Goal: Transaction & Acquisition: Purchase product/service

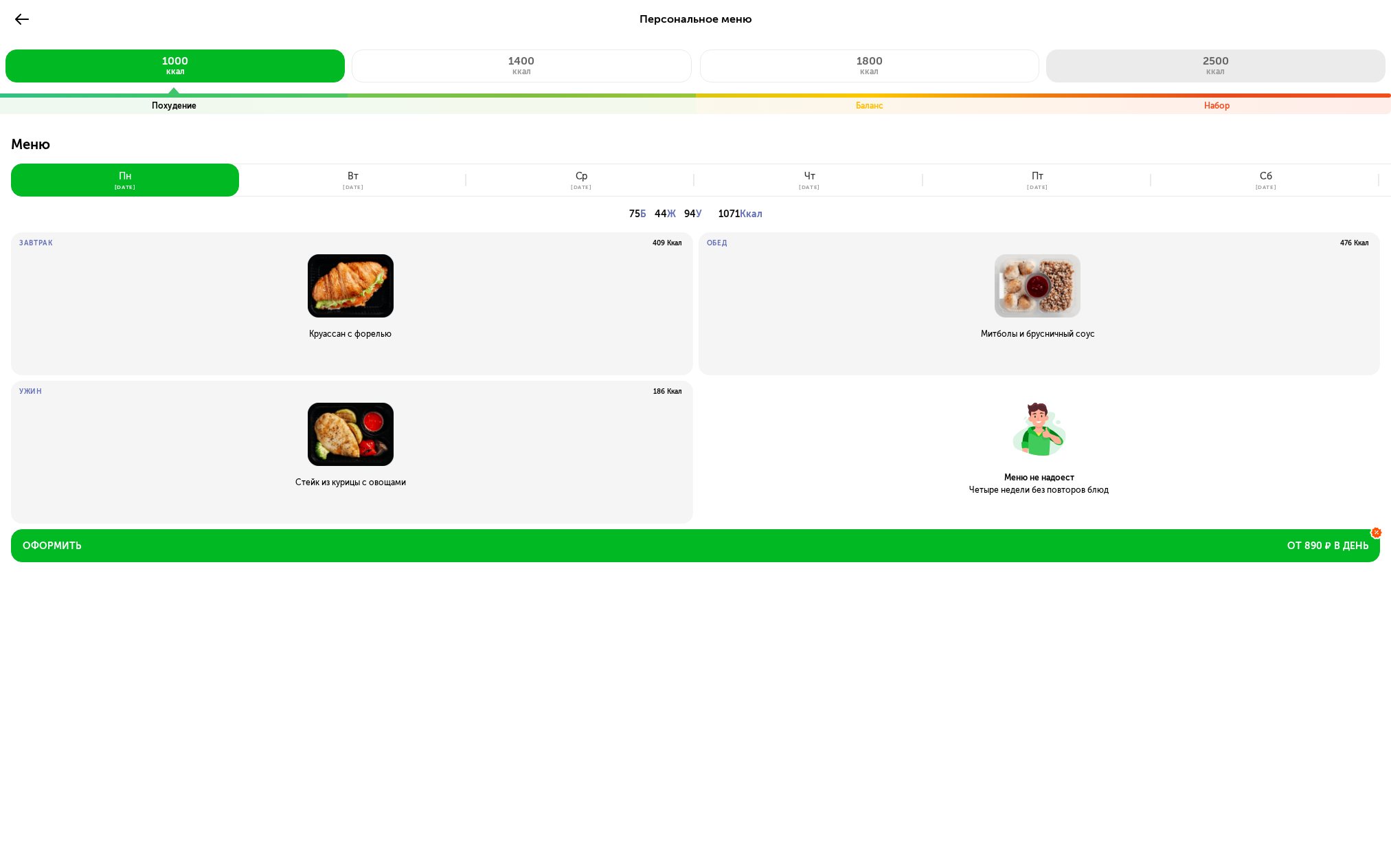
click at [1141, 72] on button "2500 ккал" at bounding box center [1216, 66] width 339 height 33
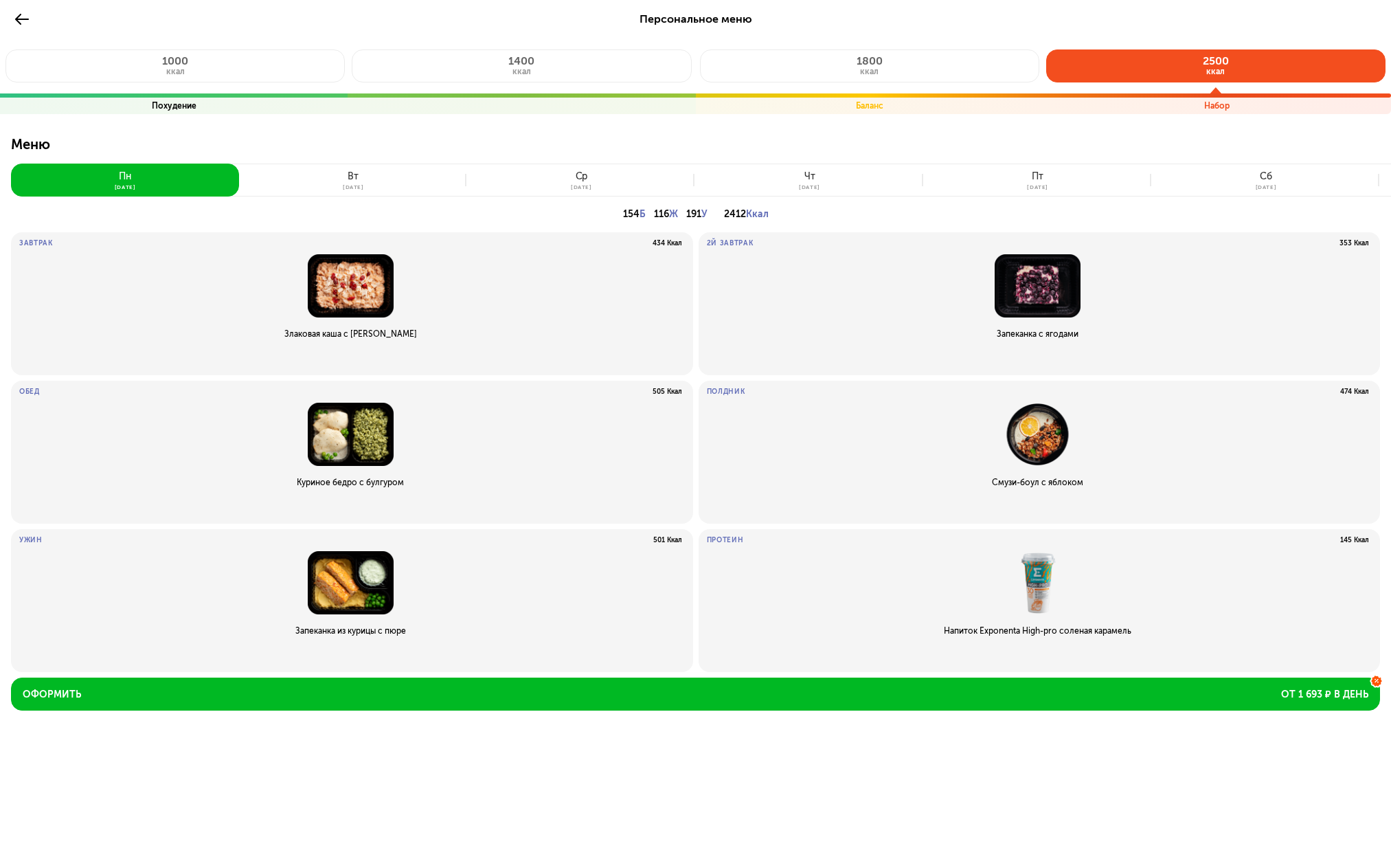
click at [23, 14] on icon at bounding box center [22, 19] width 16 height 16
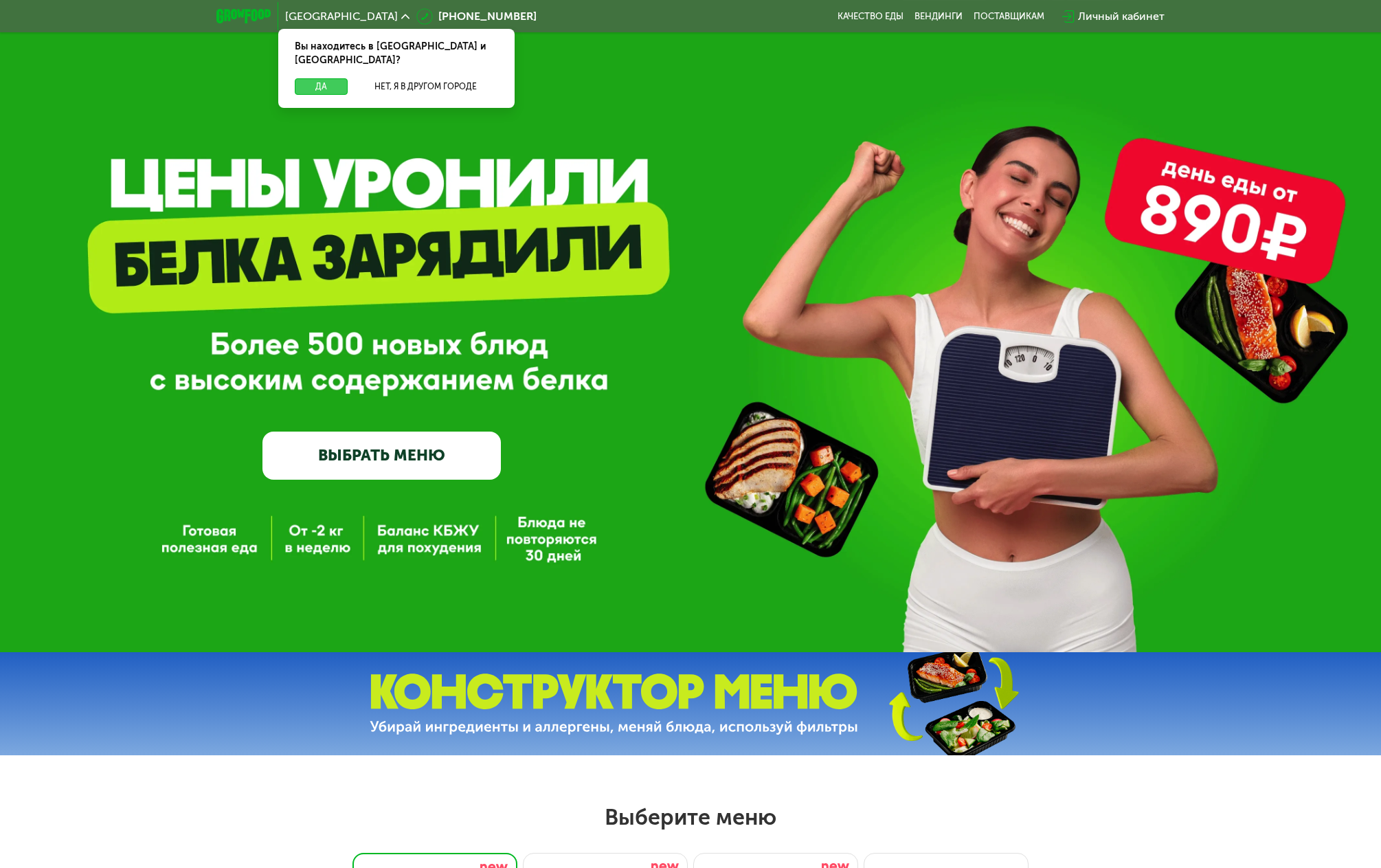
click at [325, 78] on button "Да" at bounding box center [321, 86] width 53 height 16
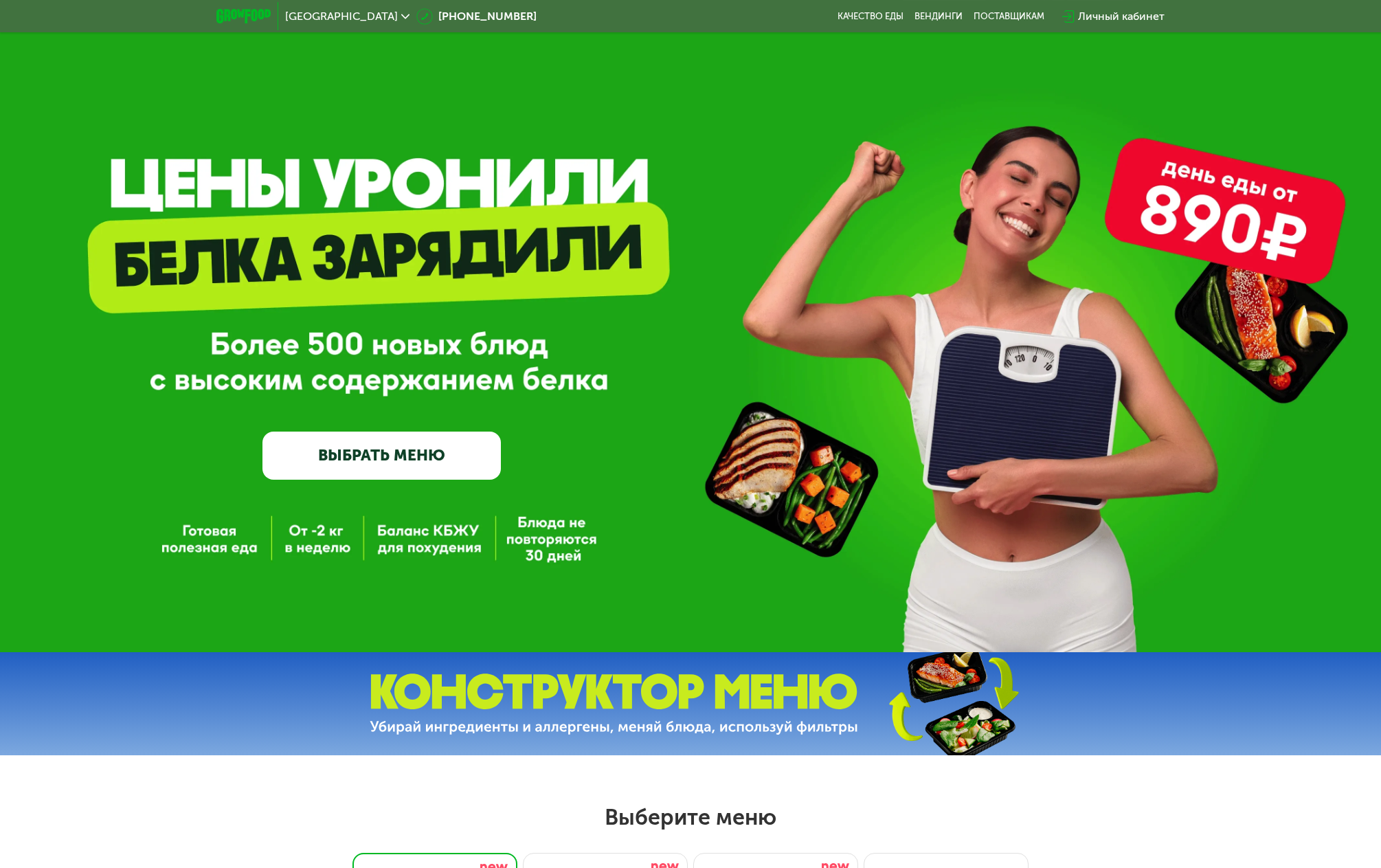
scroll to position [115, 0]
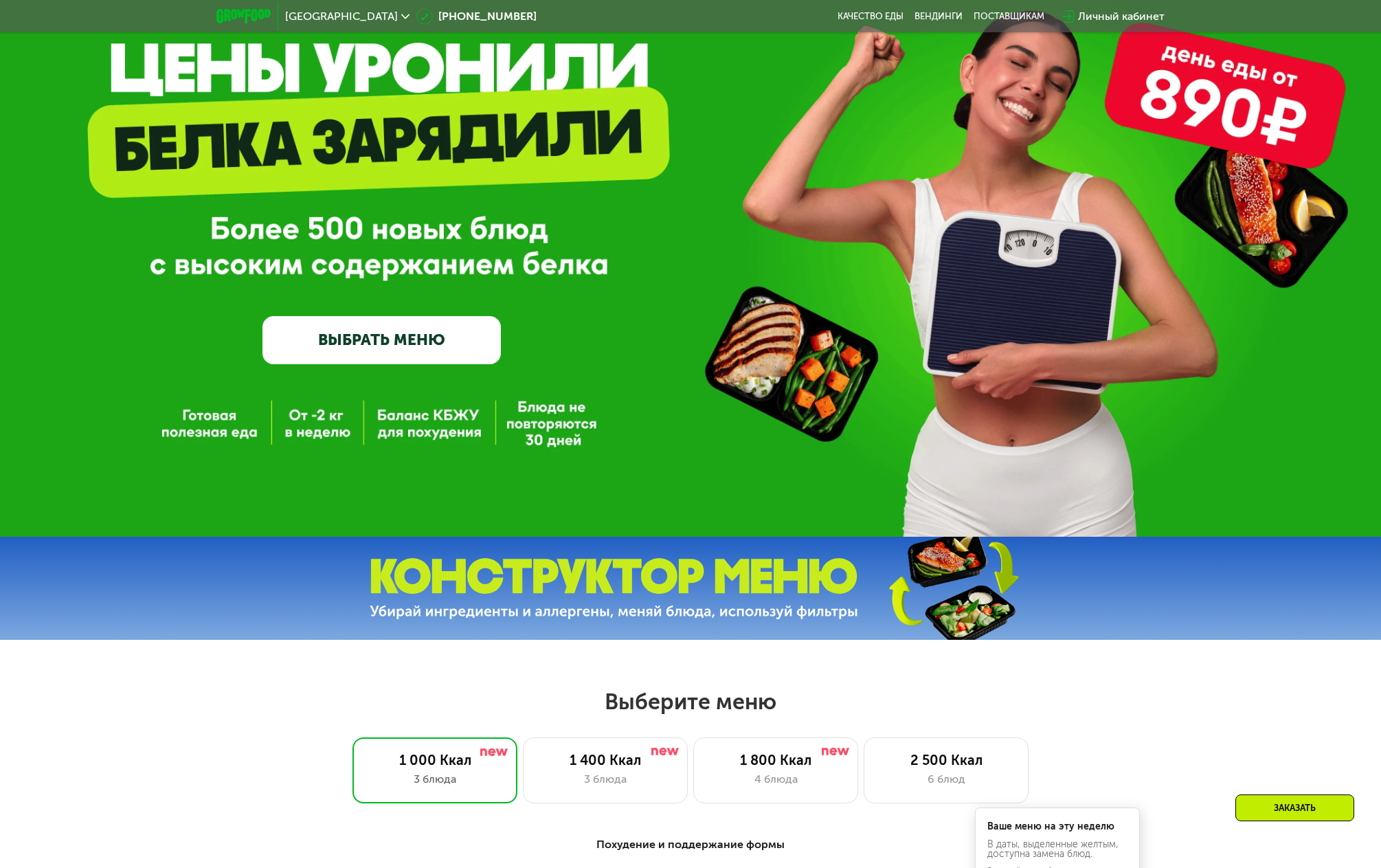
click at [752, 594] on img at bounding box center [614, 588] width 488 height 61
click at [902, 614] on img at bounding box center [953, 588] width 204 height 109
click at [960, 636] on img at bounding box center [953, 588] width 204 height 109
click at [964, 612] on img at bounding box center [953, 588] width 204 height 109
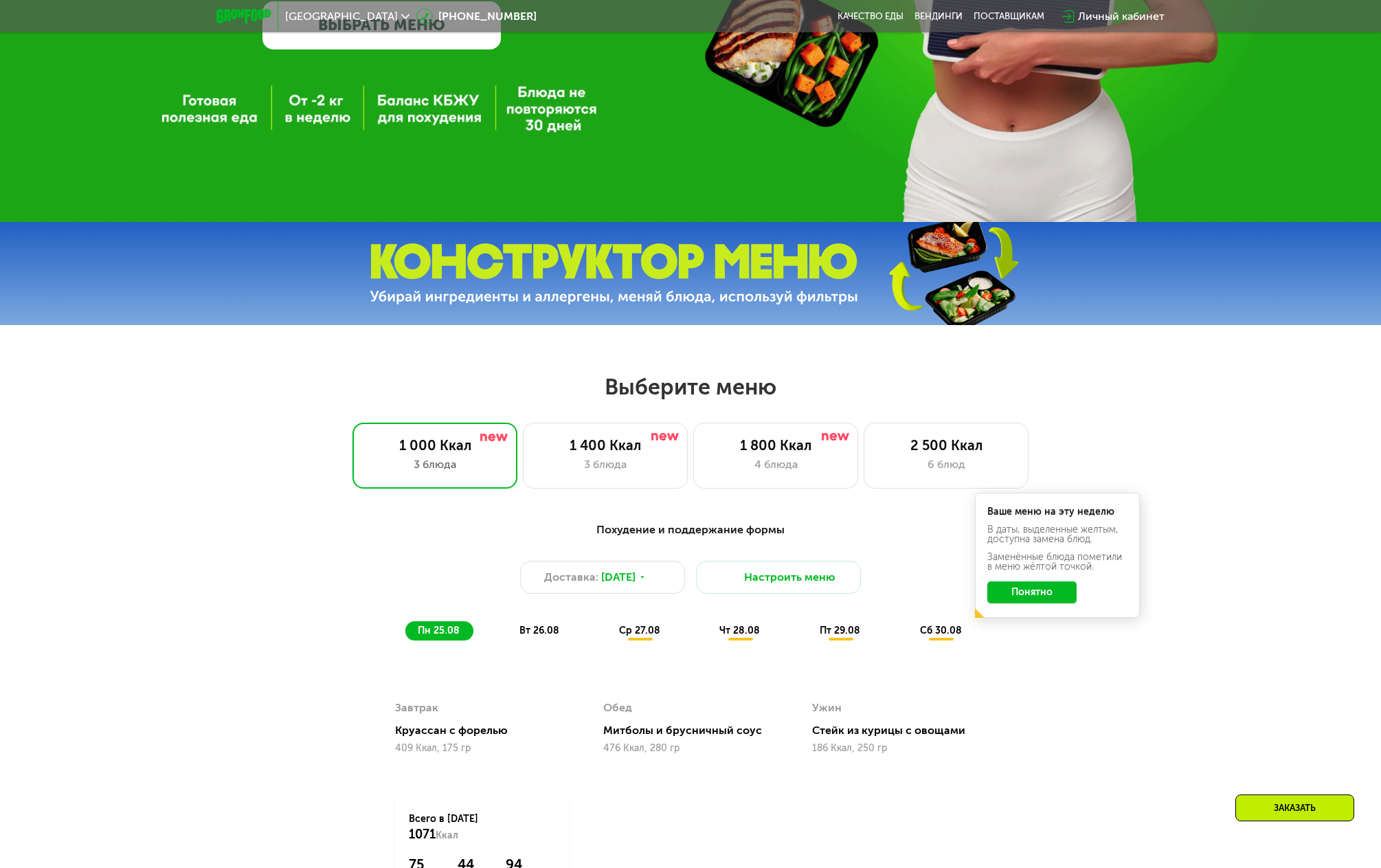
scroll to position [653, 0]
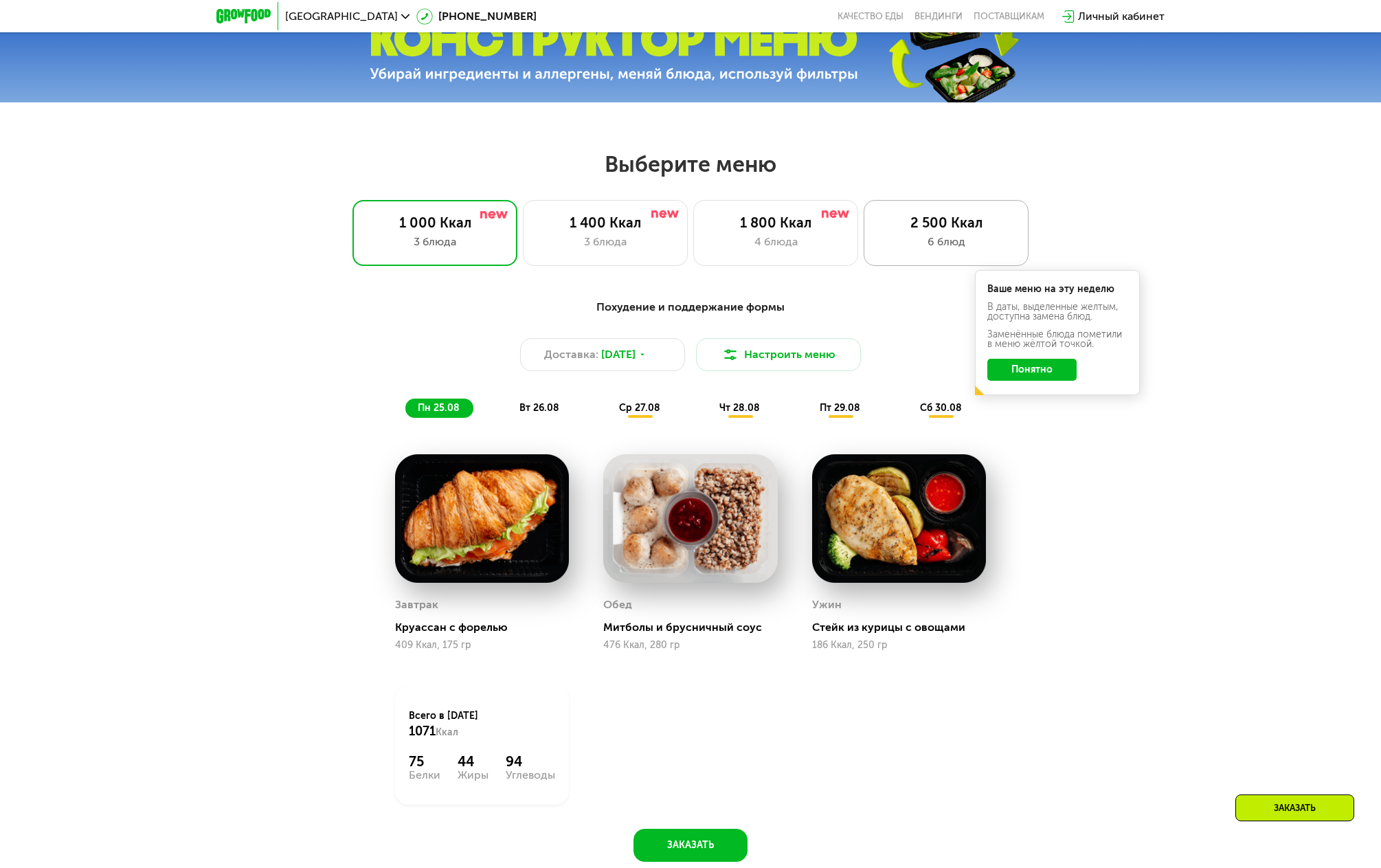
click at [969, 250] on div "6 блюд" at bounding box center [945, 242] width 136 height 16
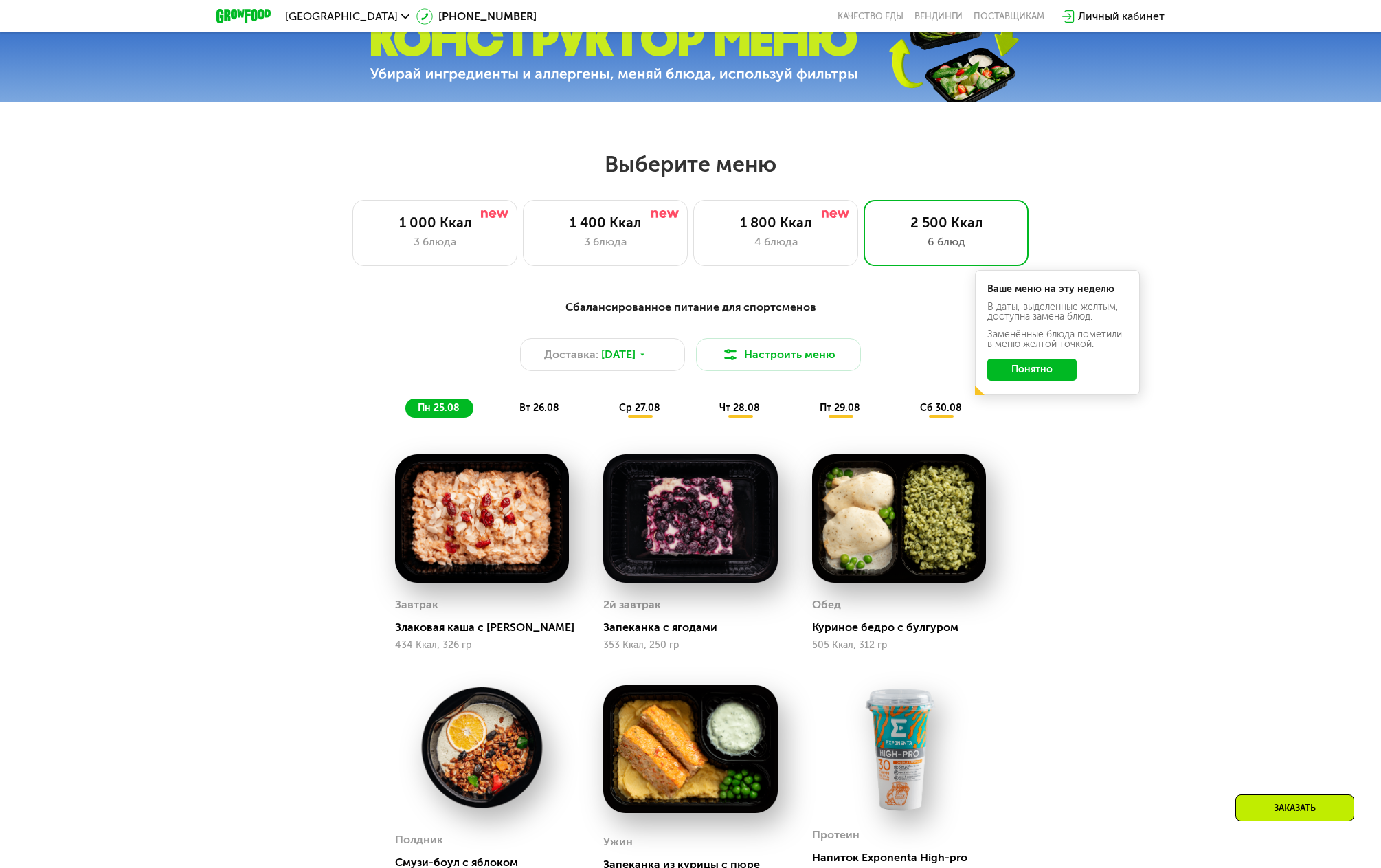
click at [1049, 380] on button "Понятно" at bounding box center [1032, 369] width 89 height 22
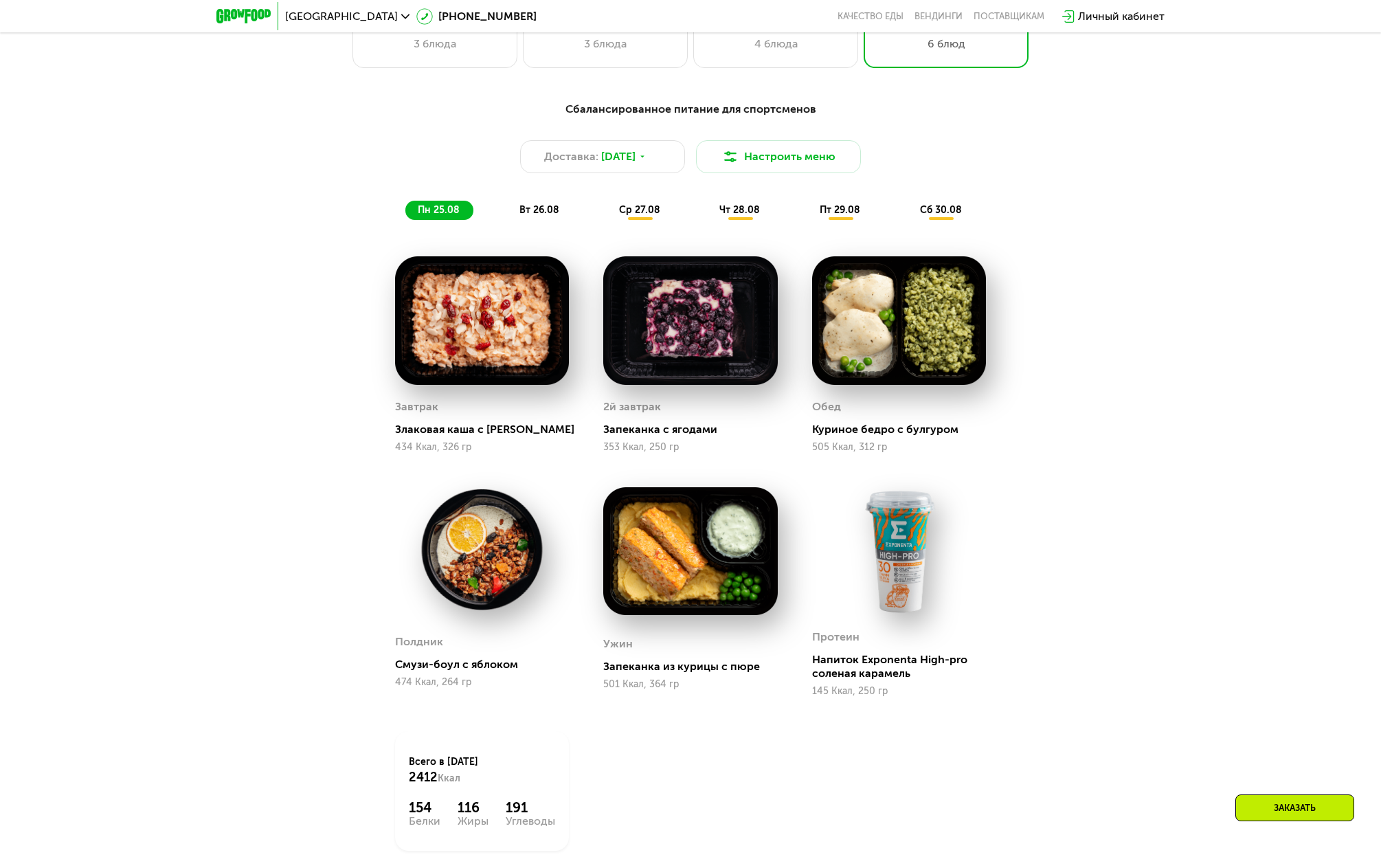
scroll to position [828, 0]
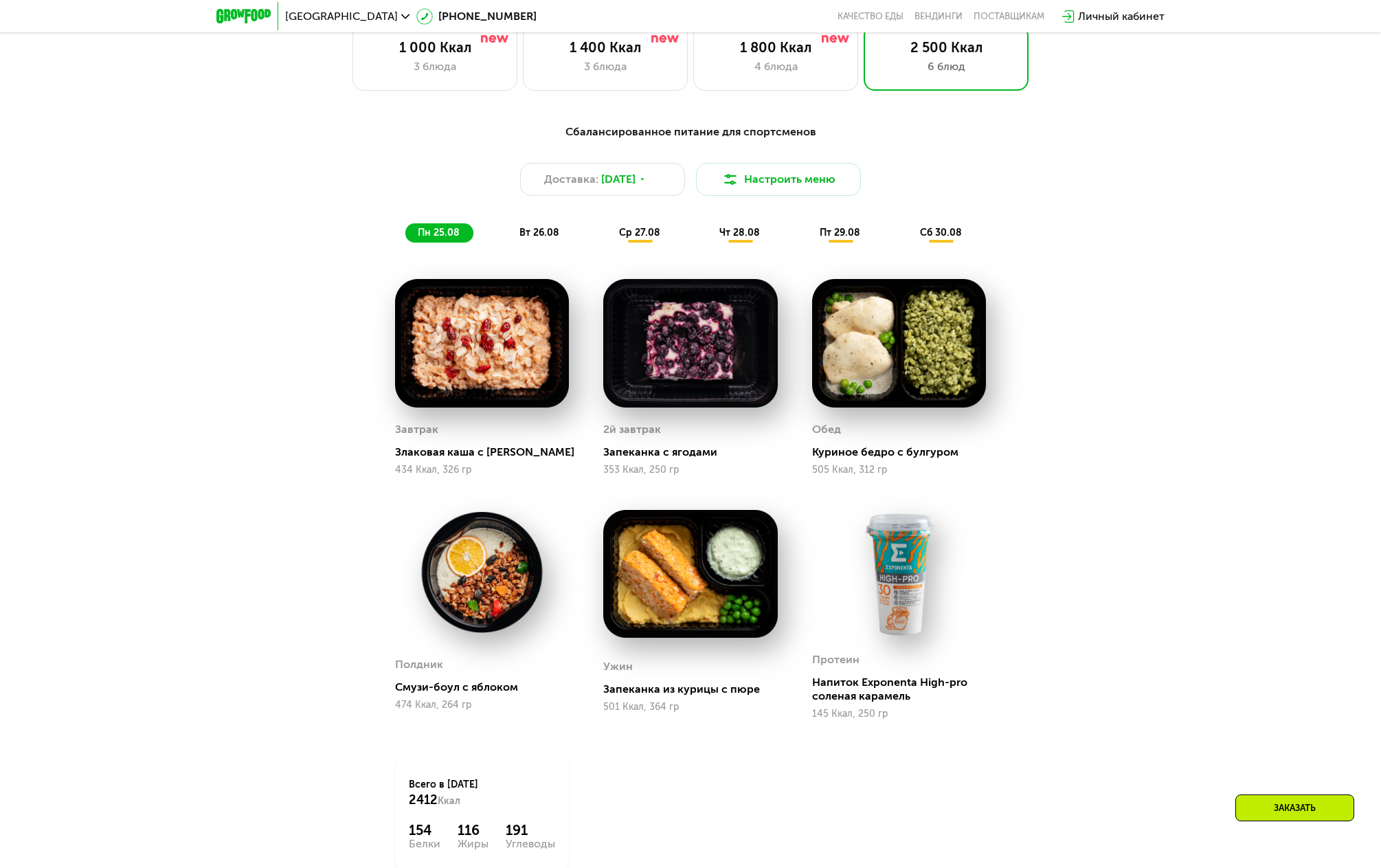
click at [649, 238] on span "ср 27.08" at bounding box center [640, 232] width 41 height 12
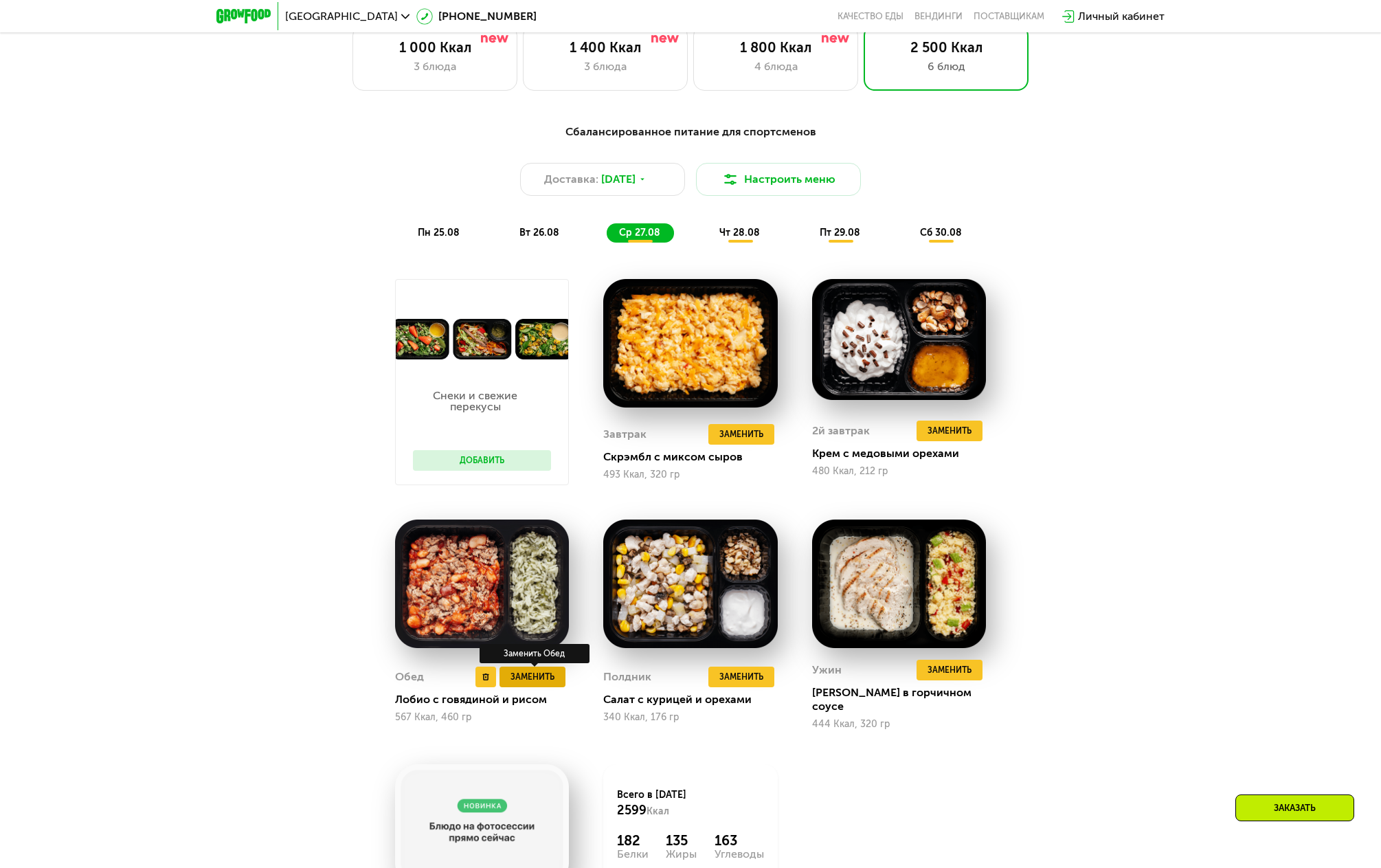
click at [526, 674] on span "Заменить" at bounding box center [532, 676] width 44 height 14
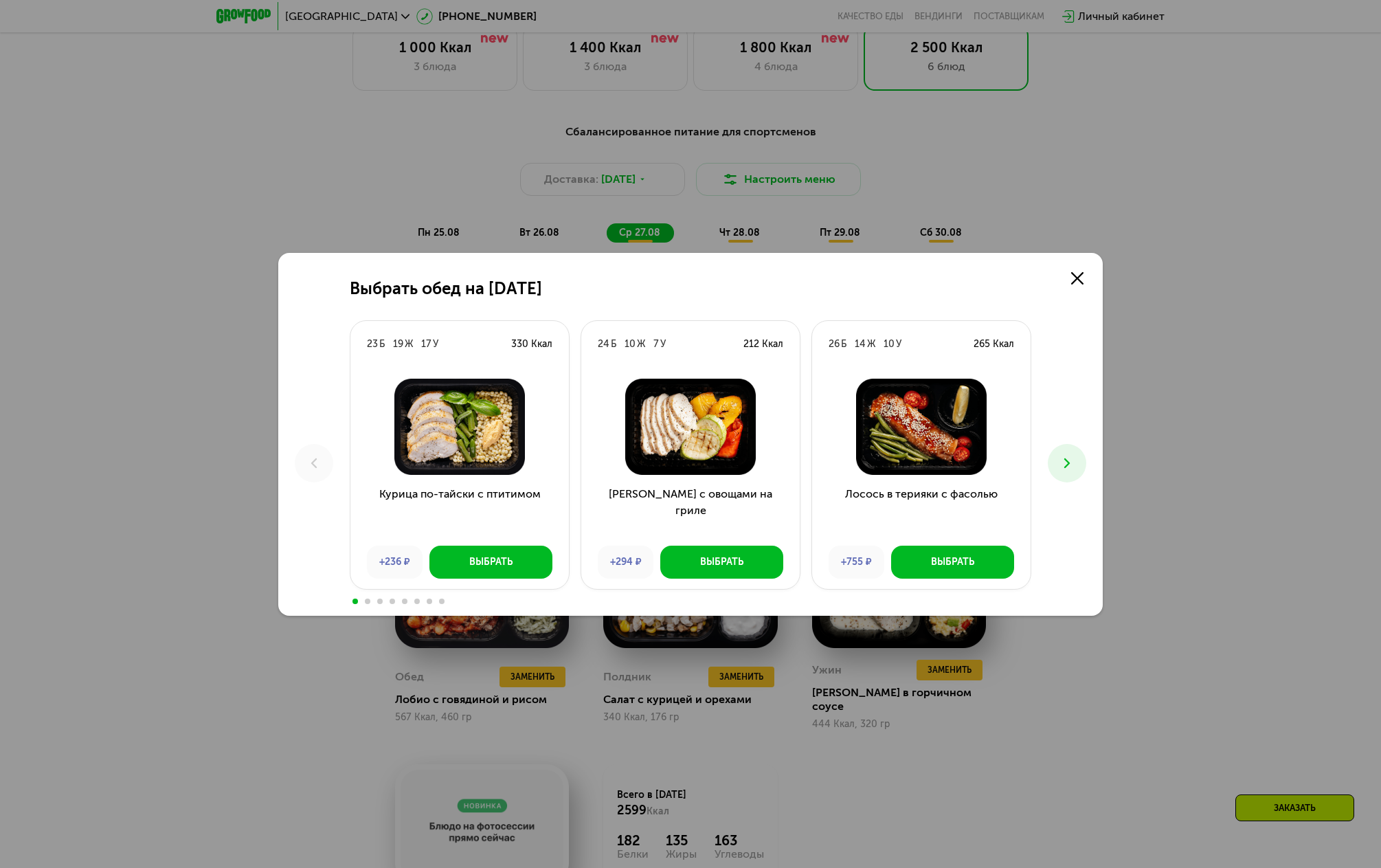
click at [1075, 465] on button at bounding box center [1066, 463] width 39 height 39
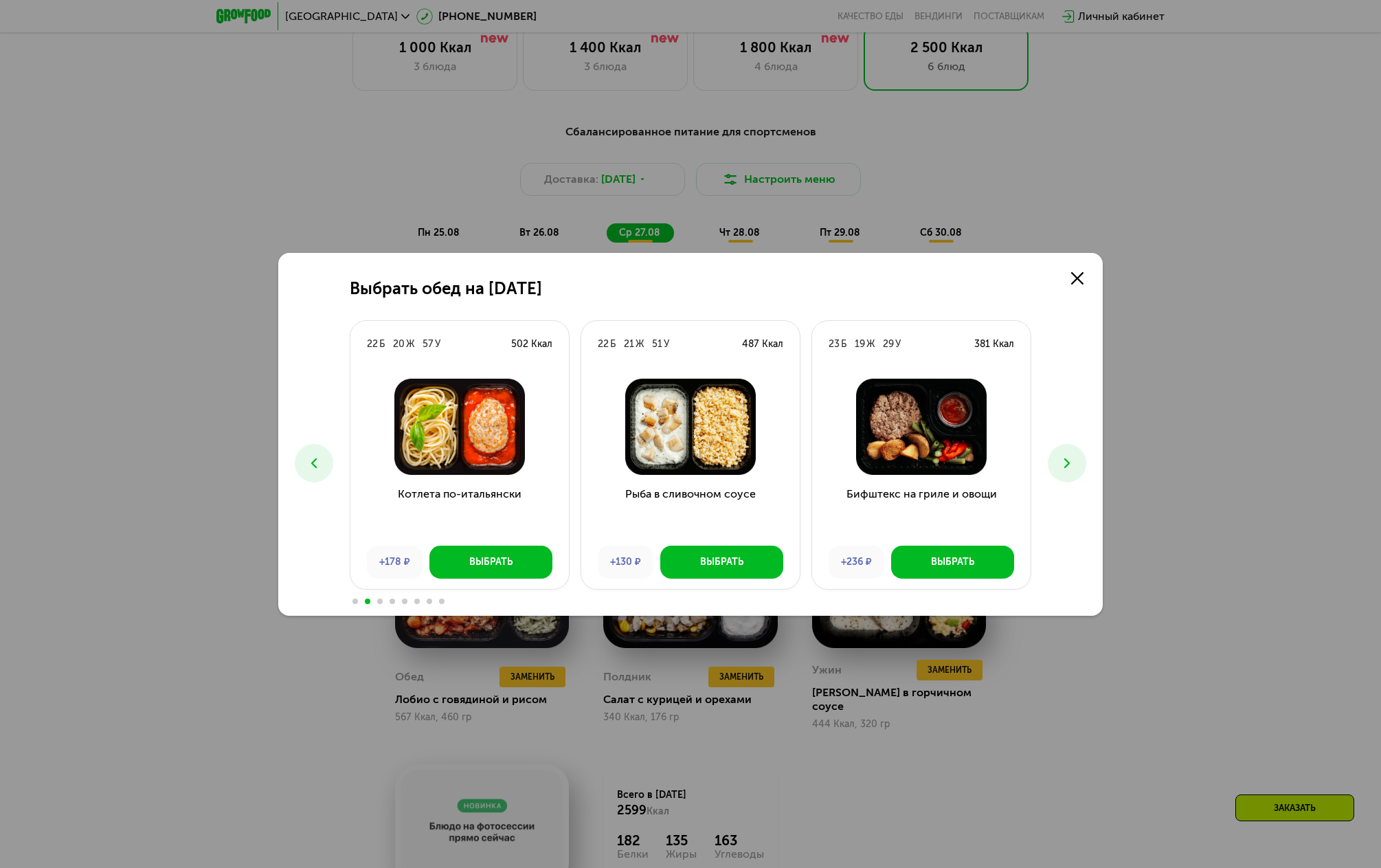
click at [1075, 465] on button at bounding box center [1066, 463] width 39 height 39
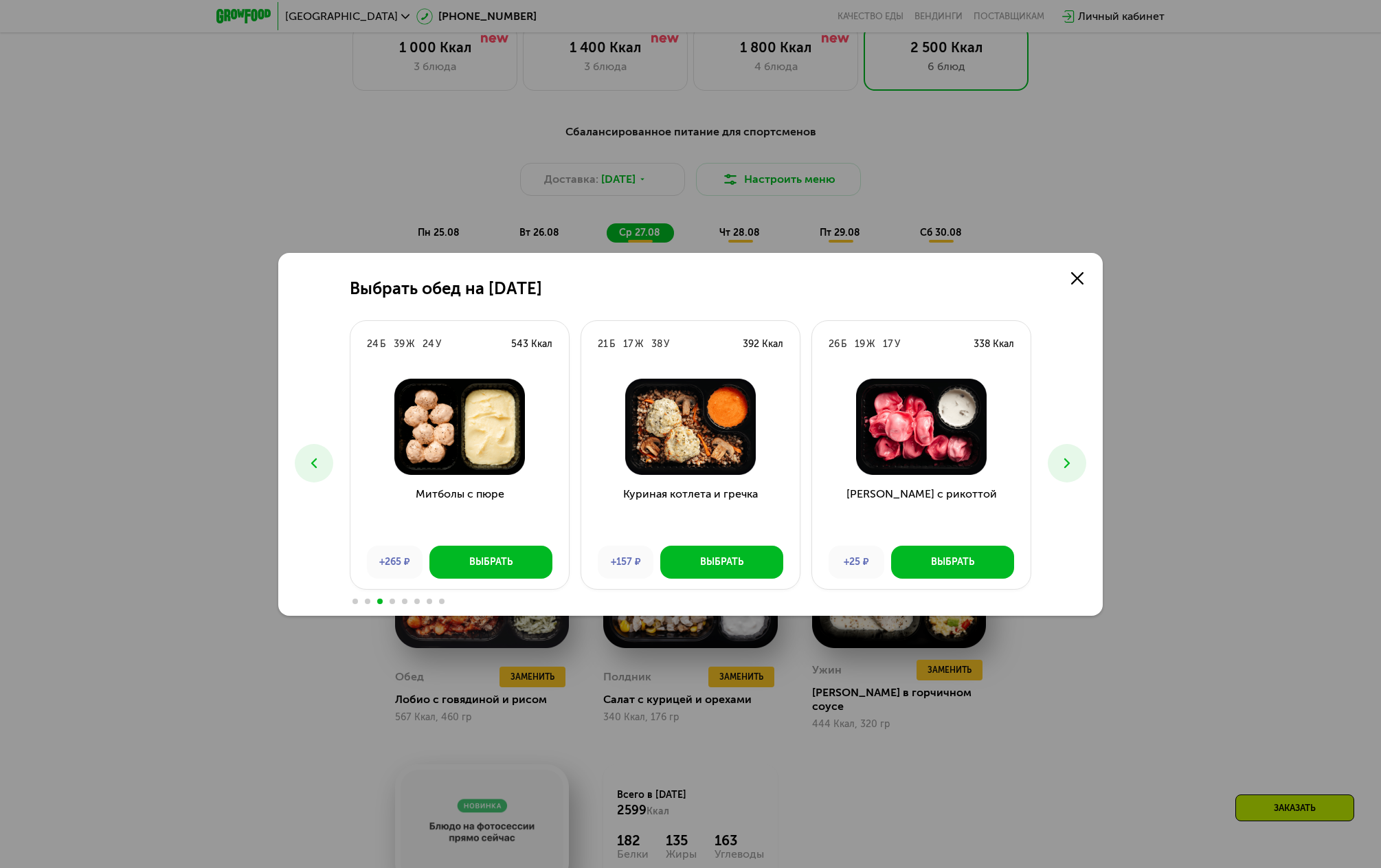
click at [1075, 465] on button at bounding box center [1066, 463] width 39 height 39
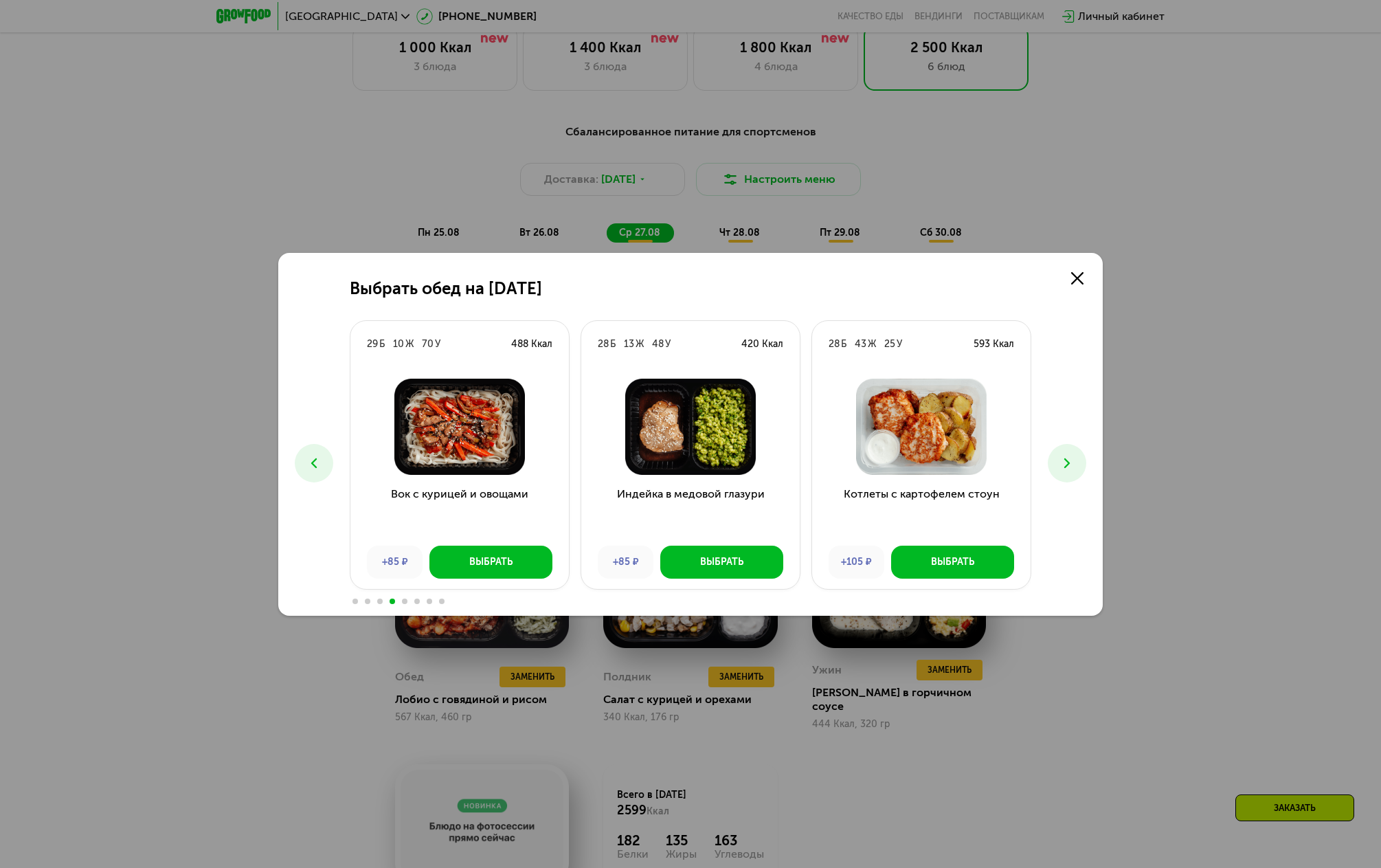
click at [1075, 465] on button at bounding box center [1066, 463] width 39 height 39
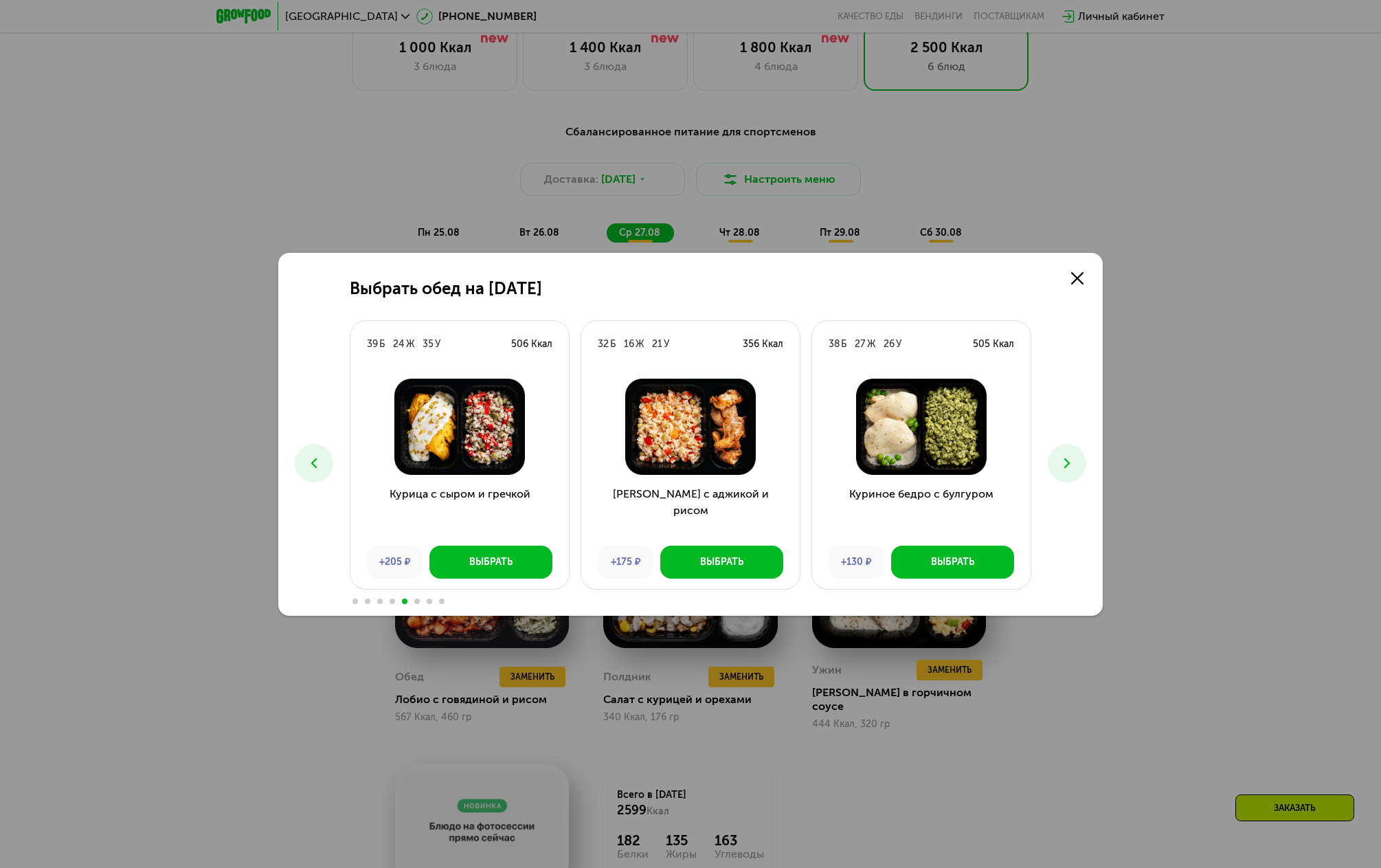
click at [1075, 465] on button at bounding box center [1066, 463] width 39 height 39
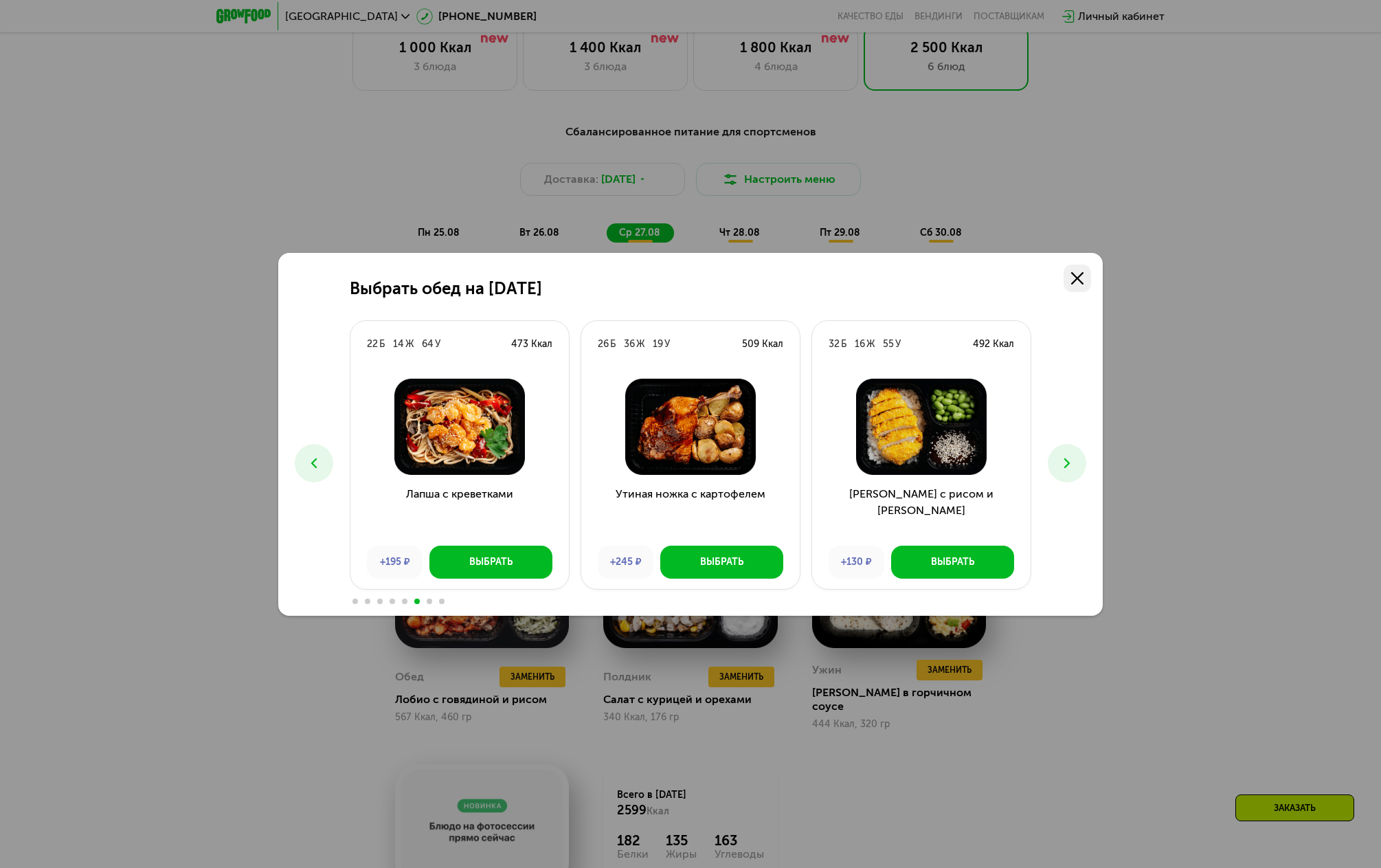
click at [1074, 286] on link at bounding box center [1076, 278] width 27 height 27
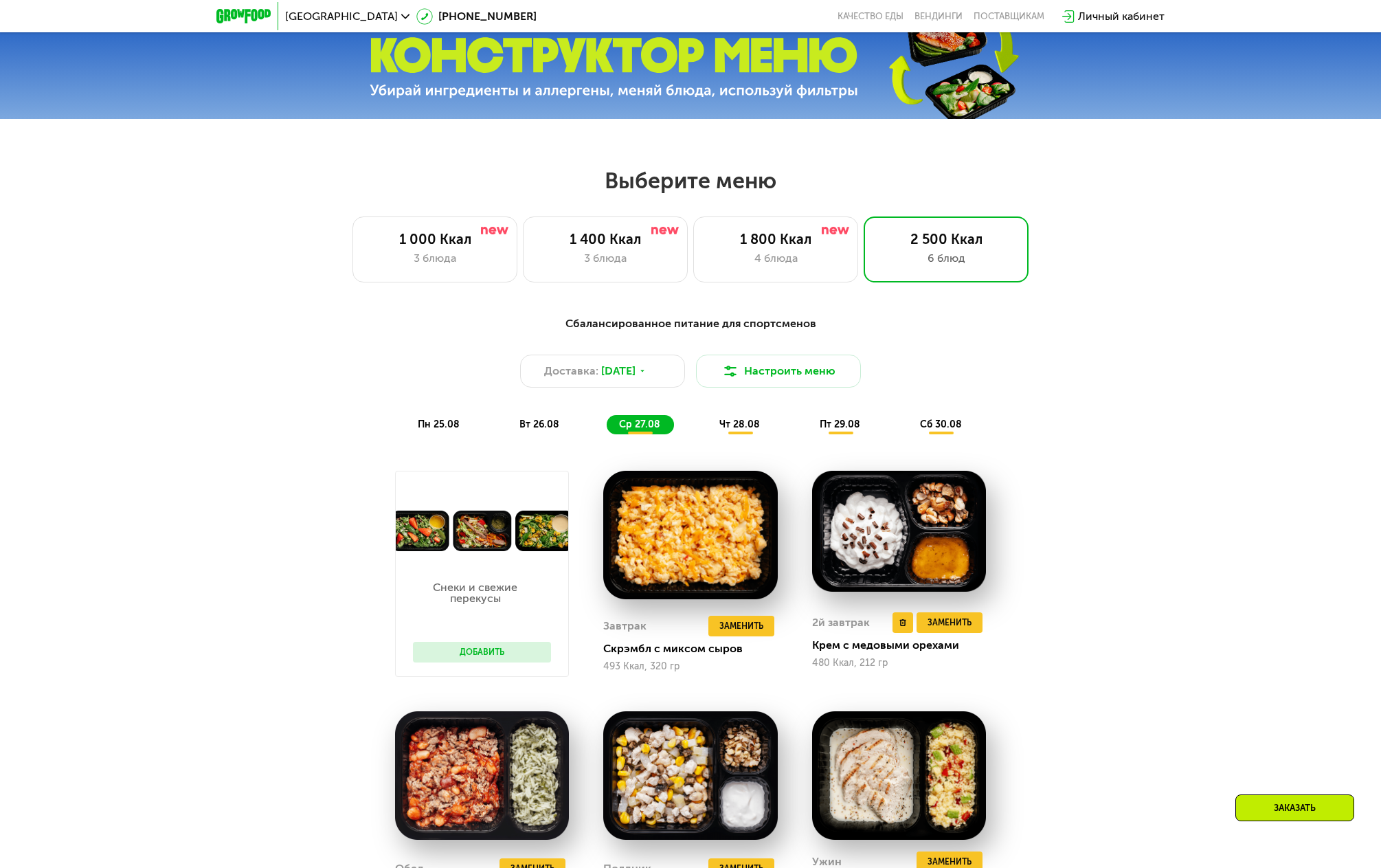
scroll to position [757, 0]
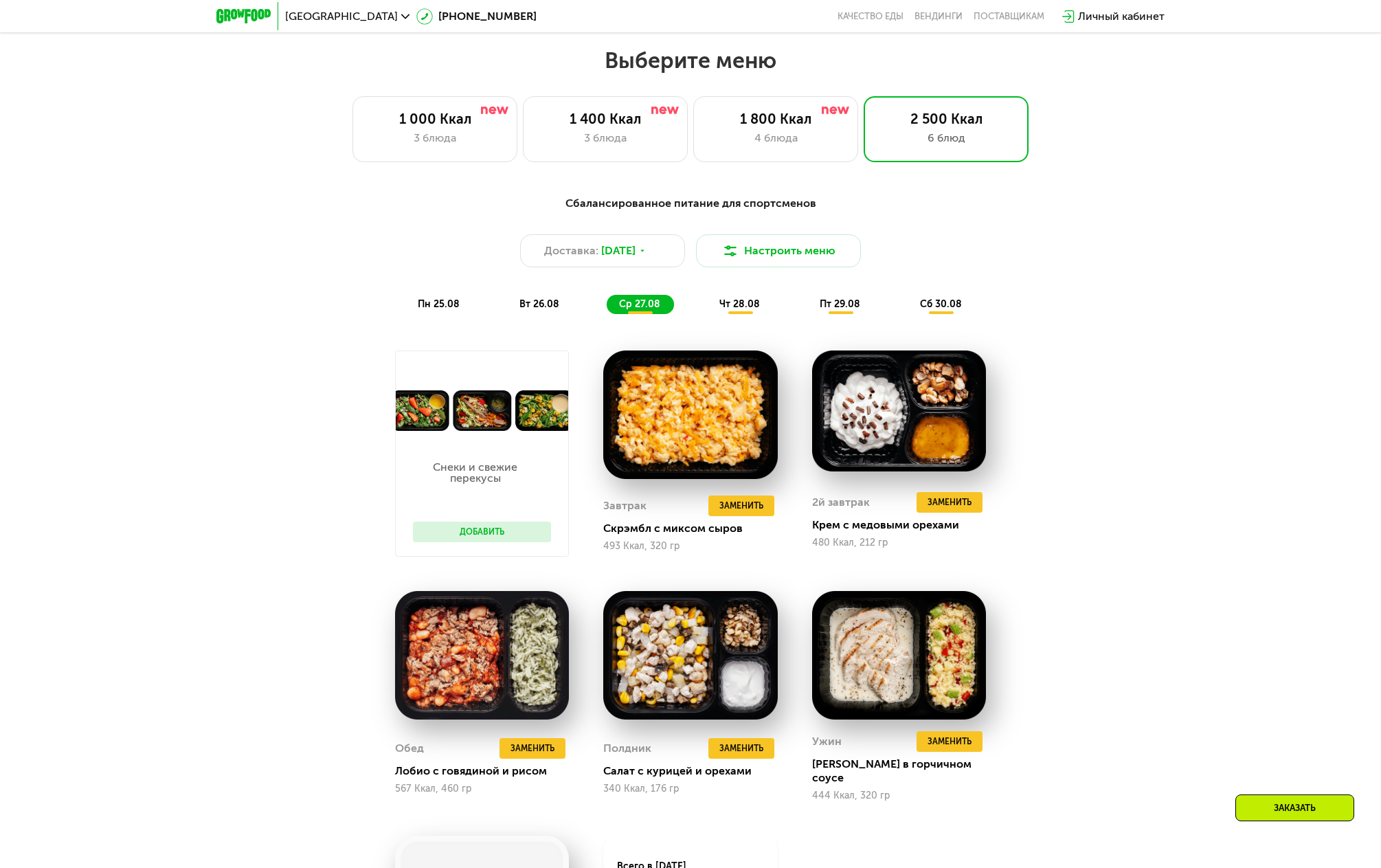
click at [739, 310] on span "чт 28.08" at bounding box center [739, 304] width 40 height 12
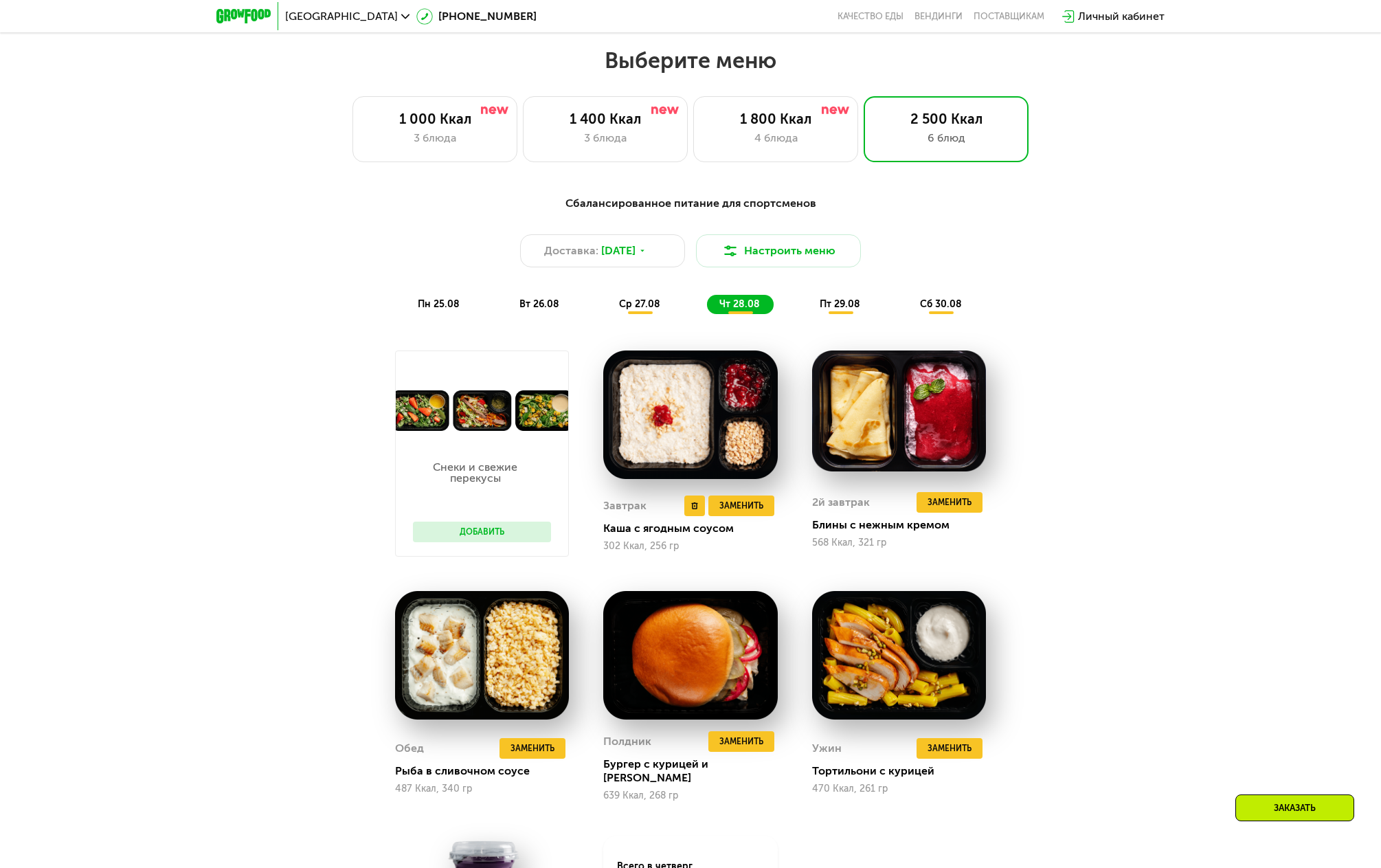
click at [667, 432] on img at bounding box center [689, 414] width 174 height 128
click at [537, 744] on span "Заменить" at bounding box center [532, 748] width 44 height 14
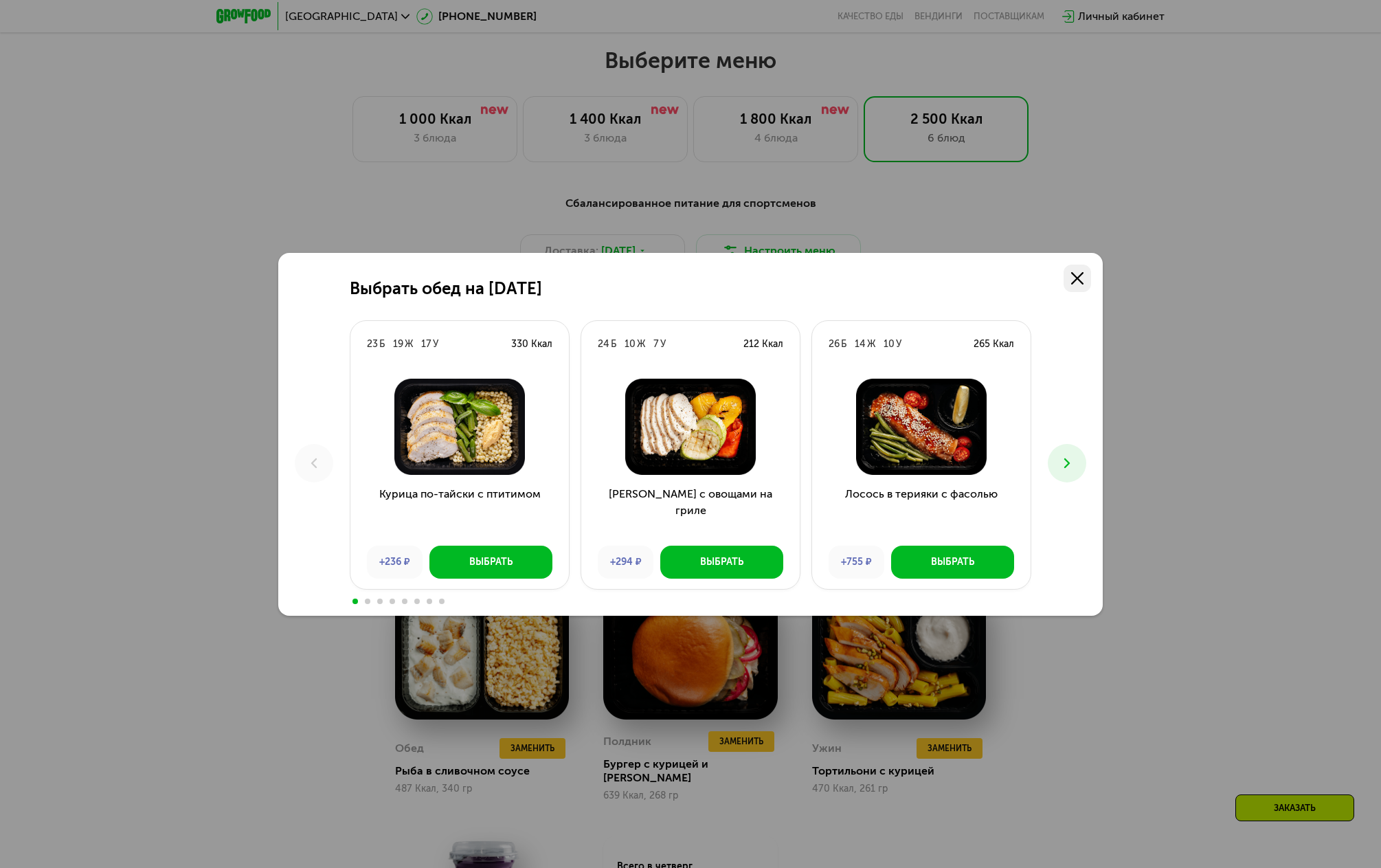
click at [1081, 280] on icon at bounding box center [1077, 278] width 12 height 12
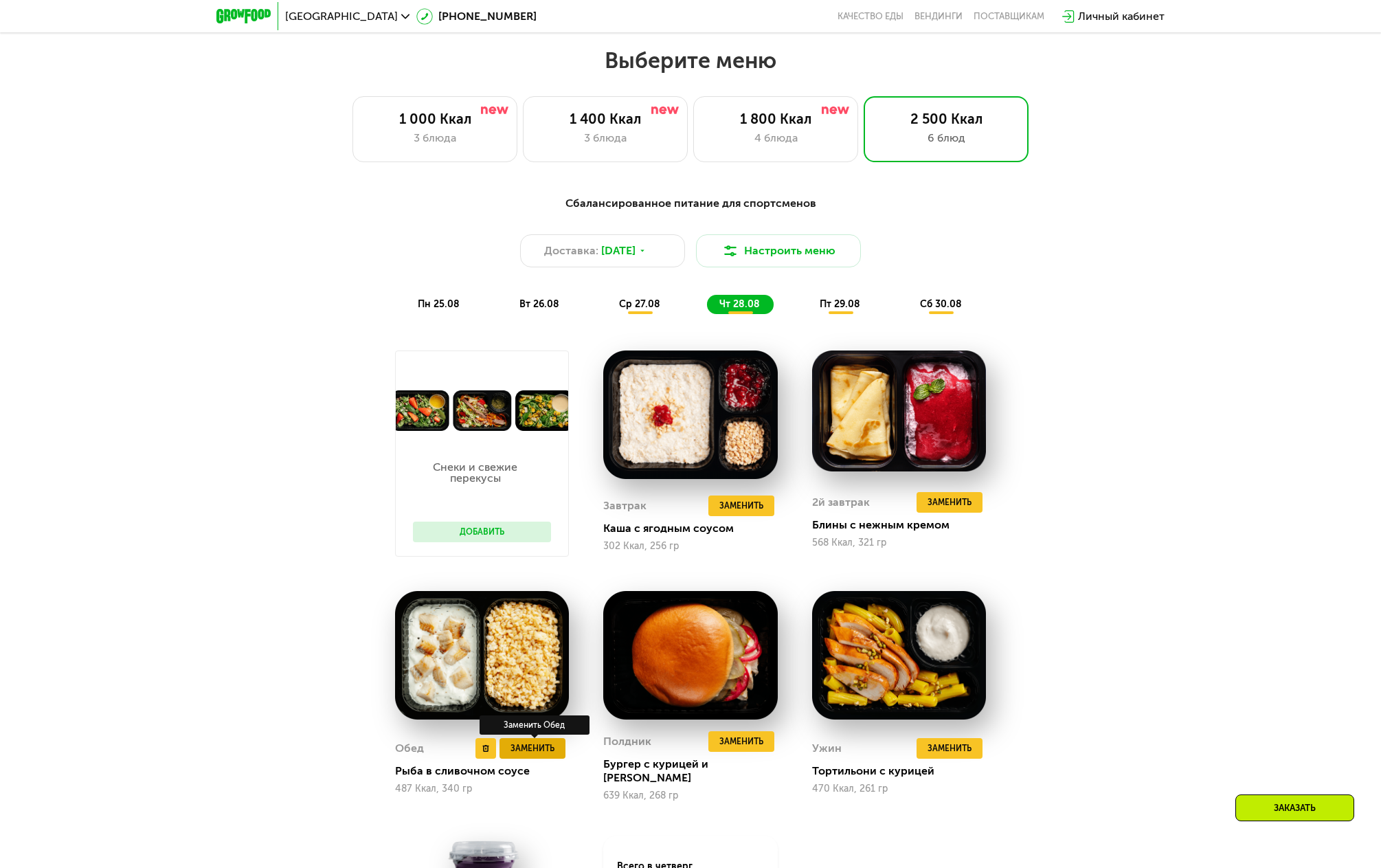
click at [541, 745] on span "Заменить" at bounding box center [532, 748] width 44 height 14
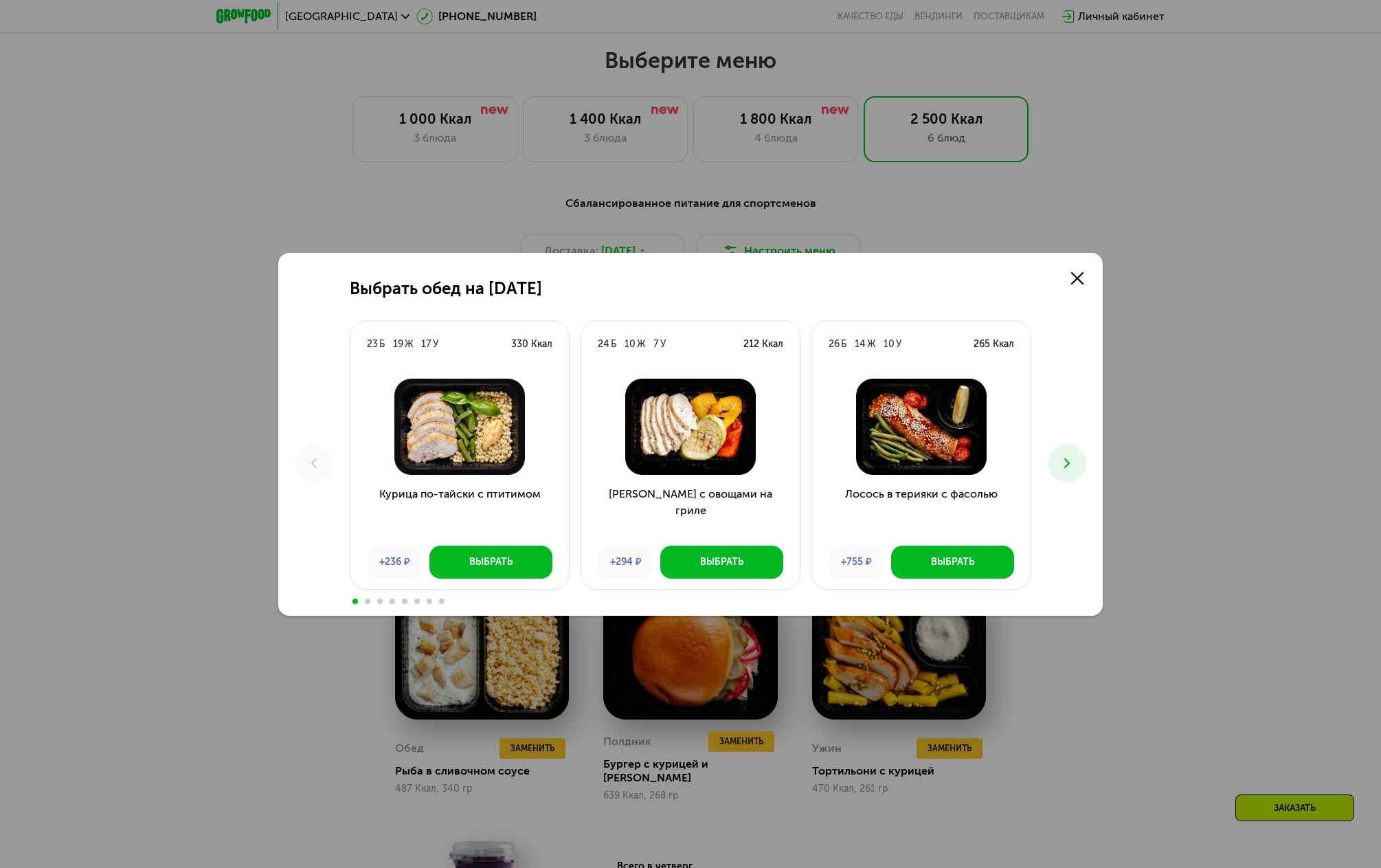
click at [861, 563] on div "+755 ₽" at bounding box center [856, 562] width 56 height 33
click at [921, 560] on button "Выбрать" at bounding box center [952, 562] width 123 height 33
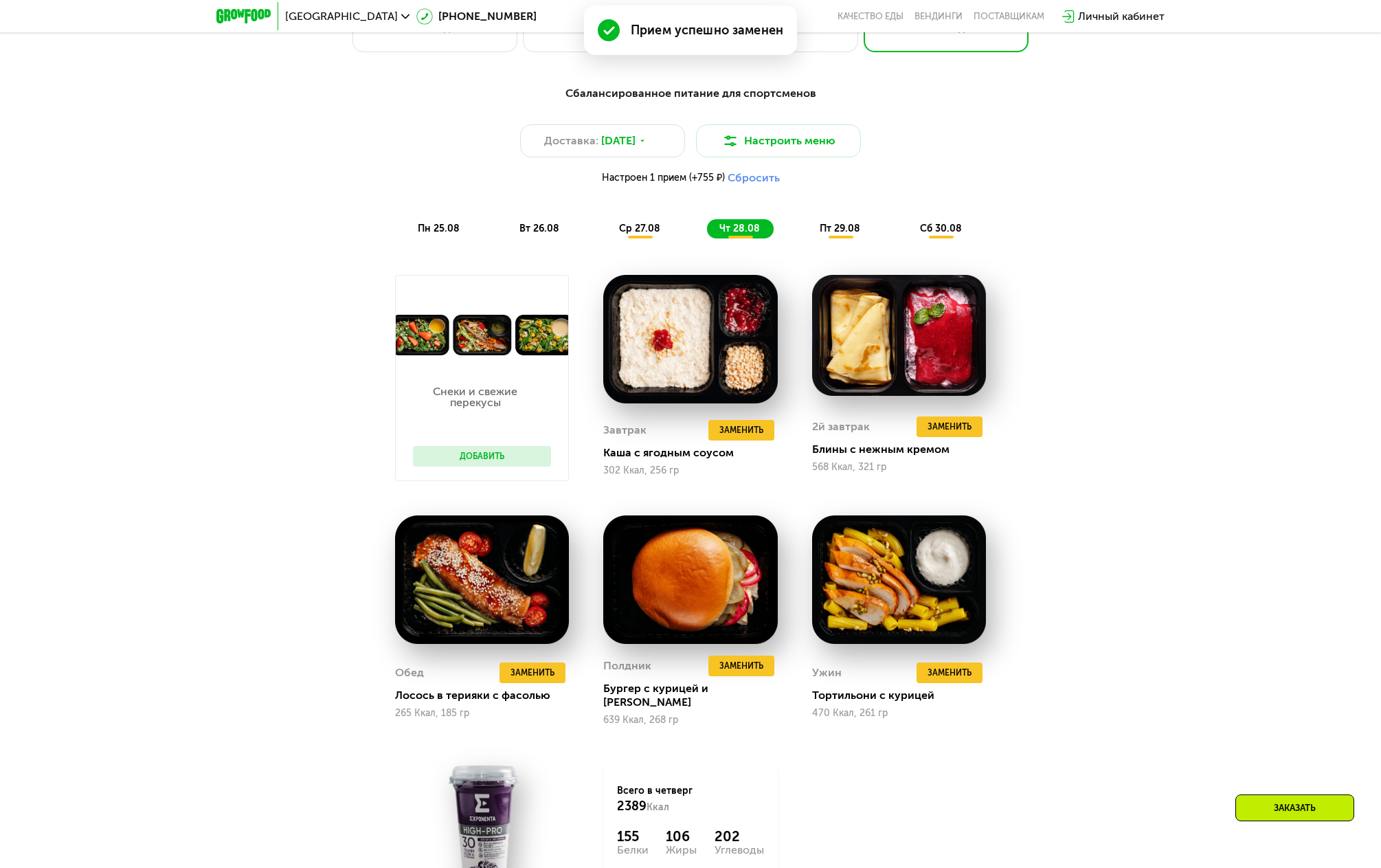
scroll to position [791, 0]
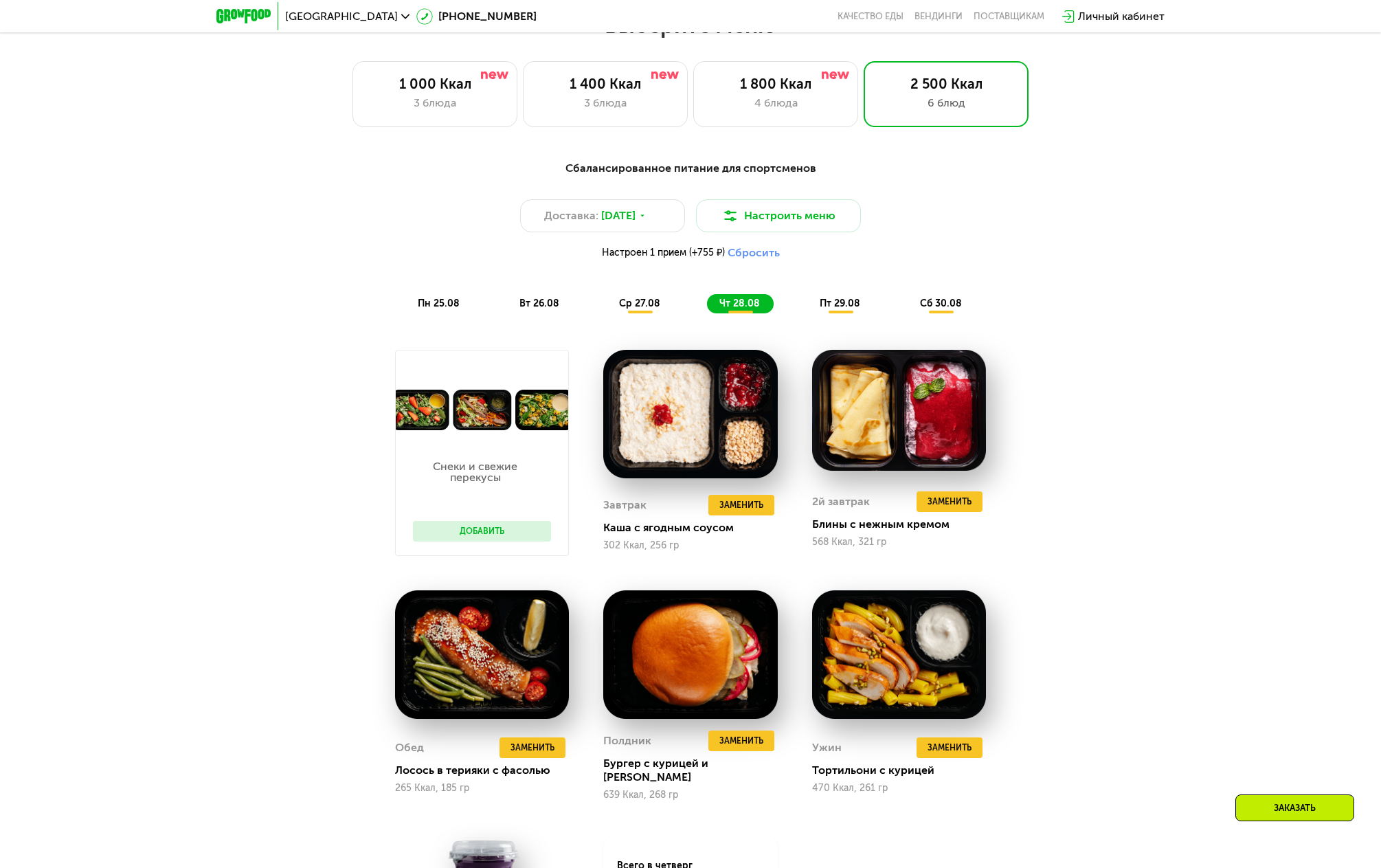
click at [508, 535] on button "Добавить" at bounding box center [482, 530] width 138 height 21
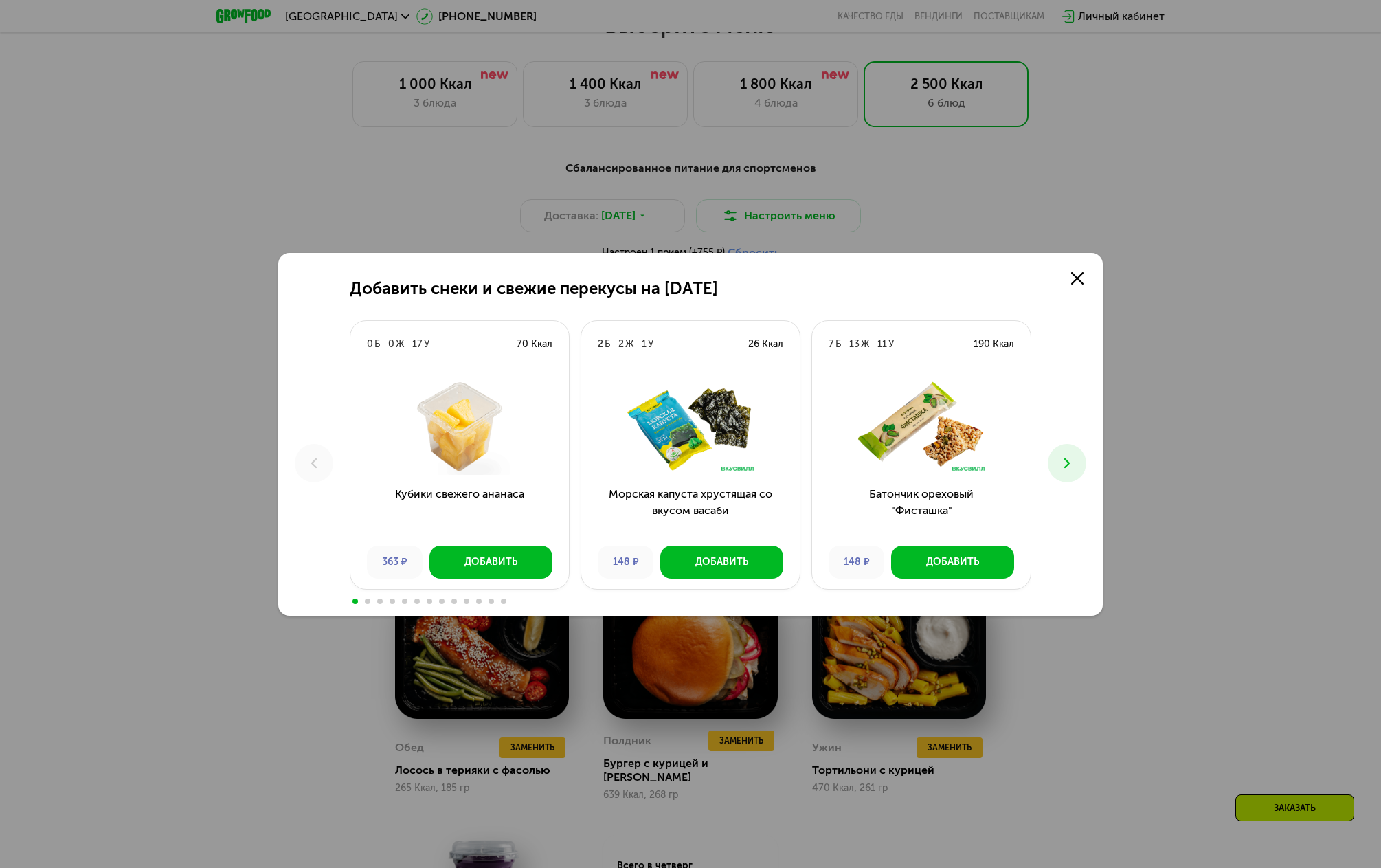
click at [1068, 467] on icon at bounding box center [1067, 463] width 16 height 16
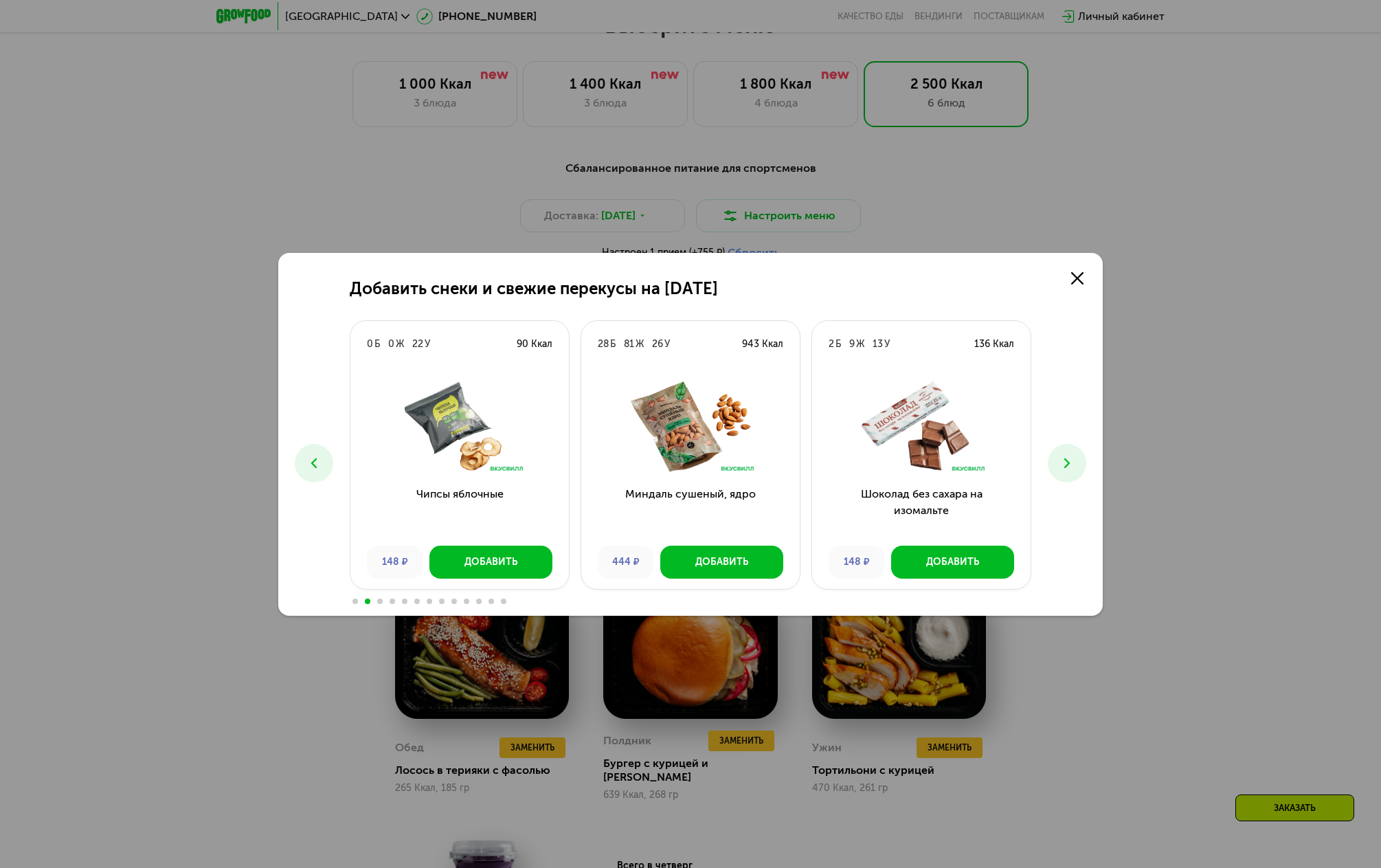
click at [1068, 467] on icon at bounding box center [1067, 463] width 16 height 16
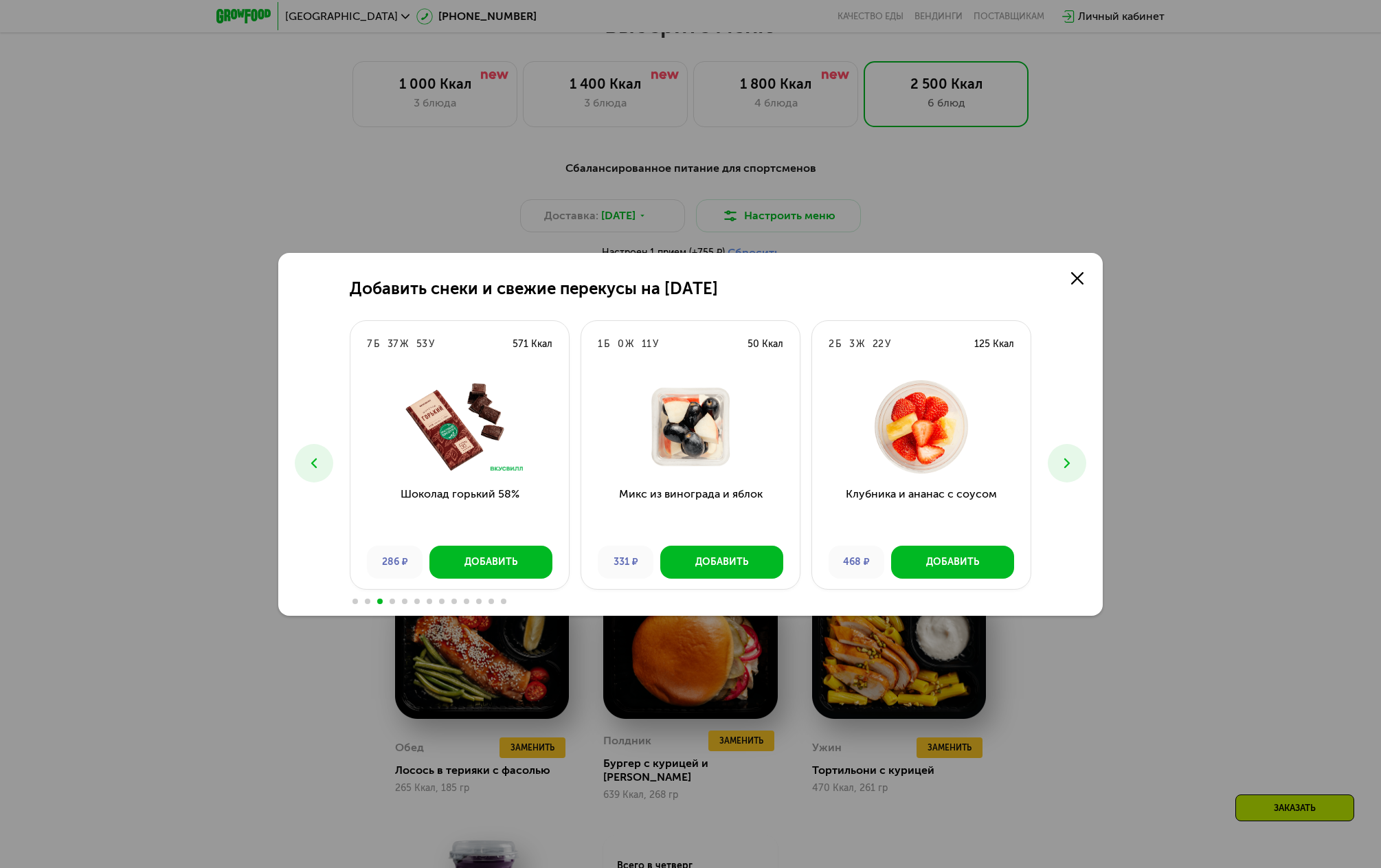
click at [1068, 465] on icon at bounding box center [1067, 463] width 16 height 16
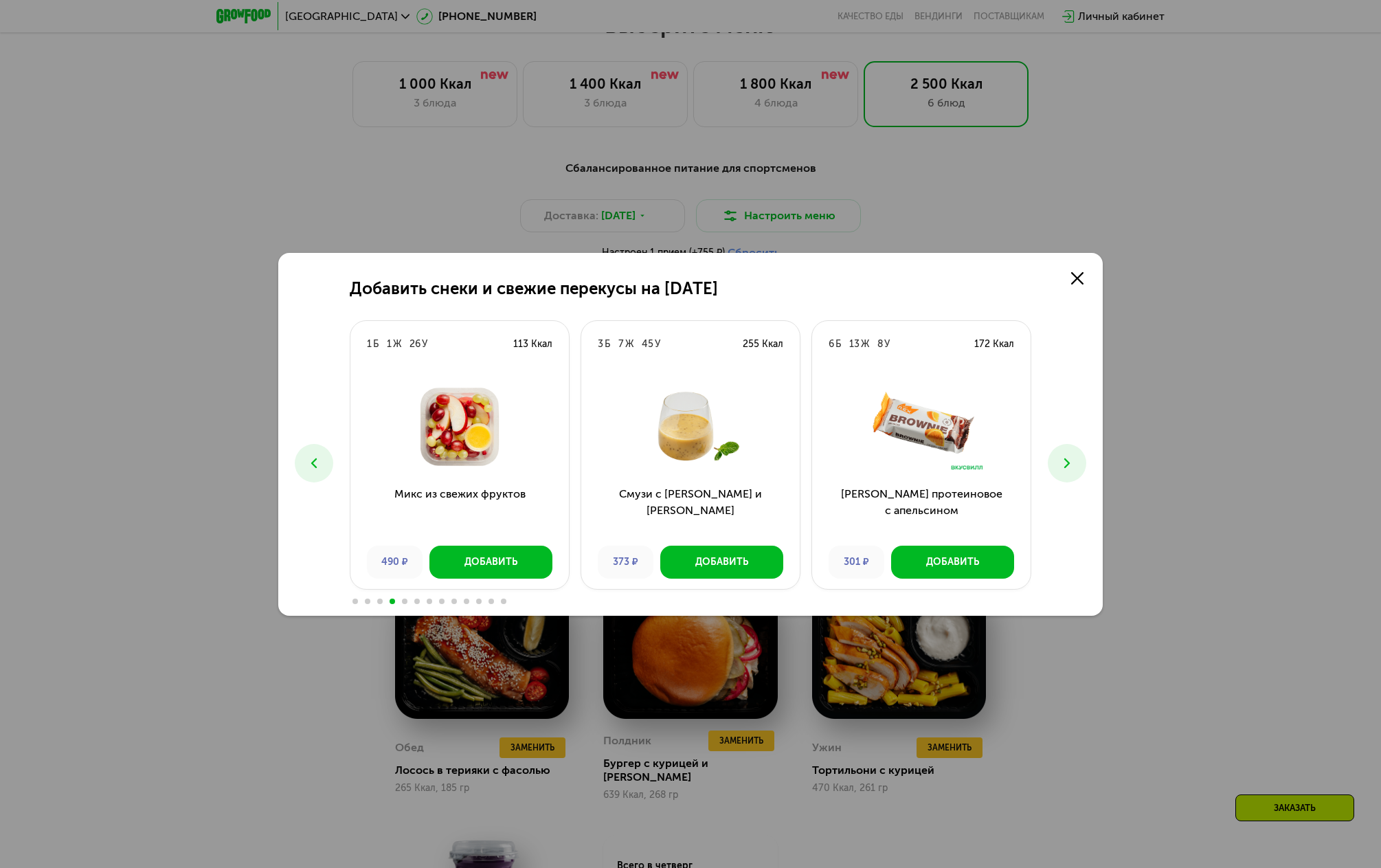
click at [1068, 465] on icon at bounding box center [1067, 463] width 16 height 16
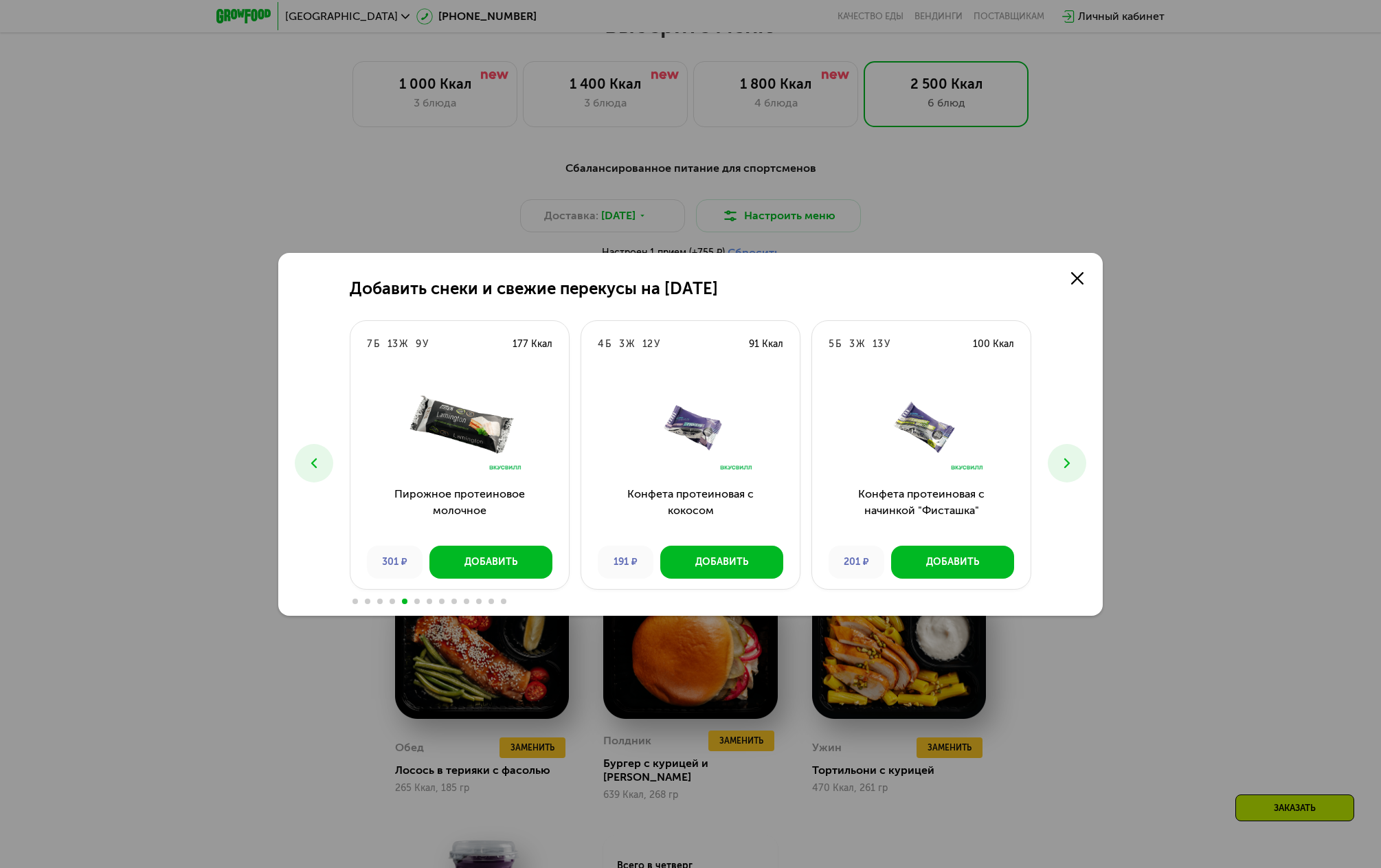
click at [1068, 465] on icon at bounding box center [1067, 463] width 16 height 16
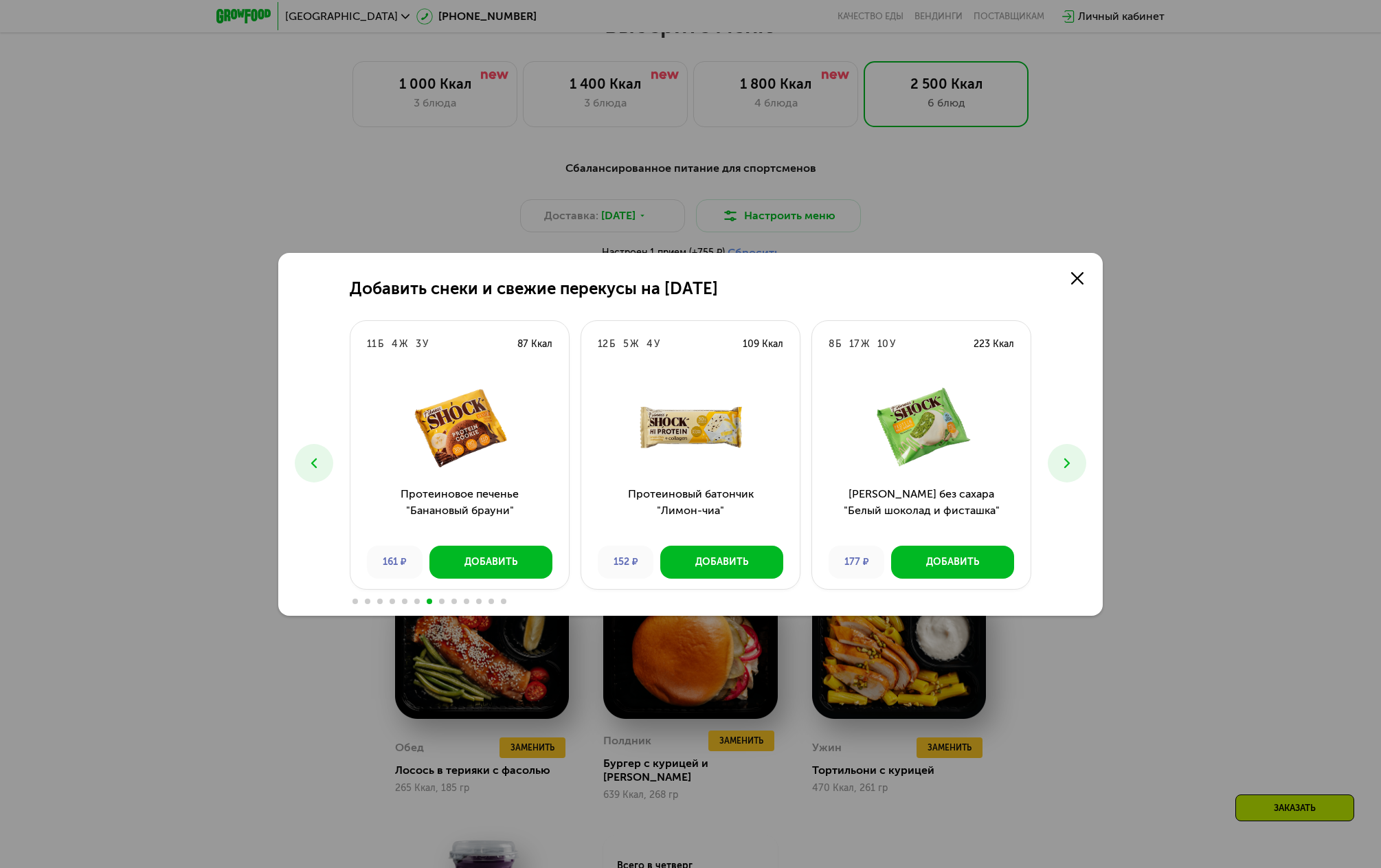
click at [1068, 465] on icon at bounding box center [1067, 463] width 16 height 16
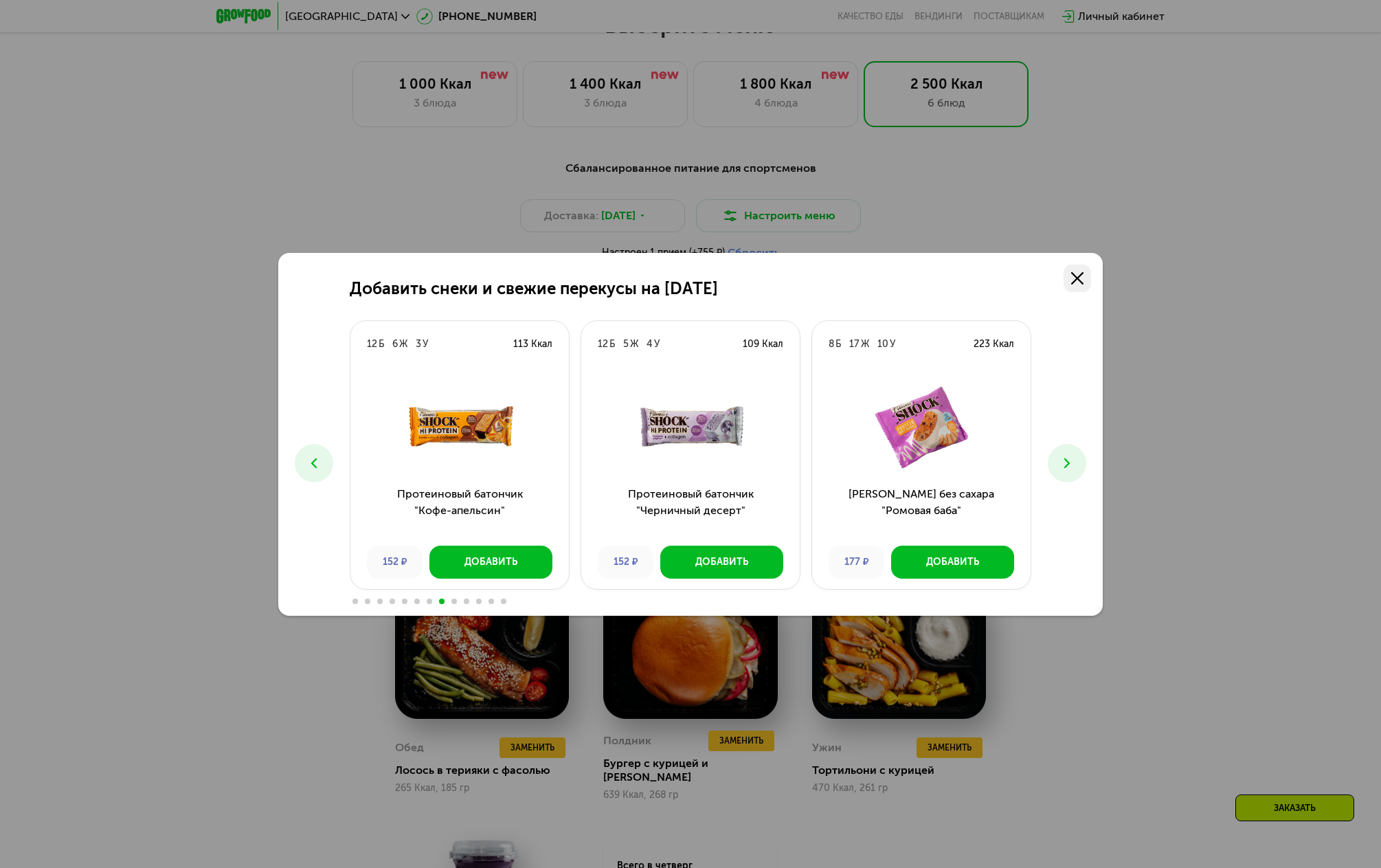
click at [1081, 280] on icon at bounding box center [1077, 278] width 12 height 12
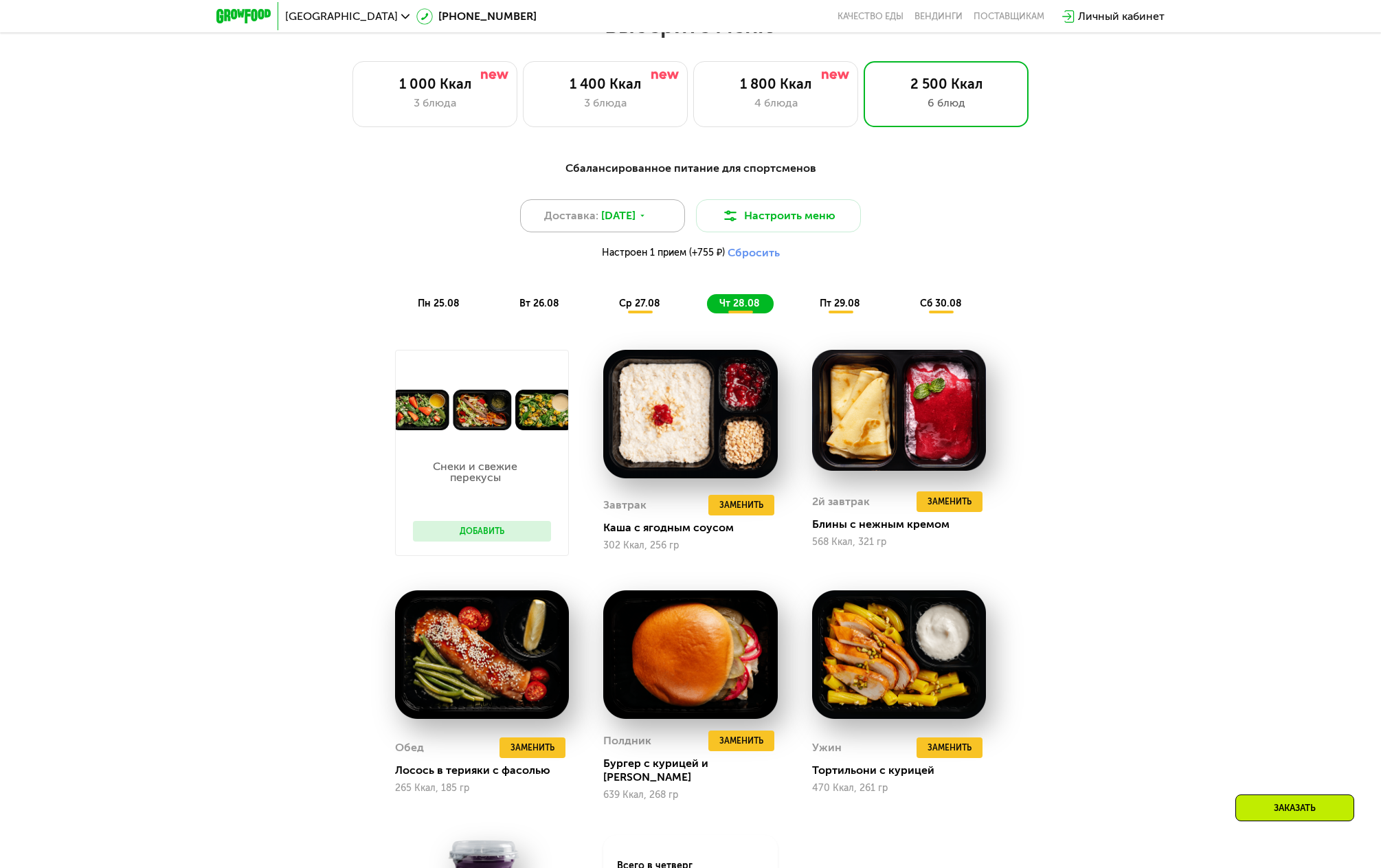
click at [660, 224] on div "Доставка: 24 авг, вс" at bounding box center [603, 216] width 165 height 33
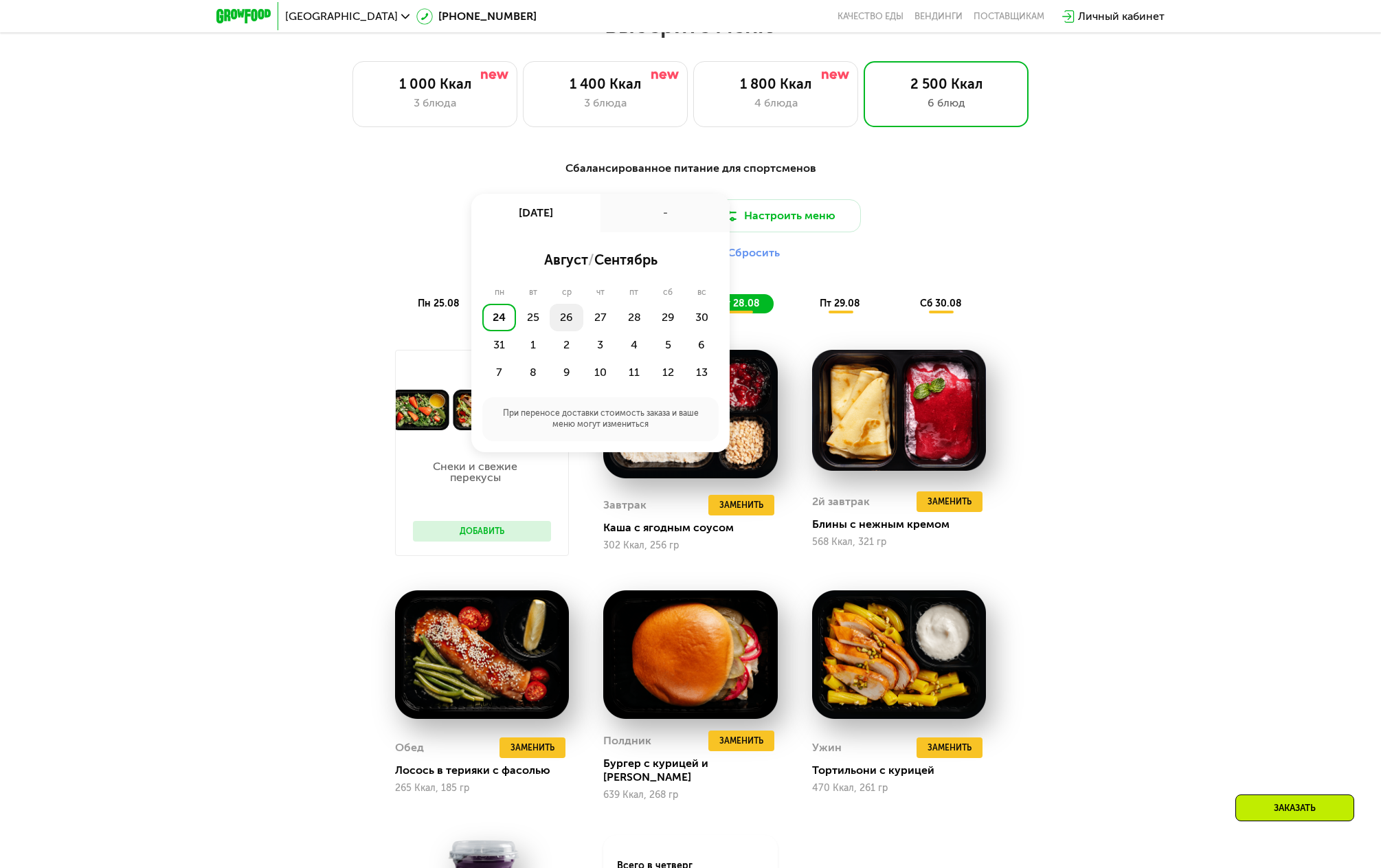
click at [583, 324] on div "26" at bounding box center [600, 317] width 34 height 27
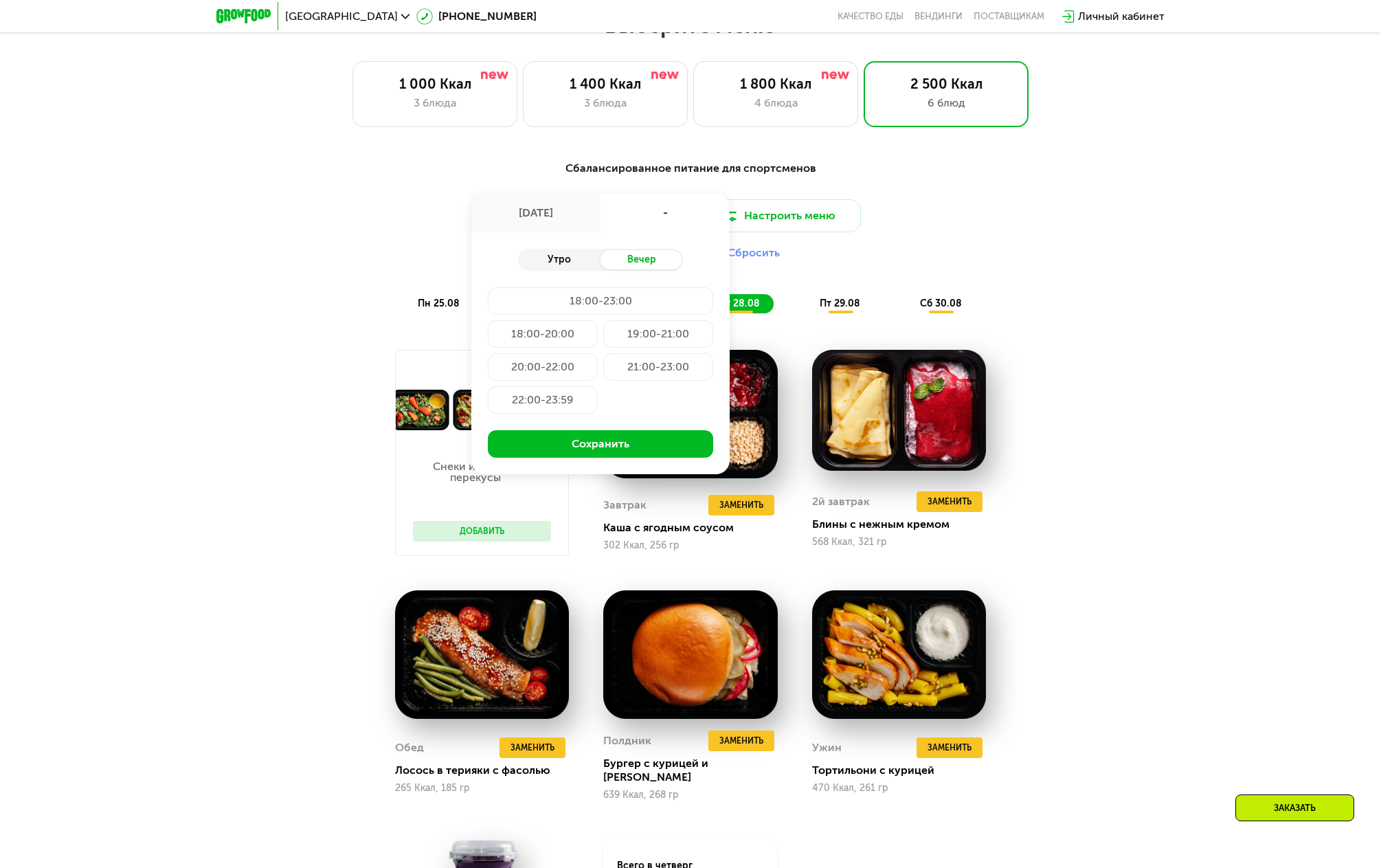
click at [572, 269] on div "Утро" at bounding box center [559, 259] width 82 height 19
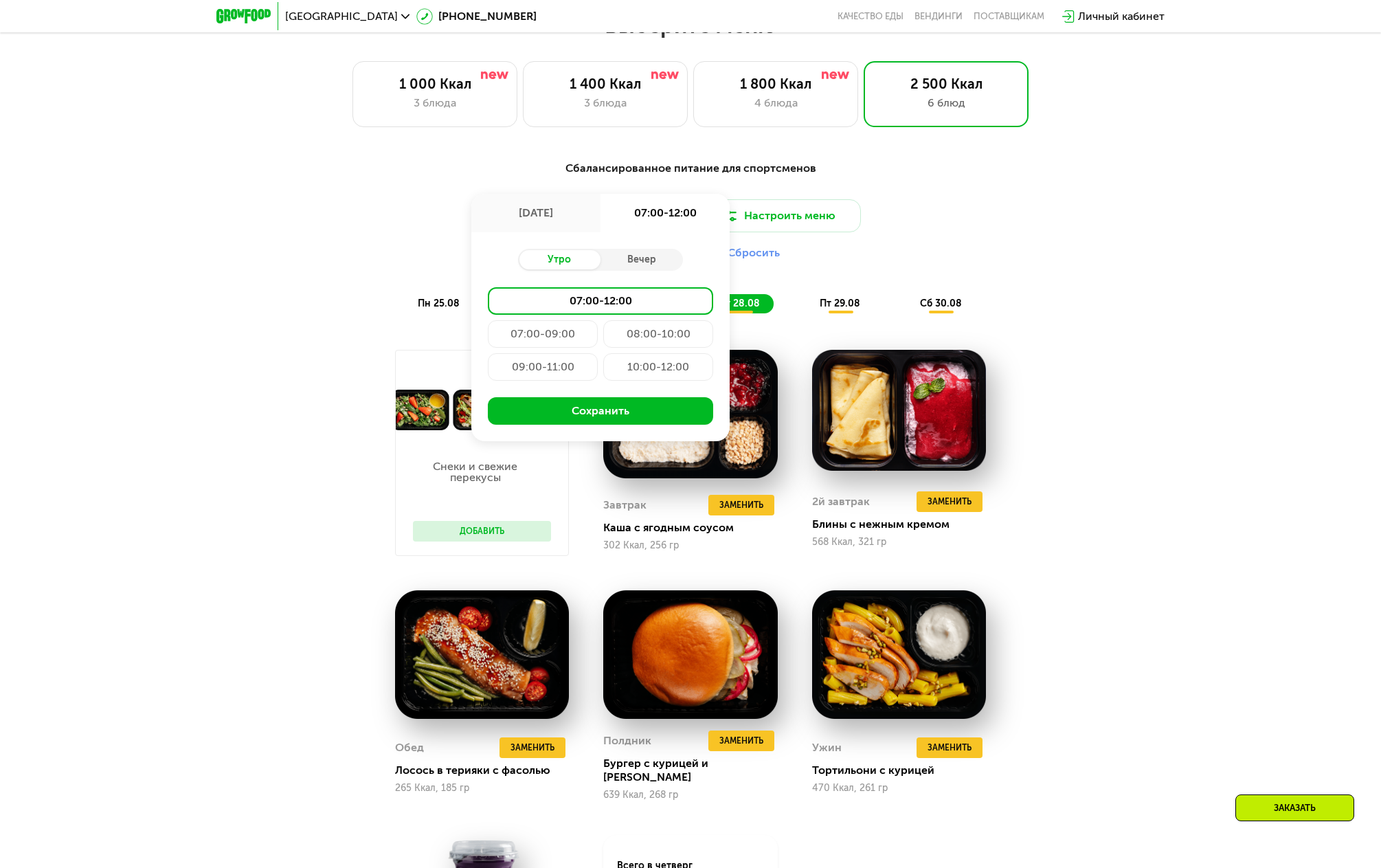
click at [590, 306] on div "07:00-12:00" at bounding box center [600, 301] width 226 height 27
click at [590, 421] on button "Сохранить" at bounding box center [600, 410] width 226 height 27
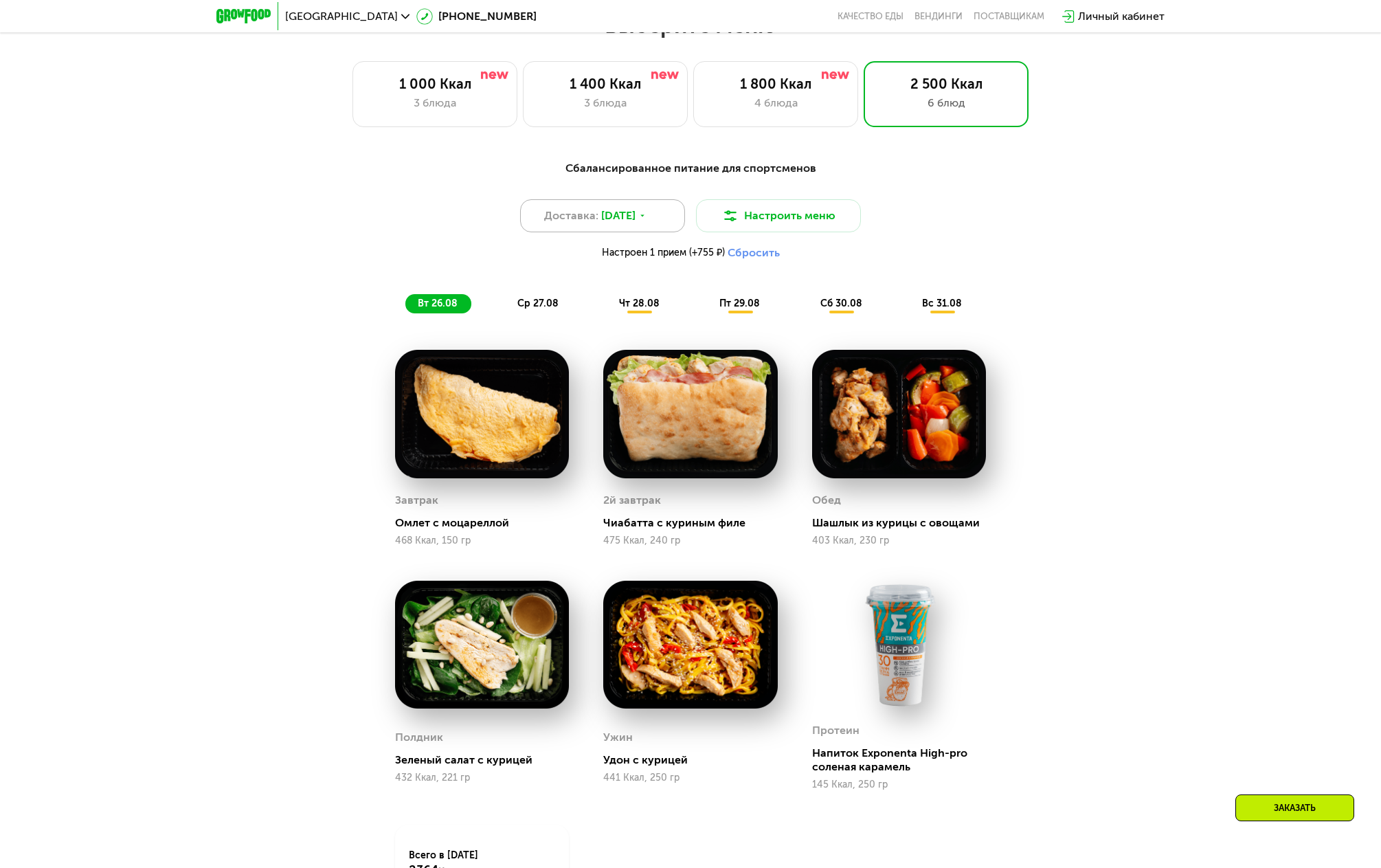
click at [612, 219] on span "26 авг, вт" at bounding box center [618, 216] width 35 height 16
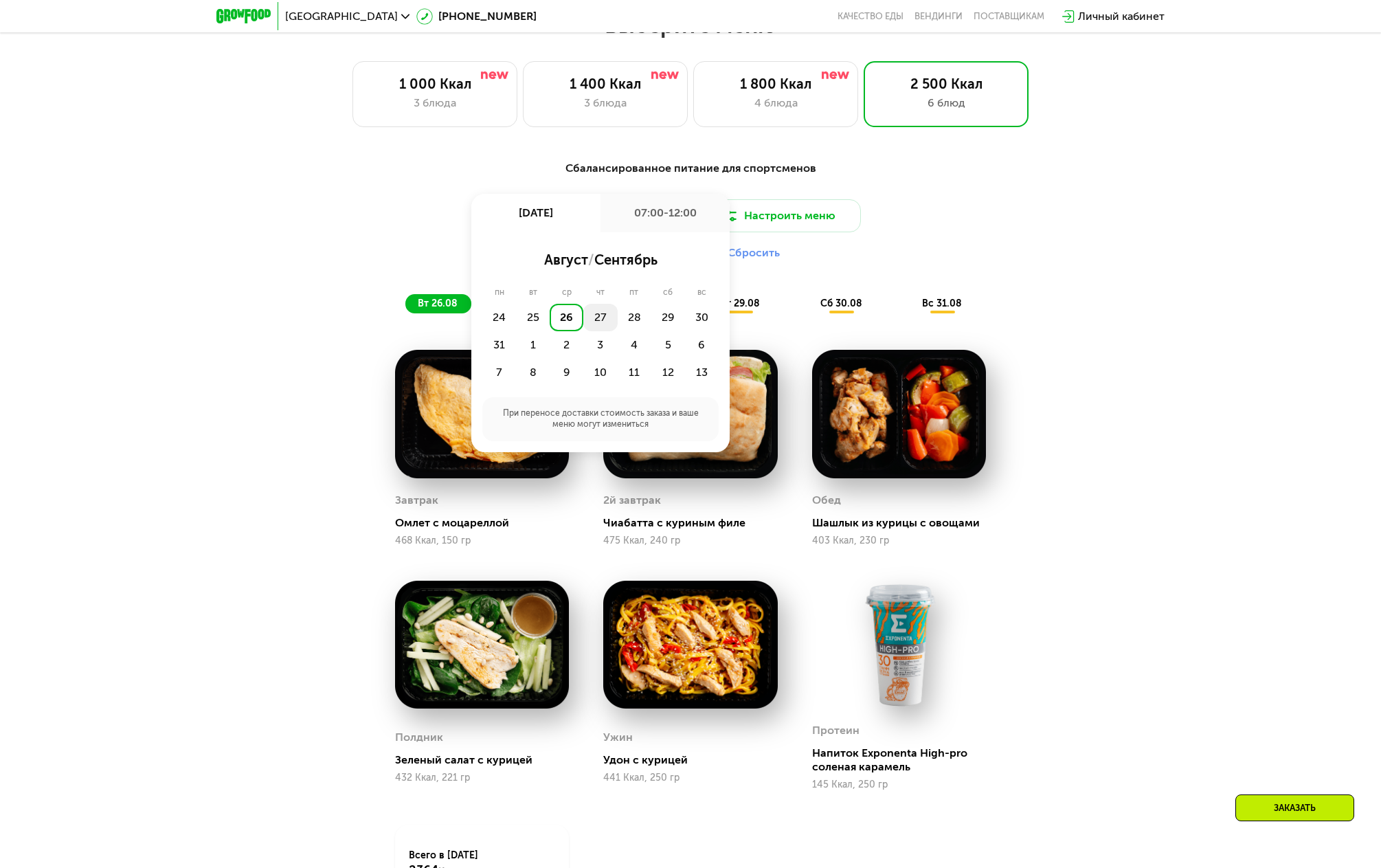
click at [618, 320] on div "27" at bounding box center [634, 317] width 34 height 27
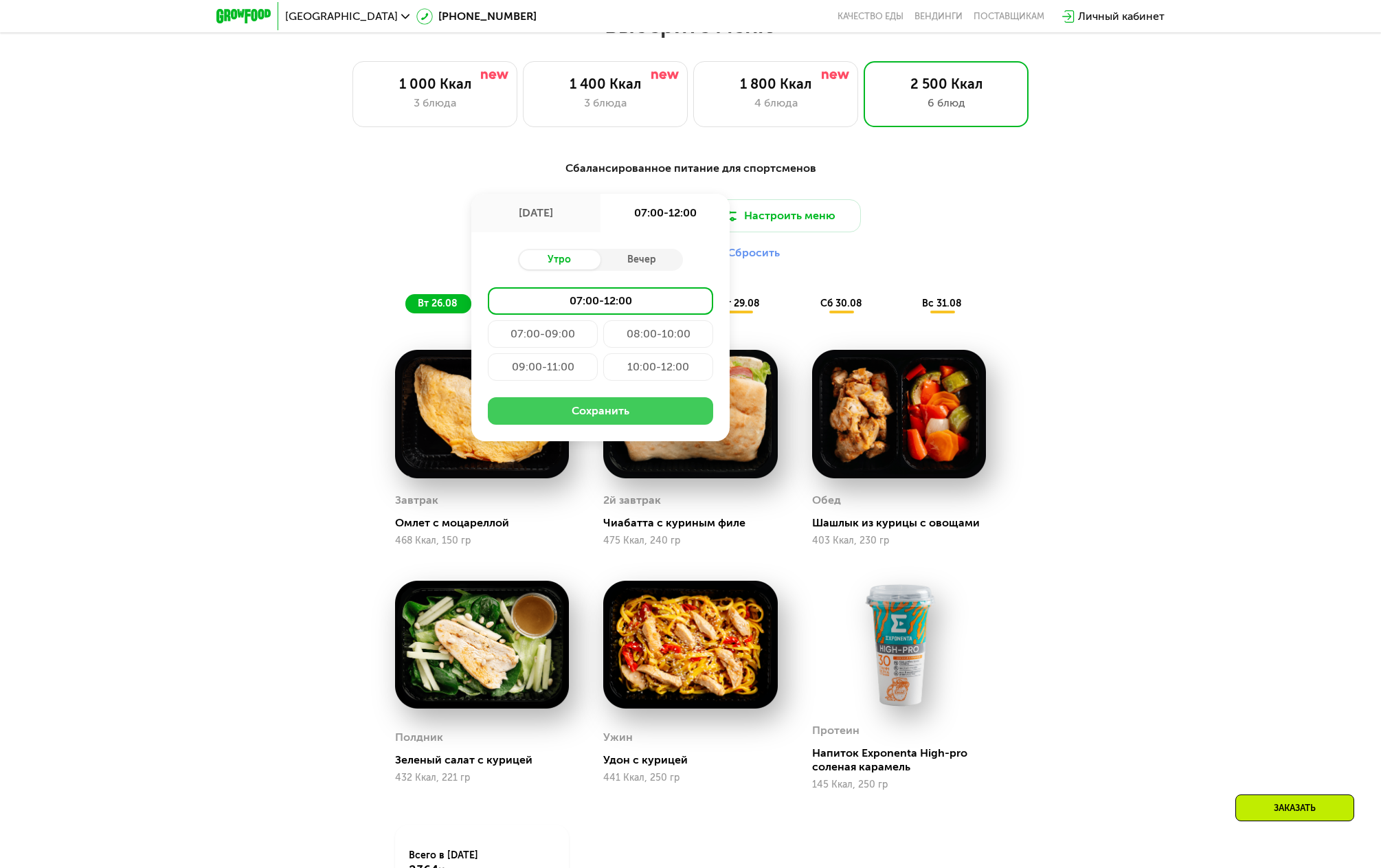
click at [591, 412] on button "Сохранить" at bounding box center [600, 410] width 226 height 27
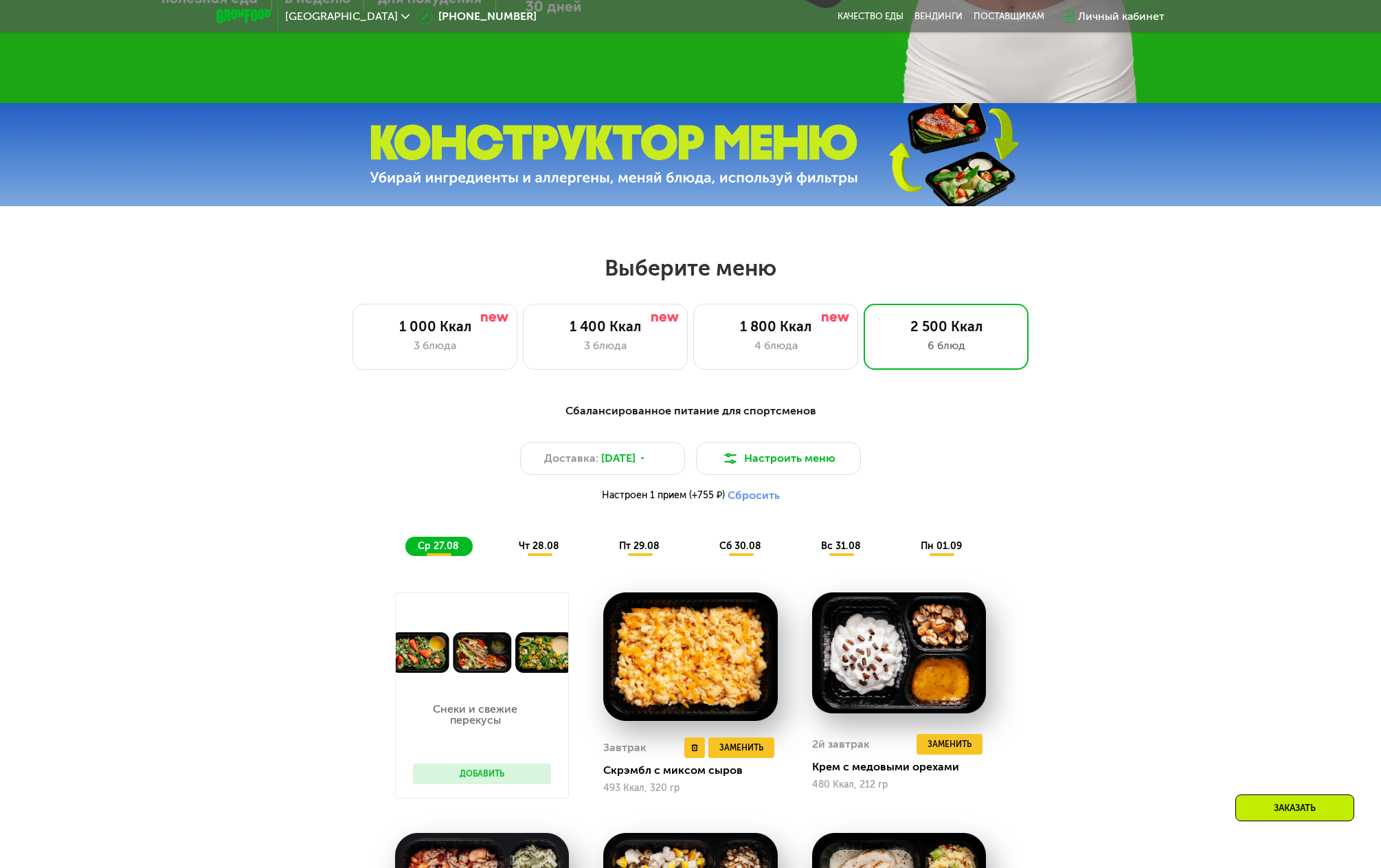
scroll to position [628, 0]
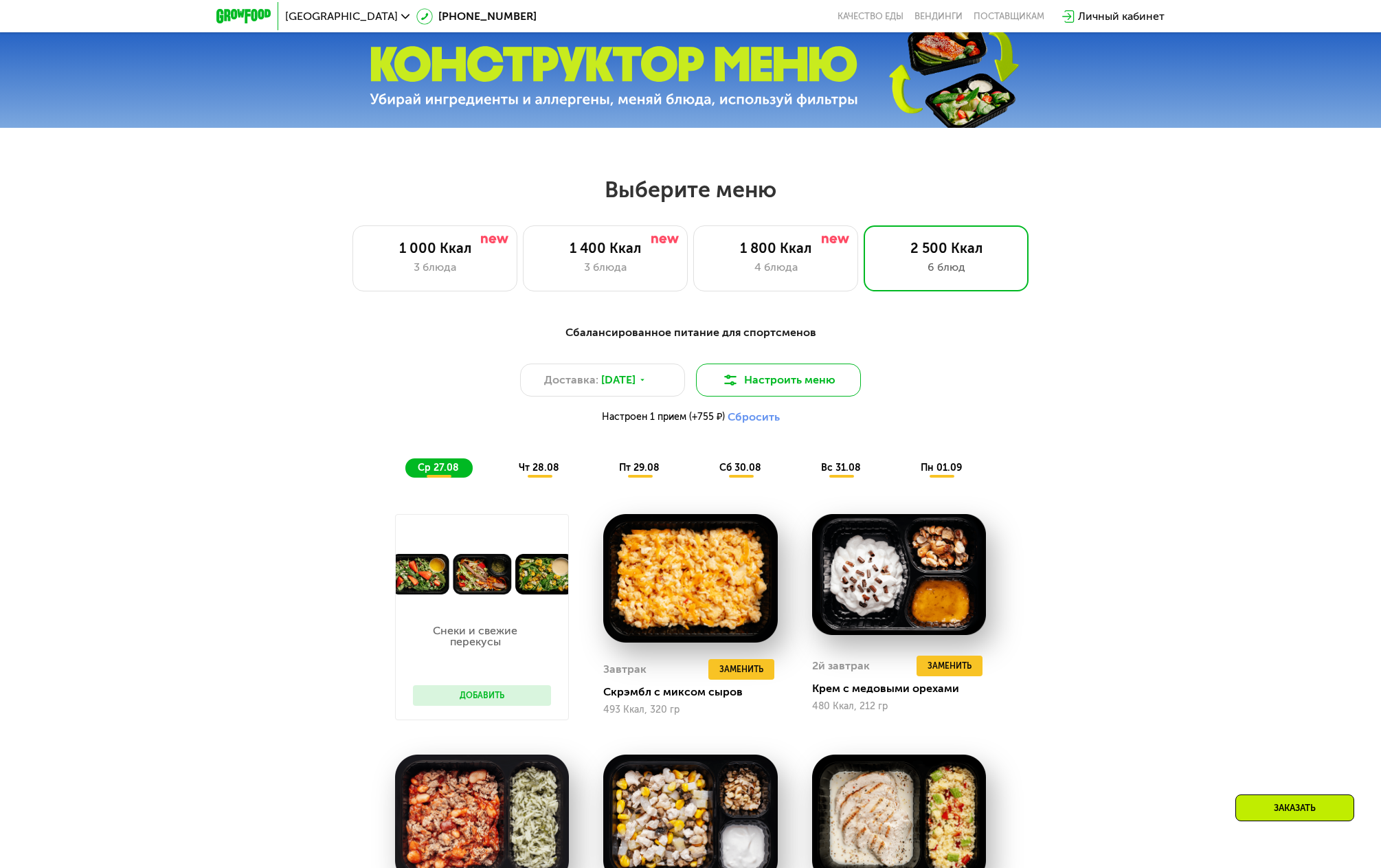
click at [795, 384] on button "Настроить меню" at bounding box center [778, 380] width 165 height 33
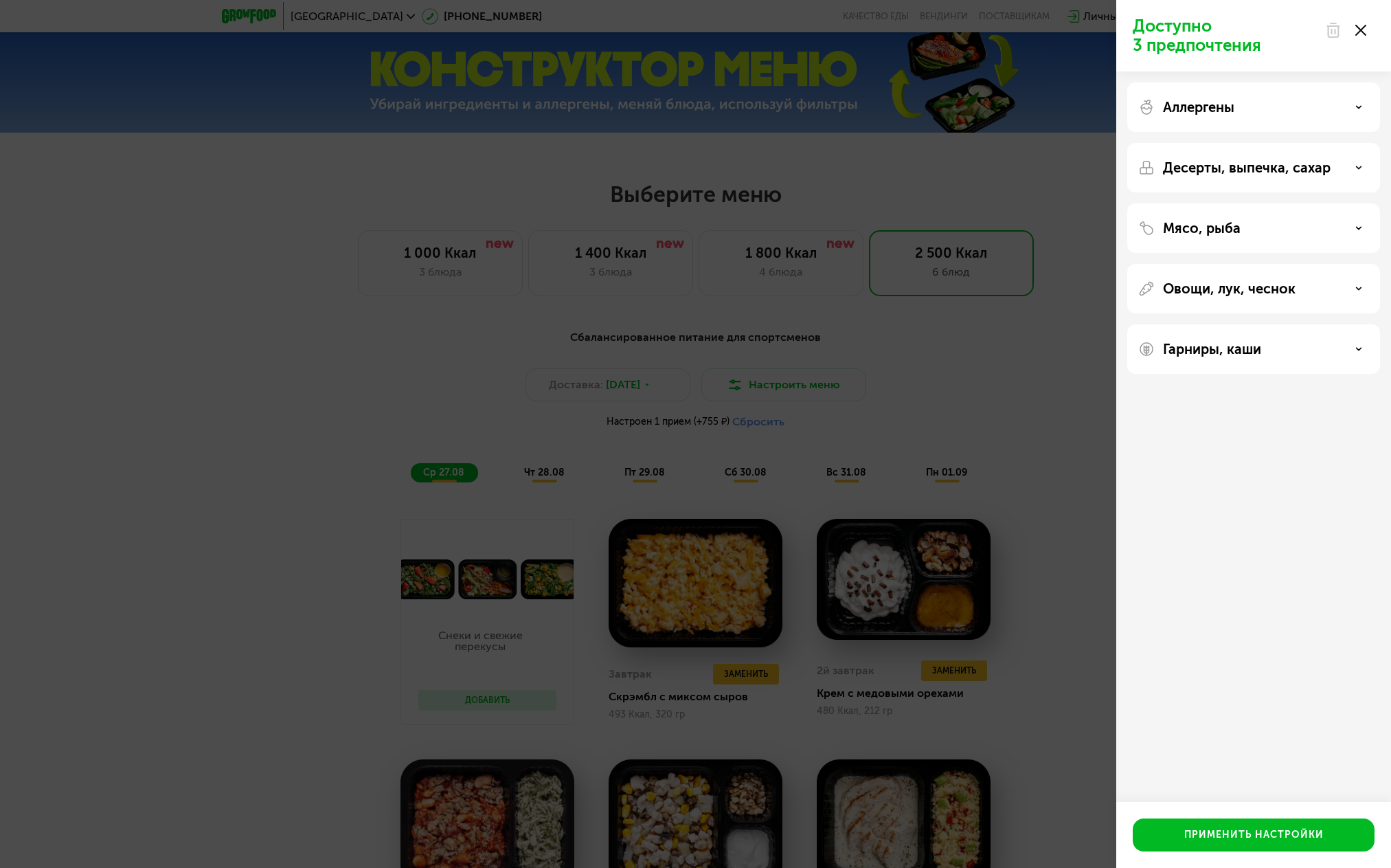
click at [1273, 113] on div "Аллергены" at bounding box center [1253, 107] width 231 height 16
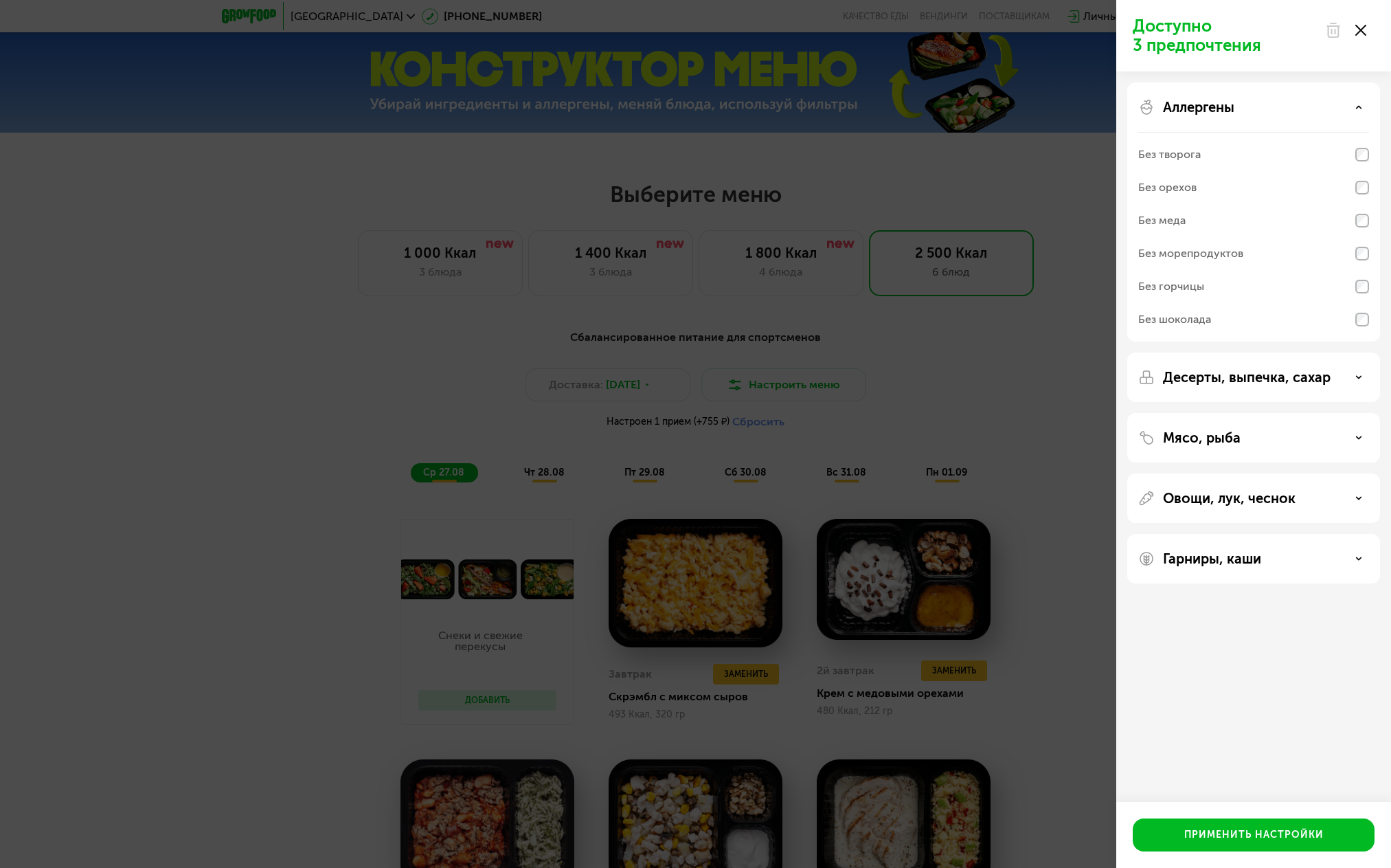
click at [1273, 113] on div "Аллергены" at bounding box center [1253, 107] width 231 height 16
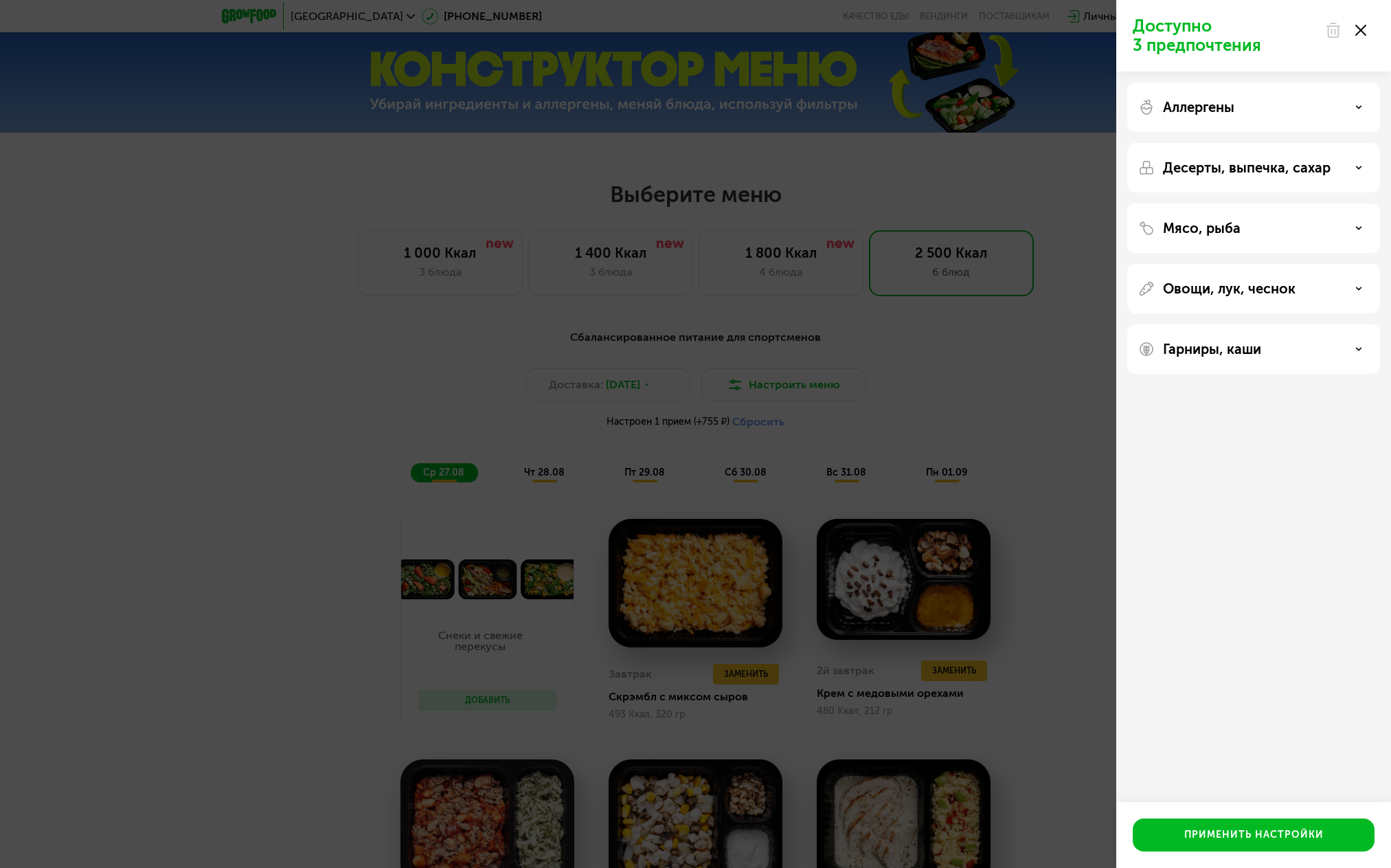
click at [1233, 294] on p "Овощи, лук, чеснок" at bounding box center [1229, 288] width 133 height 16
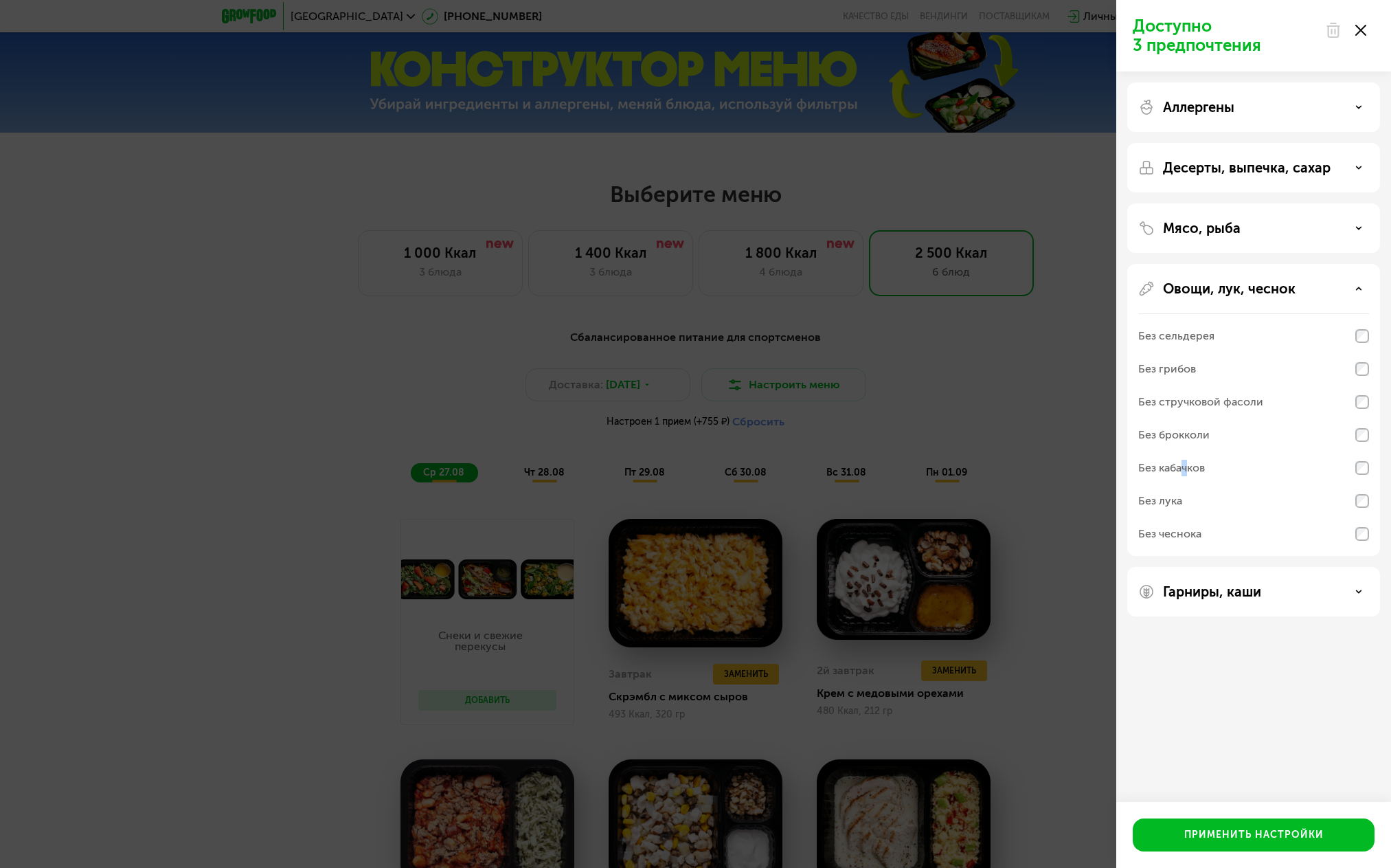
click at [1185, 467] on div "Без кабачков" at bounding box center [1171, 468] width 67 height 16
click at [1237, 835] on div "Применить настройки" at bounding box center [1253, 834] width 139 height 14
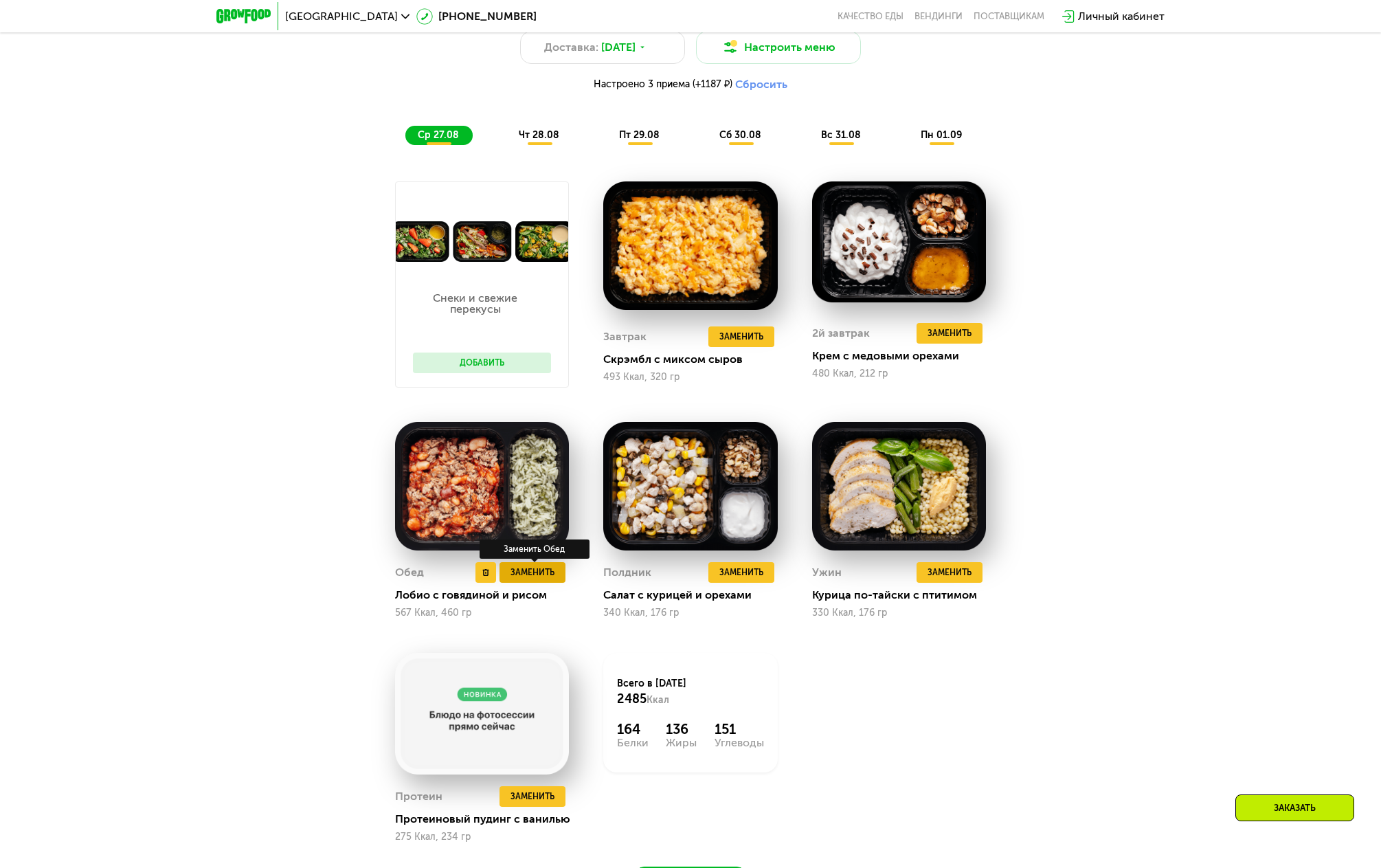
scroll to position [912, 0]
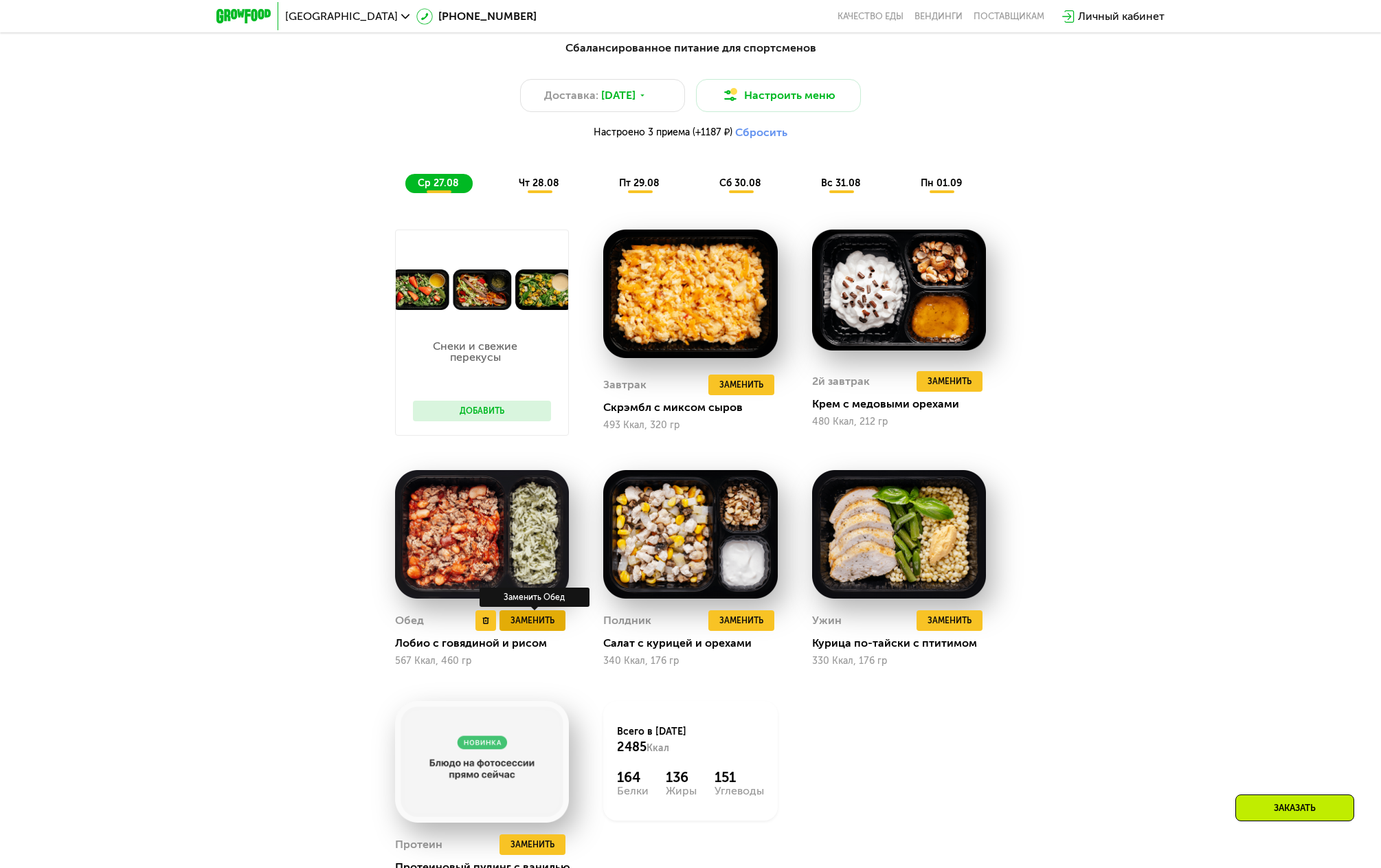
click at [544, 631] on button "Заменить" at bounding box center [532, 620] width 66 height 21
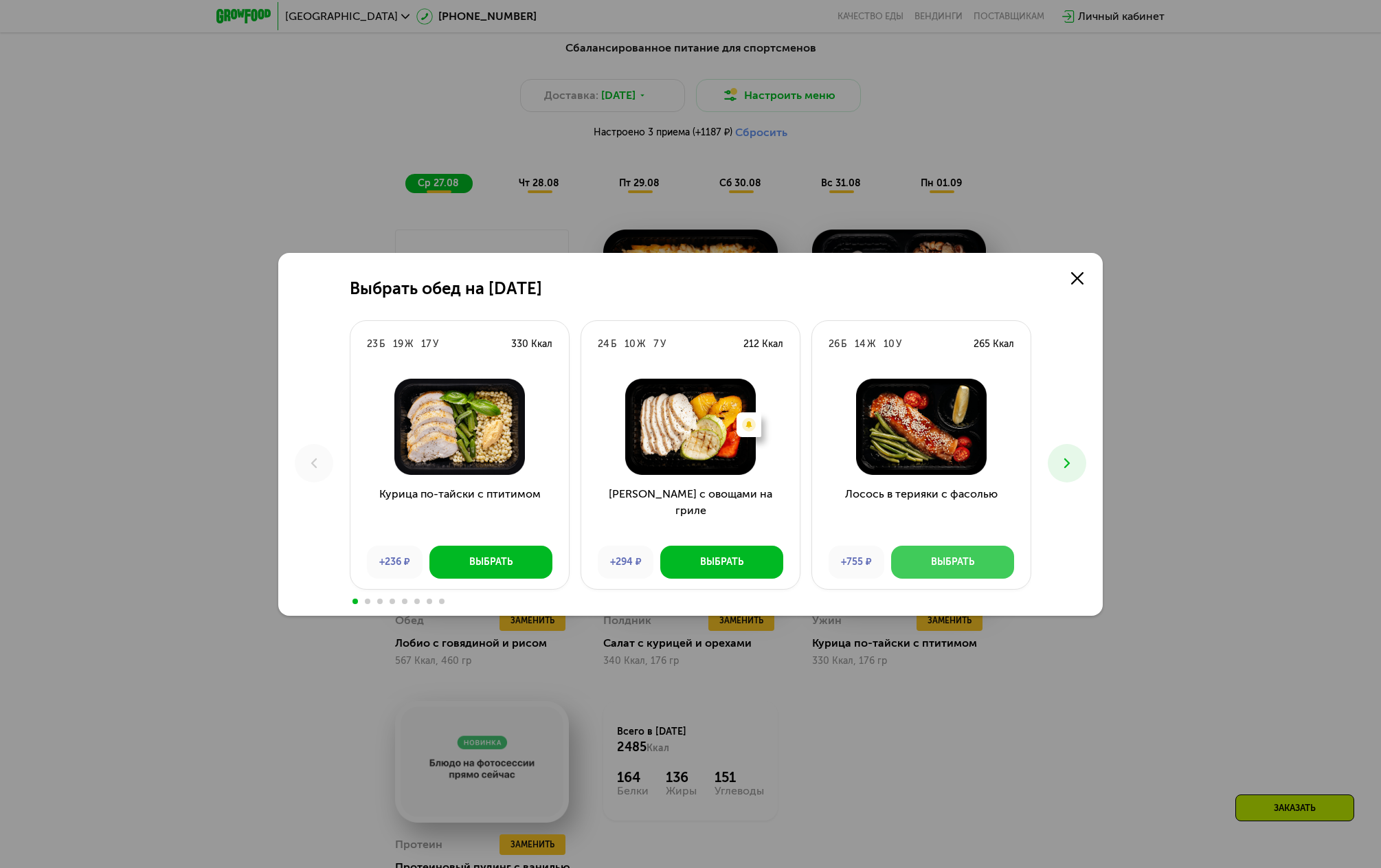
click at [955, 563] on div "Выбрать" at bounding box center [952, 562] width 44 height 14
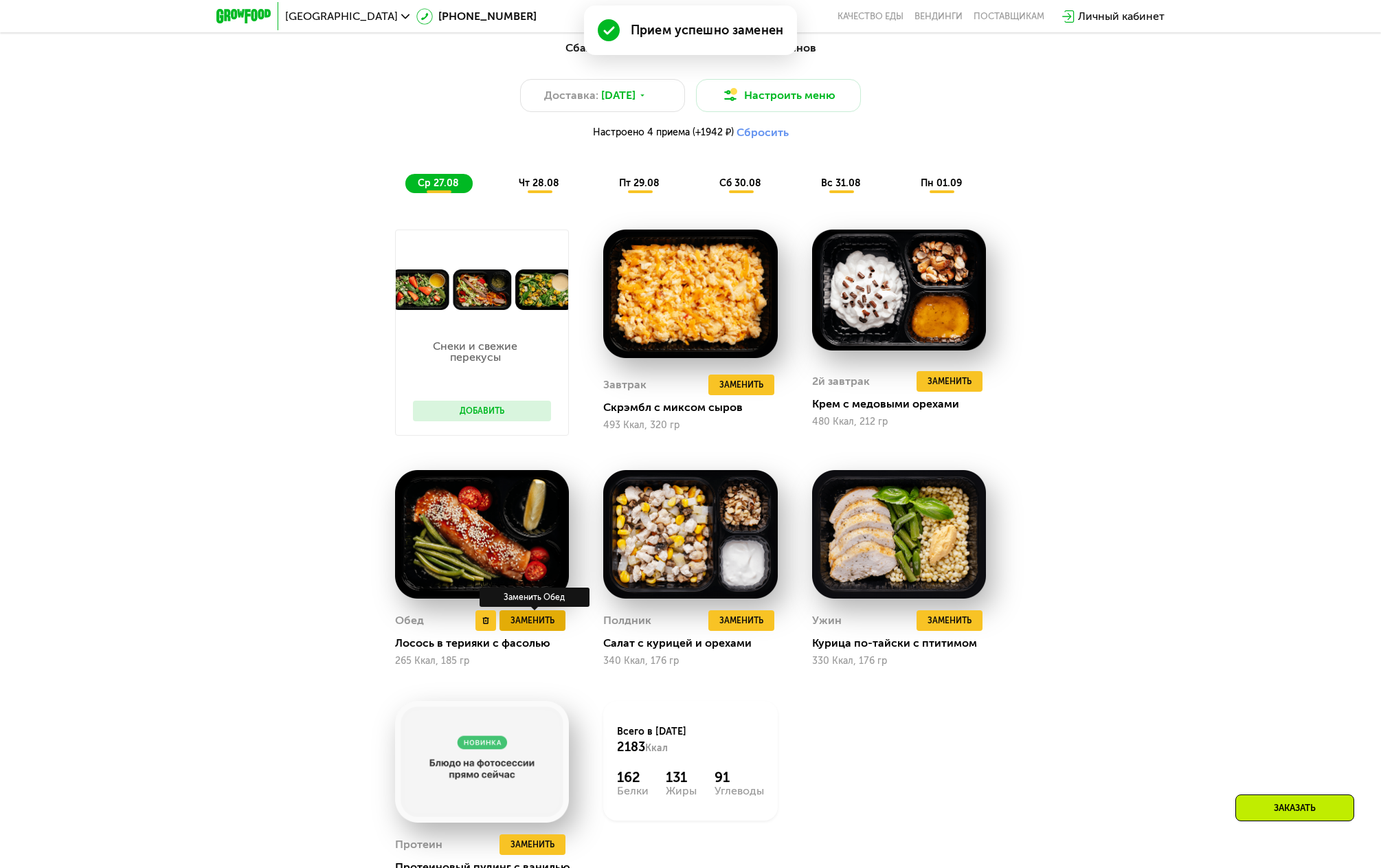
click at [536, 618] on span "Заменить" at bounding box center [532, 620] width 44 height 14
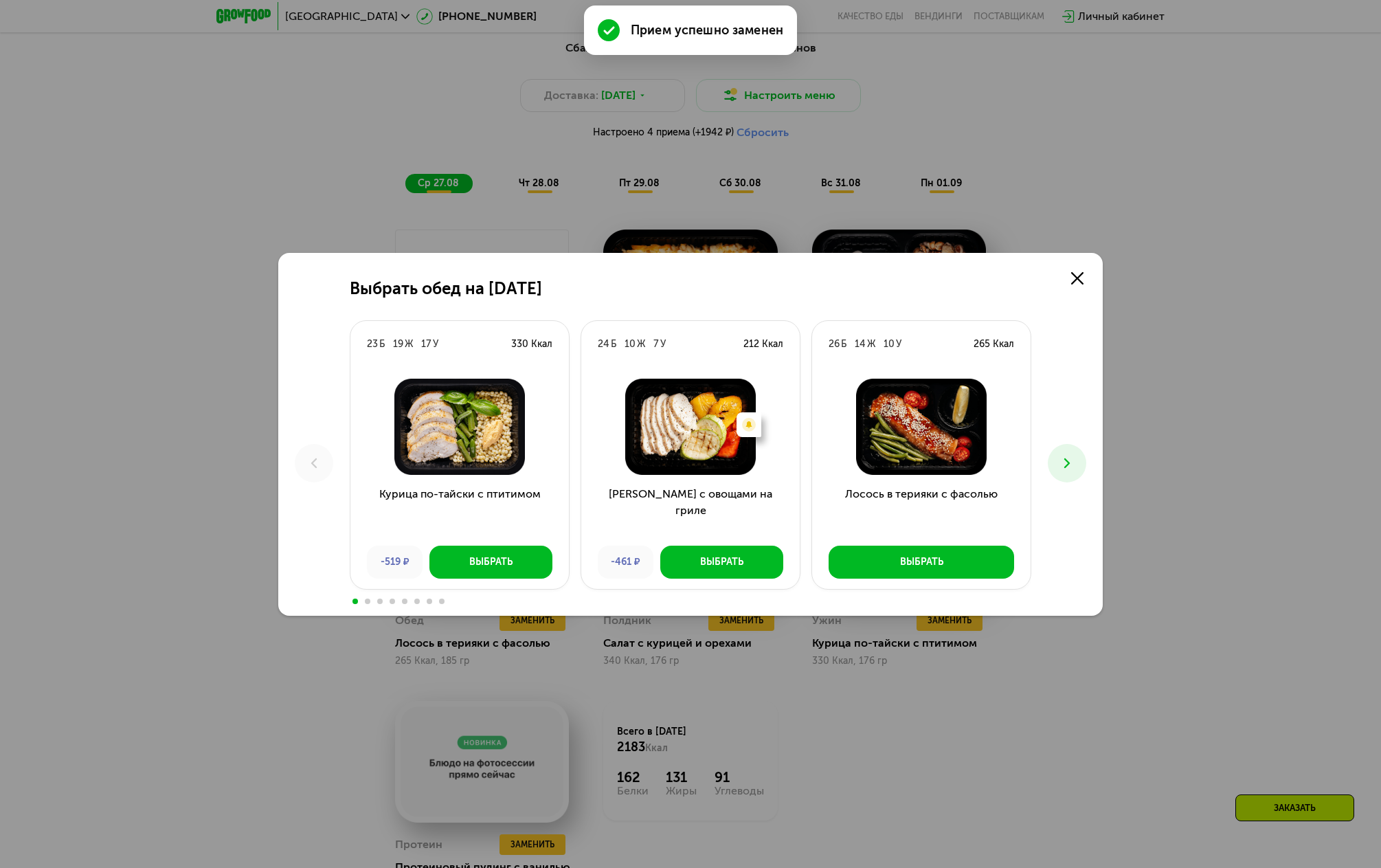
click at [1067, 473] on button at bounding box center [1066, 463] width 39 height 39
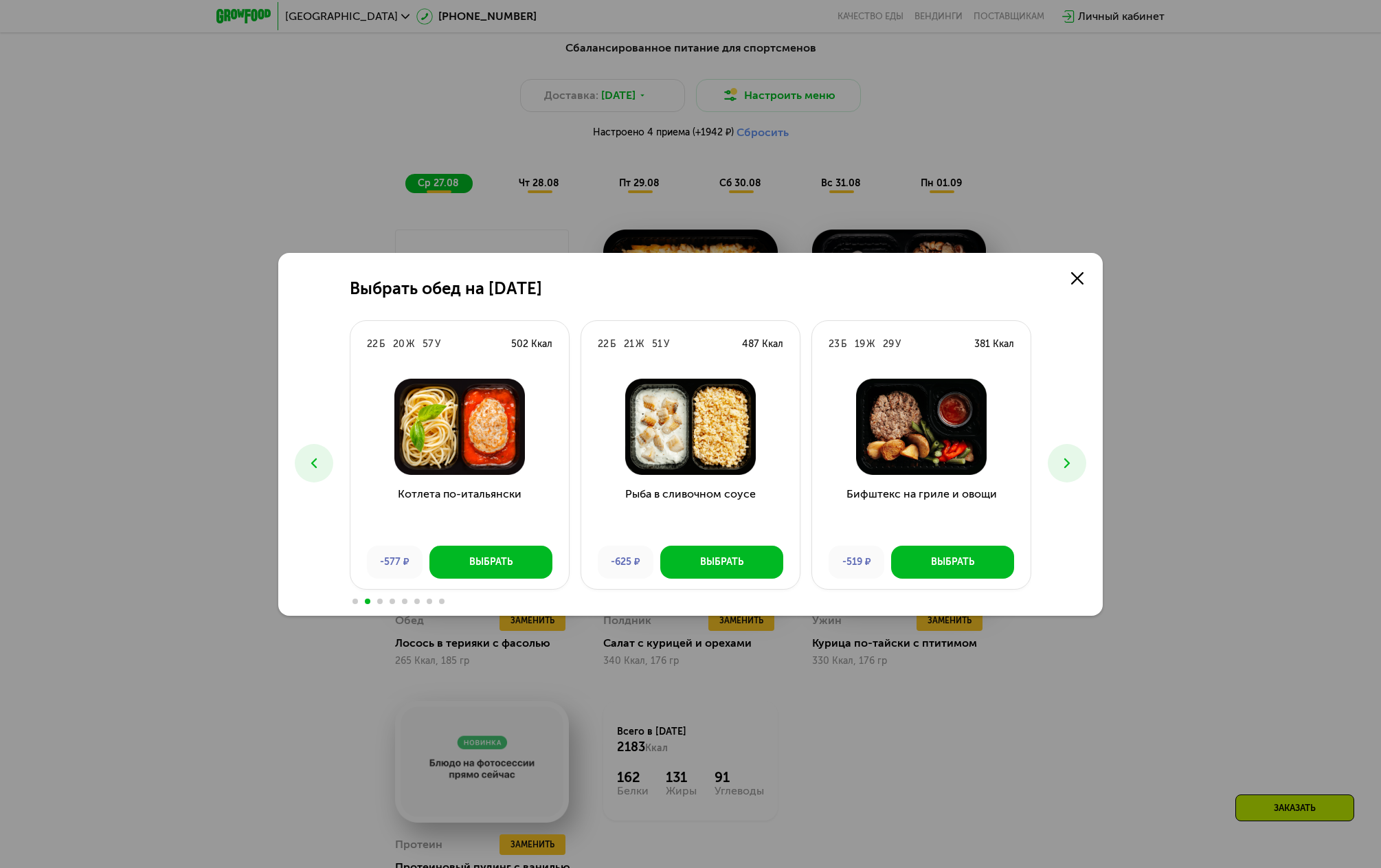
click at [1067, 473] on button at bounding box center [1066, 463] width 39 height 39
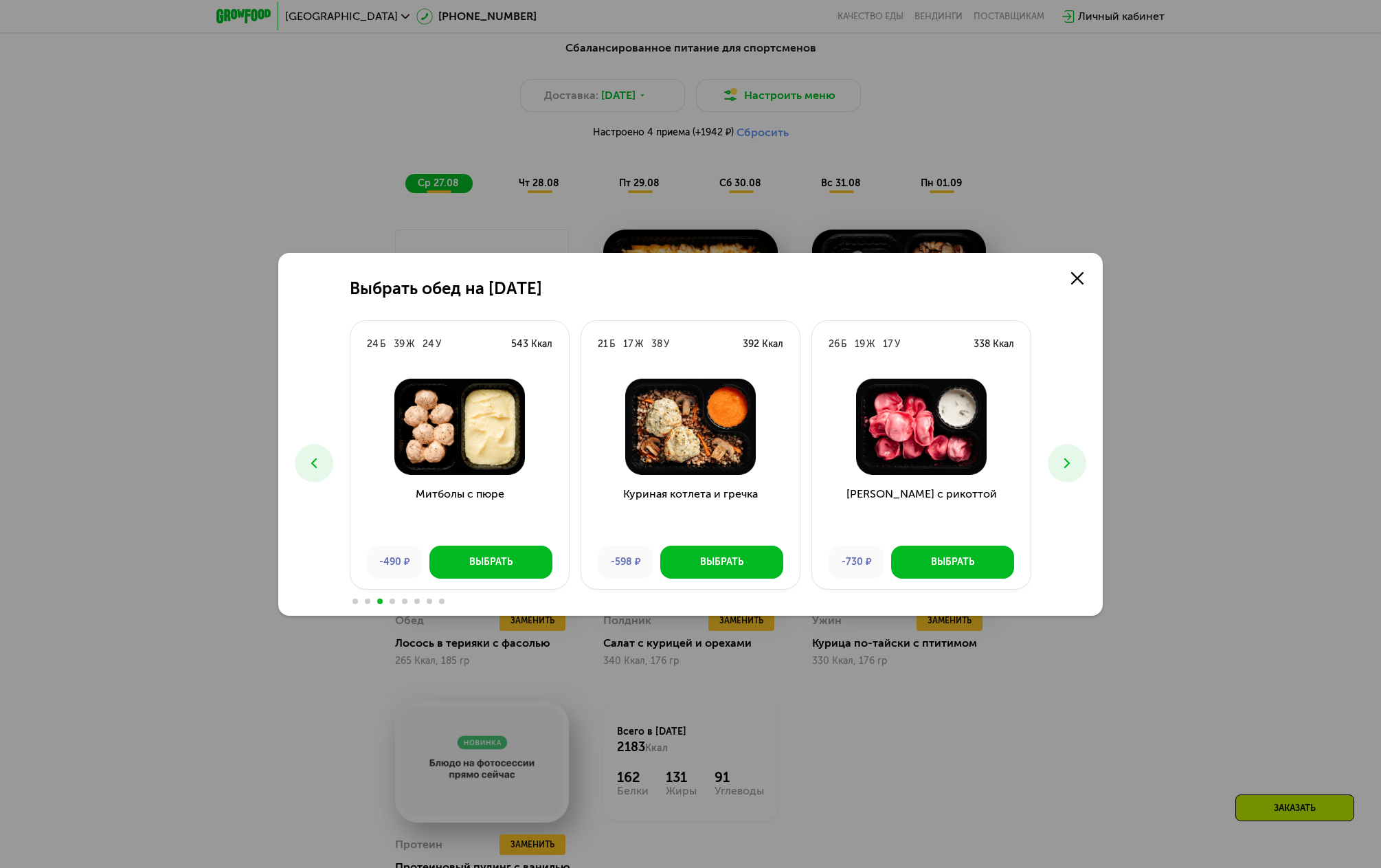
click at [1063, 468] on icon at bounding box center [1067, 463] width 16 height 16
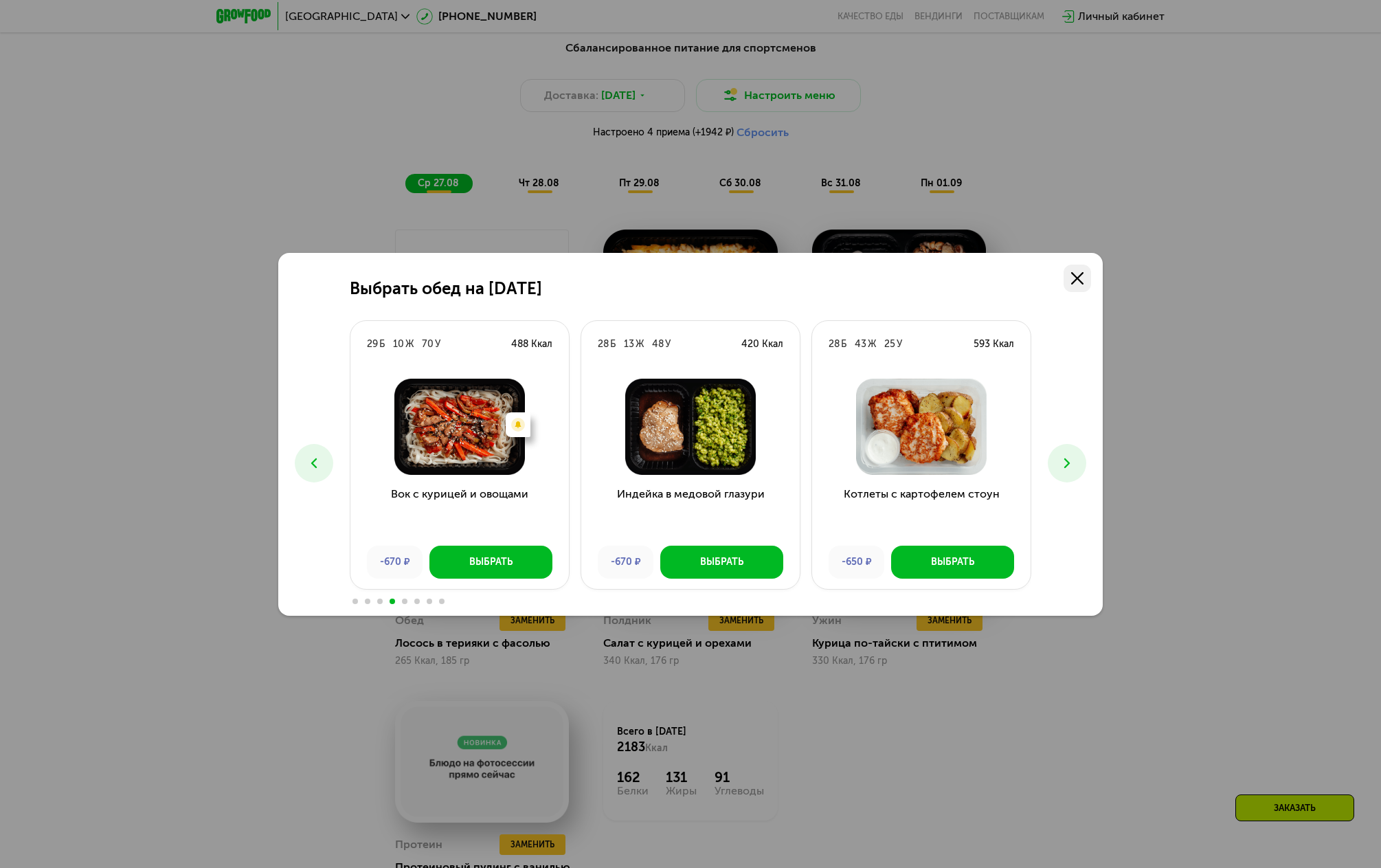
click at [1084, 280] on link at bounding box center [1076, 278] width 27 height 27
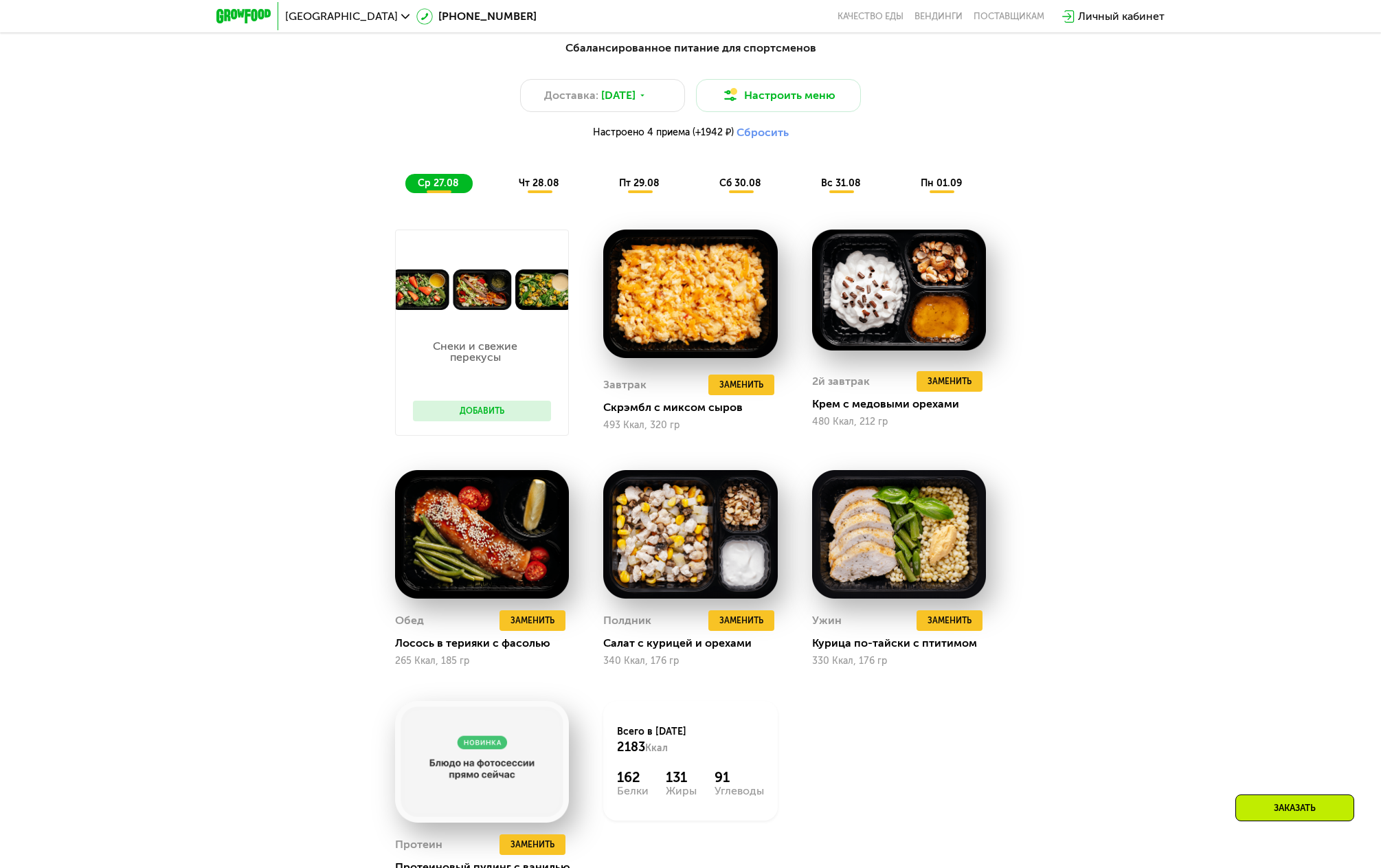
click at [1264, 805] on div "Заказать" at bounding box center [1295, 807] width 119 height 27
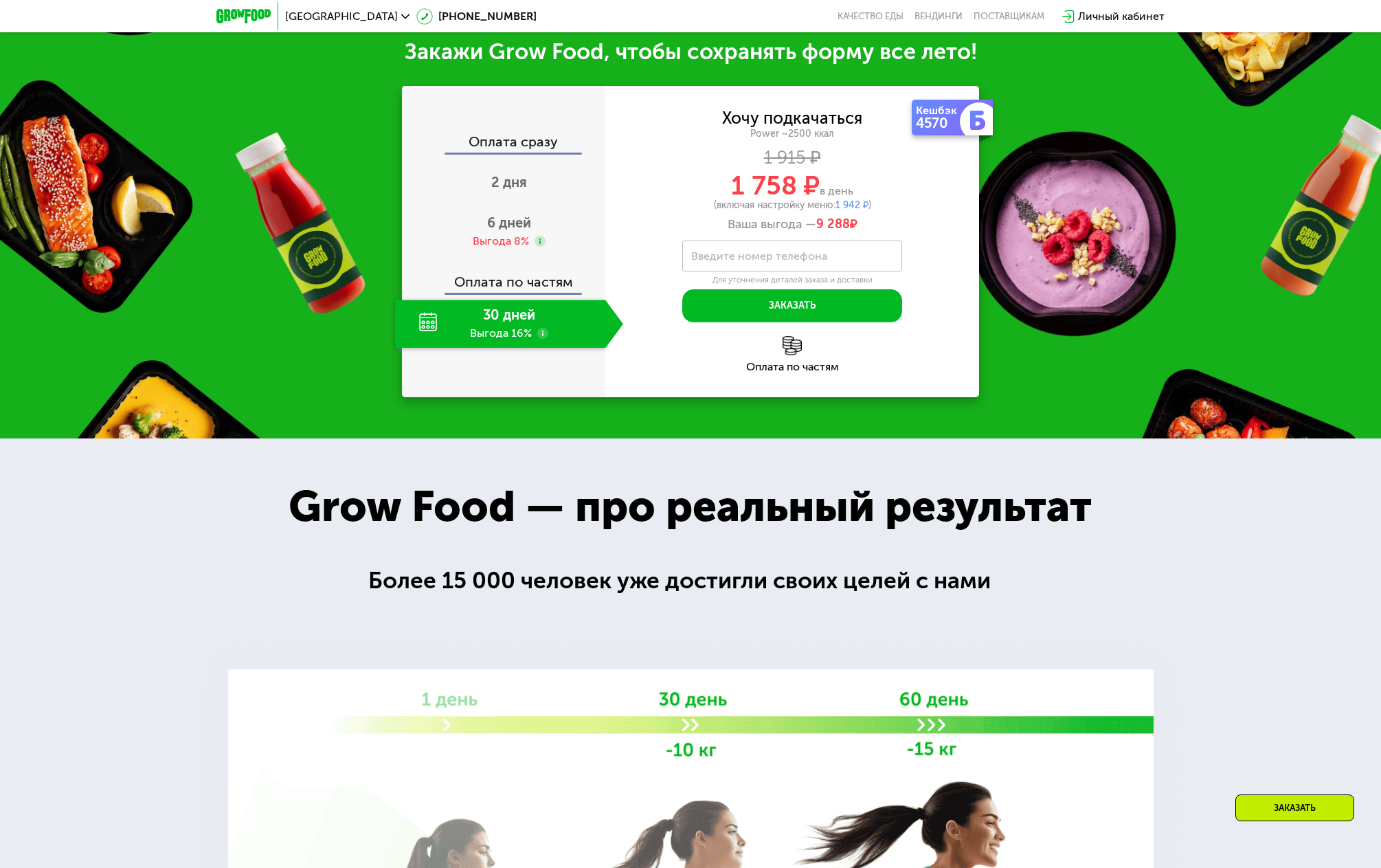
scroll to position [1897, 0]
click at [504, 203] on div "2 дня" at bounding box center [509, 183] width 228 height 48
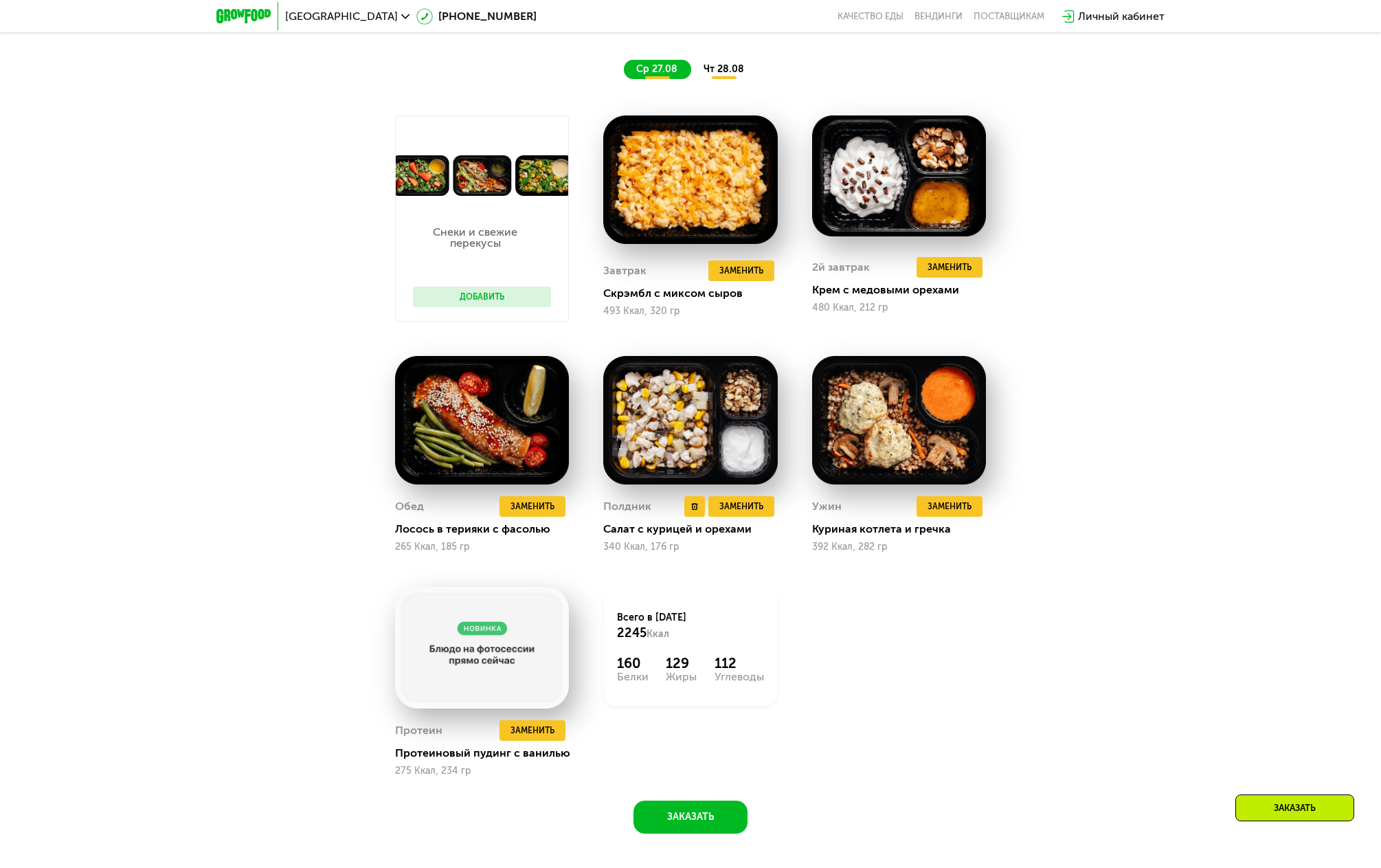
scroll to position [915, 0]
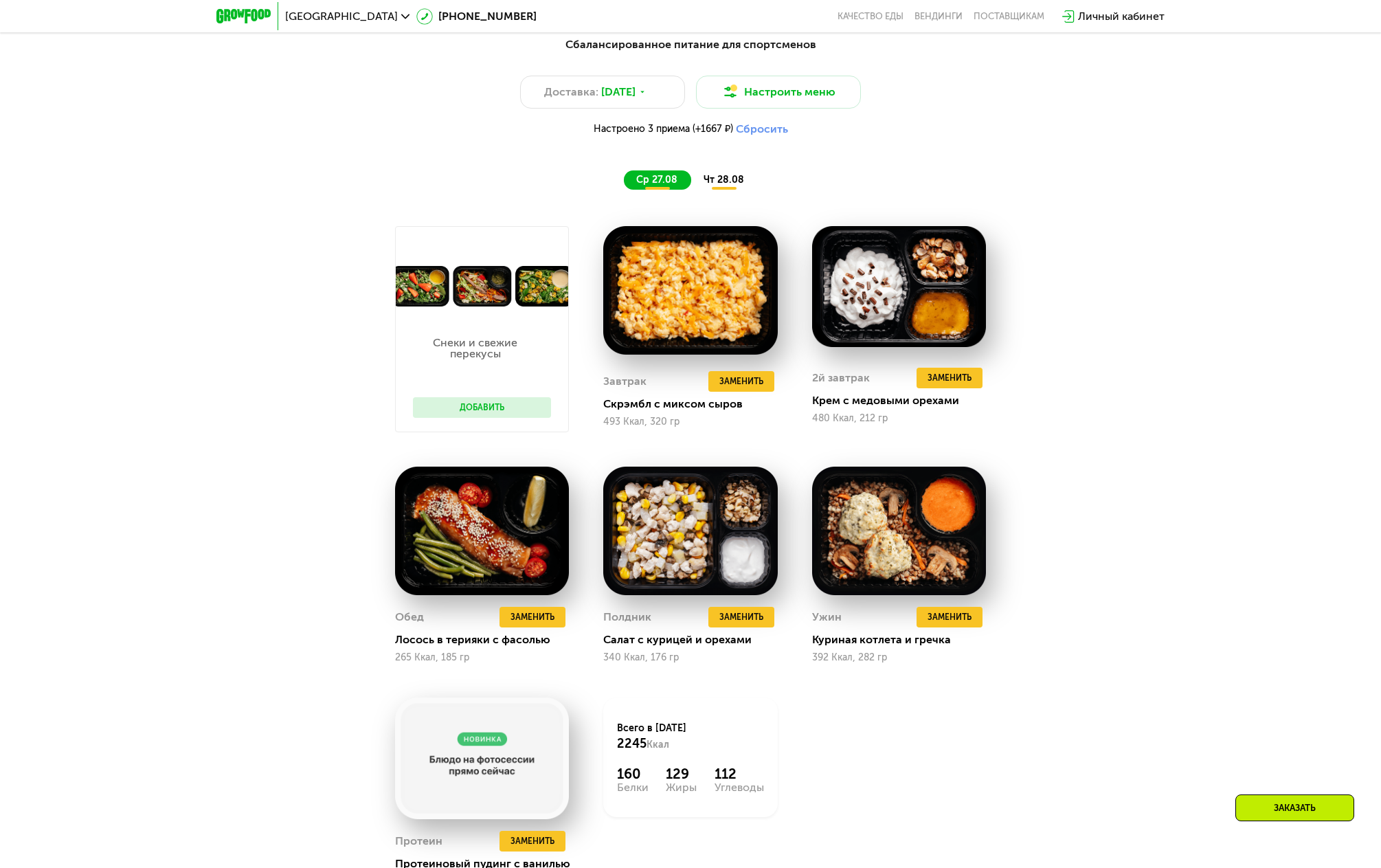
click at [735, 184] on span "чт 28.08" at bounding box center [723, 180] width 40 height 12
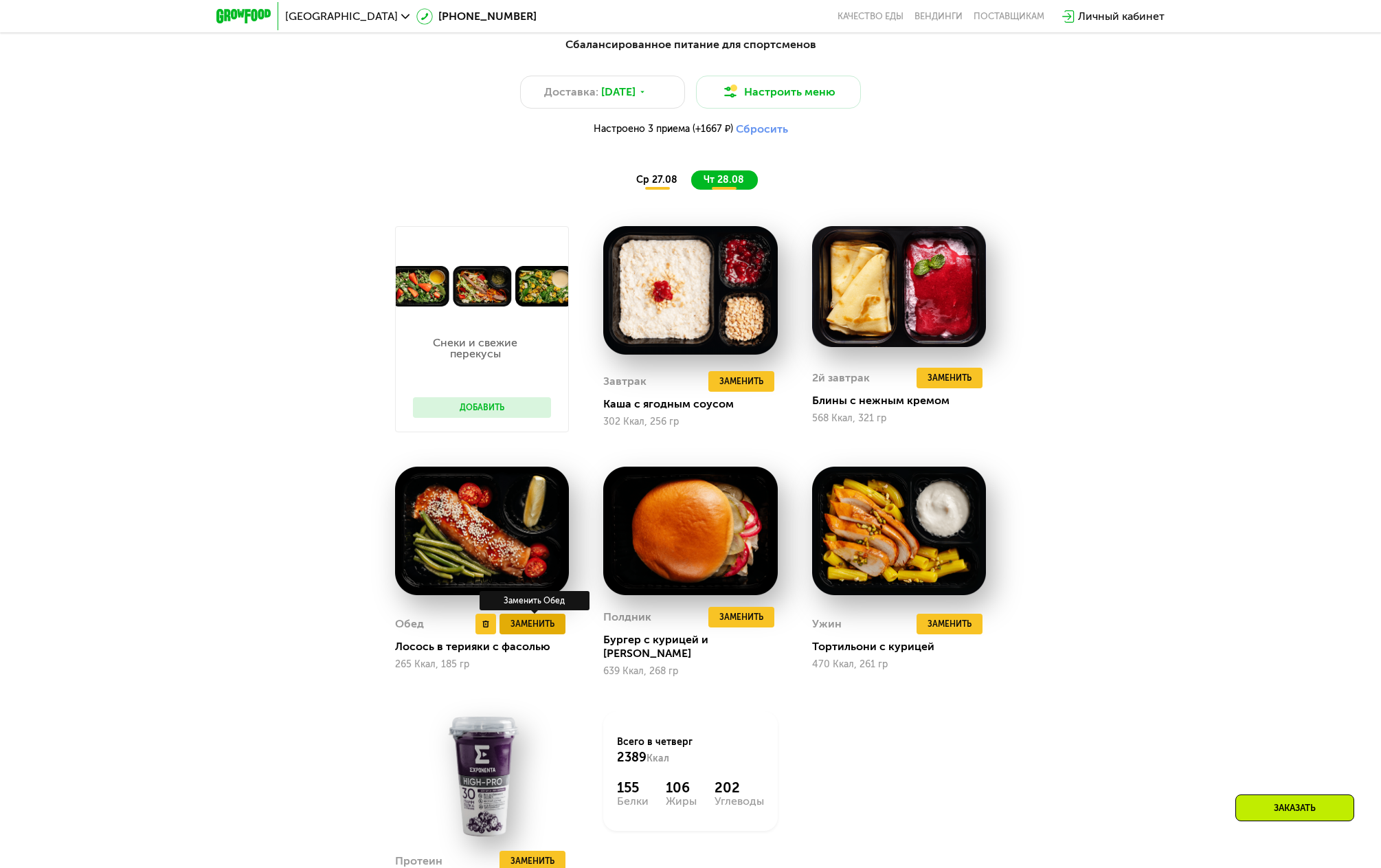
click at [534, 619] on span "Заменить" at bounding box center [532, 623] width 44 height 14
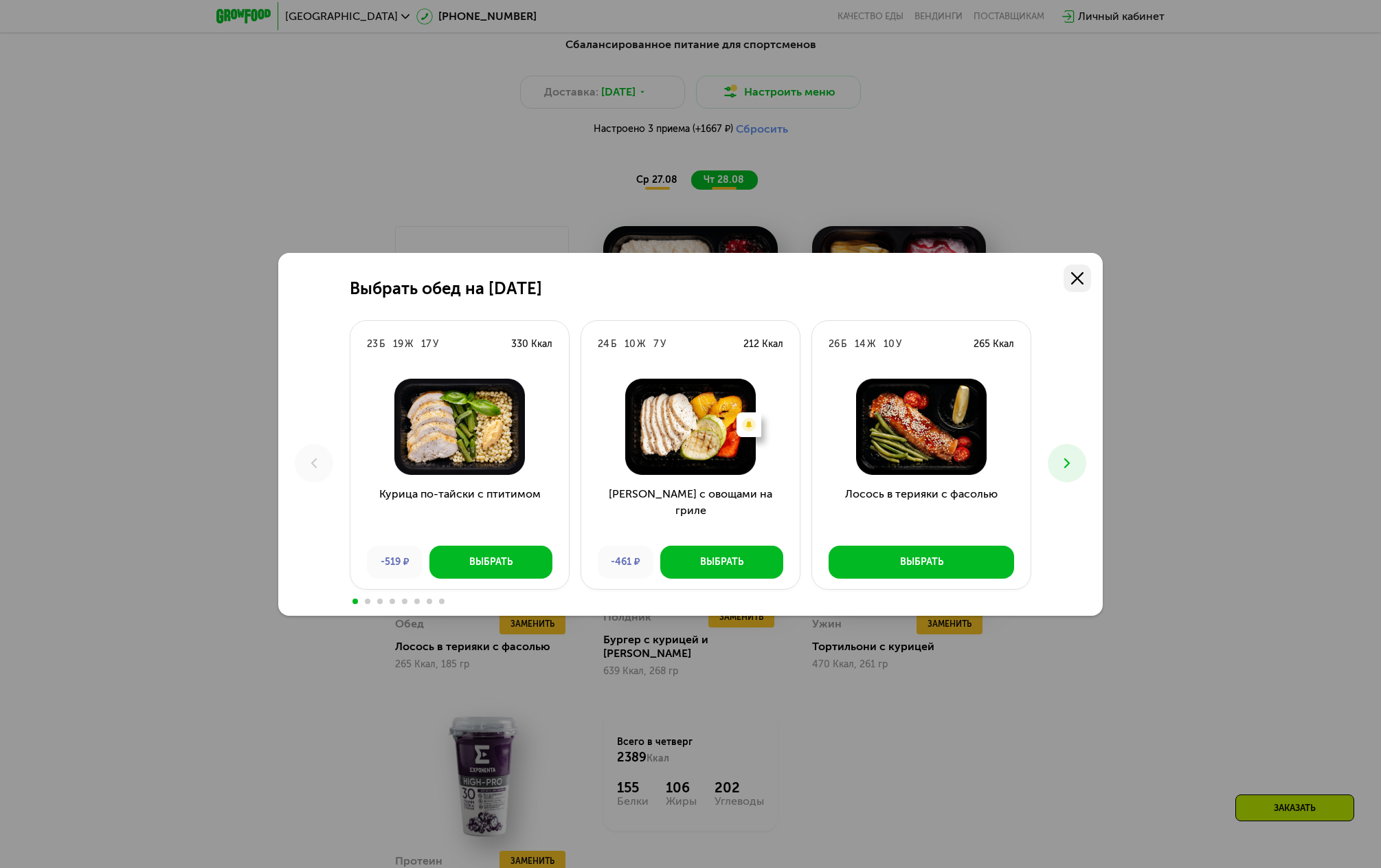
click at [1081, 279] on icon at bounding box center [1077, 278] width 12 height 12
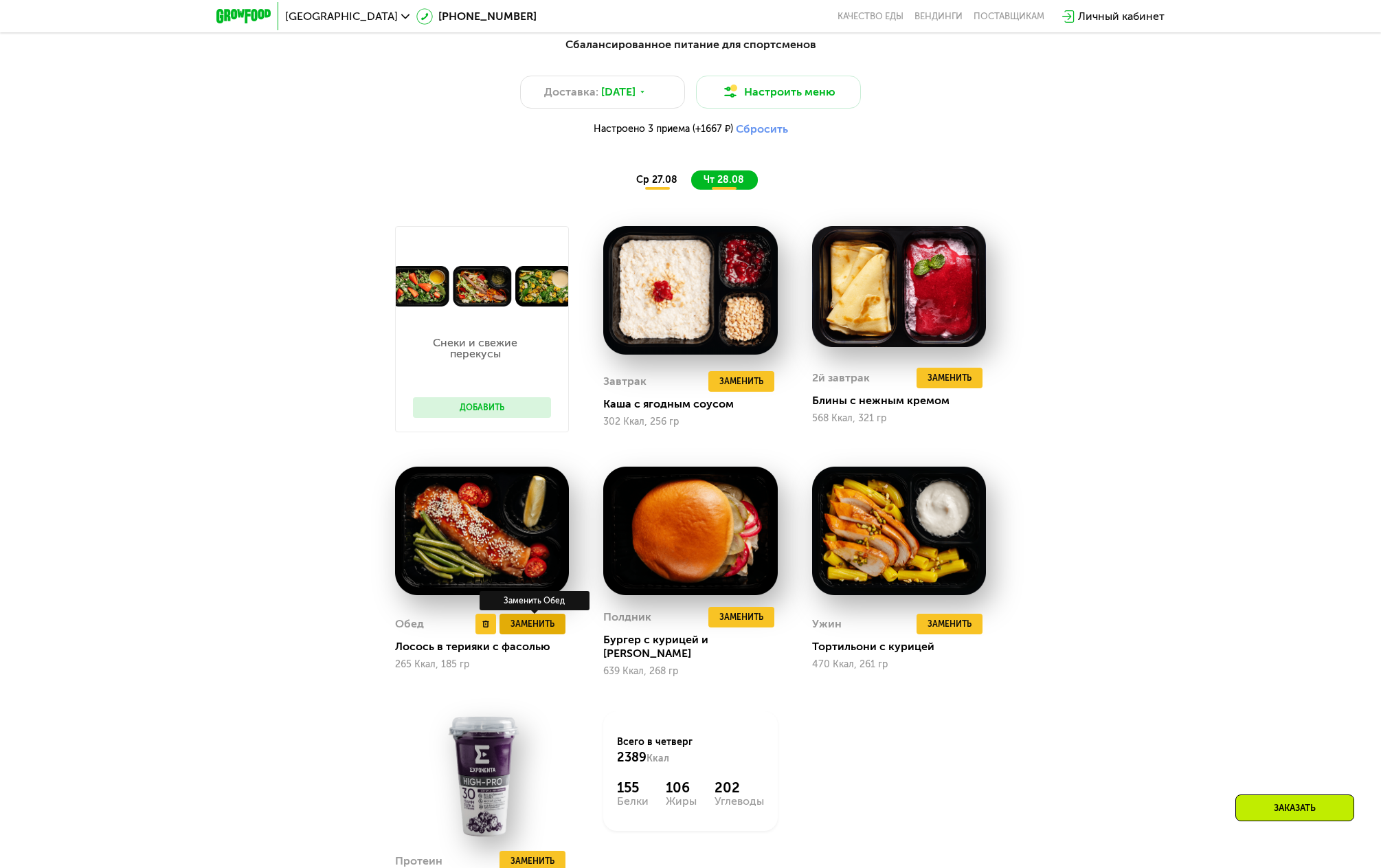
click at [523, 623] on span "Заменить" at bounding box center [532, 623] width 44 height 14
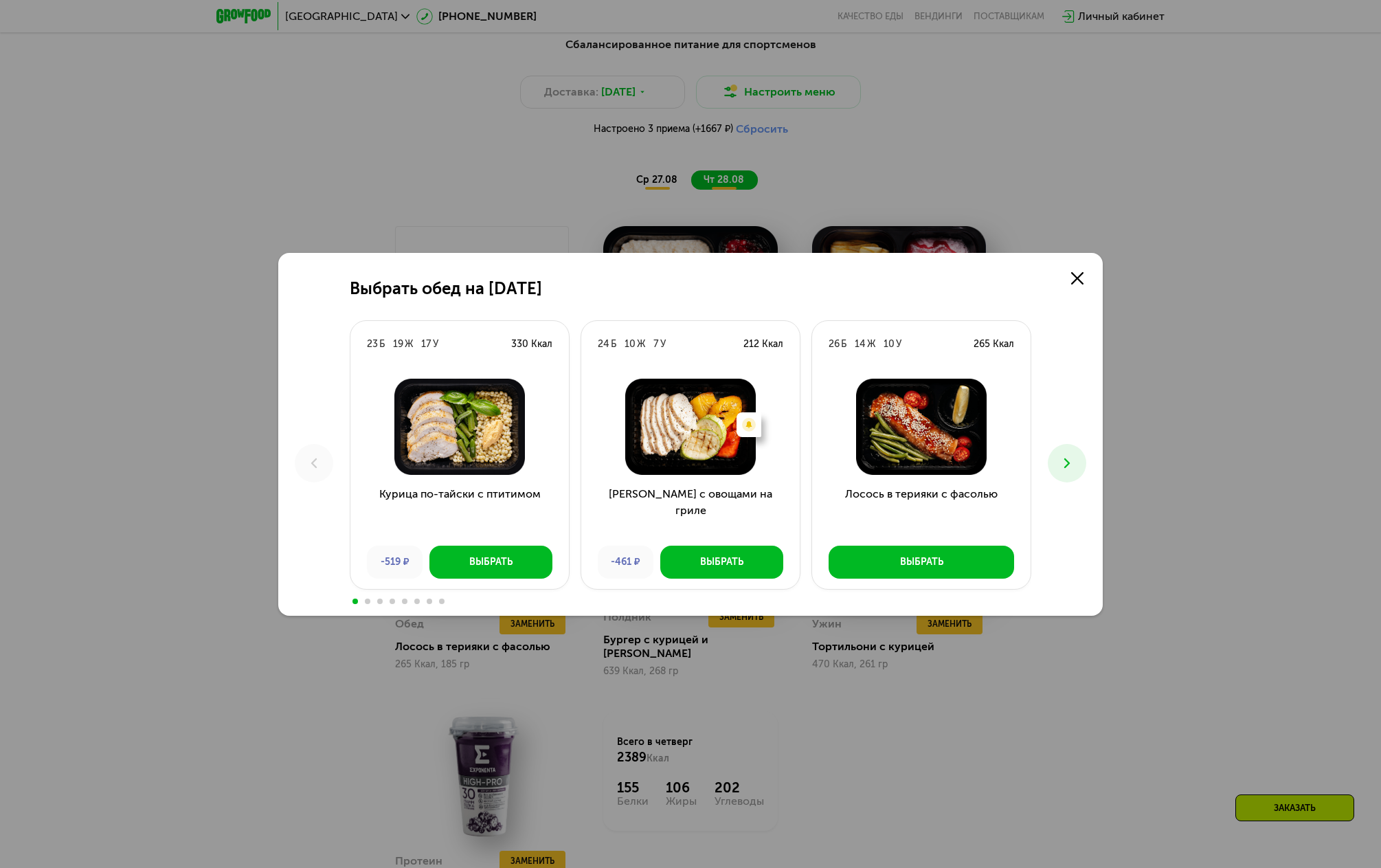
click at [1065, 469] on icon at bounding box center [1067, 463] width 16 height 16
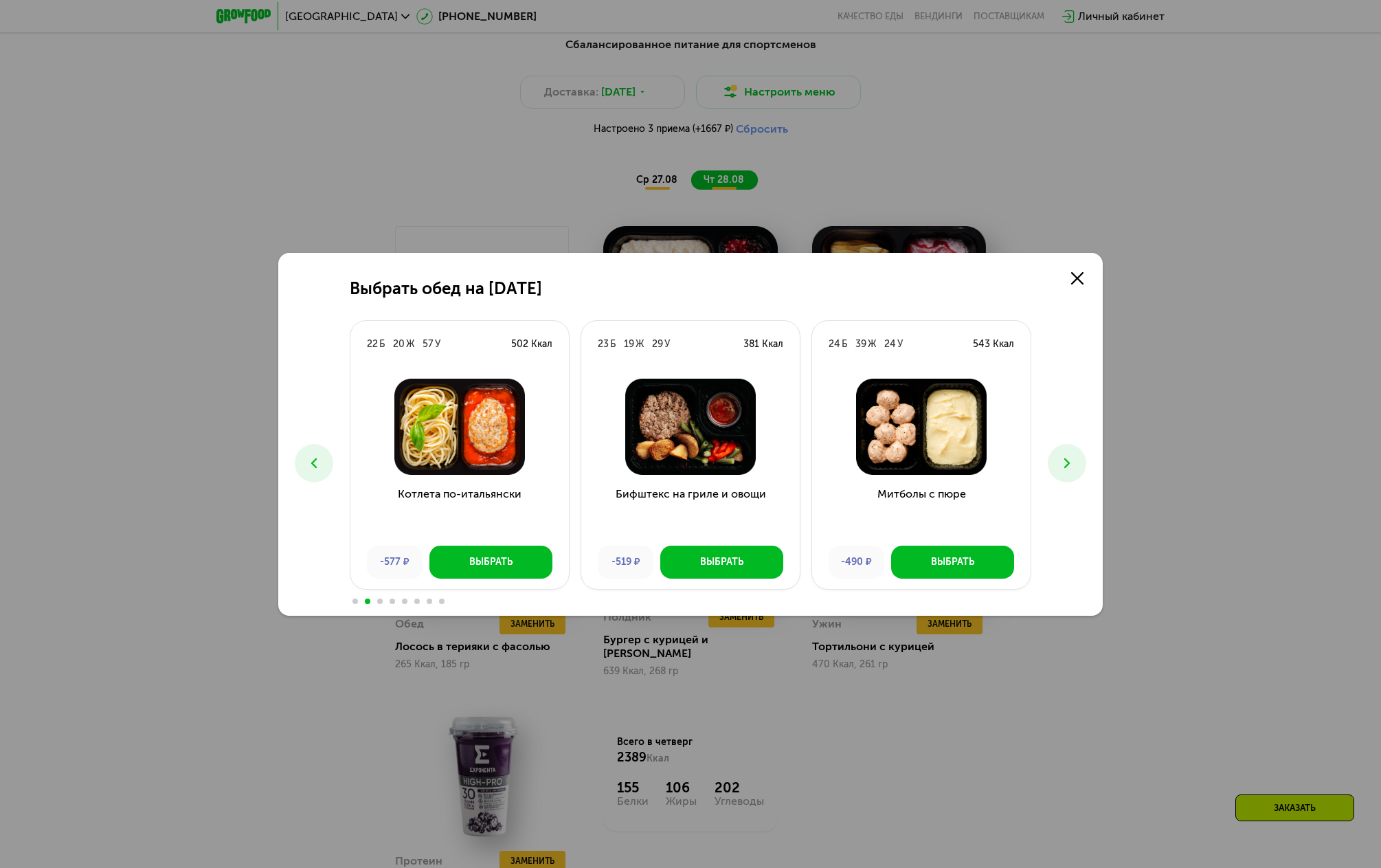
click at [1065, 469] on icon at bounding box center [1067, 463] width 16 height 16
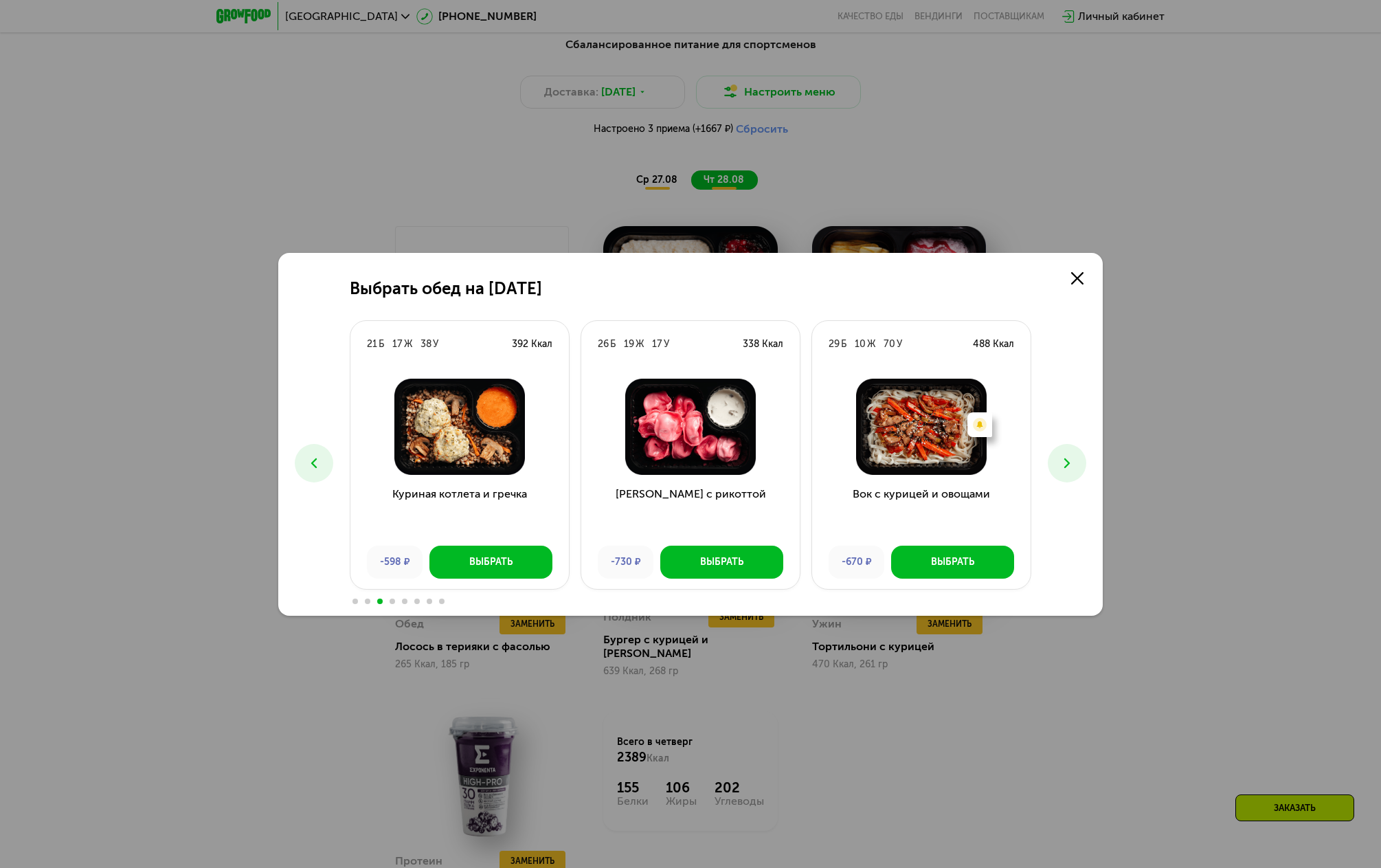
click at [1065, 469] on icon at bounding box center [1067, 463] width 16 height 16
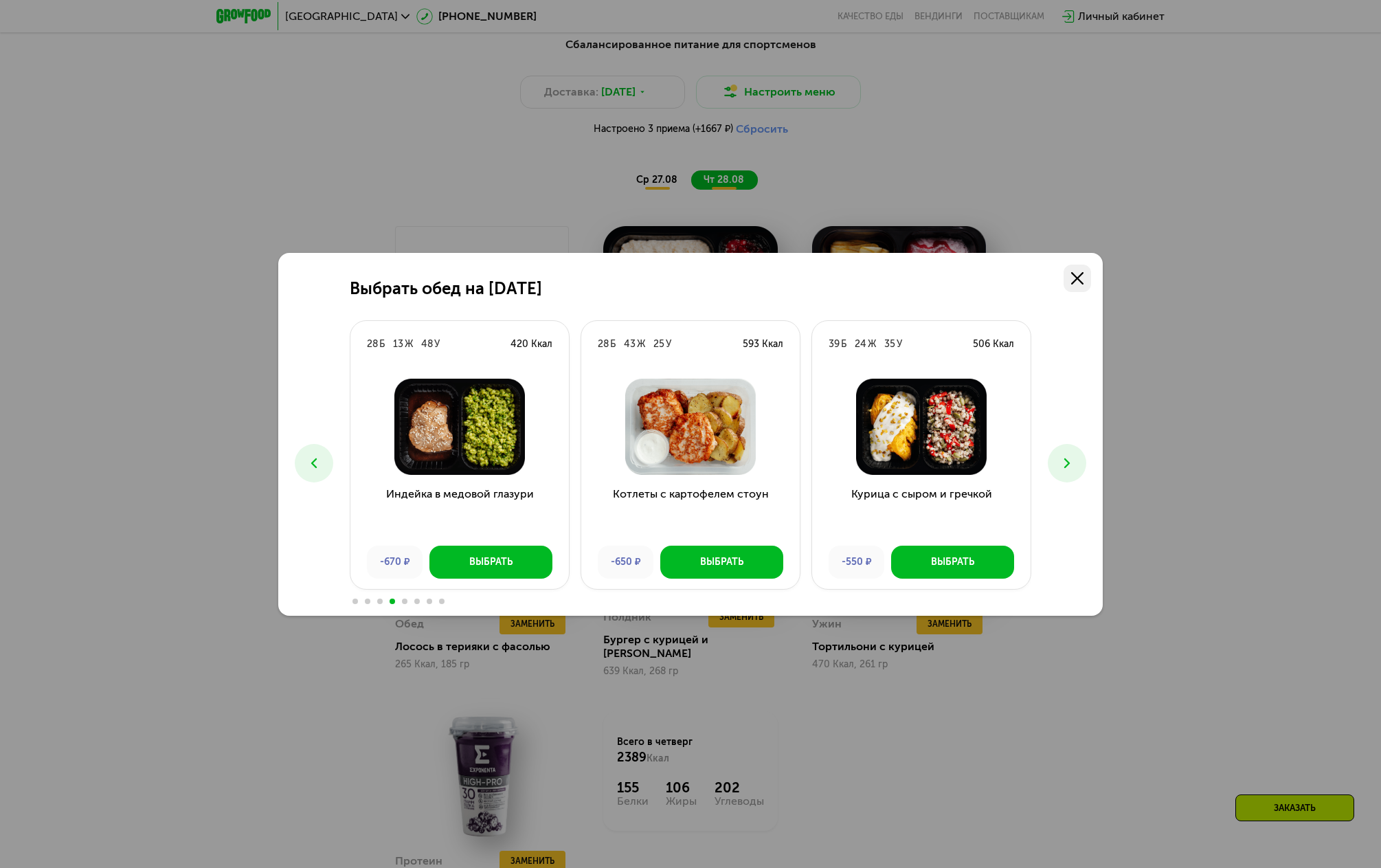
click at [1084, 283] on link at bounding box center [1076, 278] width 27 height 27
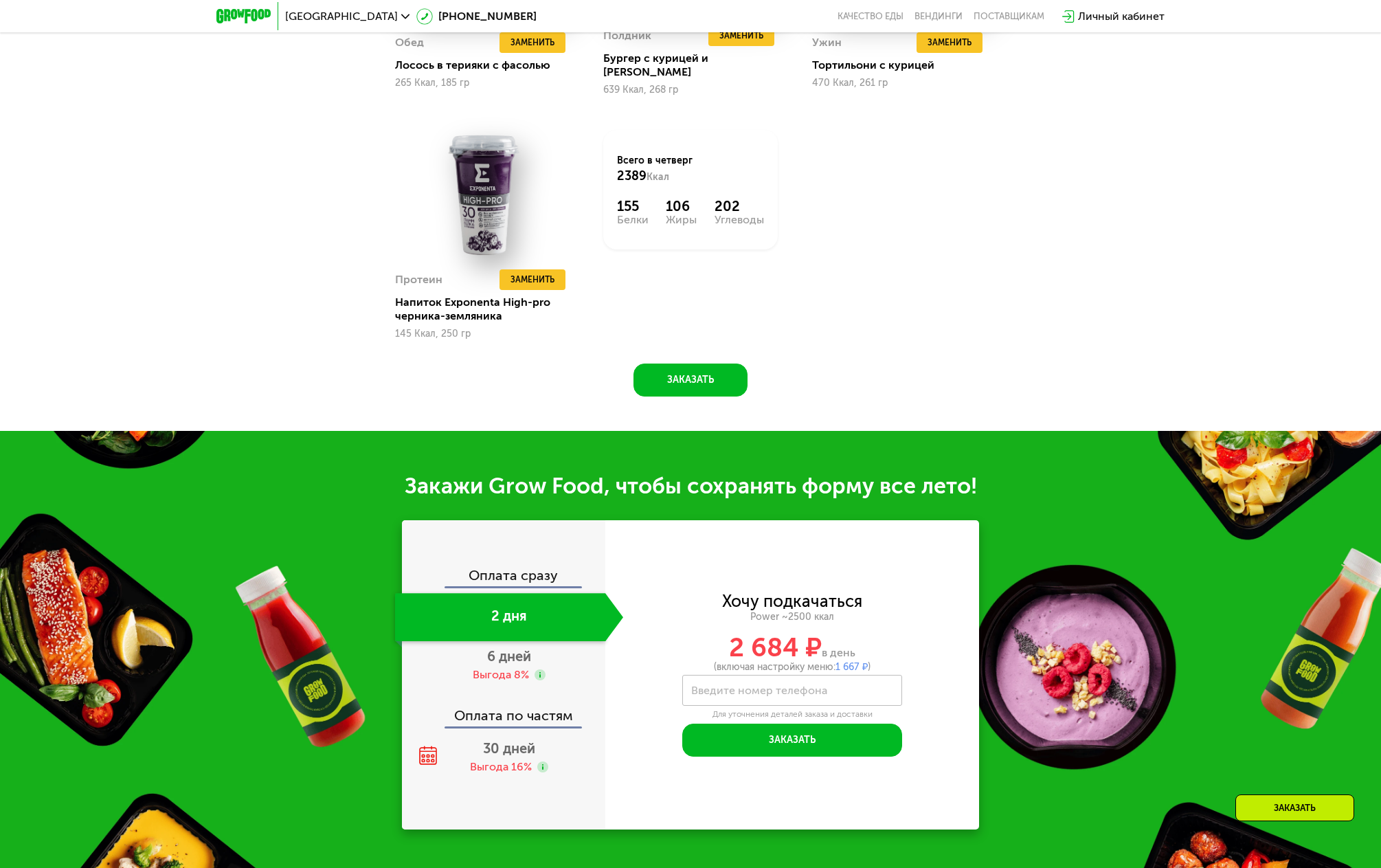
scroll to position [1594, 0]
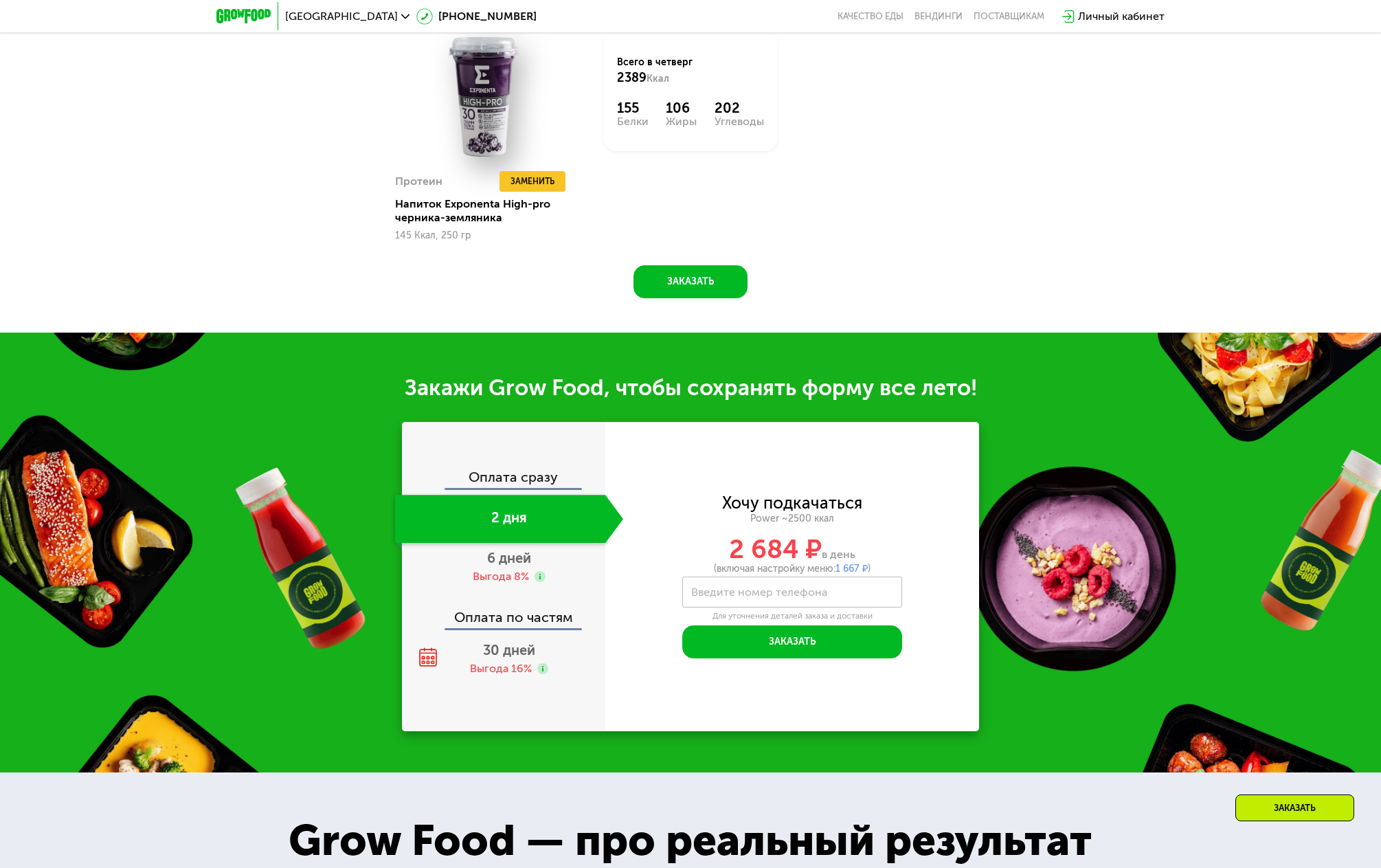
click at [779, 588] on label "Введите номер телефона" at bounding box center [758, 591] width 136 height 7
click at [779, 577] on input "Введите номер телефона" at bounding box center [791, 592] width 220 height 31
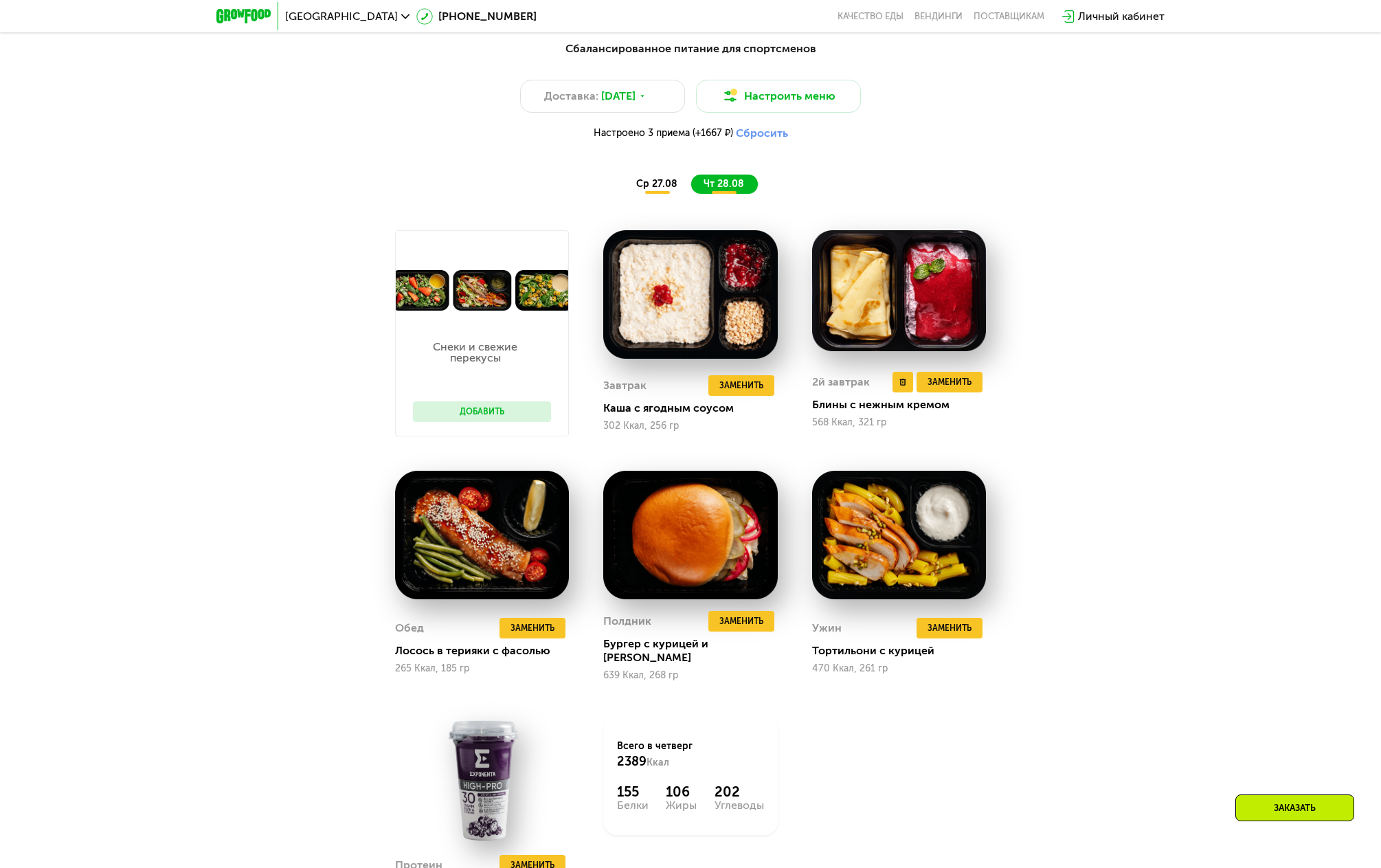
scroll to position [992, 0]
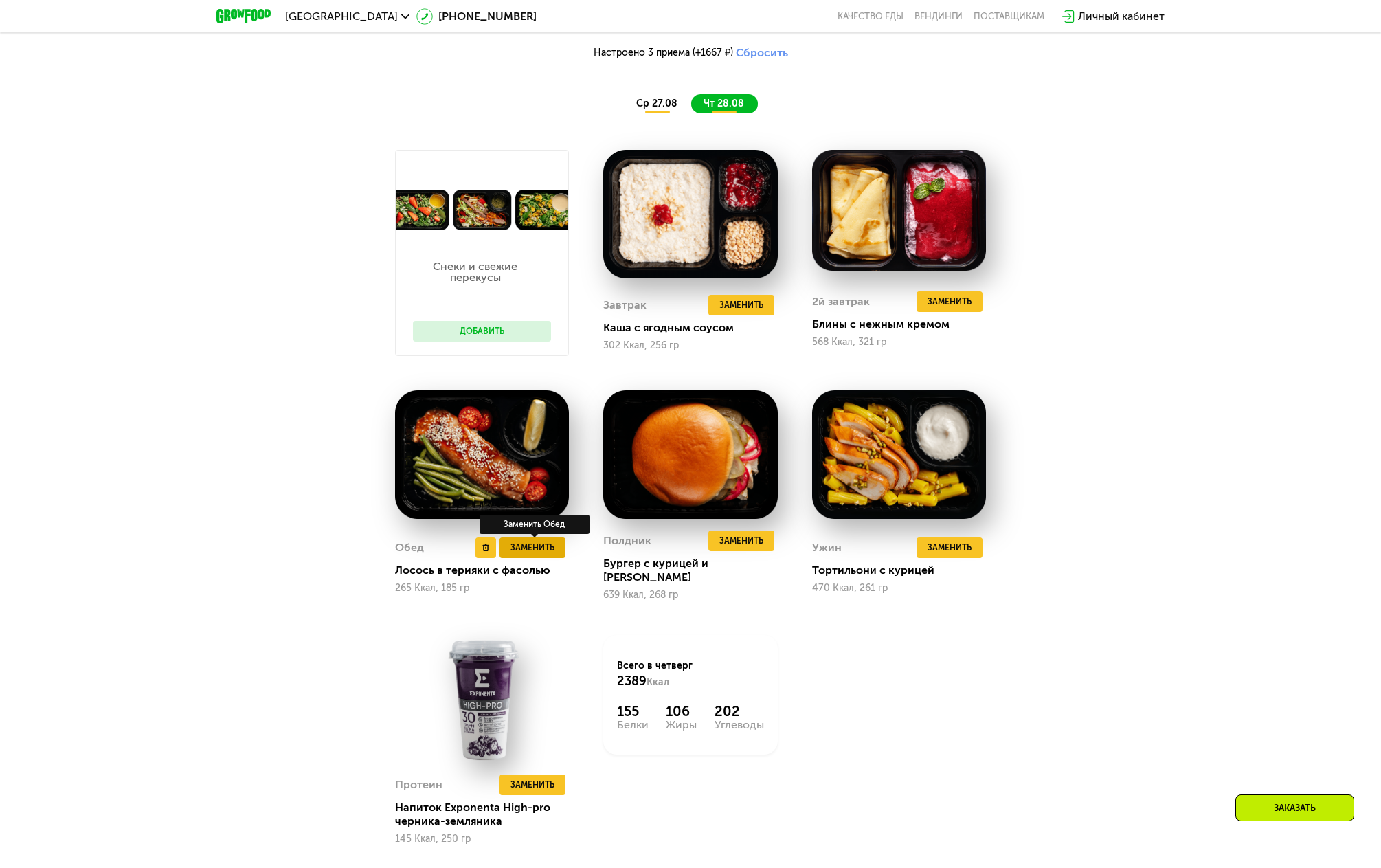
click at [539, 542] on span "Заменить" at bounding box center [532, 548] width 44 height 14
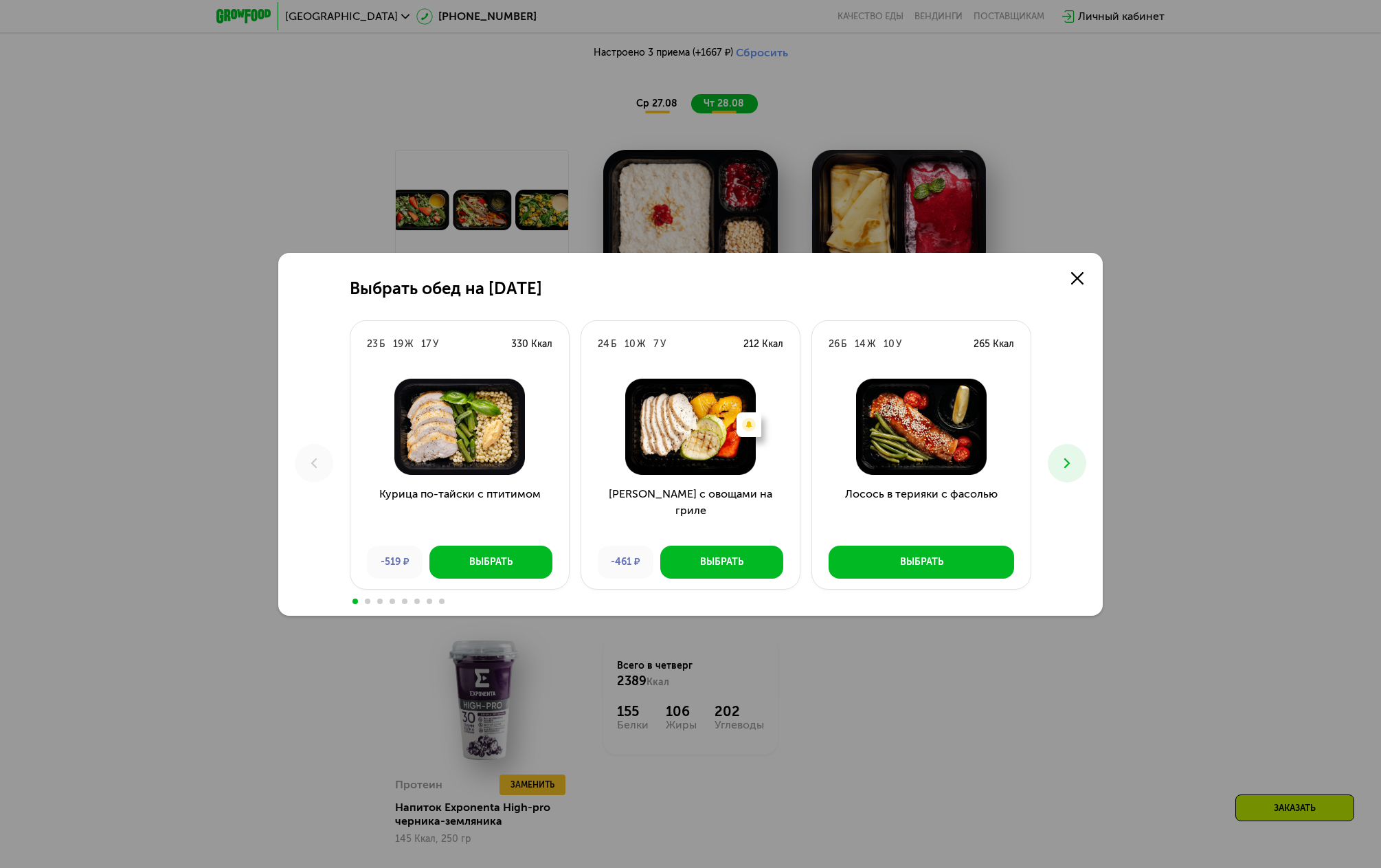
click at [1070, 467] on icon at bounding box center [1067, 463] width 16 height 16
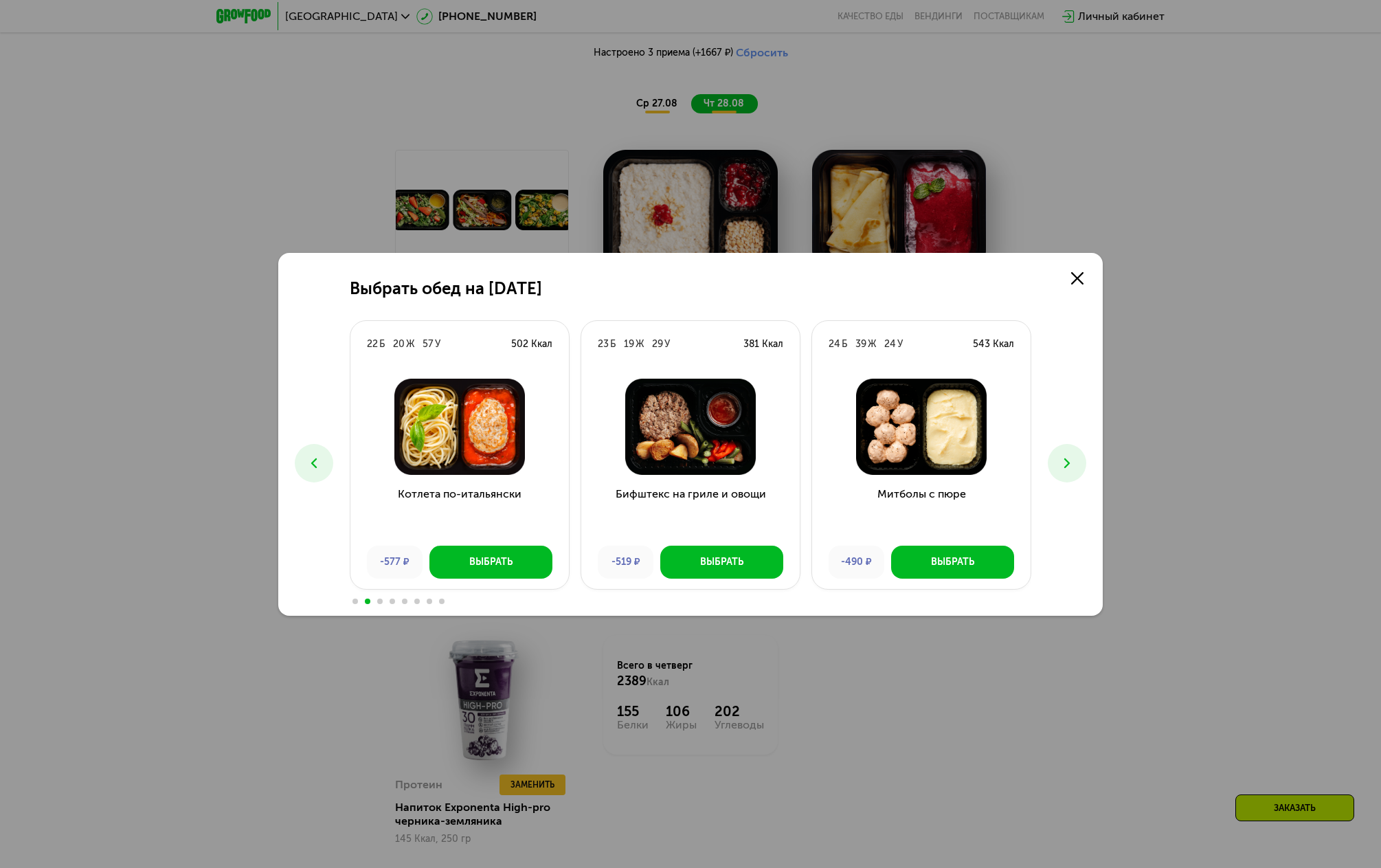
click at [1070, 467] on icon at bounding box center [1067, 463] width 16 height 16
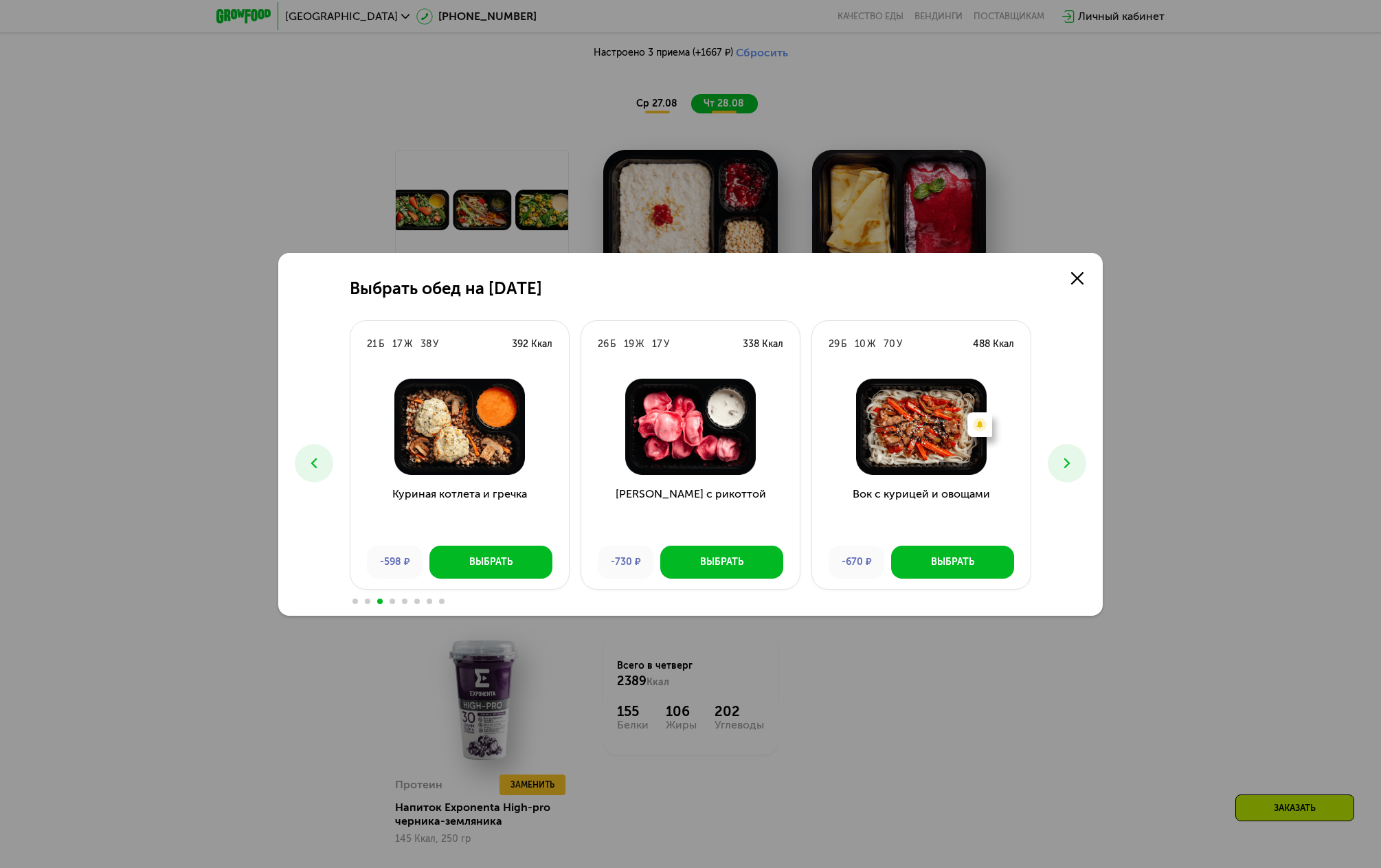
click at [1070, 466] on icon at bounding box center [1067, 463] width 16 height 16
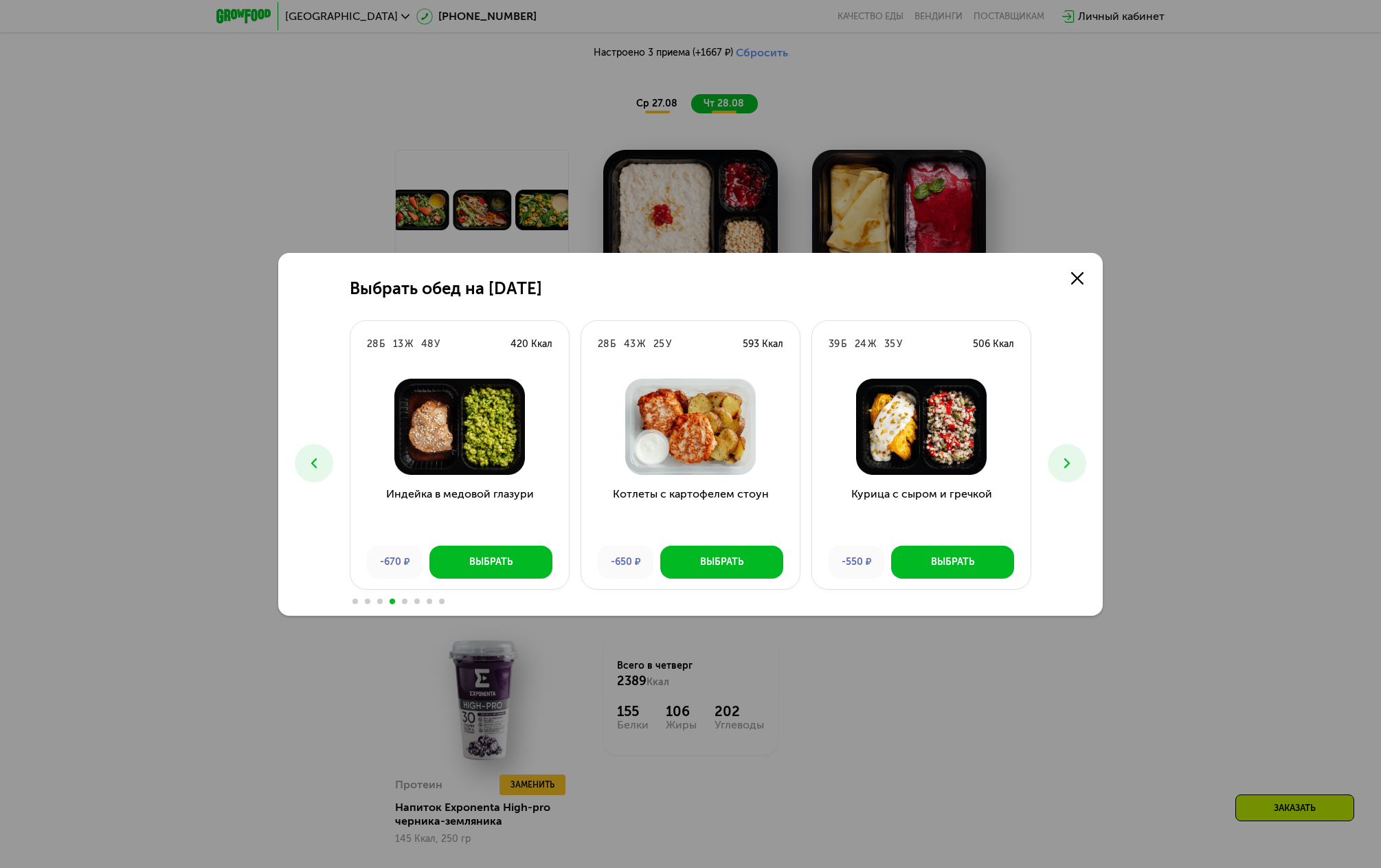
click at [1071, 466] on icon at bounding box center [1067, 463] width 16 height 16
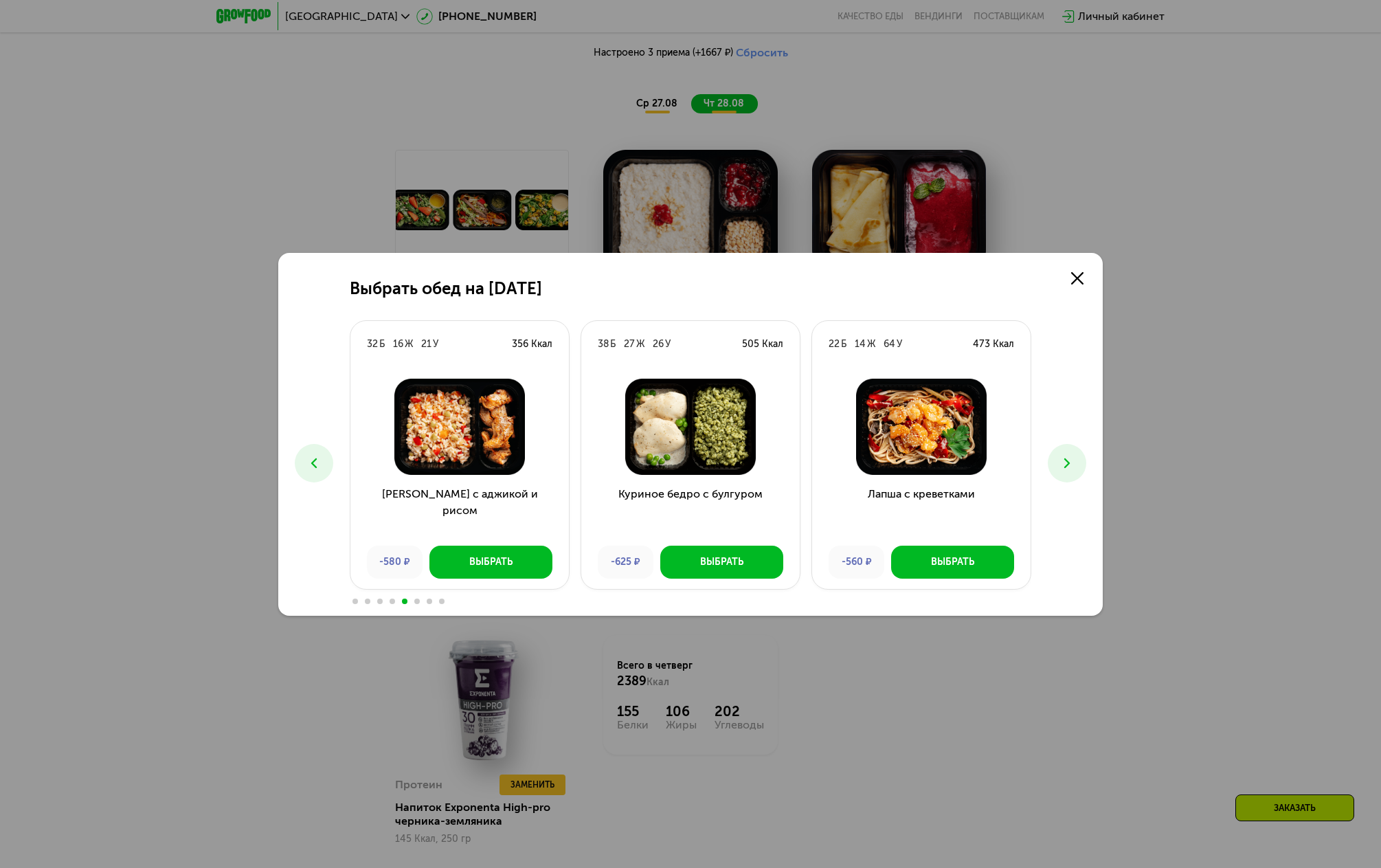
click at [329, 468] on button at bounding box center [314, 463] width 39 height 39
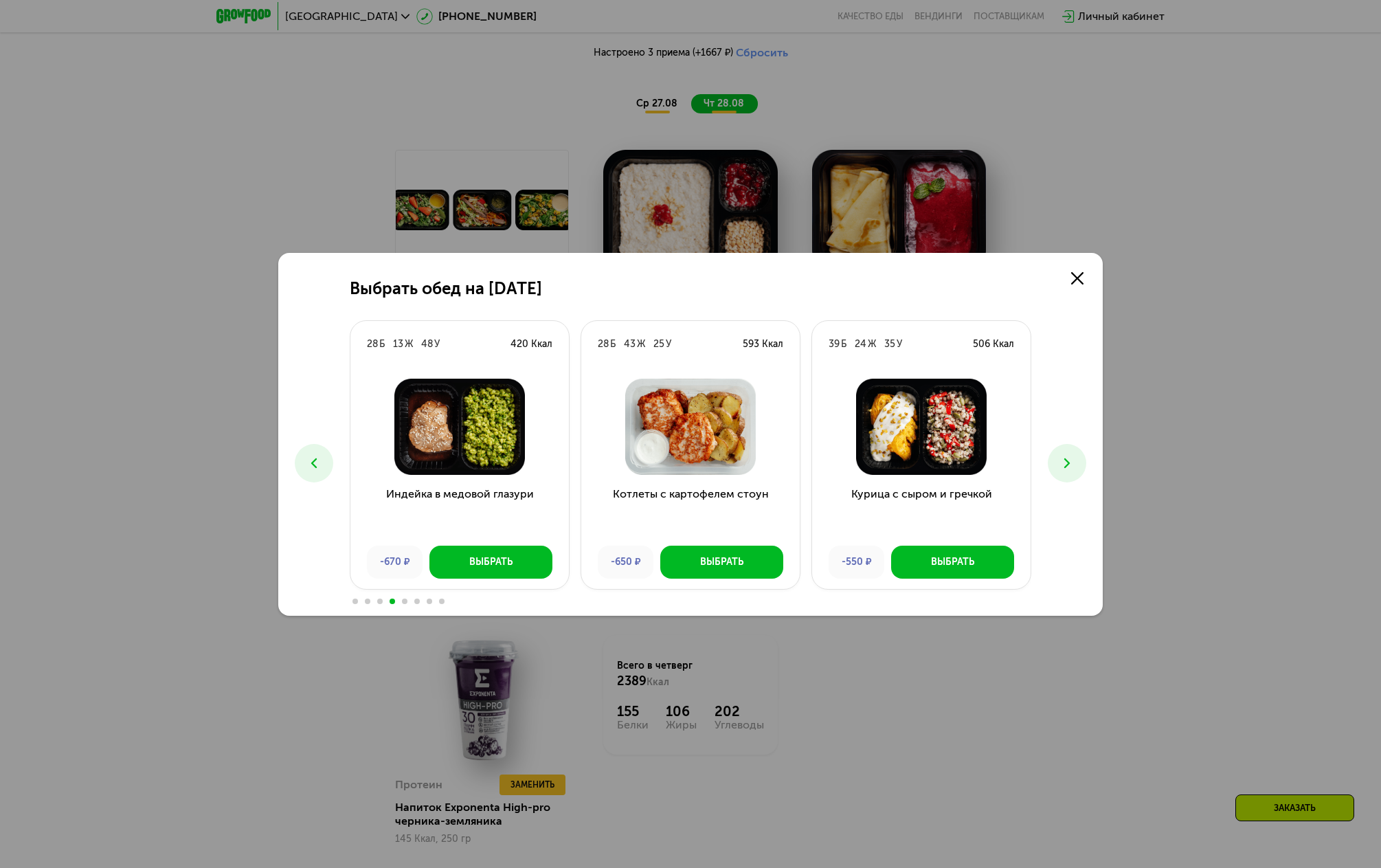
click at [715, 433] on img at bounding box center [690, 427] width 197 height 96
click at [725, 566] on div "Выбрать" at bounding box center [721, 562] width 44 height 14
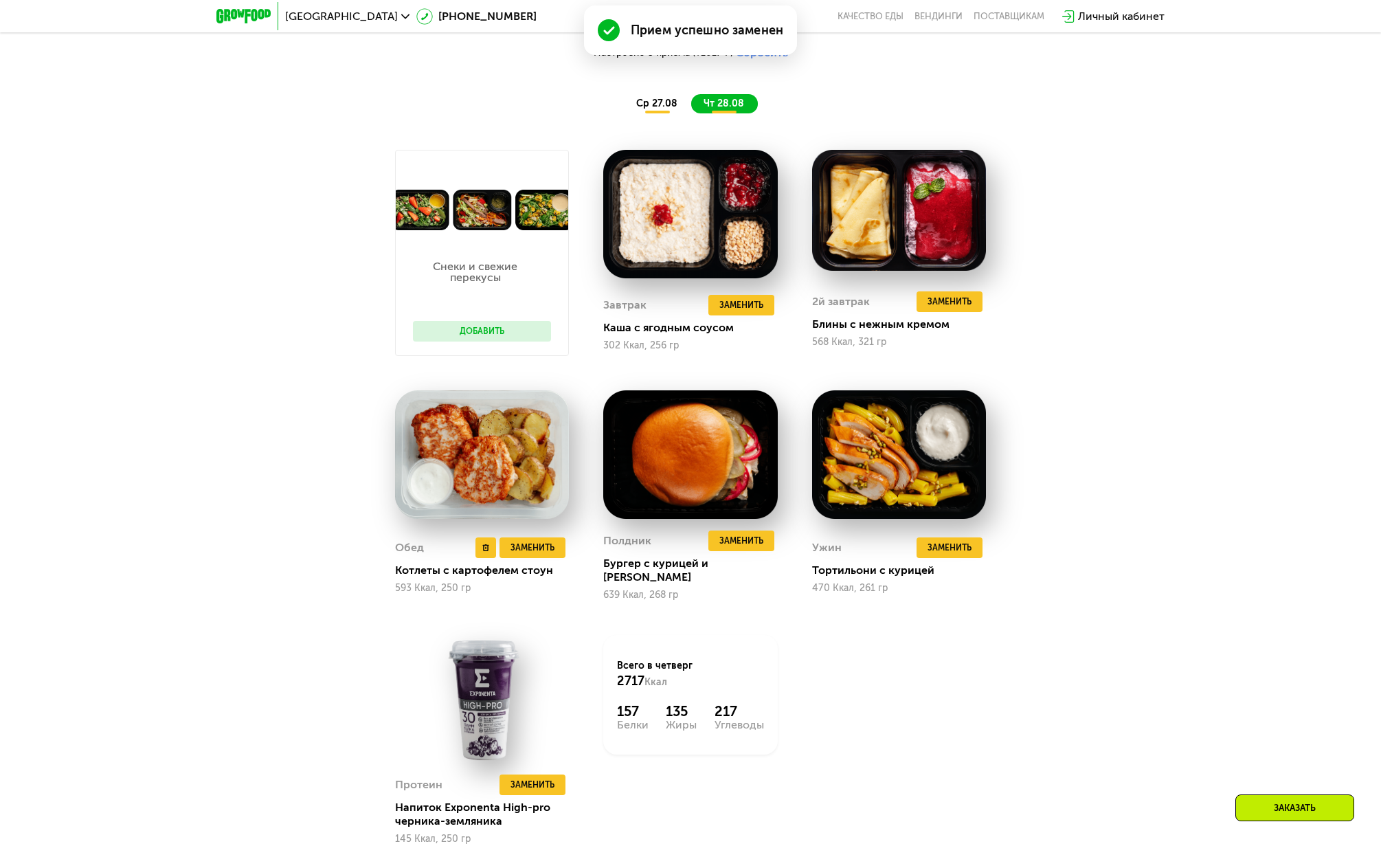
click at [499, 457] on img at bounding box center [482, 455] width 174 height 128
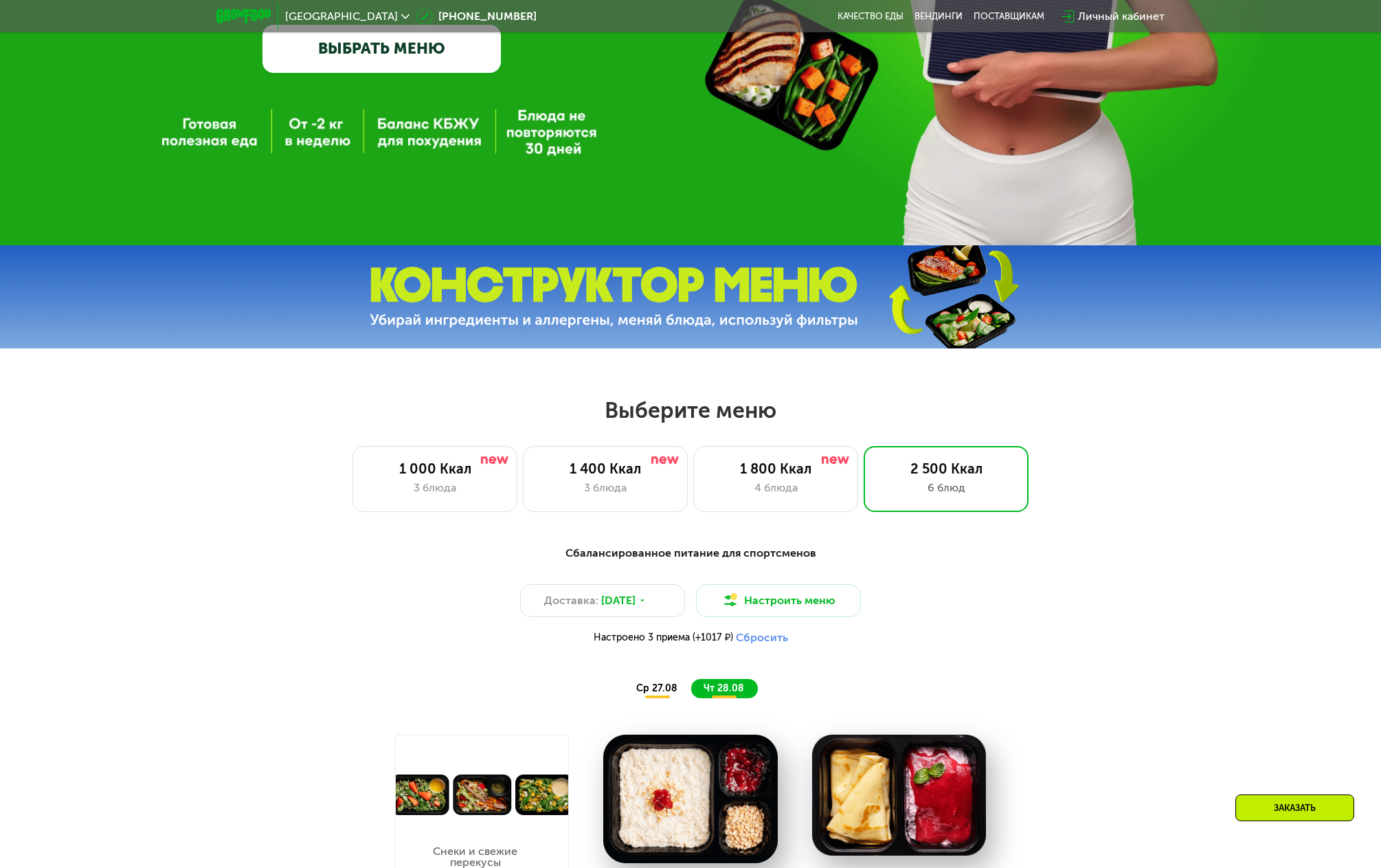
scroll to position [382, 0]
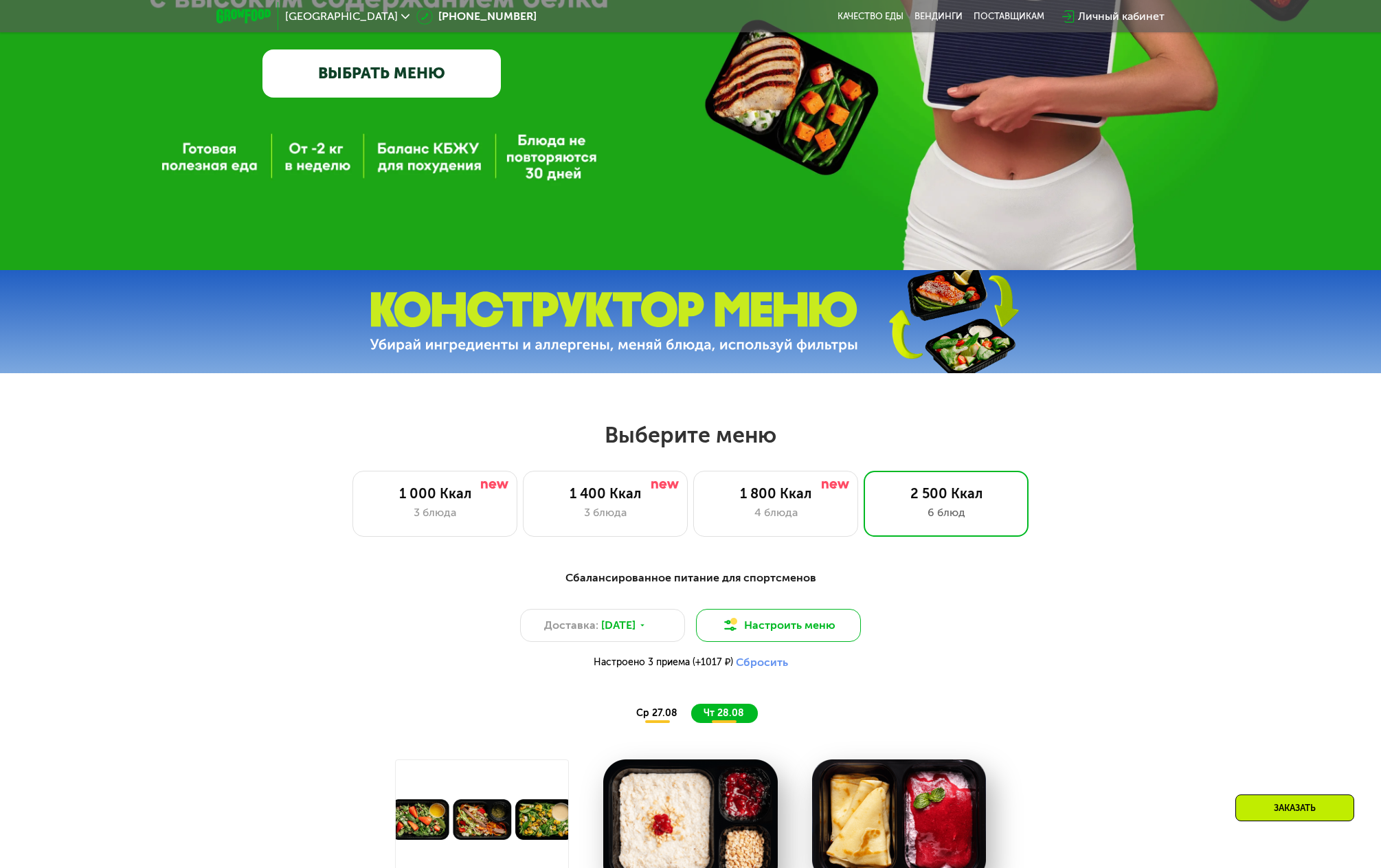
click at [826, 624] on button "Настроить меню" at bounding box center [778, 625] width 165 height 33
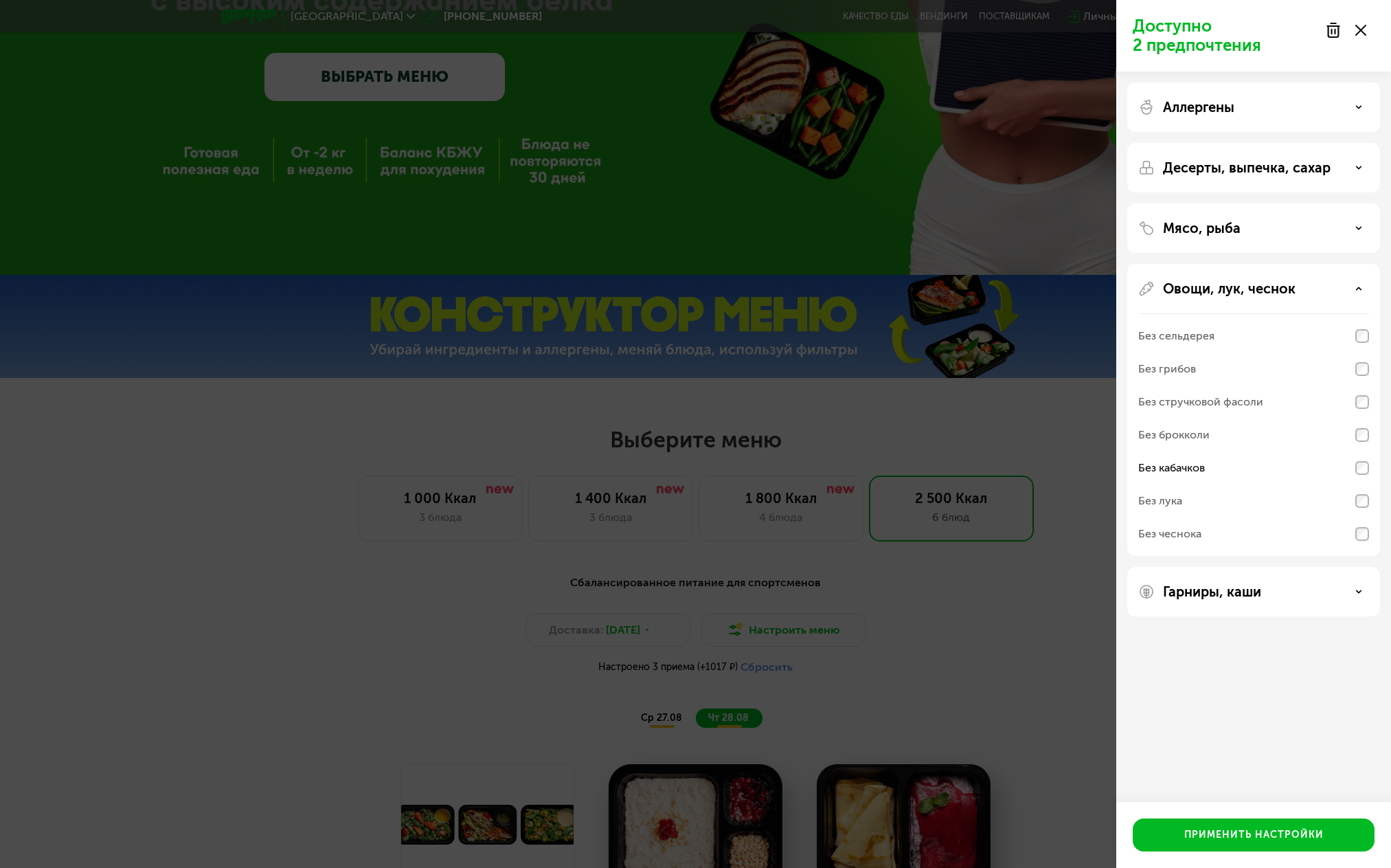
click at [1261, 233] on div "Мясо, рыба" at bounding box center [1253, 228] width 231 height 16
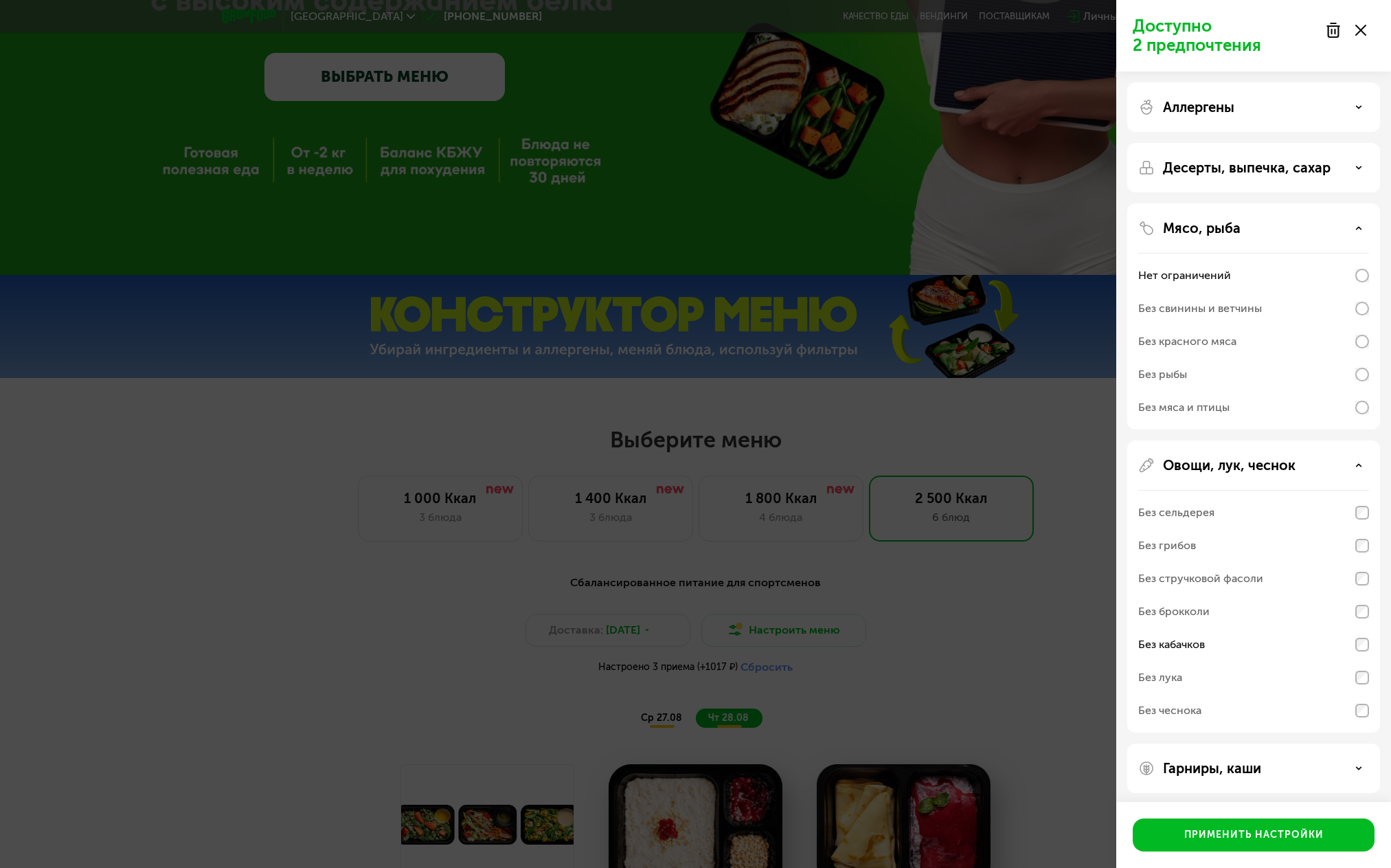
click at [1253, 307] on div "Без свинины и ветчины" at bounding box center [1200, 309] width 124 height 16
click at [1258, 839] on div "Применить настройки" at bounding box center [1253, 834] width 139 height 14
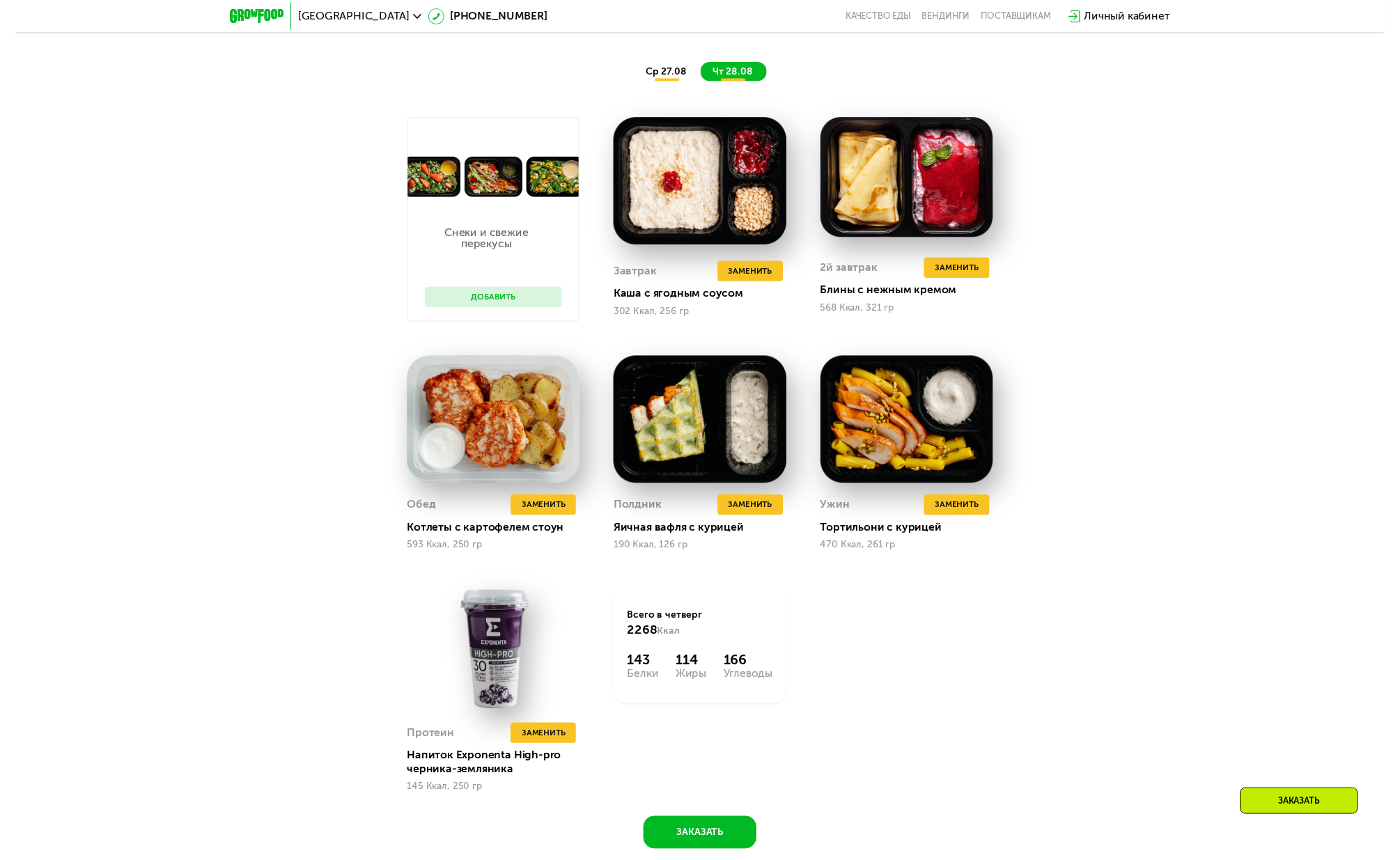
scroll to position [921, 0]
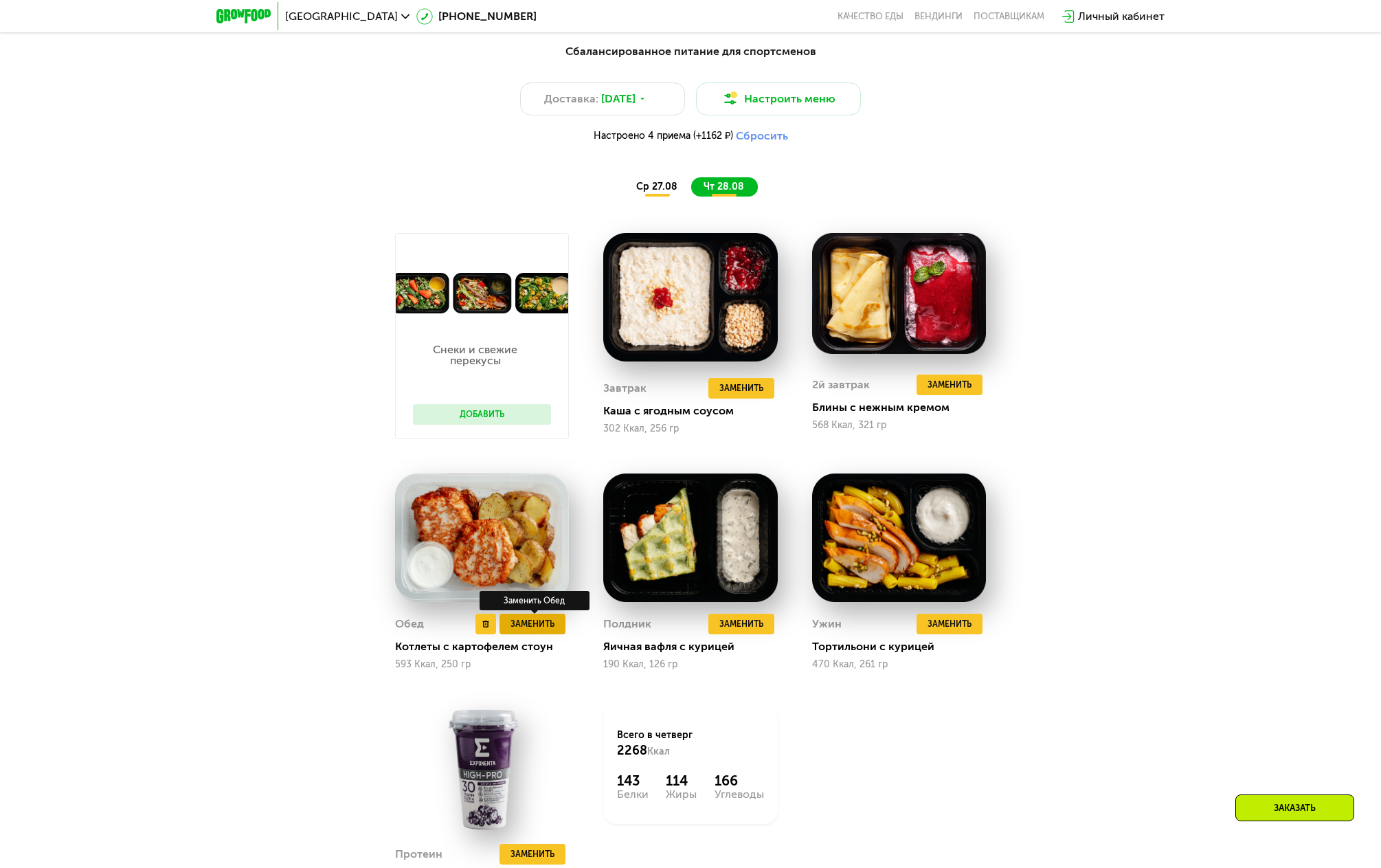
click at [535, 628] on span "Заменить" at bounding box center [532, 623] width 44 height 14
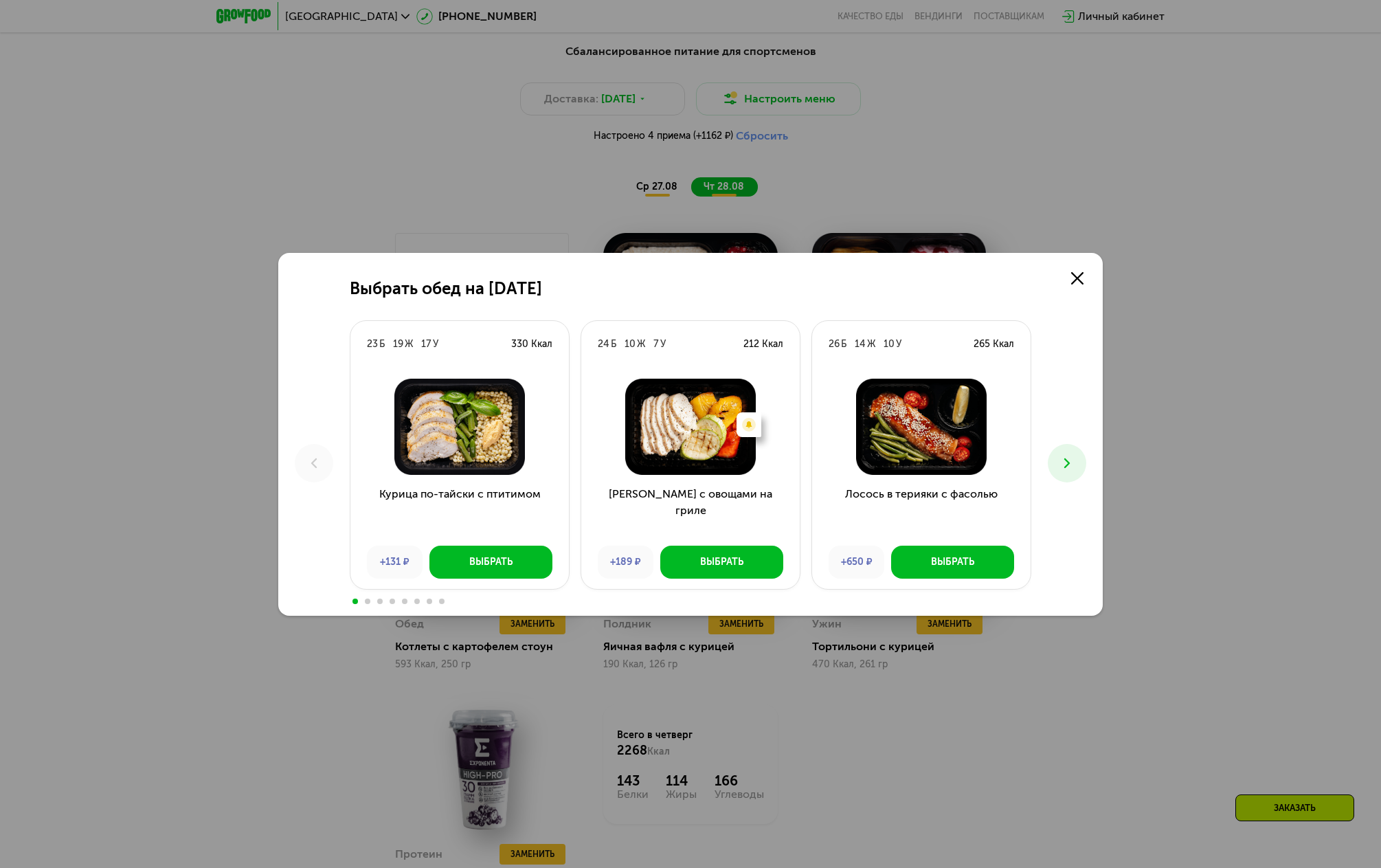
click at [1067, 464] on use at bounding box center [1066, 463] width 6 height 10
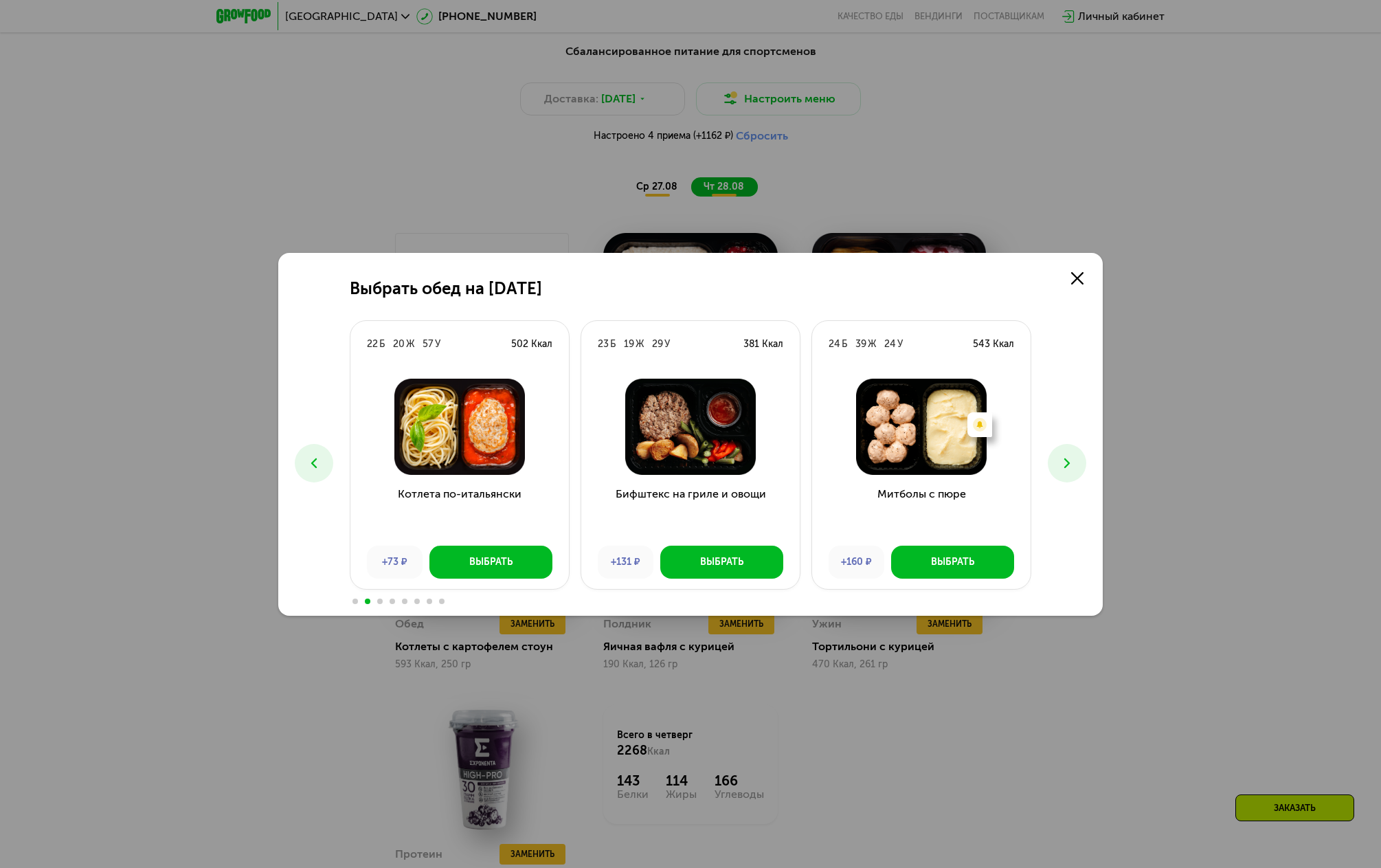
click at [1067, 464] on use at bounding box center [1066, 463] width 6 height 10
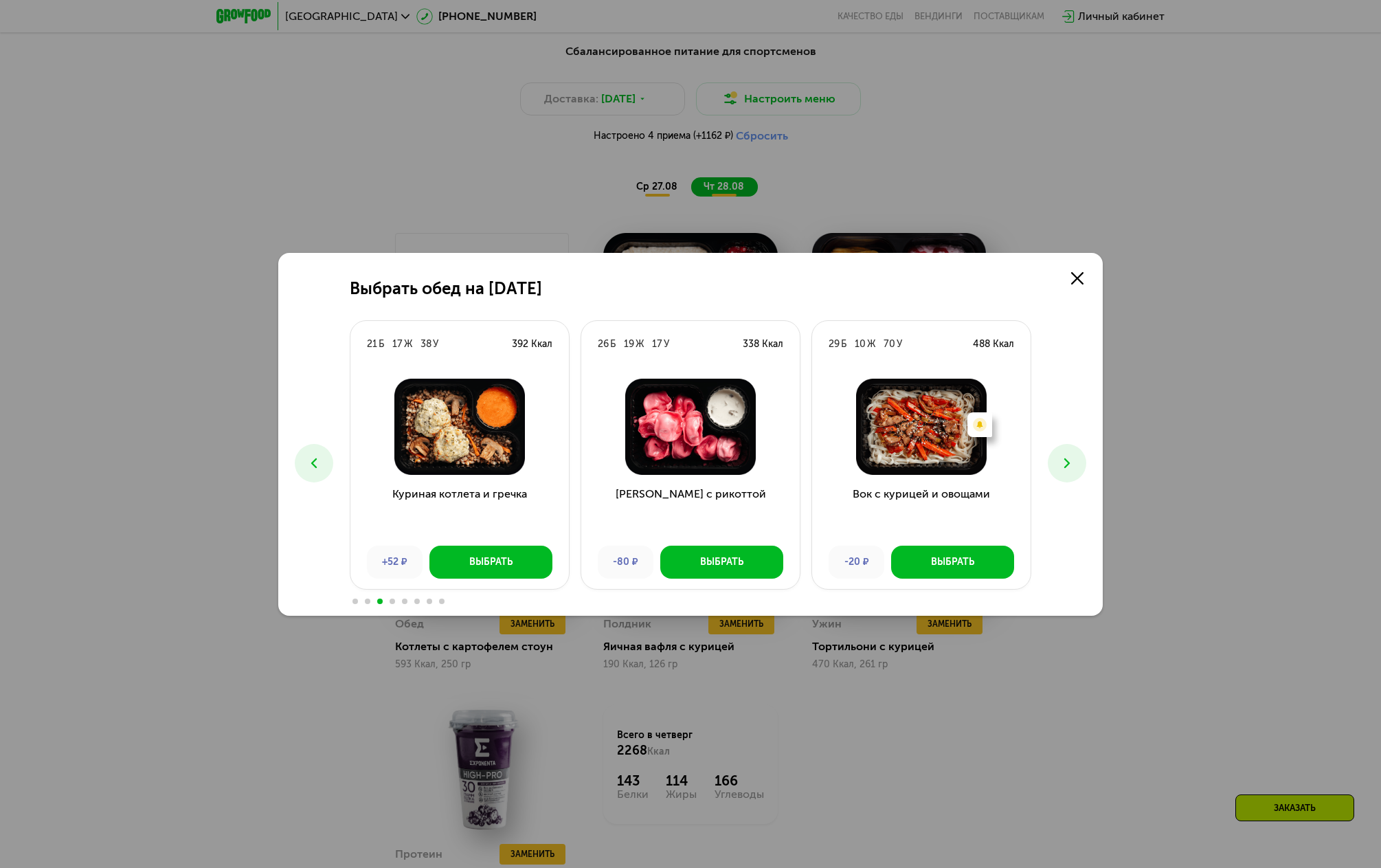
click at [1067, 464] on use at bounding box center [1066, 463] width 6 height 10
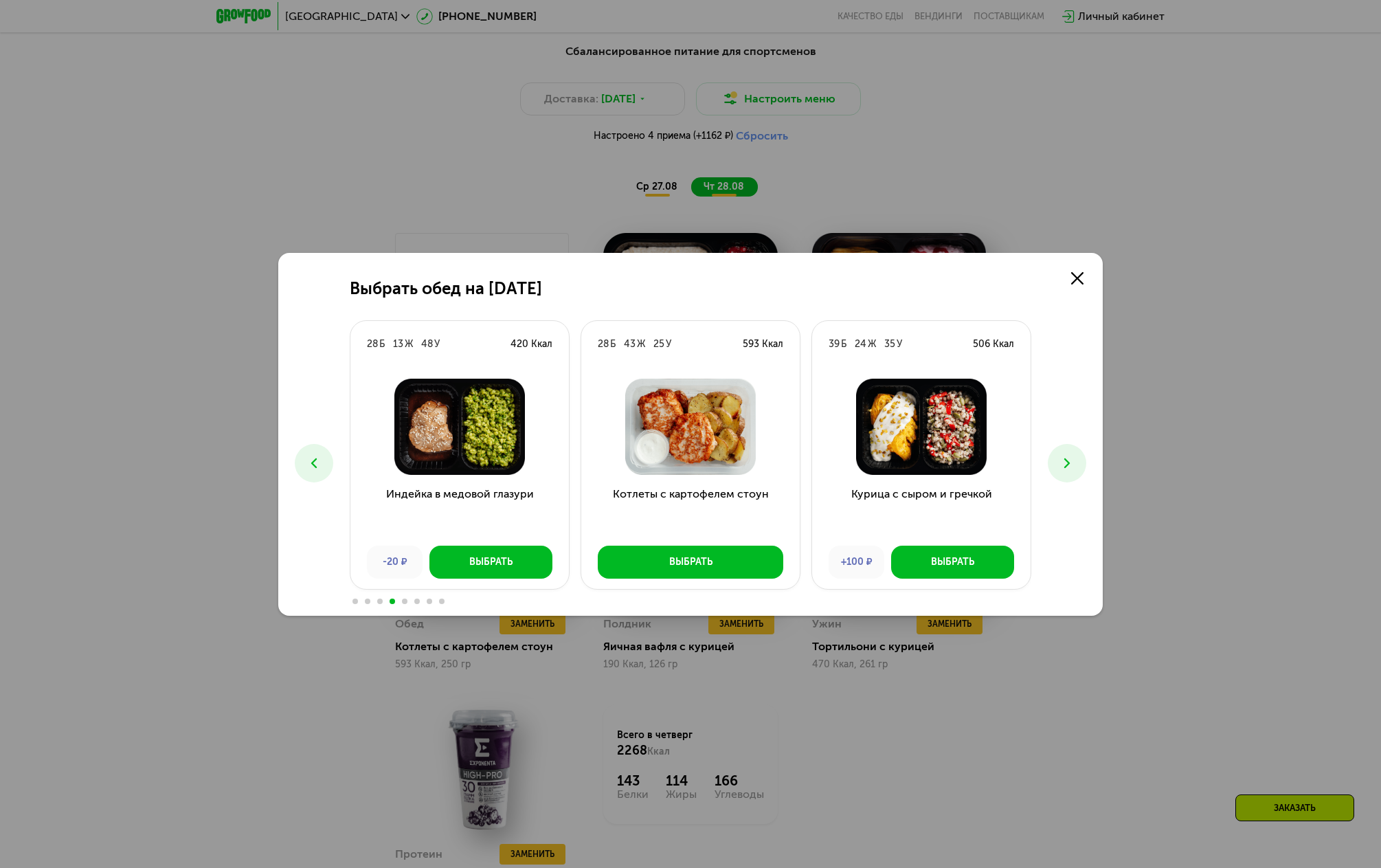
click at [1067, 464] on use at bounding box center [1066, 463] width 6 height 10
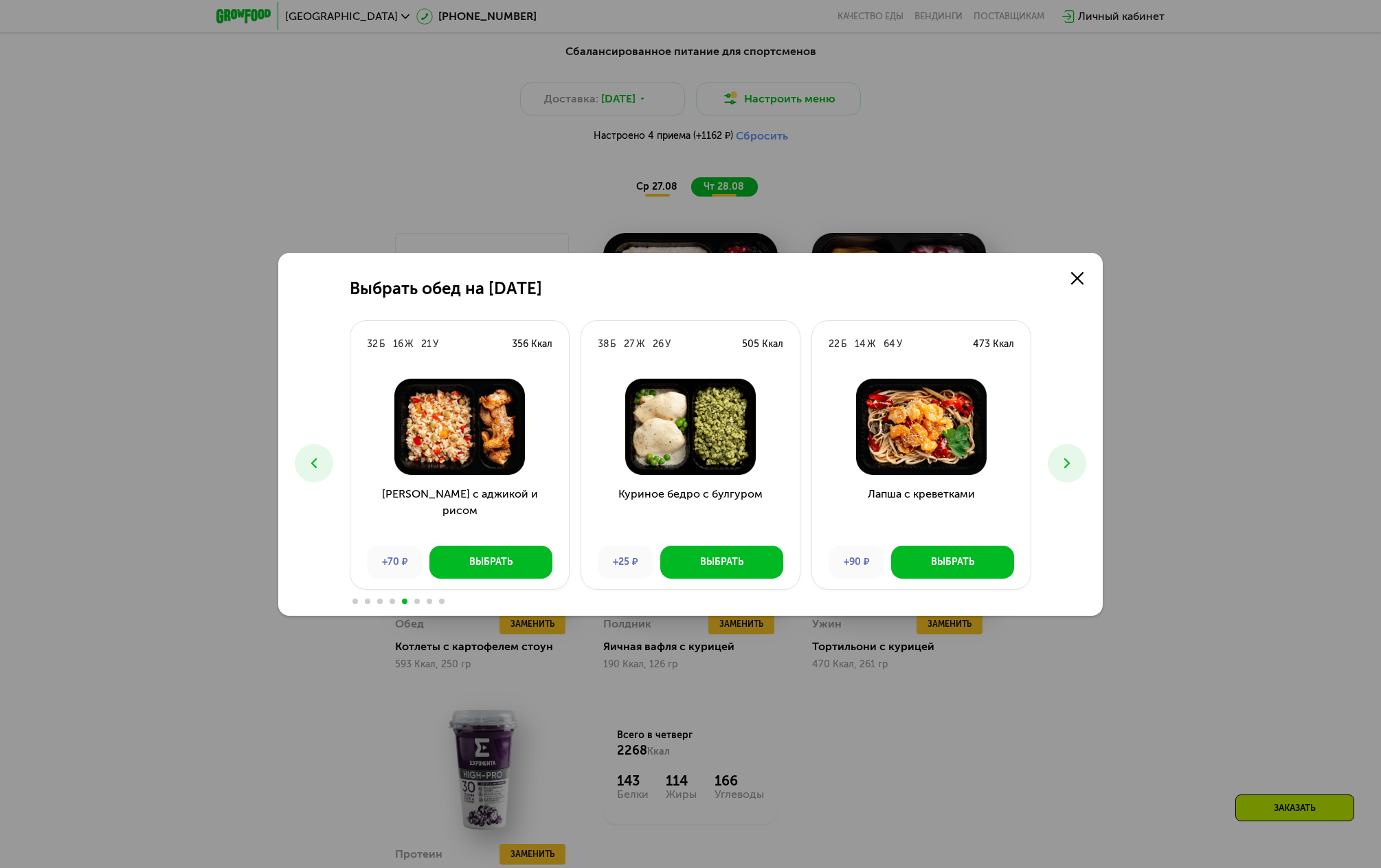
click at [1067, 464] on use at bounding box center [1066, 463] width 6 height 10
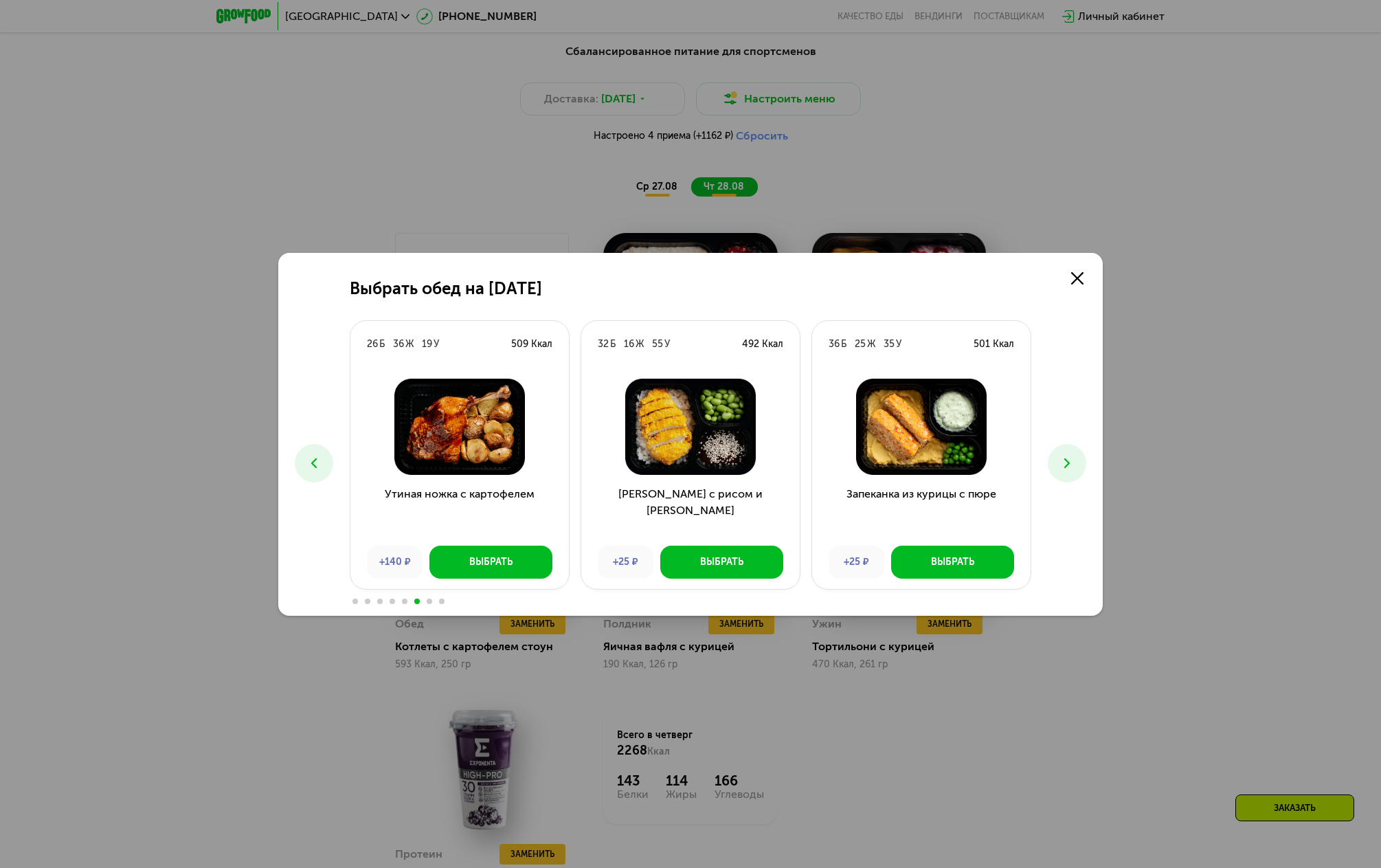
click at [311, 462] on icon at bounding box center [314, 463] width 16 height 16
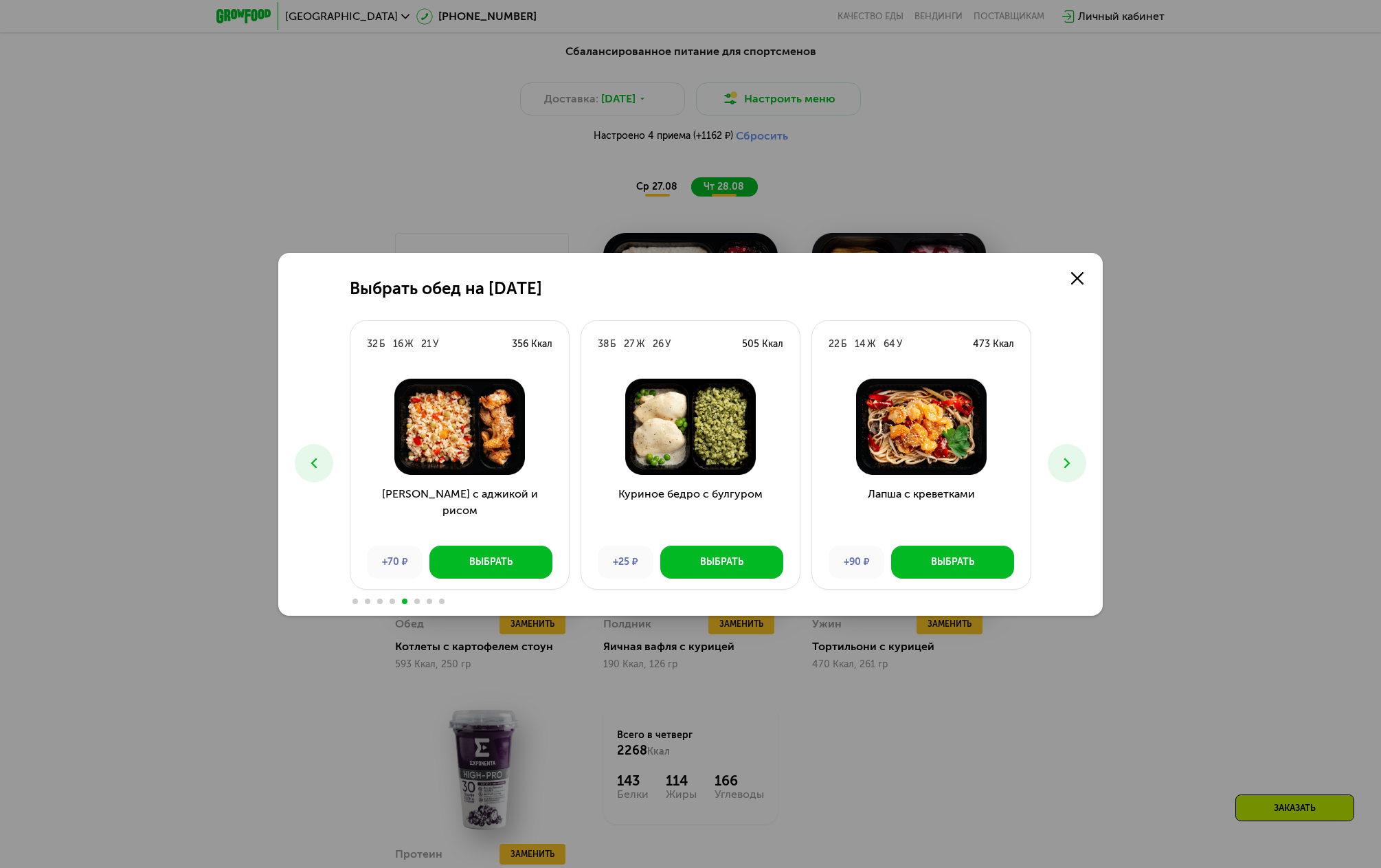
click at [1059, 461] on icon at bounding box center [1067, 463] width 16 height 16
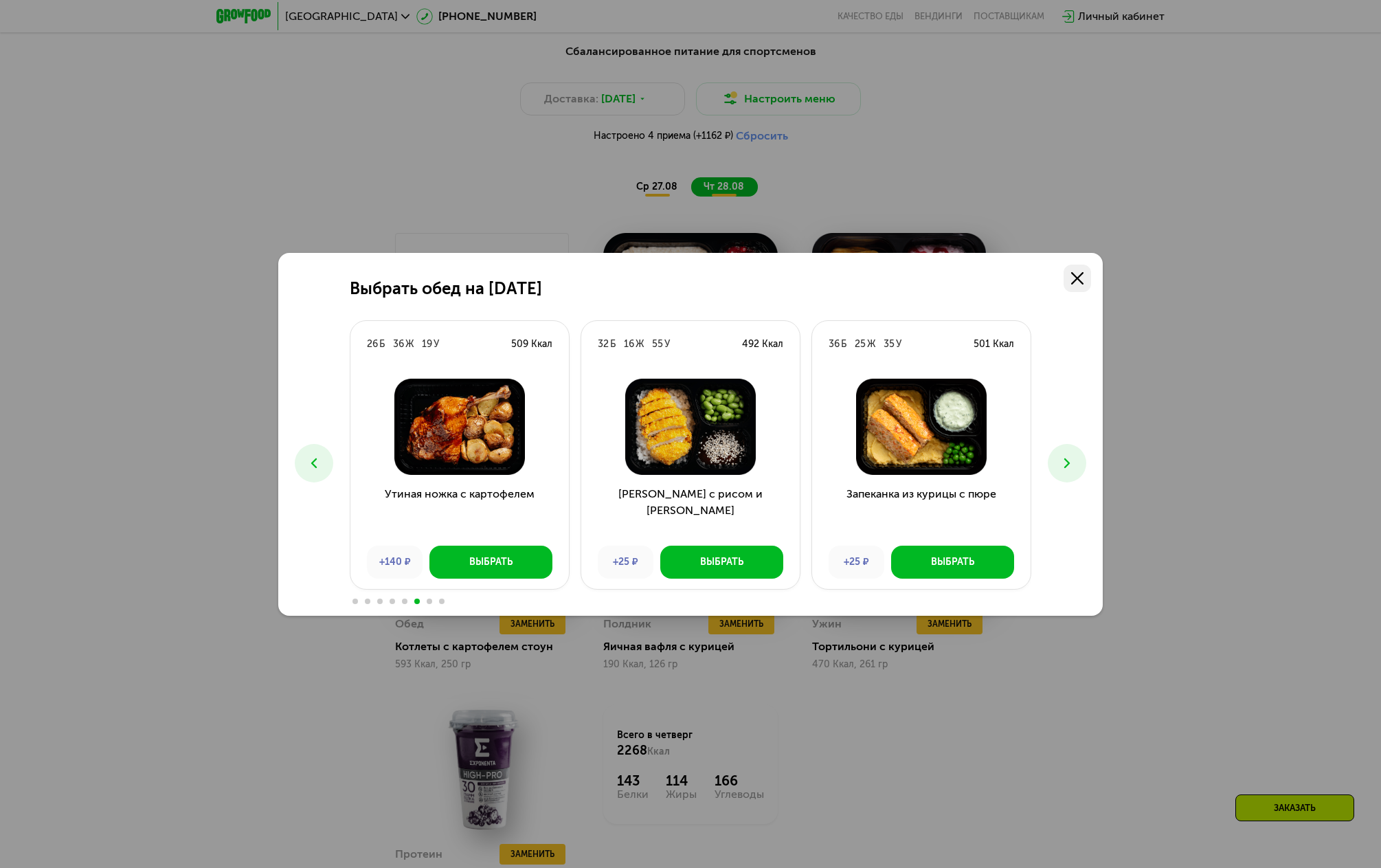
click at [1081, 279] on icon at bounding box center [1077, 278] width 12 height 12
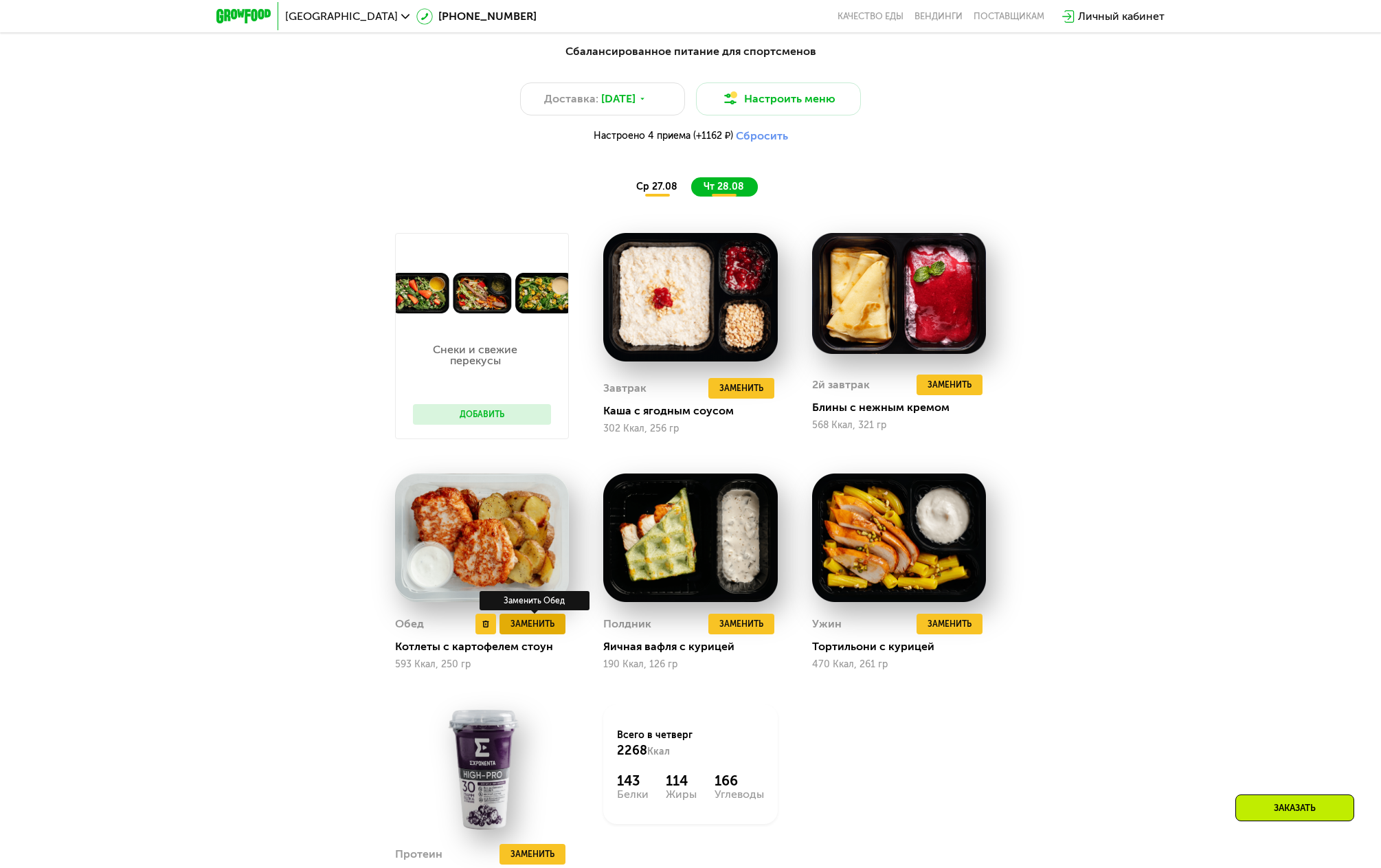
click at [516, 628] on span "Заменить" at bounding box center [532, 623] width 44 height 14
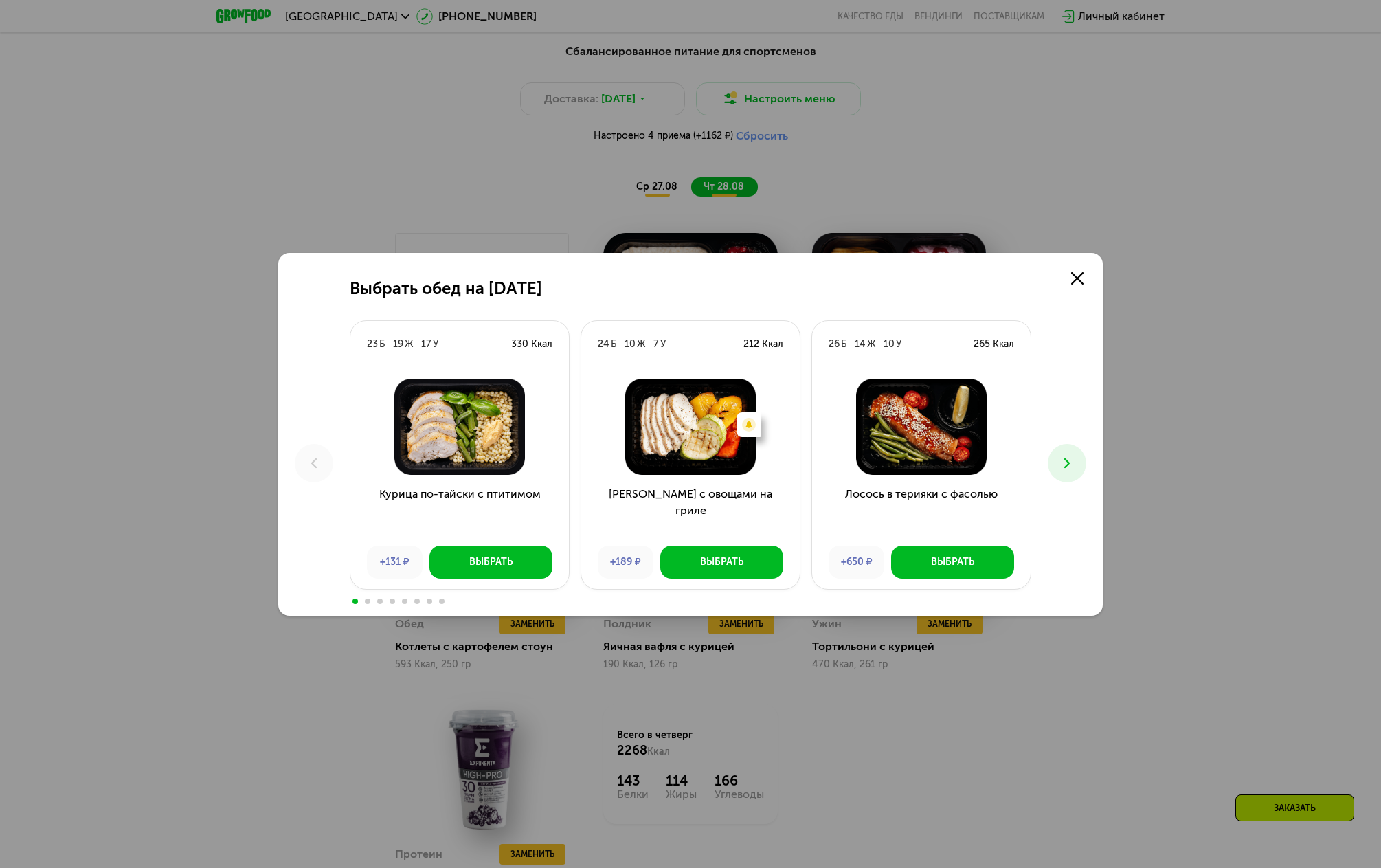
click at [1071, 473] on button at bounding box center [1066, 463] width 39 height 39
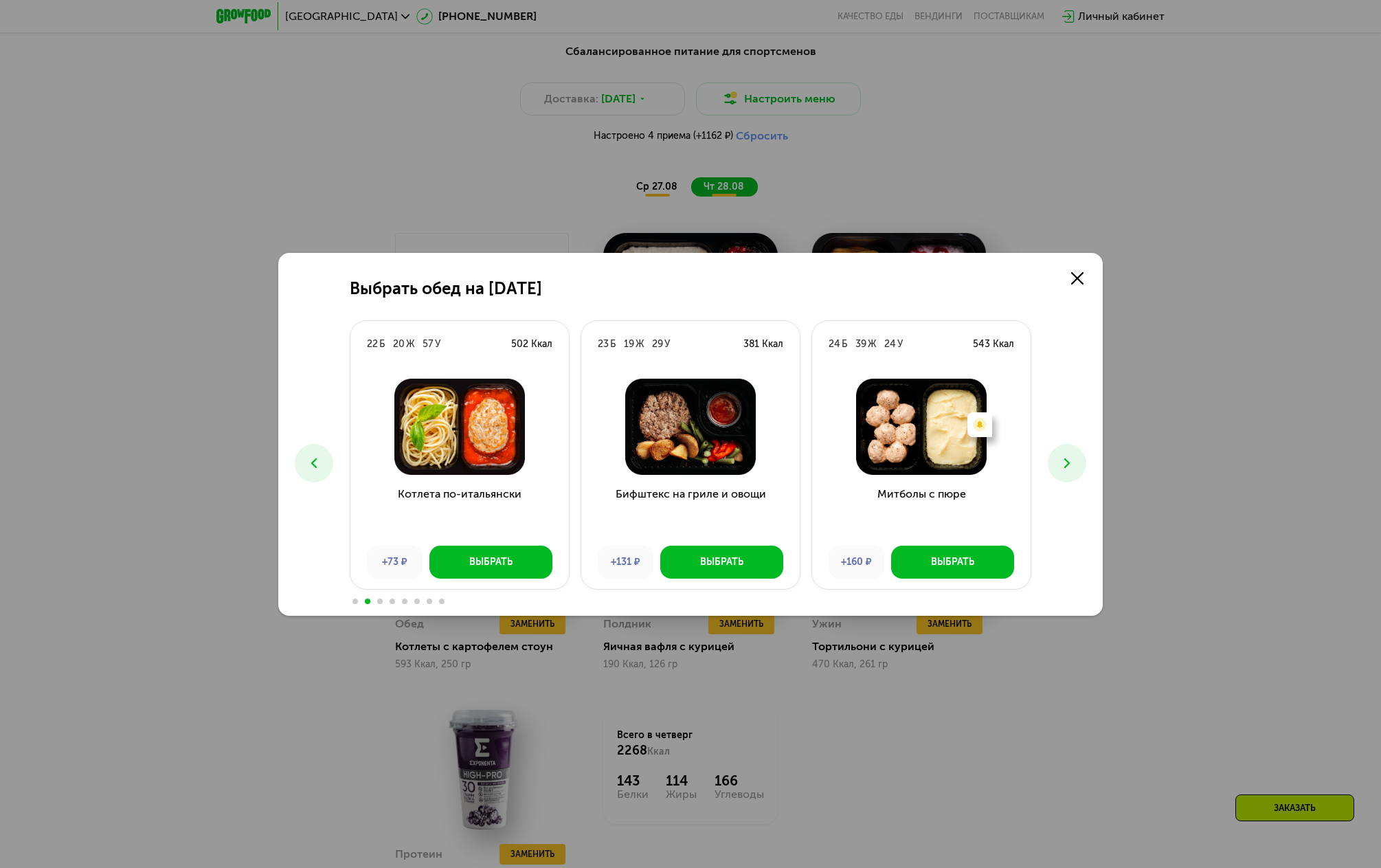
click at [1071, 473] on button at bounding box center [1066, 463] width 39 height 39
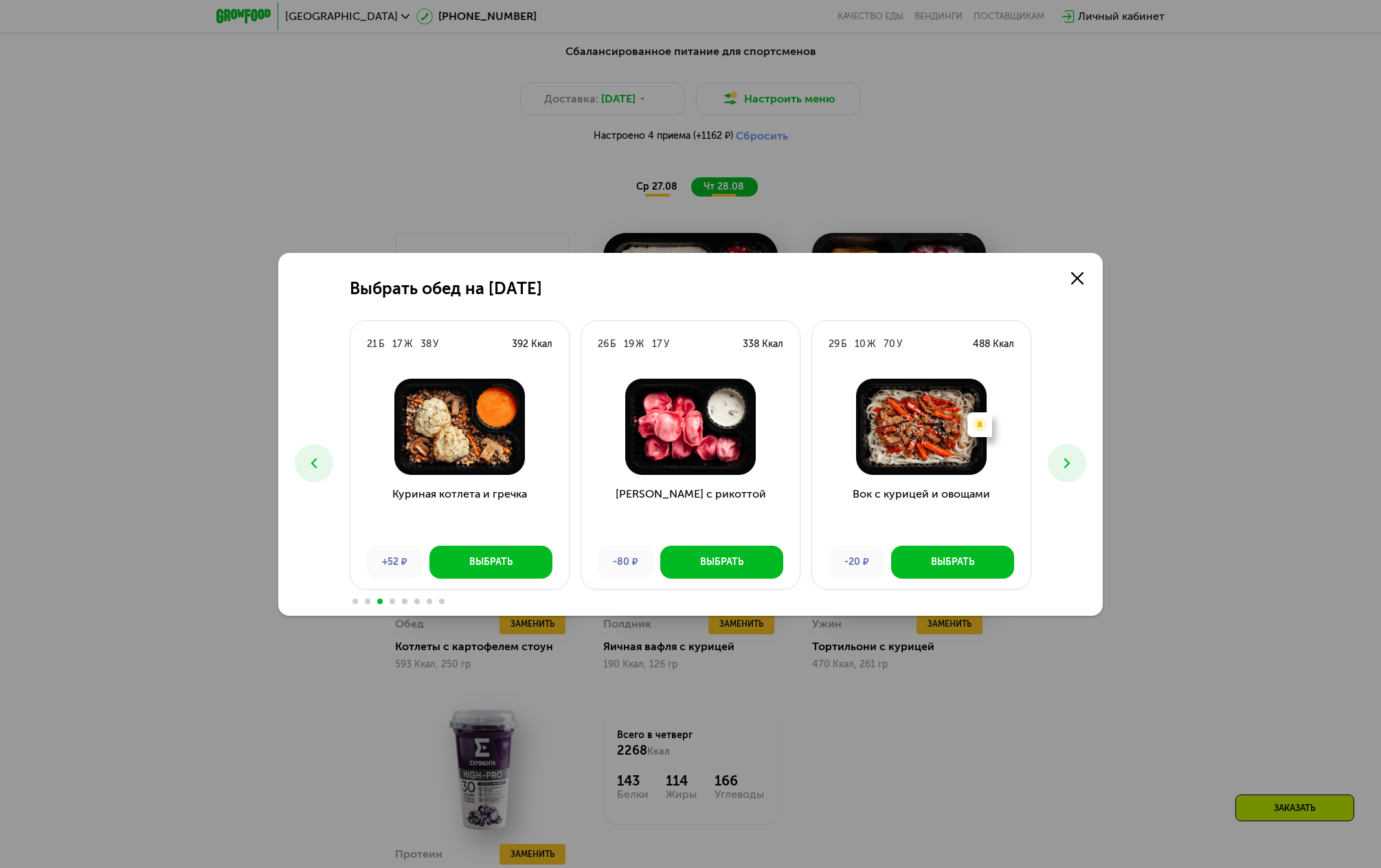
click at [1071, 473] on button at bounding box center [1066, 463] width 39 height 39
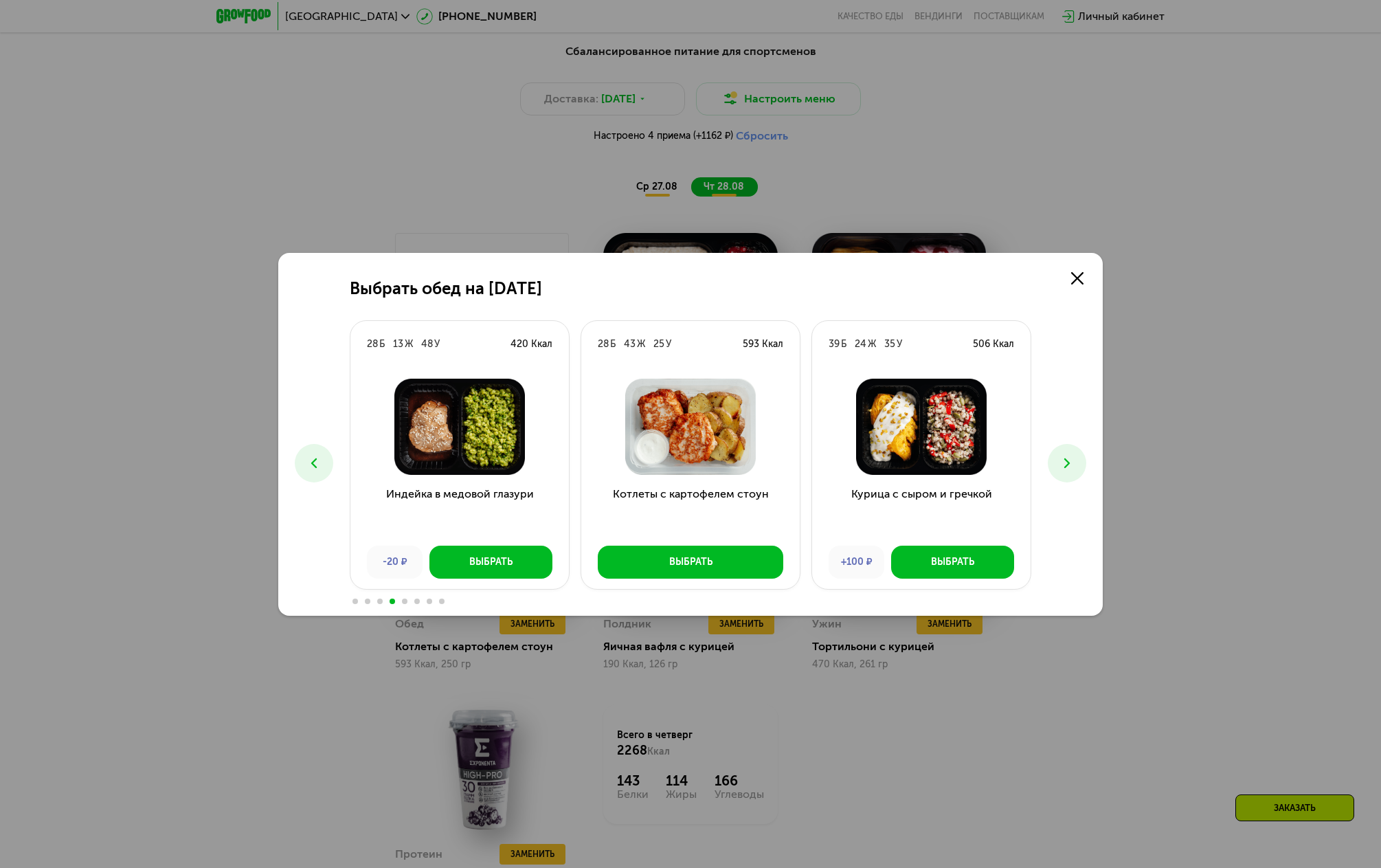
click at [1071, 473] on button at bounding box center [1066, 463] width 39 height 39
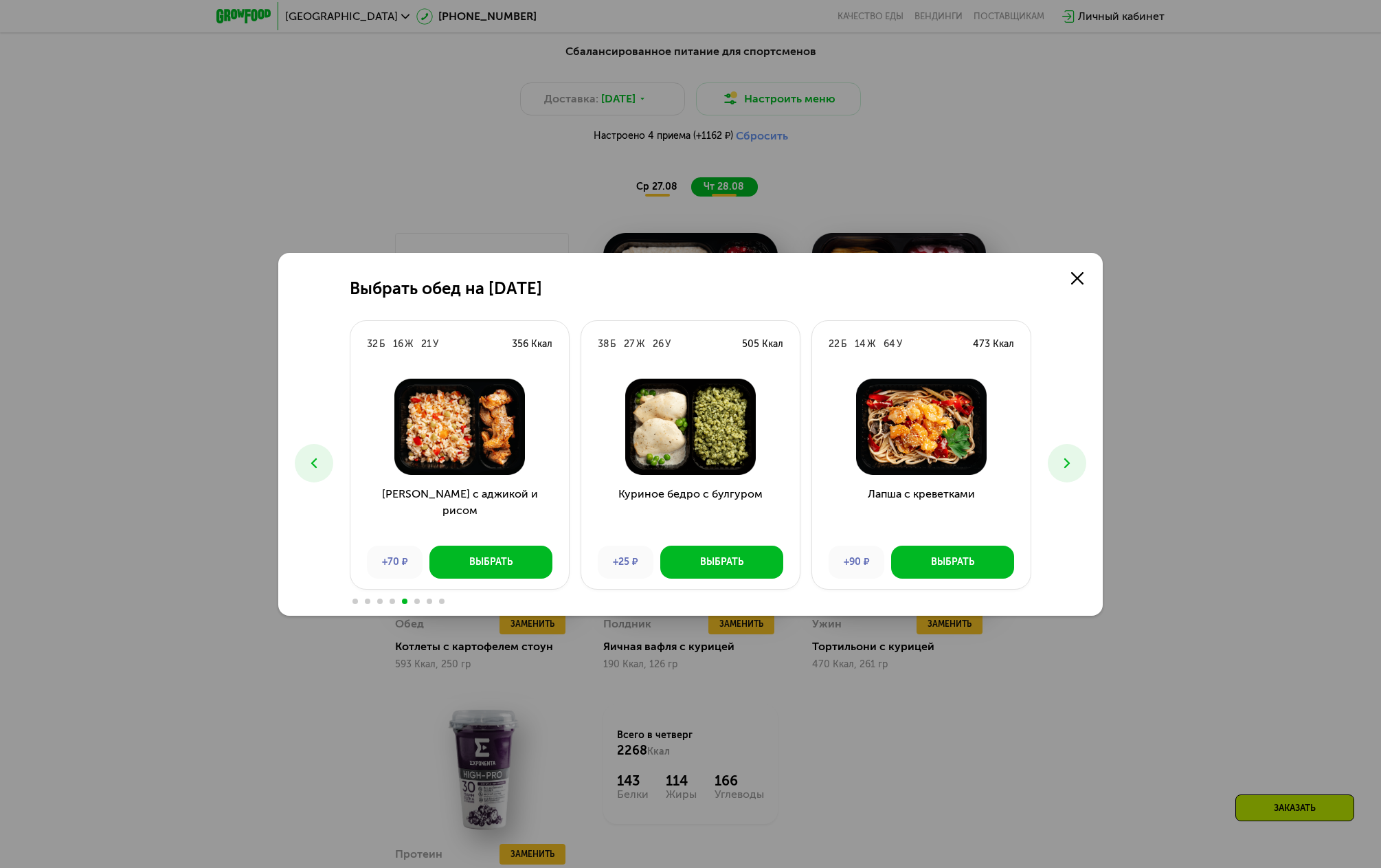
click at [1071, 473] on button at bounding box center [1066, 463] width 39 height 39
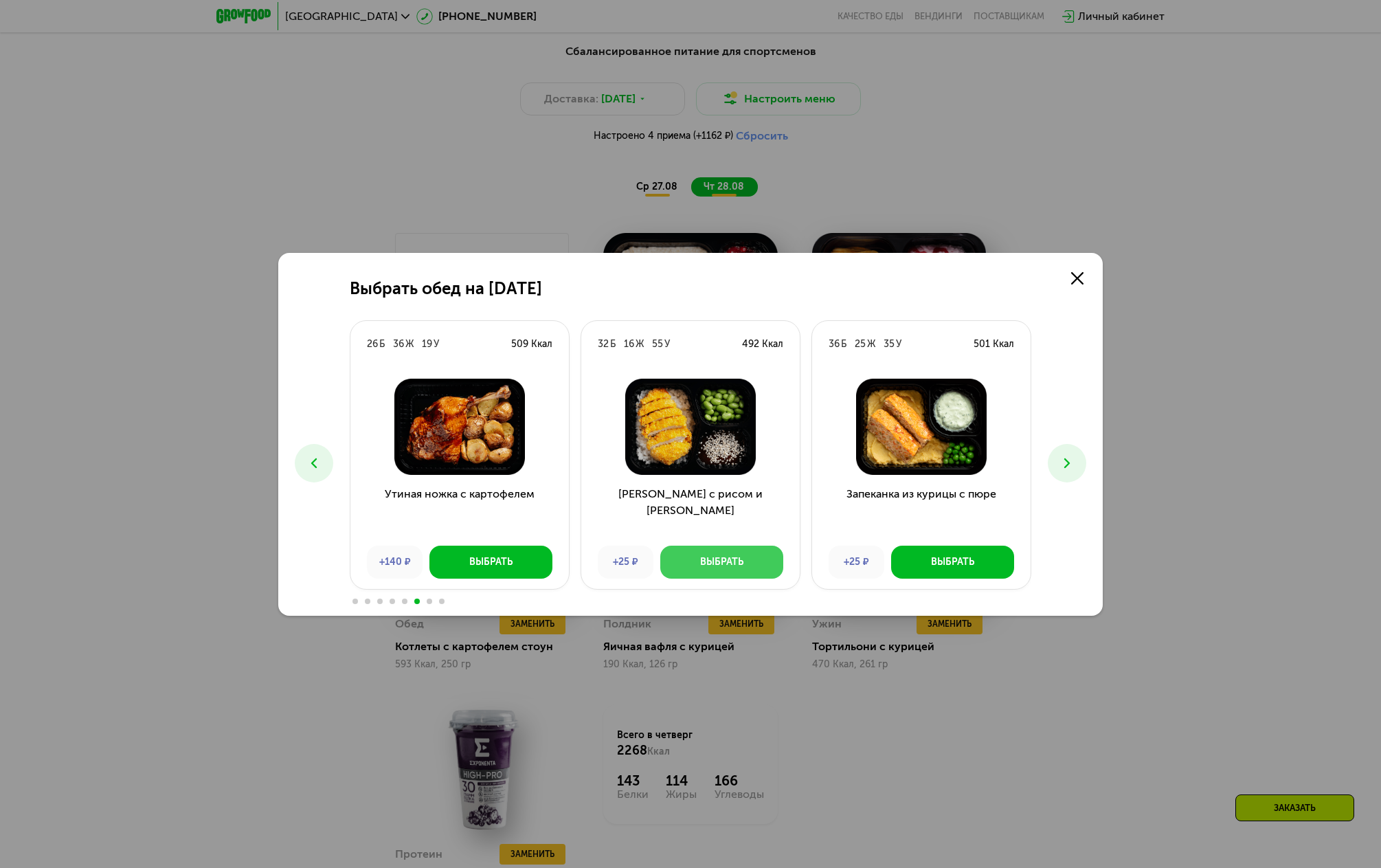
click at [748, 562] on button "Выбрать" at bounding box center [721, 562] width 123 height 33
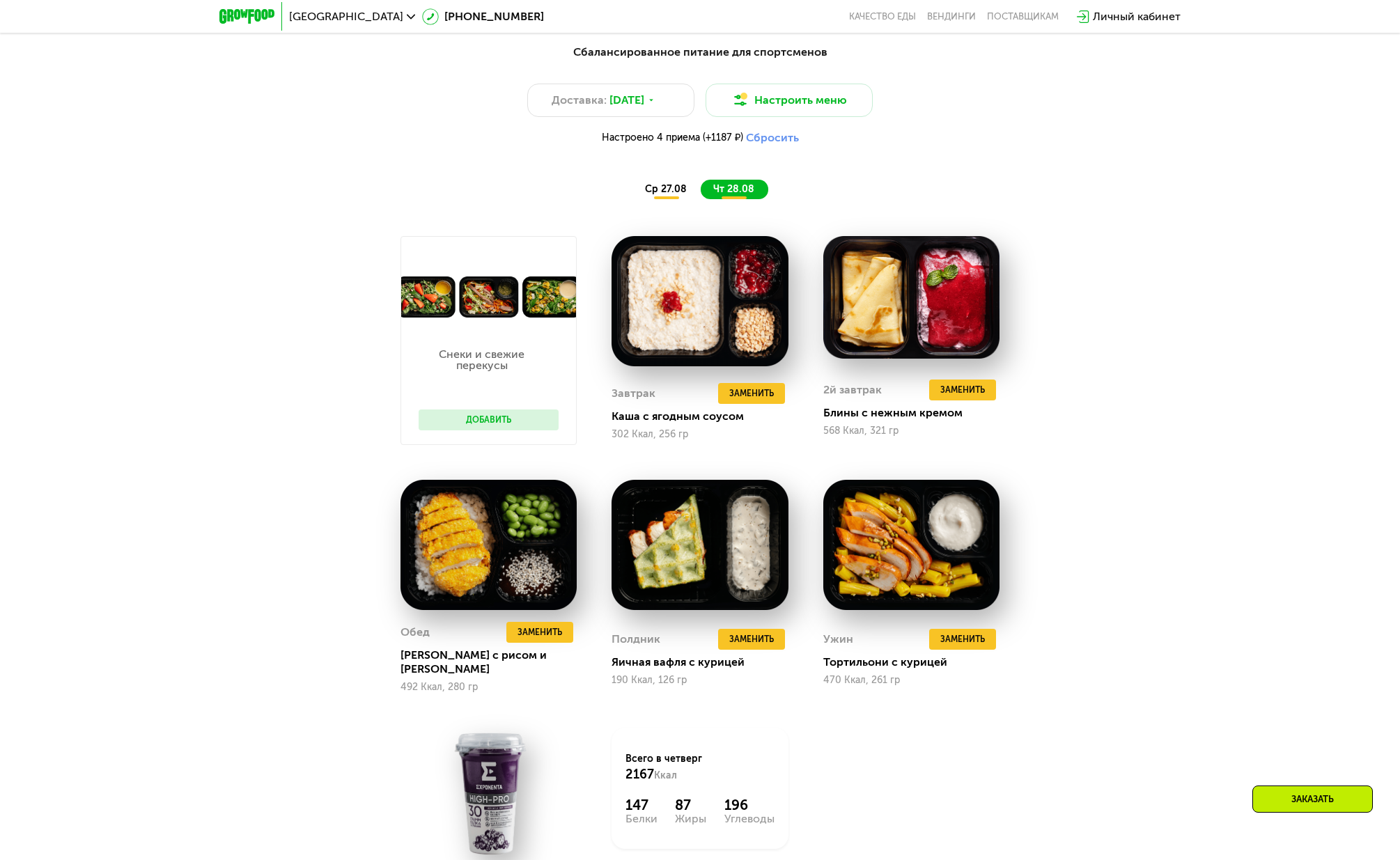
click at [1338, 802] on div "Заказать" at bounding box center [1312, 799] width 120 height 28
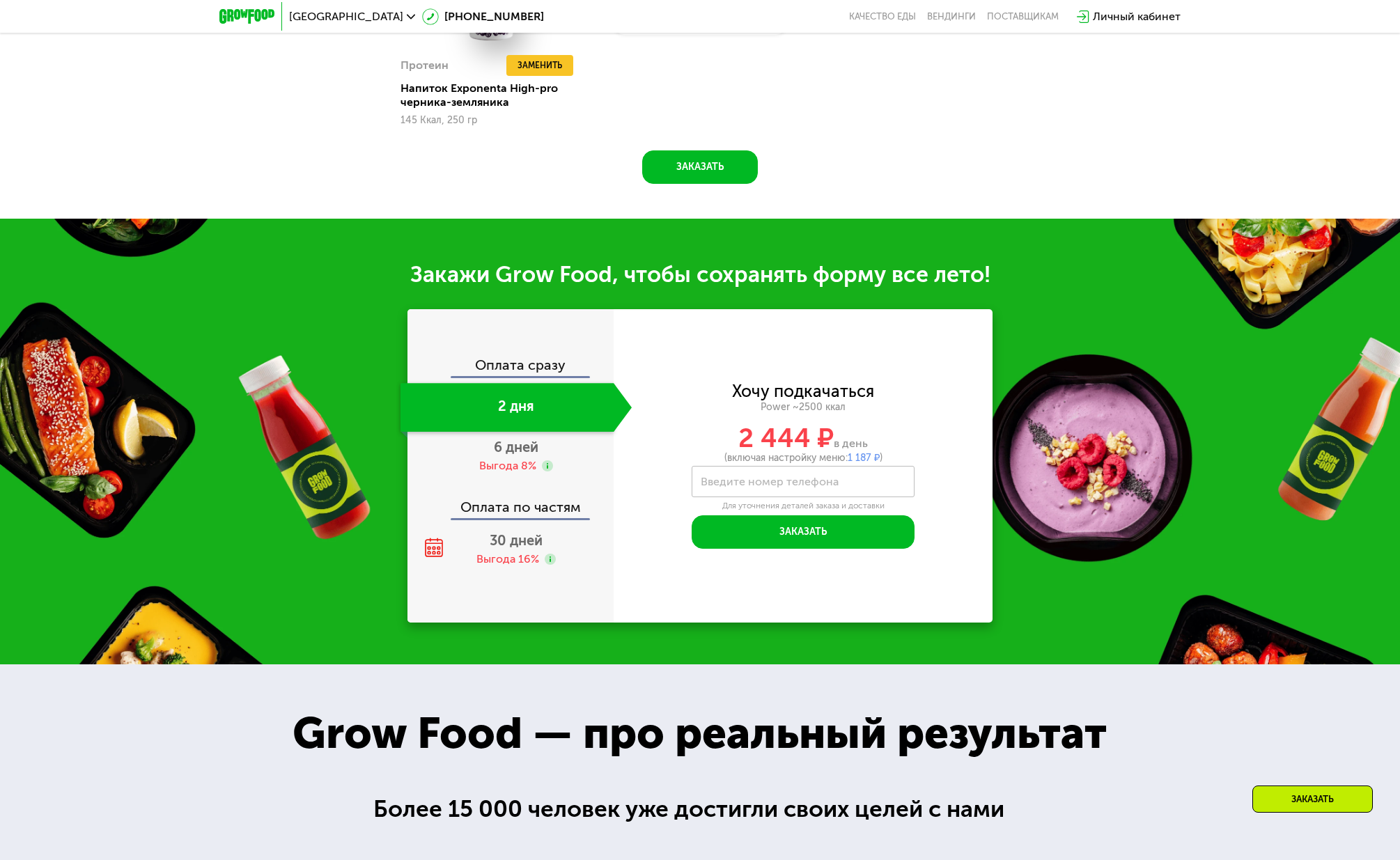
scroll to position [1944, 0]
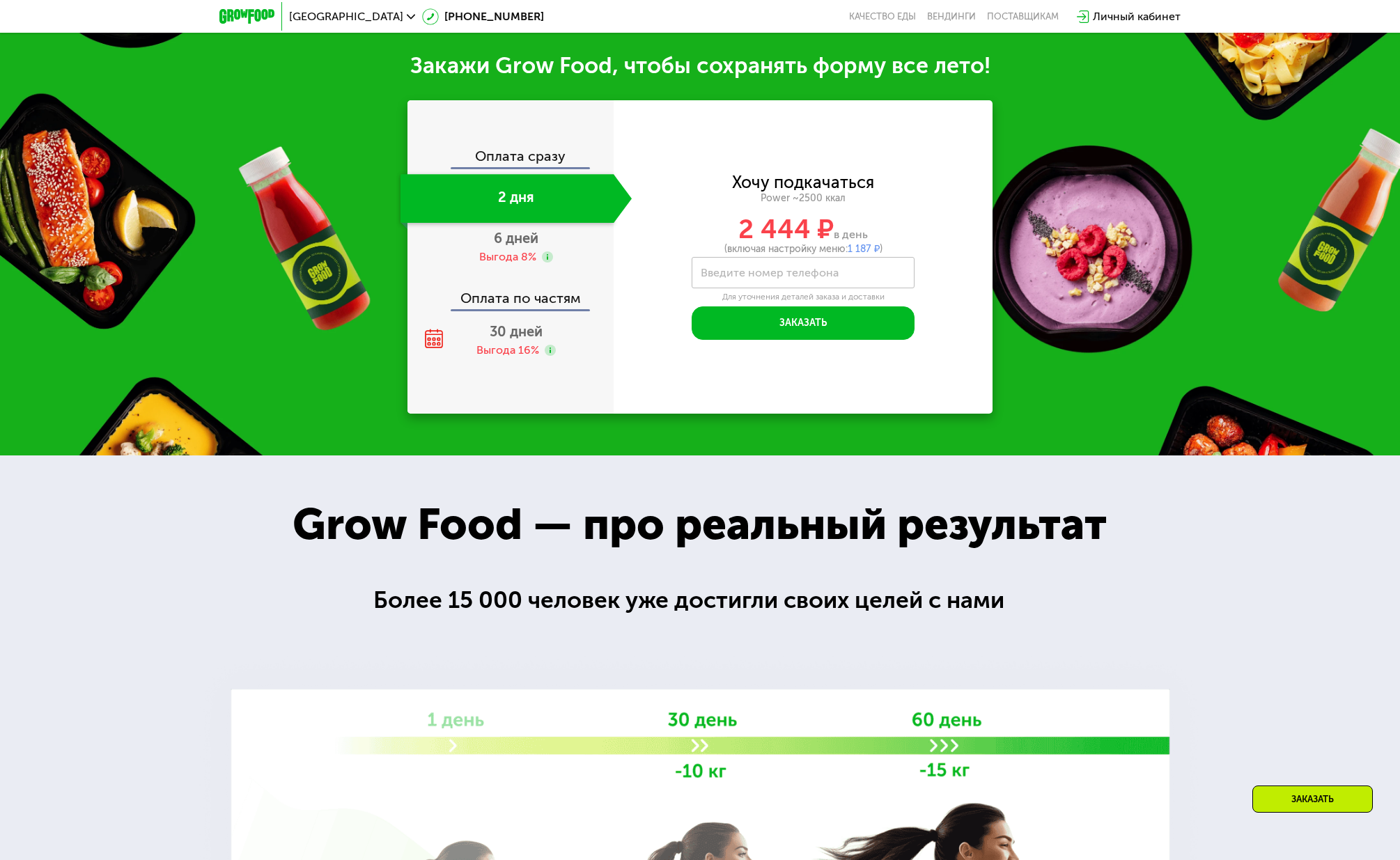
click at [754, 269] on label "Введите номер телефона" at bounding box center [769, 272] width 138 height 8
click at [754, 263] on input "Введите номер телефона" at bounding box center [802, 273] width 223 height 32
type input "**********"
click at [798, 306] on button "Заказать" at bounding box center [802, 323] width 223 height 33
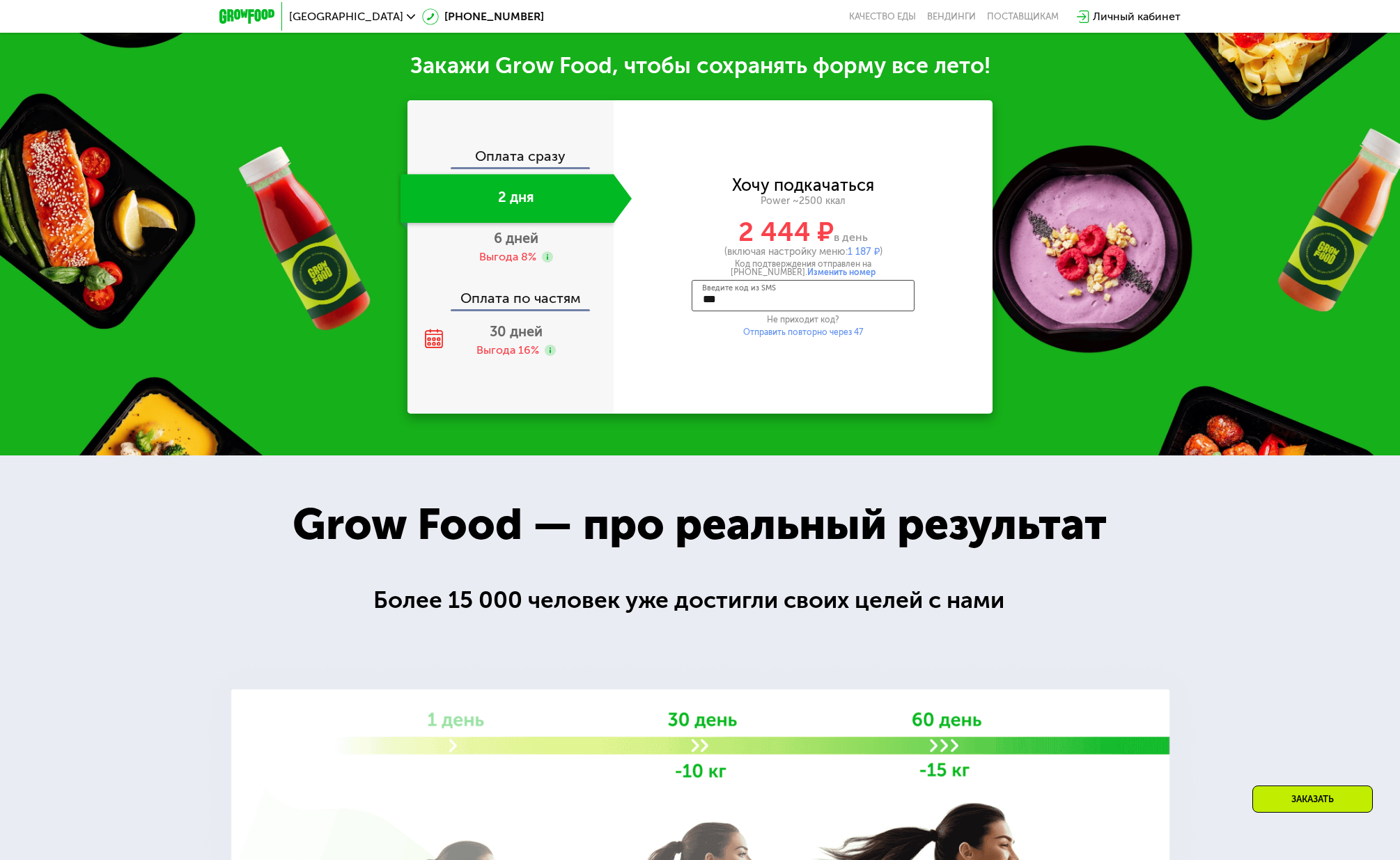
type input "****"
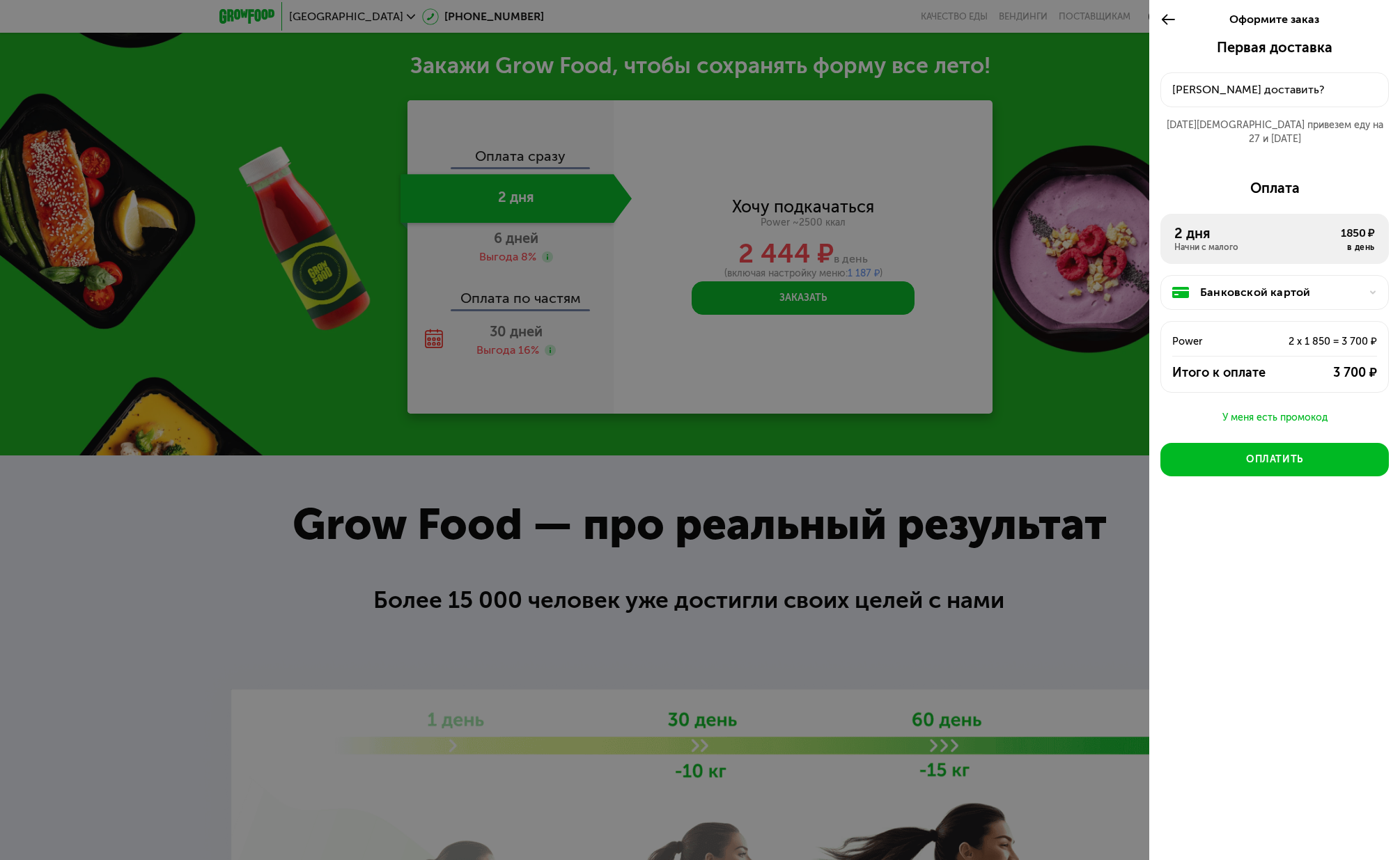
click at [1033, 162] on div at bounding box center [700, 430] width 1400 height 860
click at [1165, 23] on icon at bounding box center [1168, 19] width 16 height 17
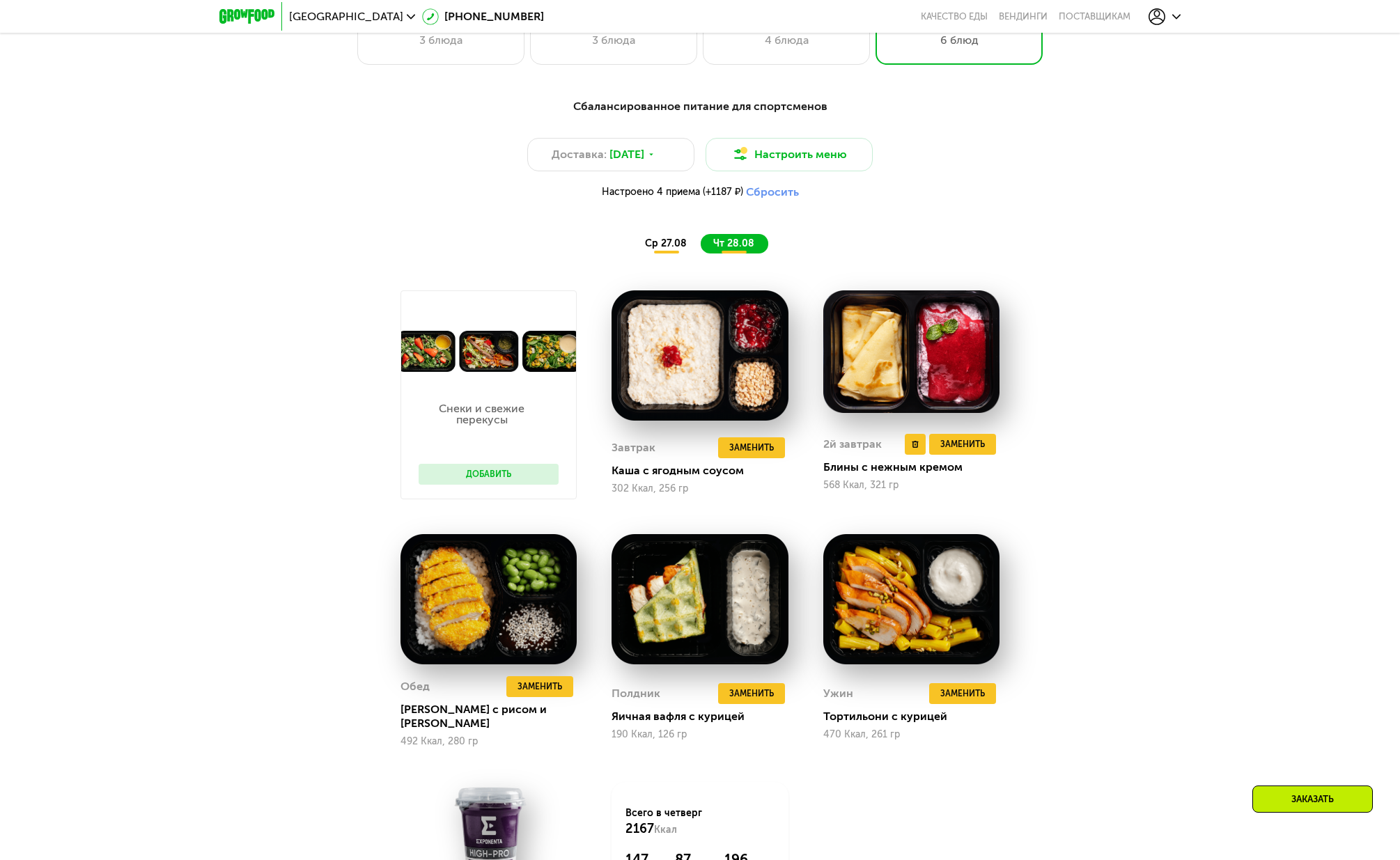
scroll to position [754, 0]
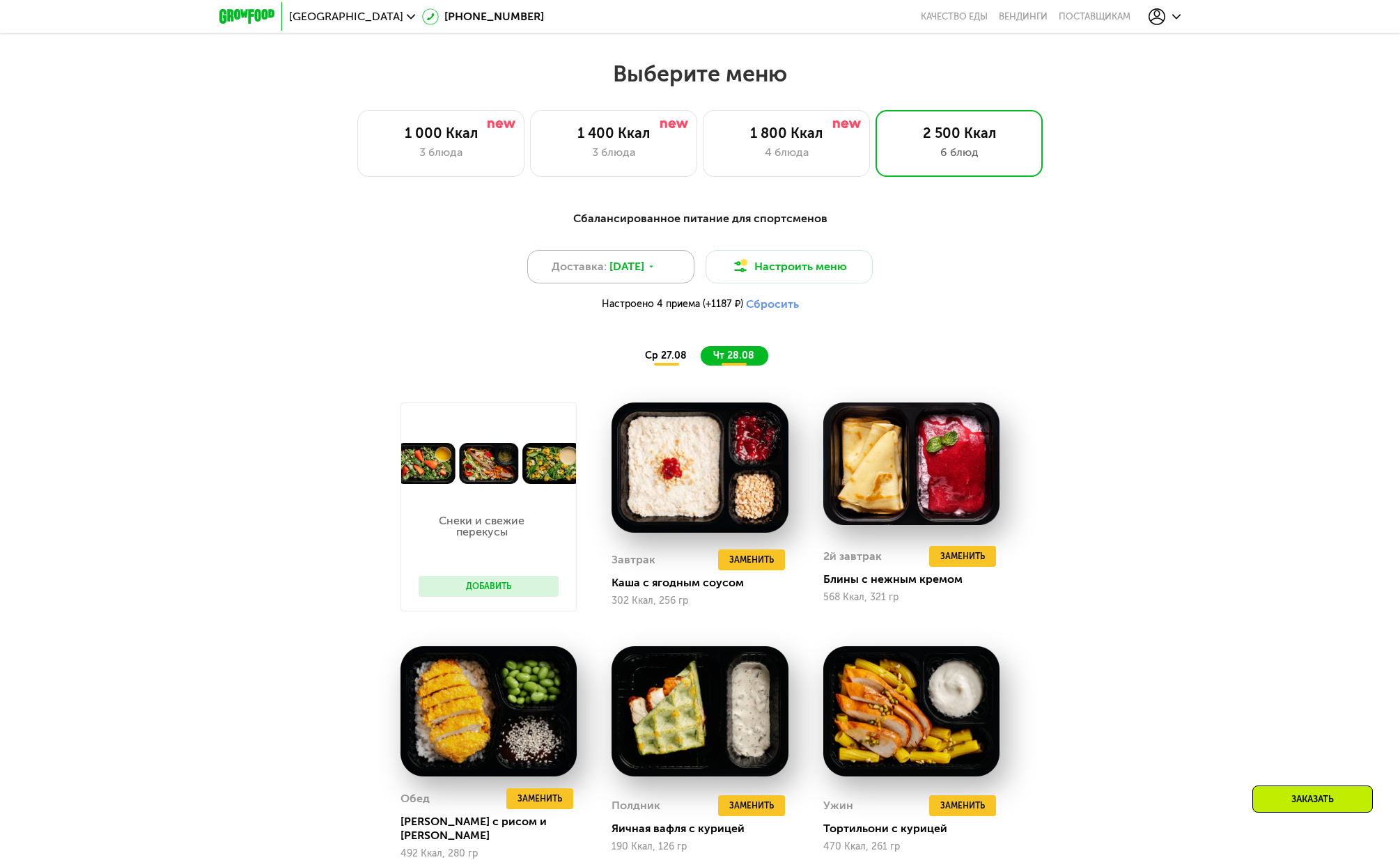
click at [639, 271] on span "27 авг, ср" at bounding box center [627, 267] width 35 height 17
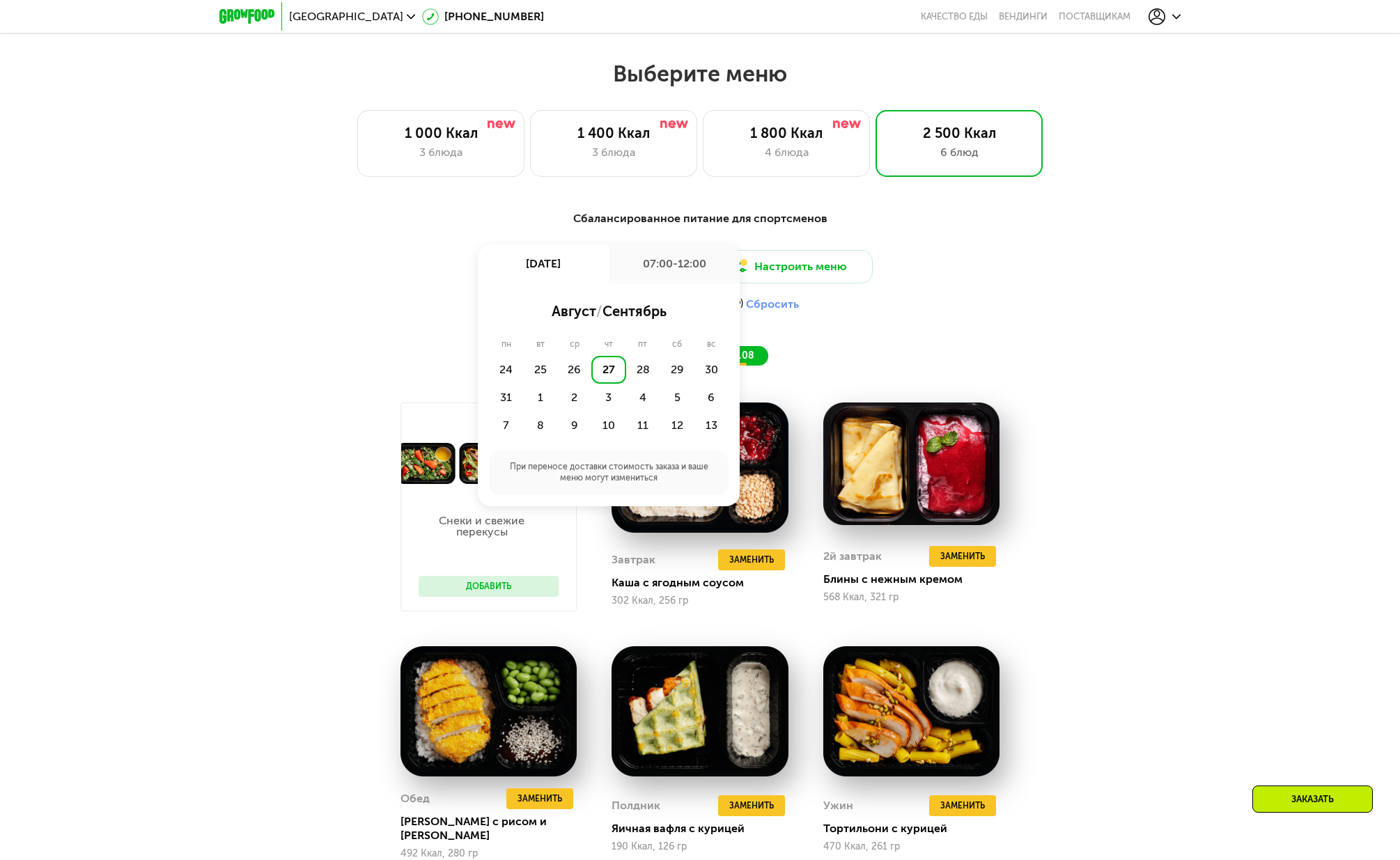
click at [639, 271] on div "07:00-12:00" at bounding box center [674, 264] width 131 height 39
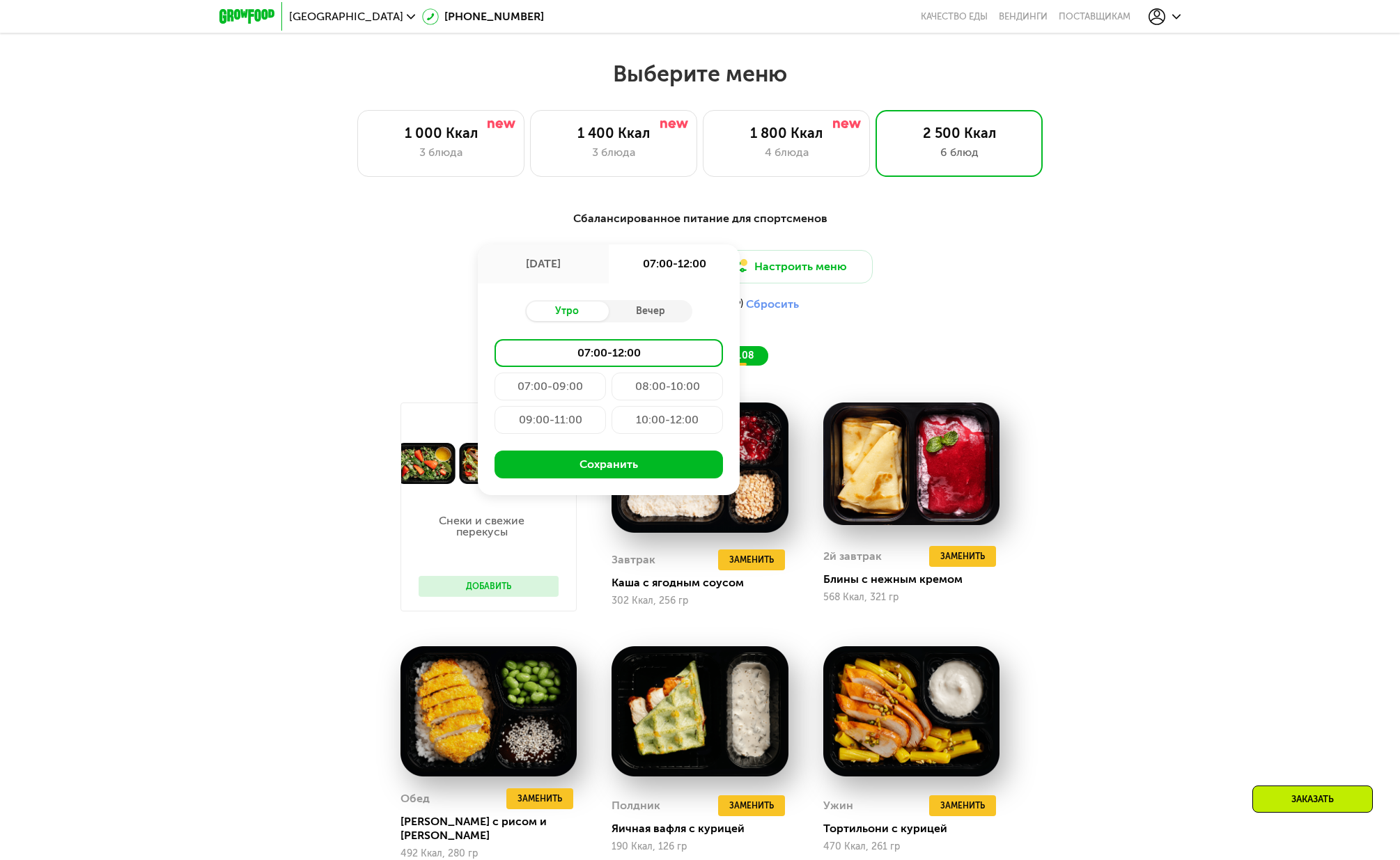
click at [606, 406] on div "08:00-10:00" at bounding box center [549, 419] width 111 height 28
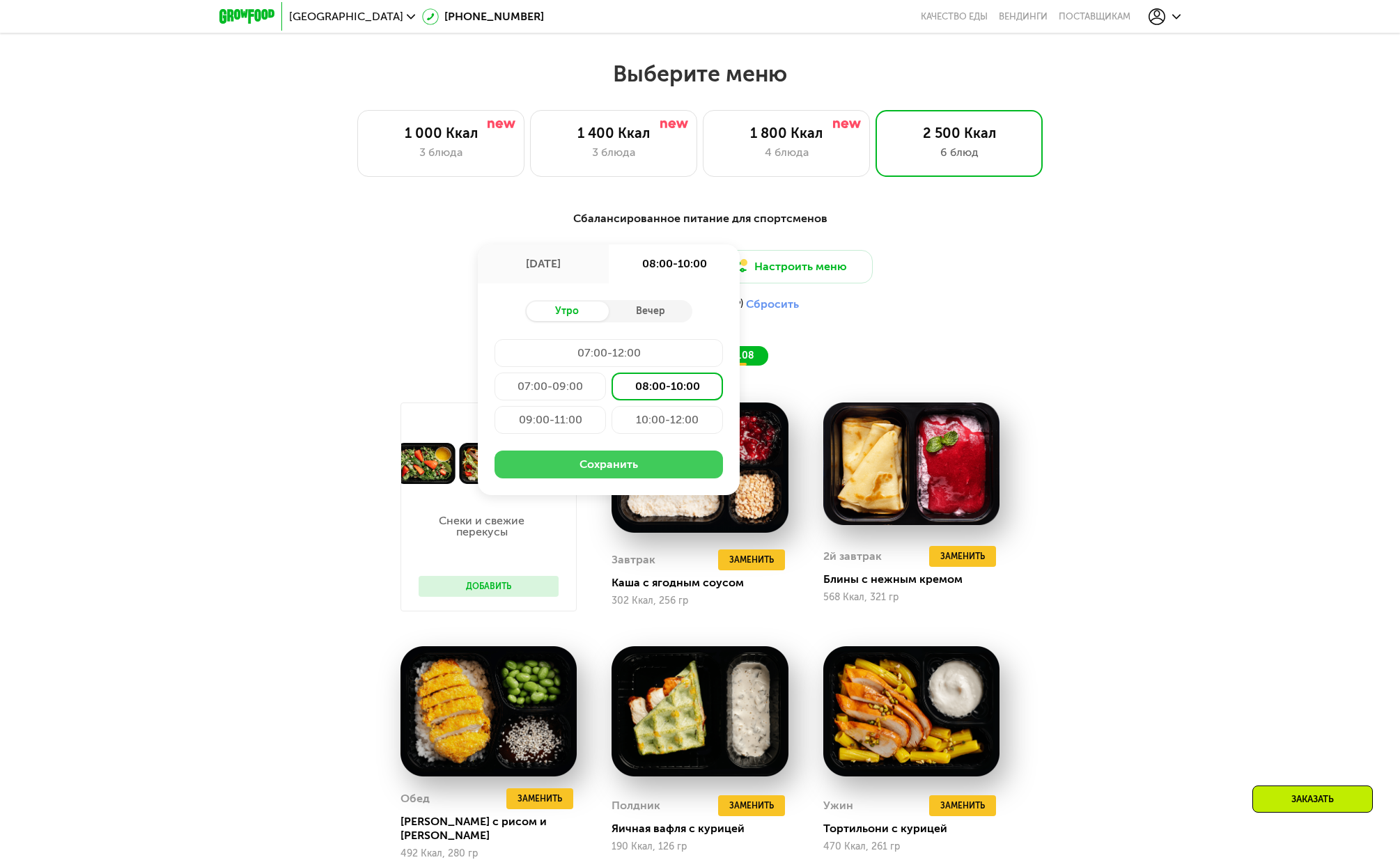
click at [629, 468] on button "Сохранить" at bounding box center [609, 464] width 229 height 28
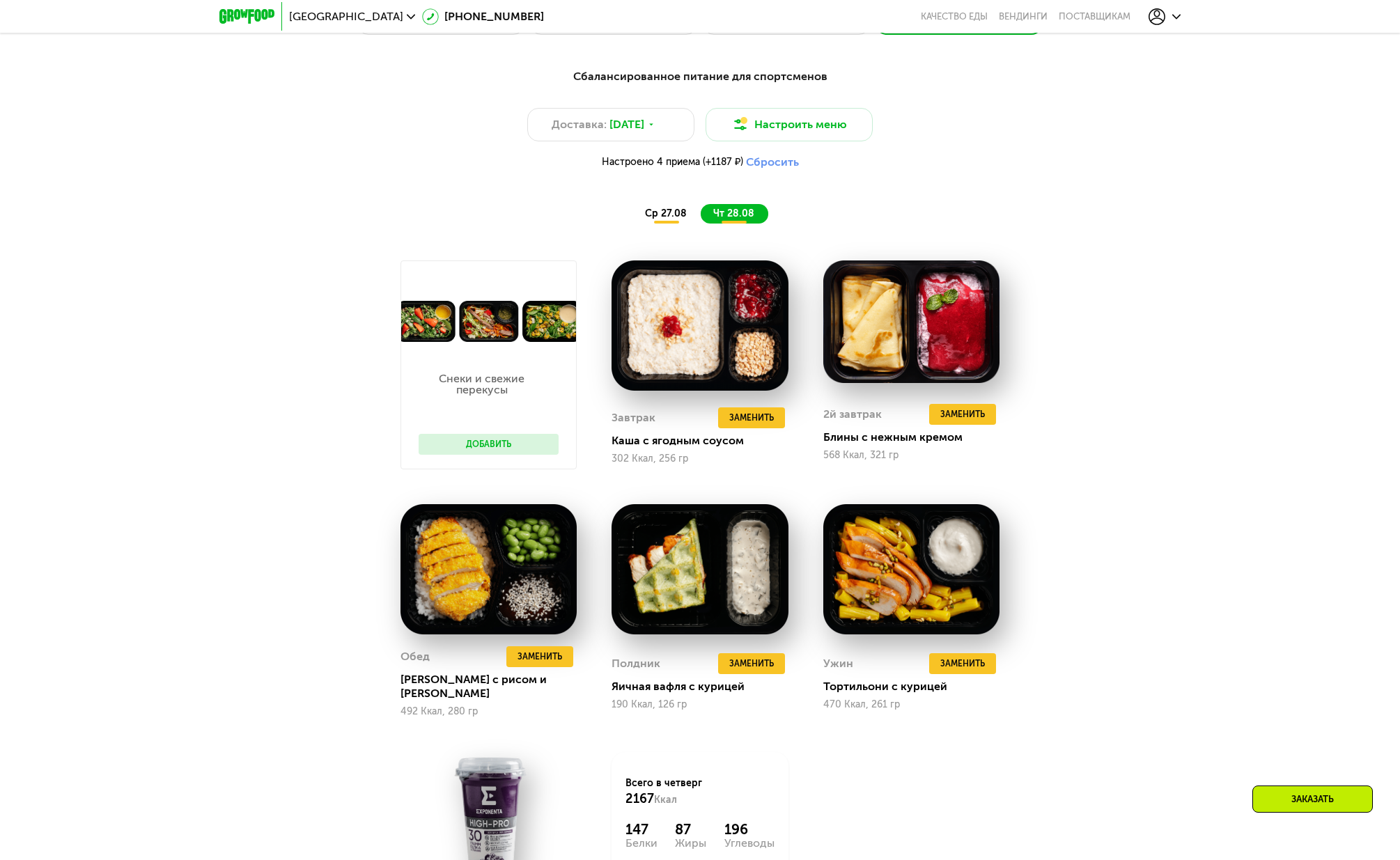
scroll to position [935, 0]
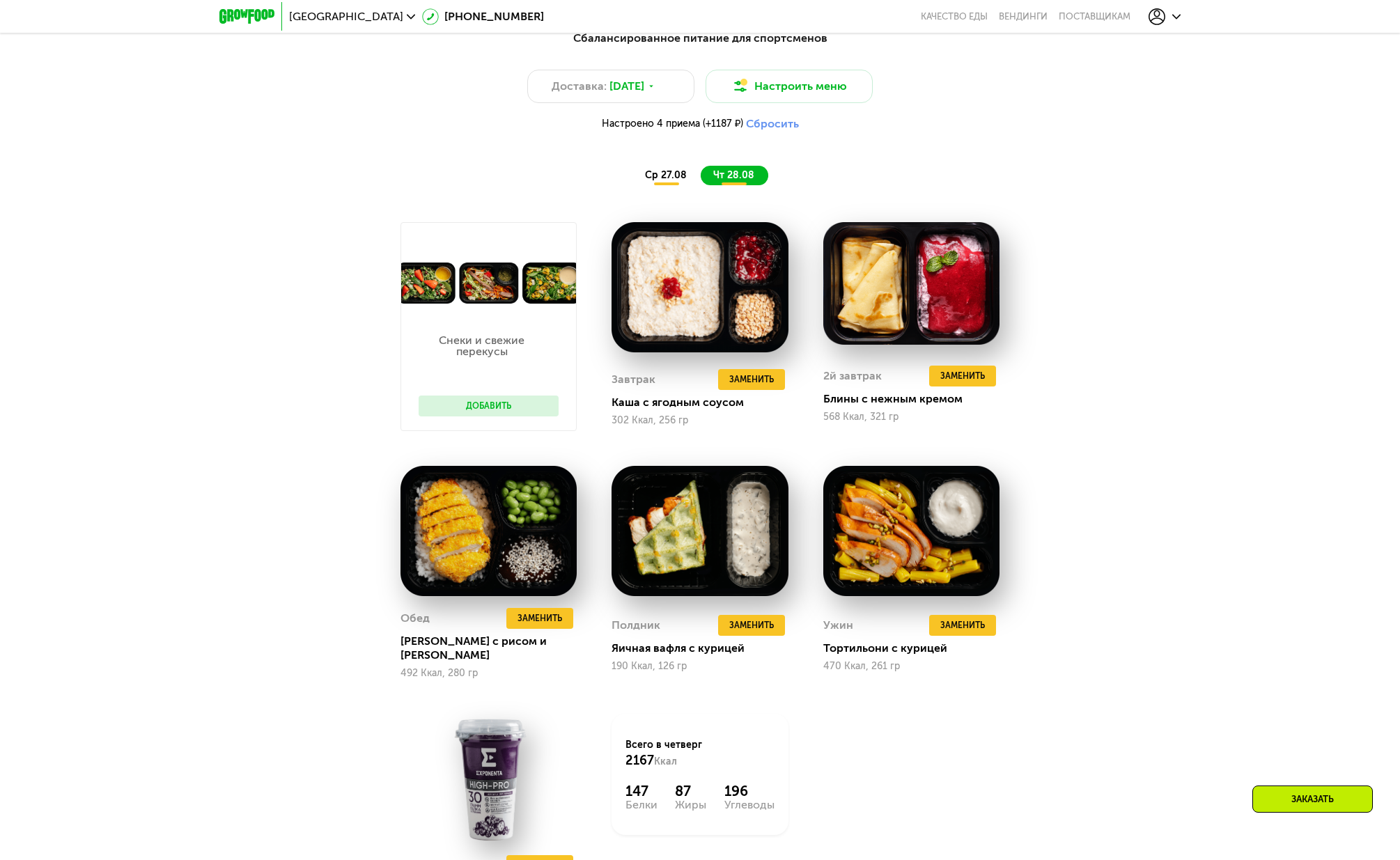
click at [664, 180] on span "ср 27.08" at bounding box center [666, 175] width 42 height 12
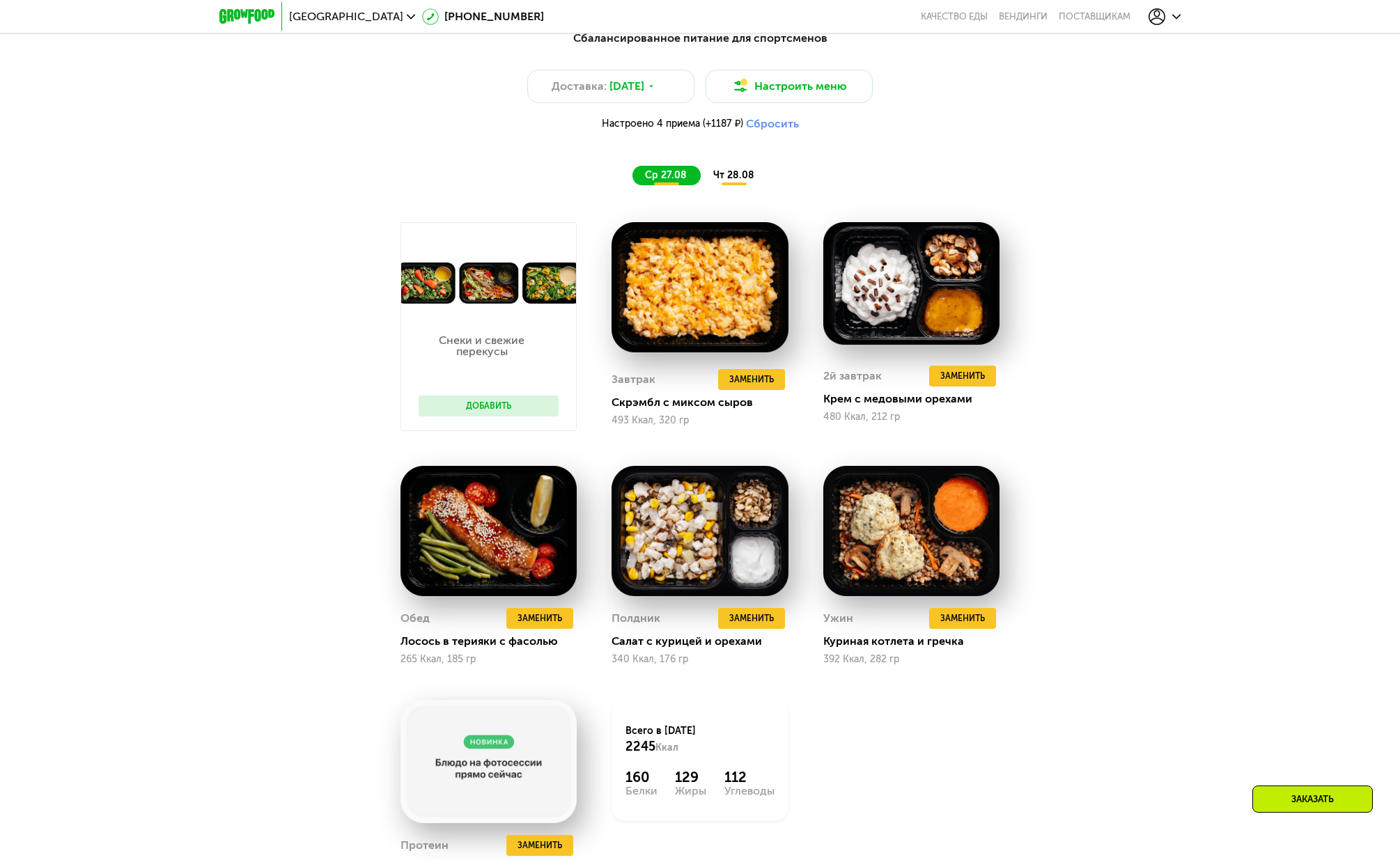
click at [784, 127] on button "Сбросить" at bounding box center [771, 124] width 53 height 14
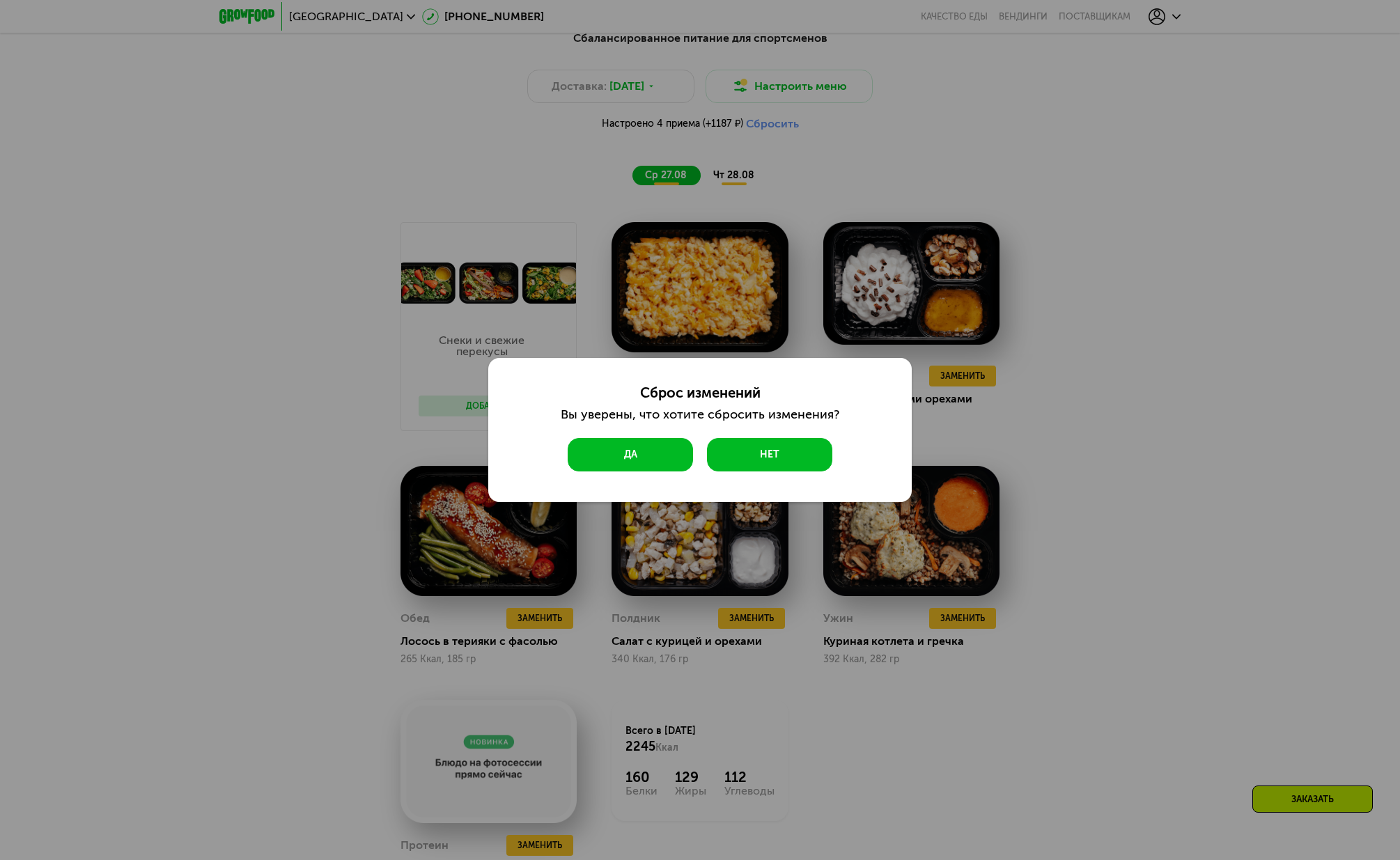
click at [639, 448] on button "Да" at bounding box center [630, 455] width 125 height 33
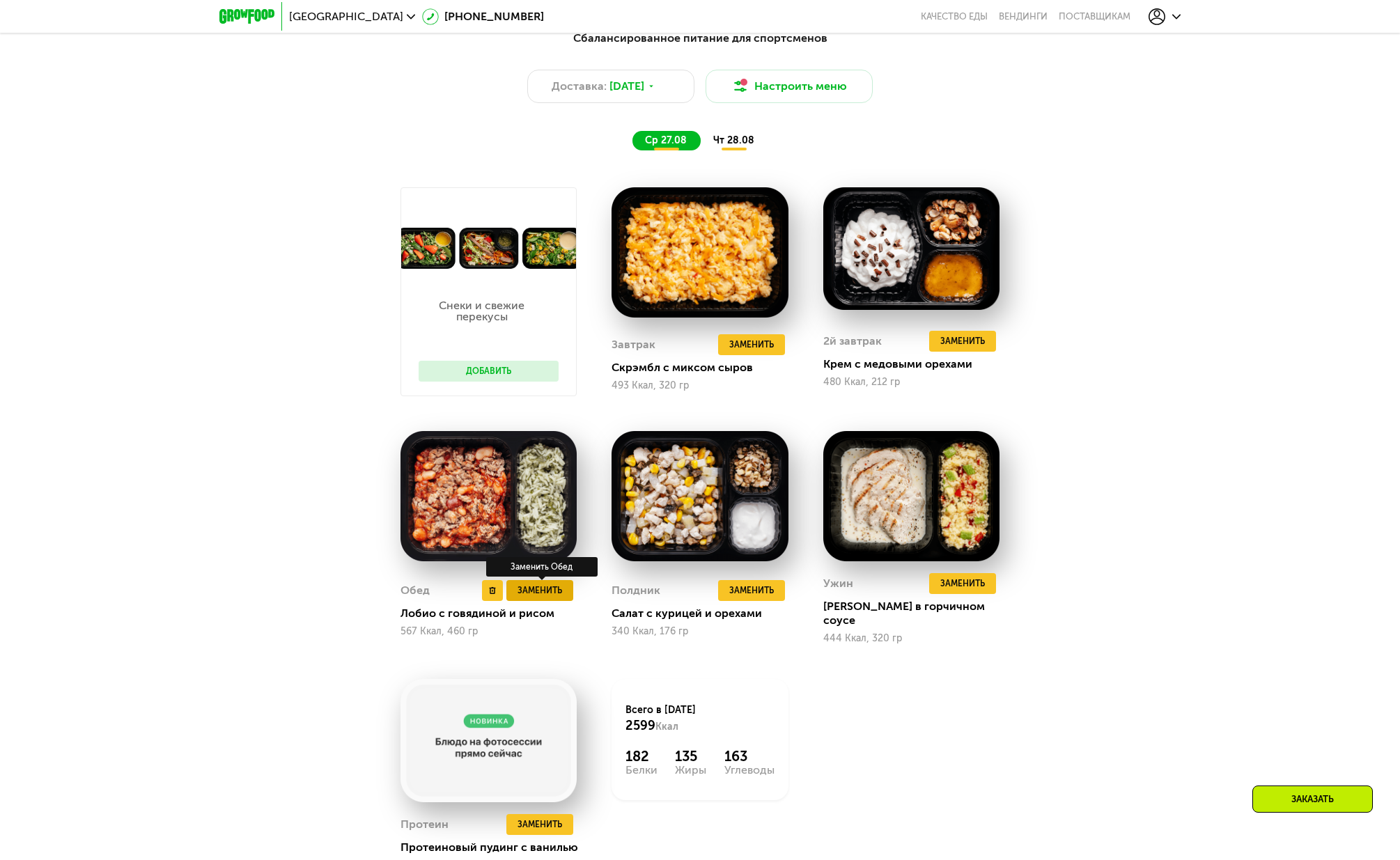
click at [553, 586] on span "Заменить" at bounding box center [539, 590] width 44 height 14
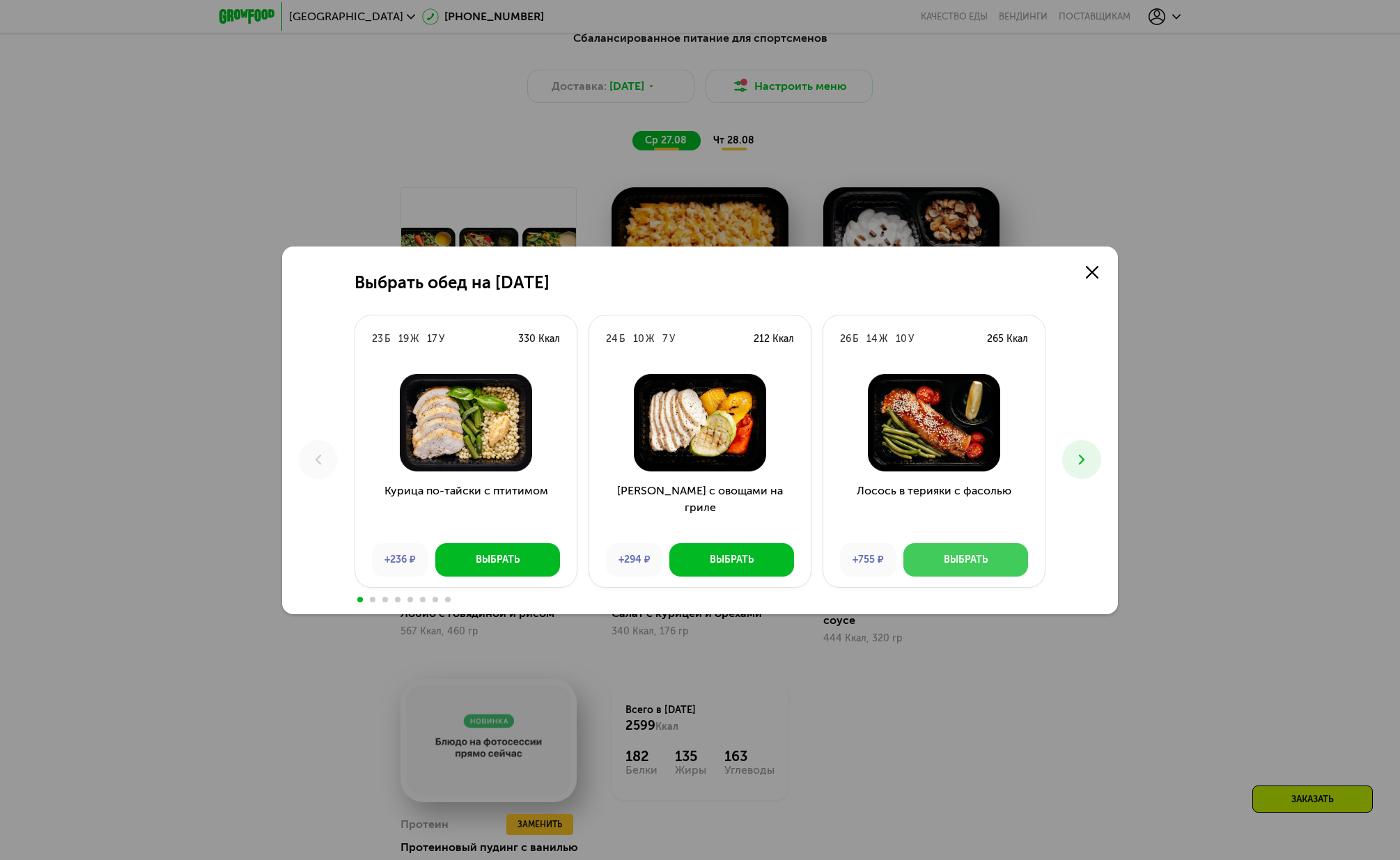
click at [961, 560] on div "Выбрать" at bounding box center [965, 559] width 44 height 14
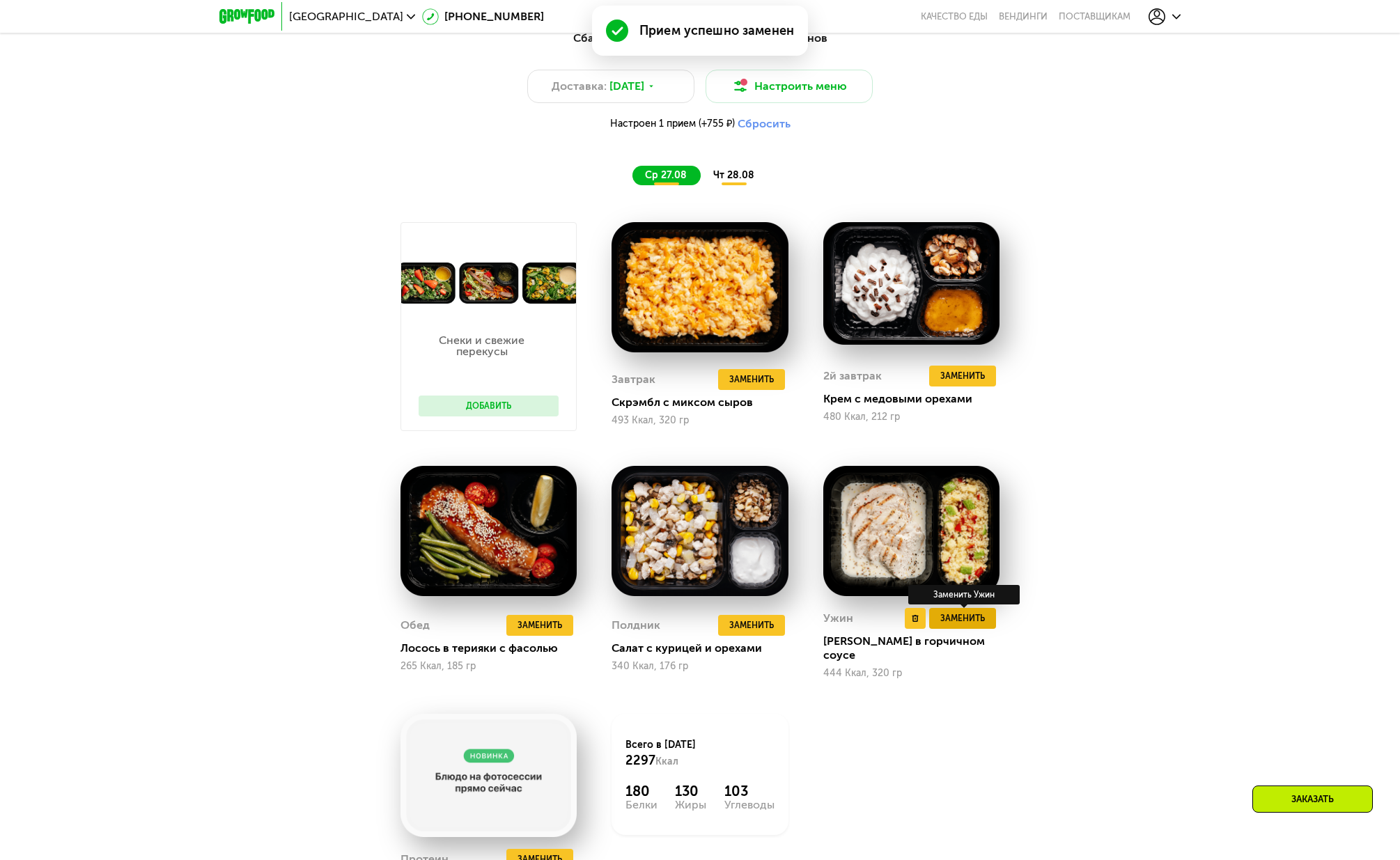
click at [963, 619] on span "Заменить" at bounding box center [962, 618] width 44 height 14
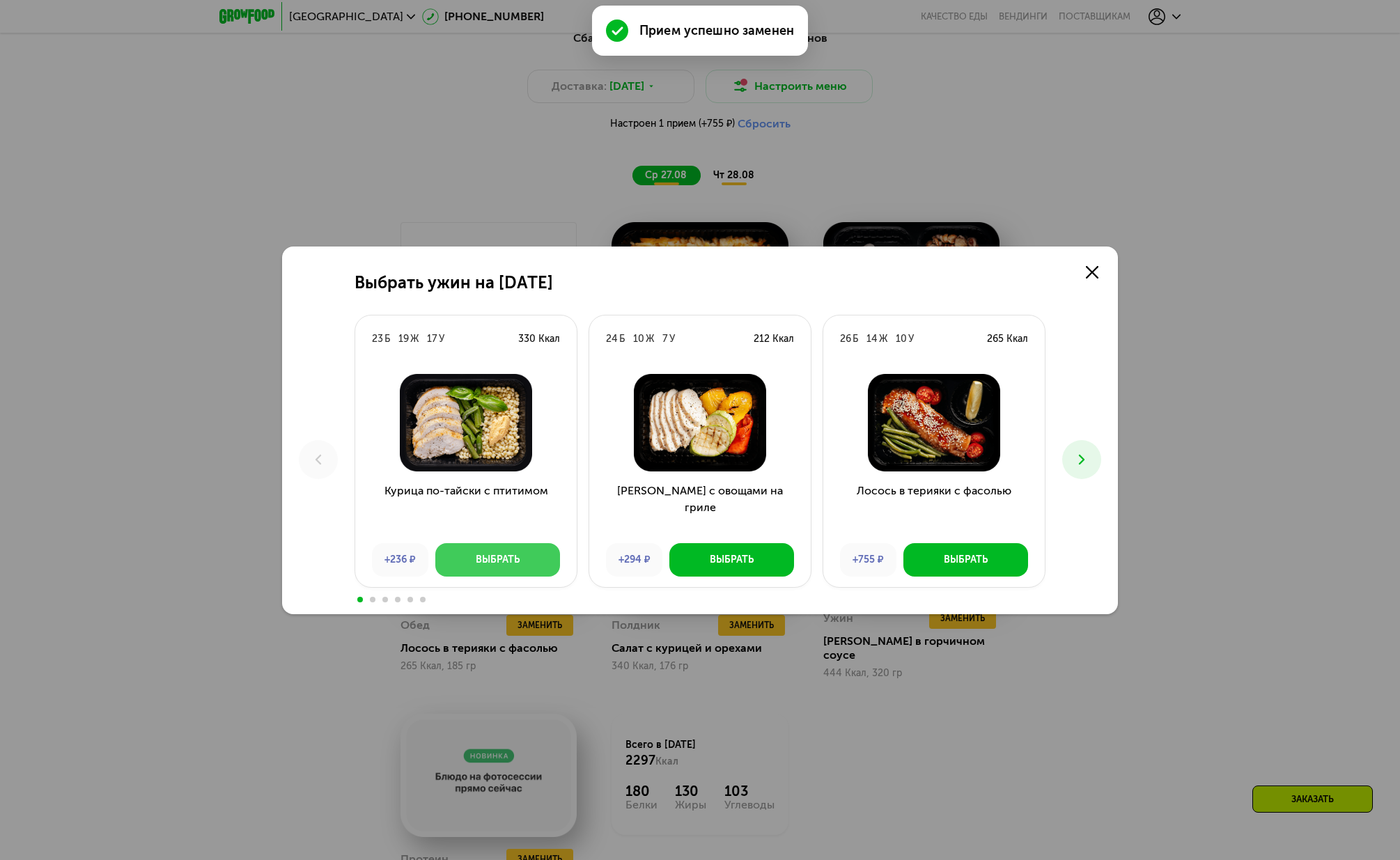
click at [502, 555] on div "Выбрать" at bounding box center [498, 559] width 44 height 14
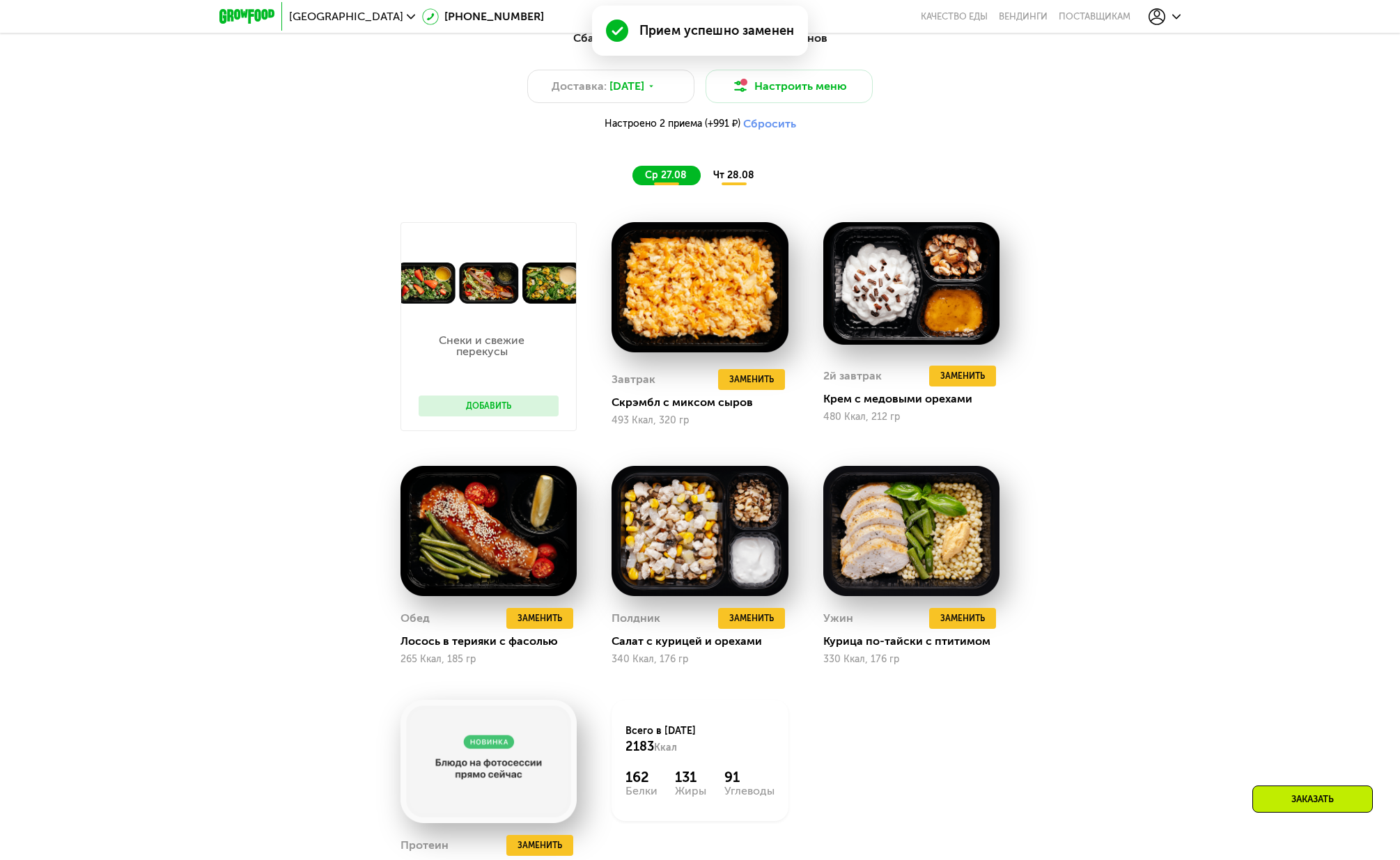
click at [734, 170] on div "чт 28.08" at bounding box center [734, 175] width 68 height 19
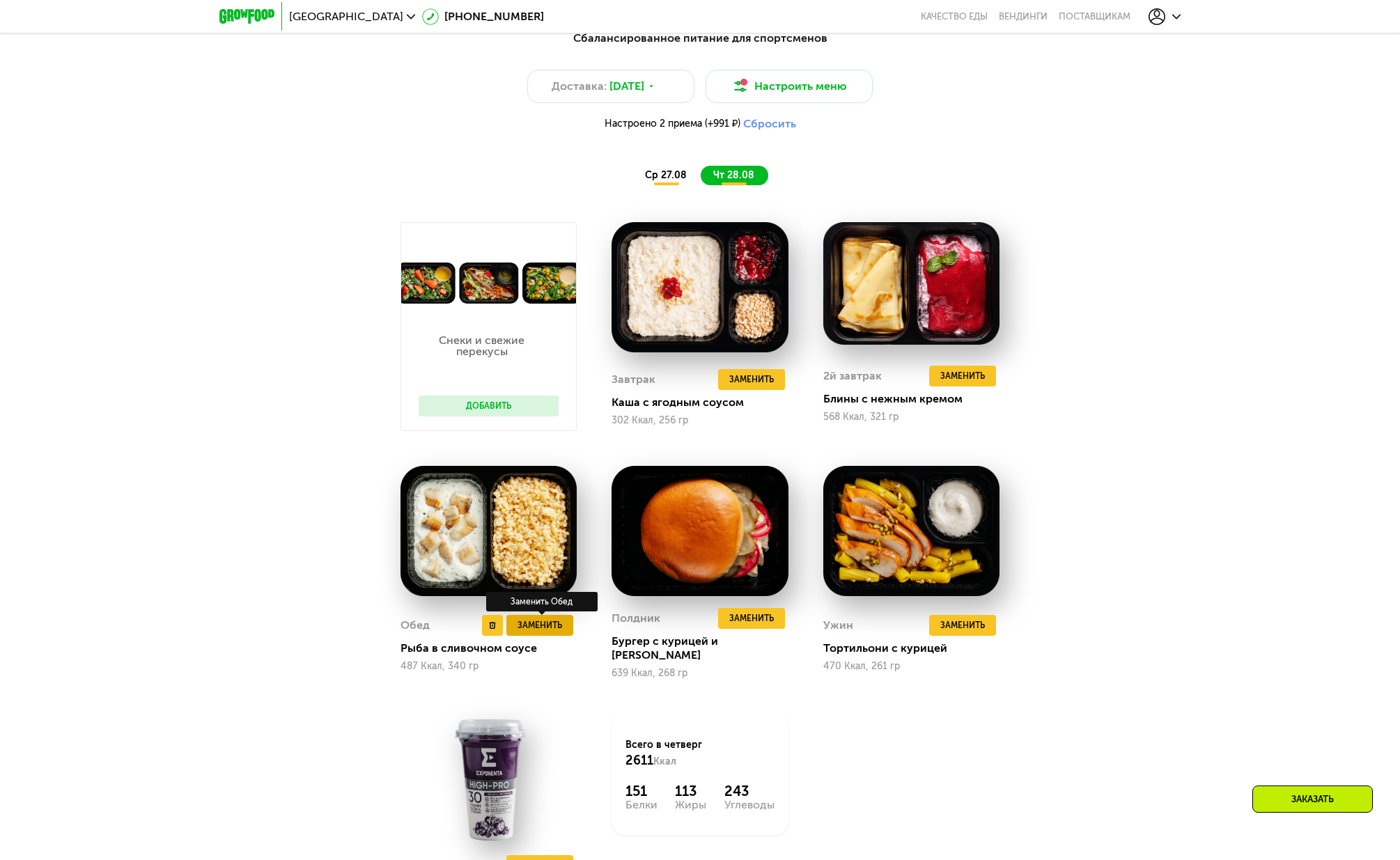
click at [543, 624] on span "Заменить" at bounding box center [539, 625] width 44 height 14
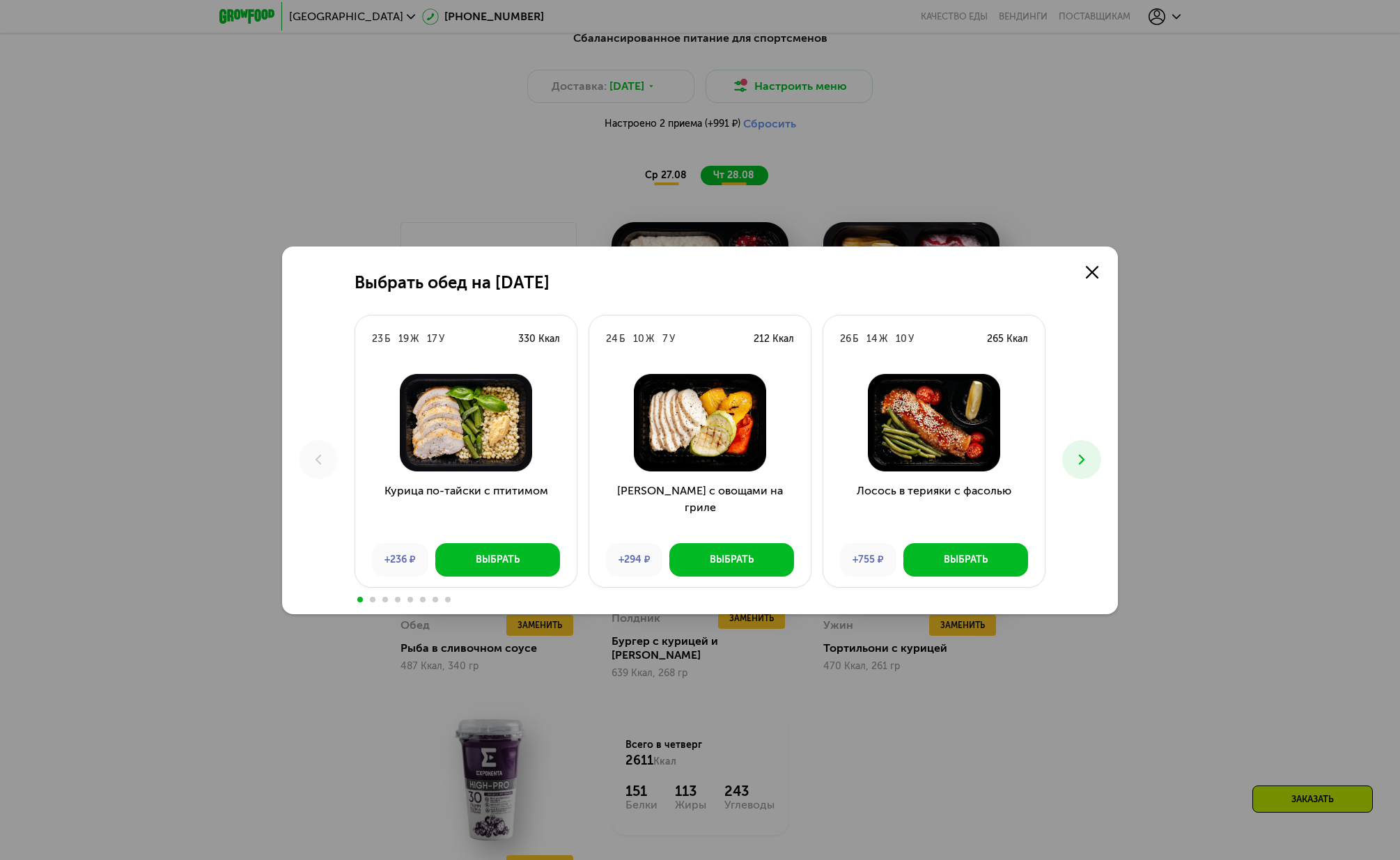
click at [1080, 467] on icon at bounding box center [1082, 460] width 17 height 17
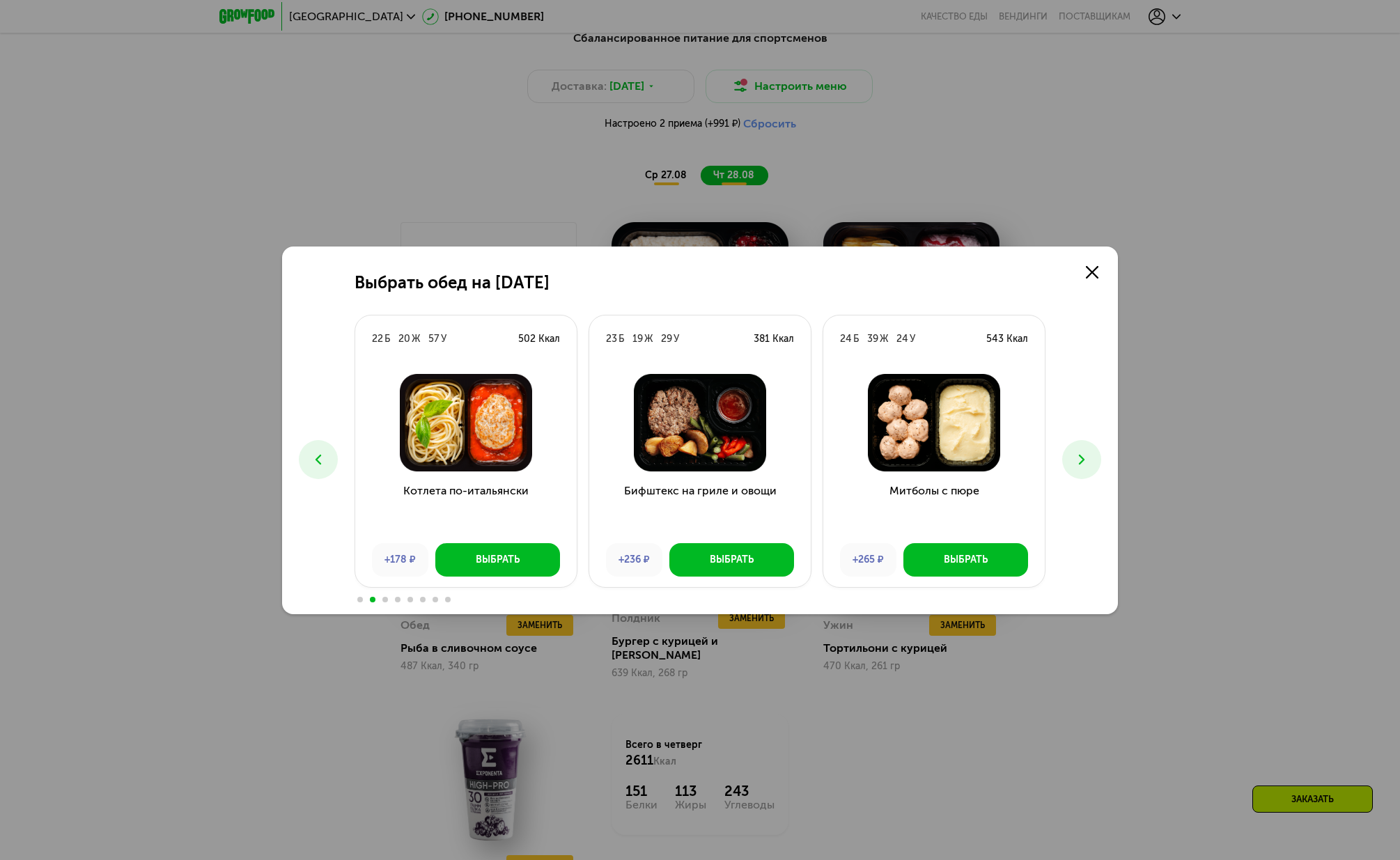
click at [1080, 467] on icon at bounding box center [1082, 460] width 17 height 17
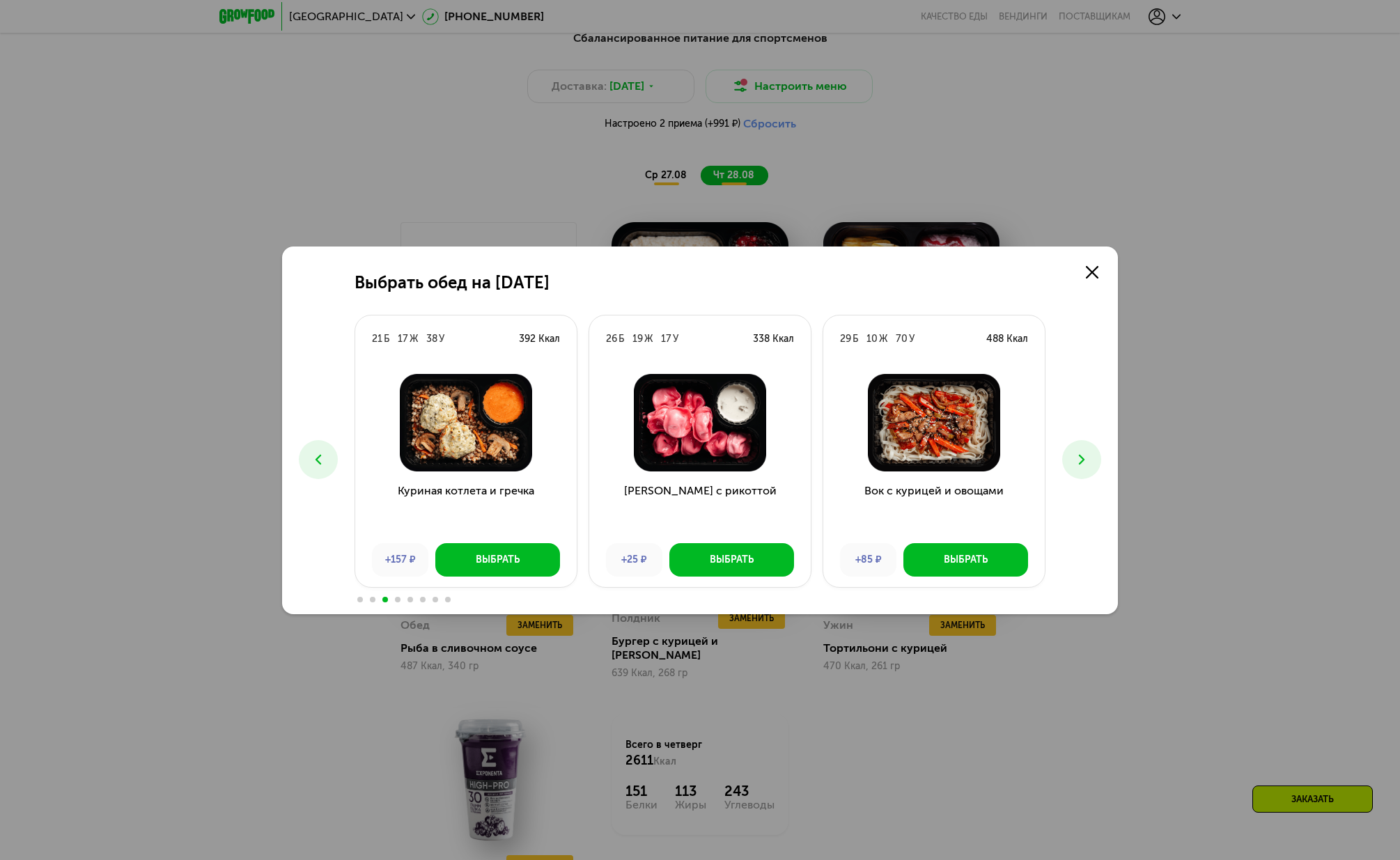
click at [1080, 467] on icon at bounding box center [1082, 460] width 17 height 17
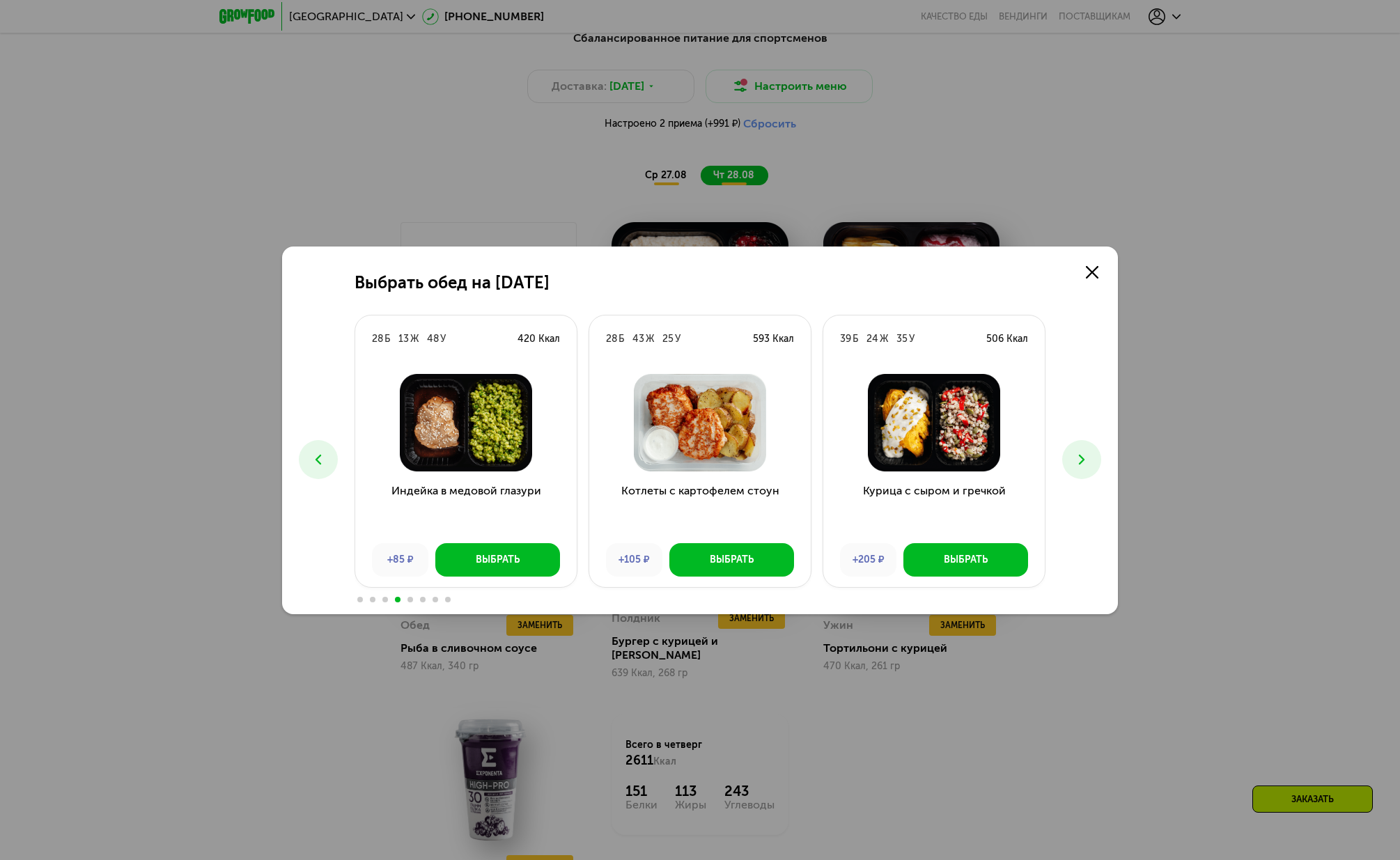
click at [1080, 467] on icon at bounding box center [1082, 460] width 17 height 17
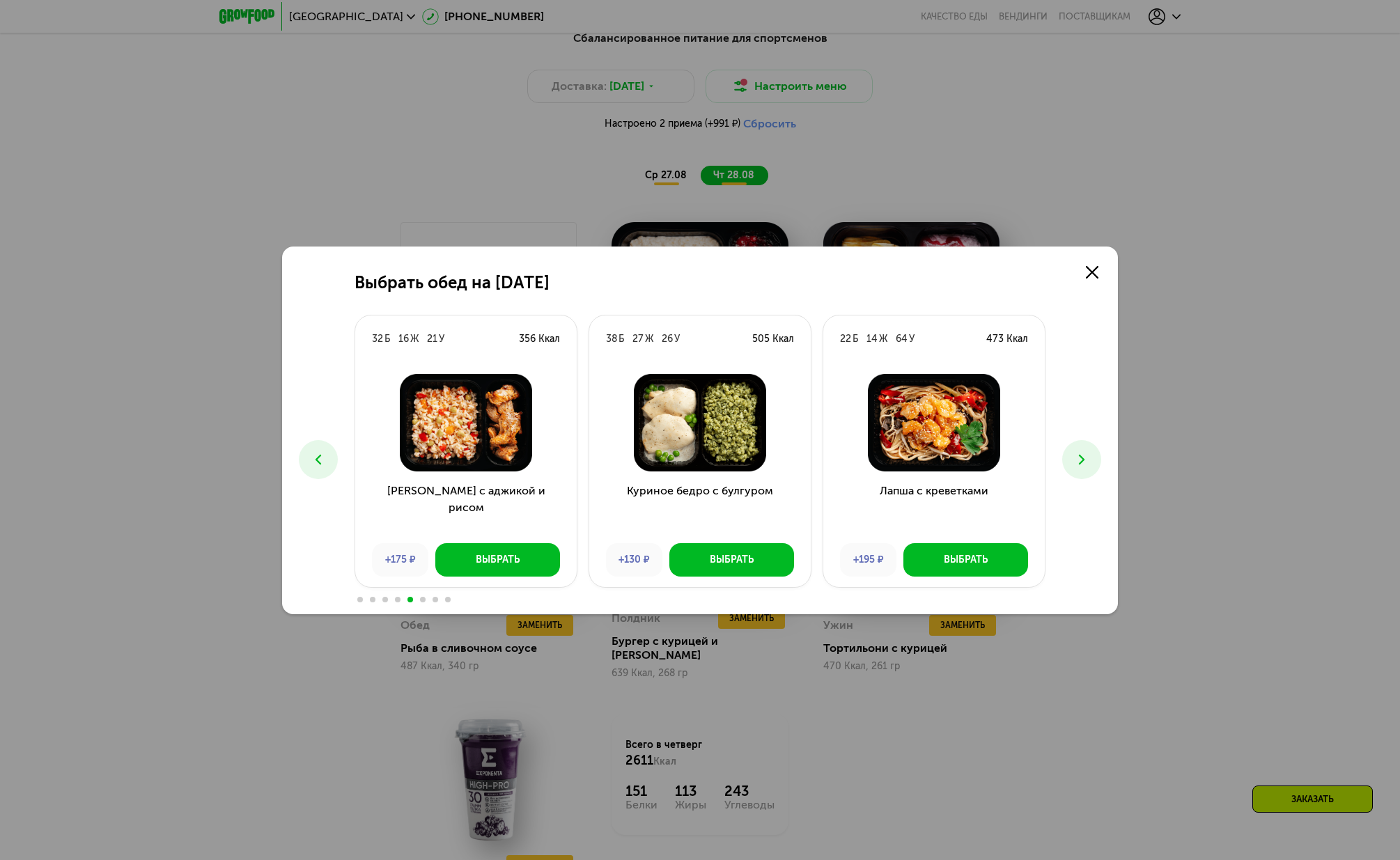
click at [1080, 467] on icon at bounding box center [1082, 460] width 17 height 17
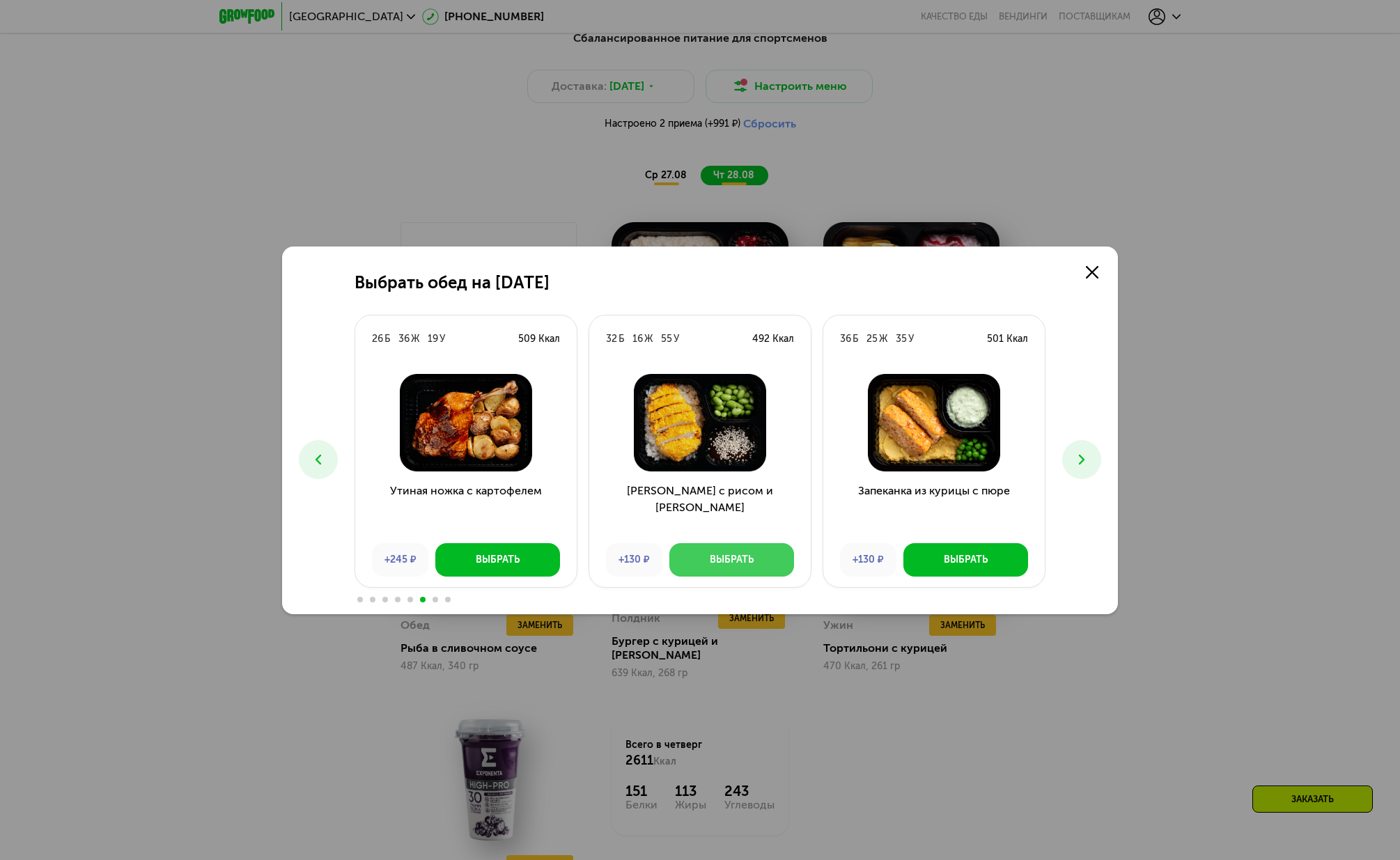
click at [735, 552] on button "Выбрать" at bounding box center [731, 560] width 124 height 33
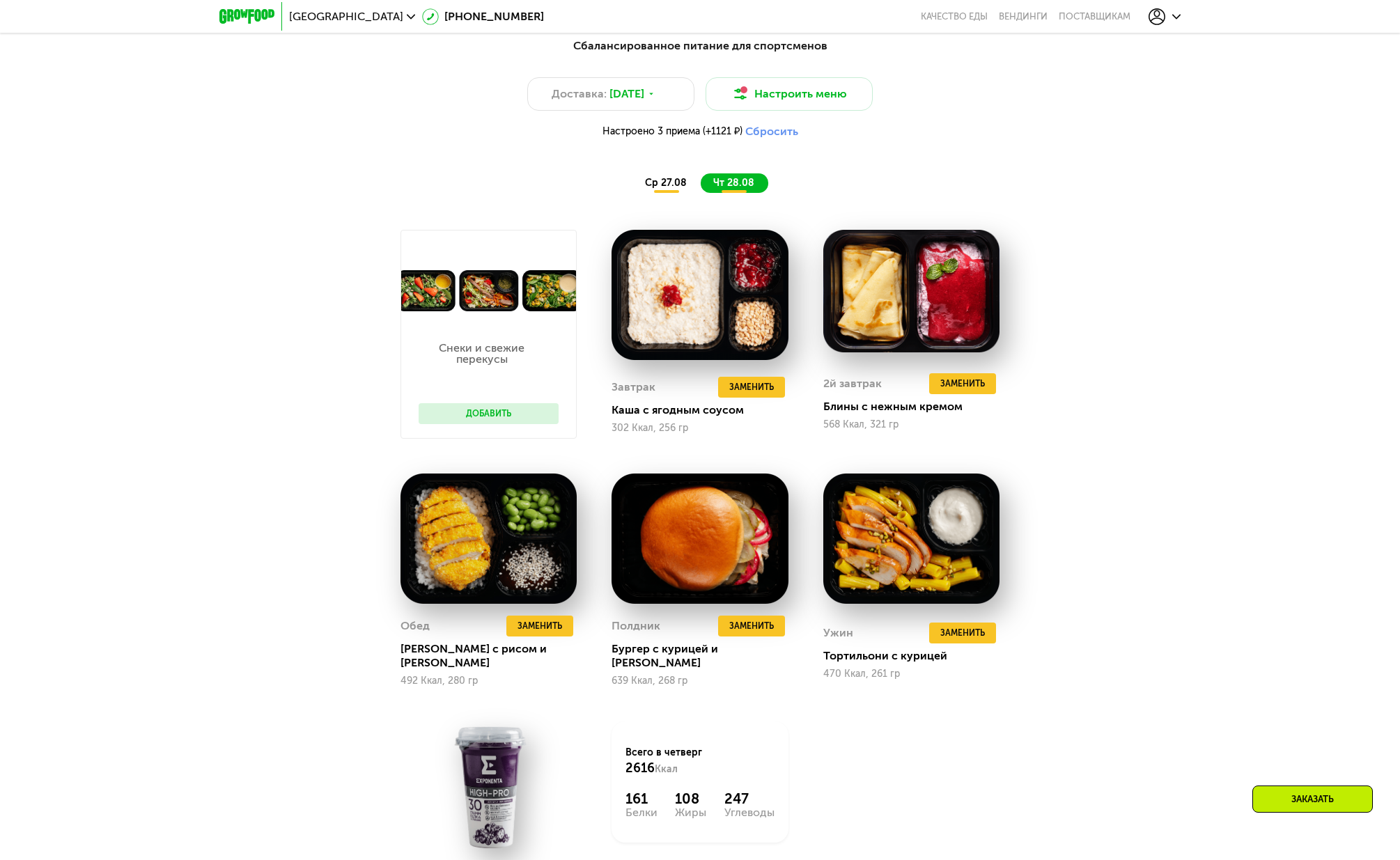
scroll to position [911, 0]
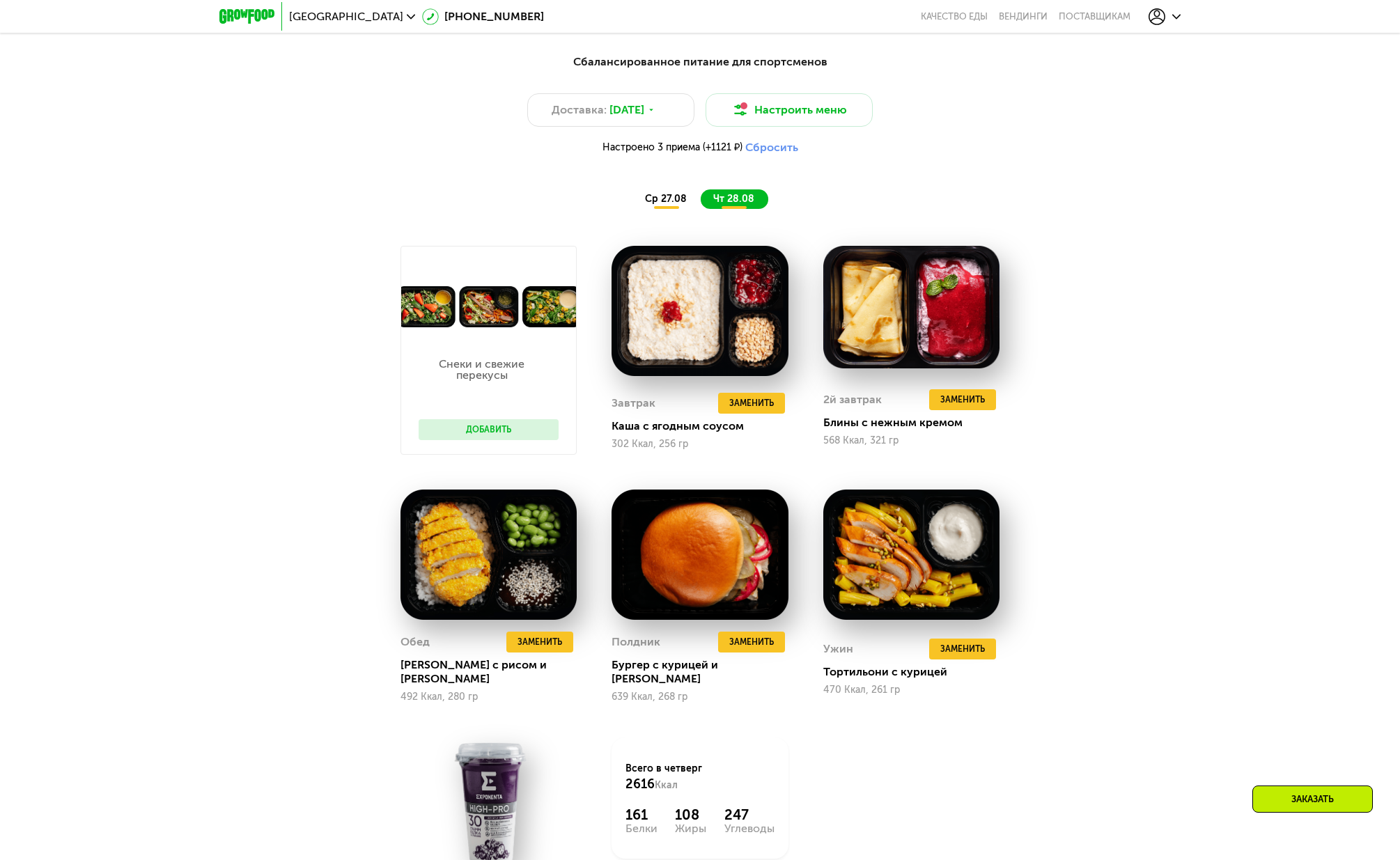
click at [1305, 801] on div "Заказать" at bounding box center [1312, 799] width 120 height 28
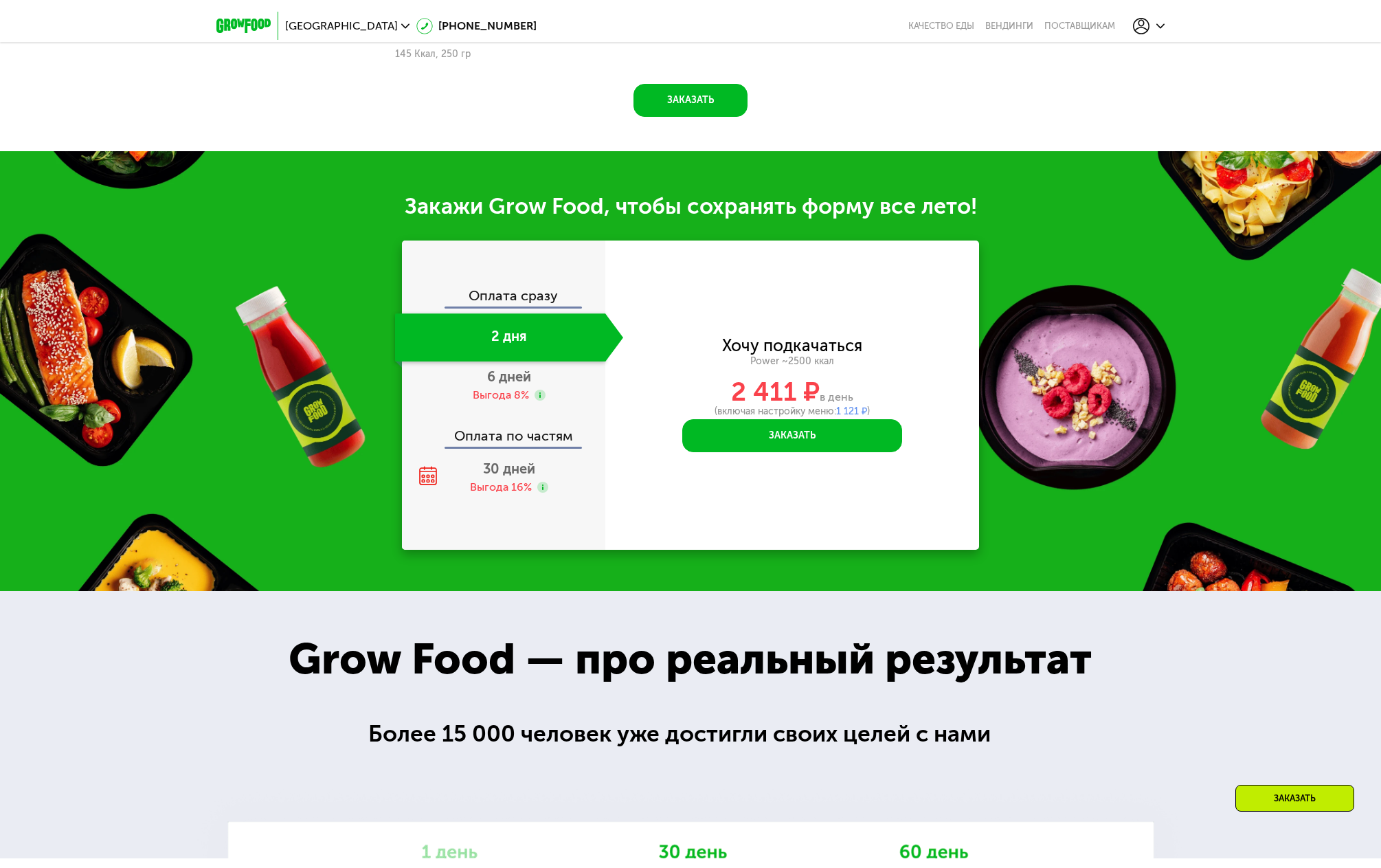
scroll to position [1917, 0]
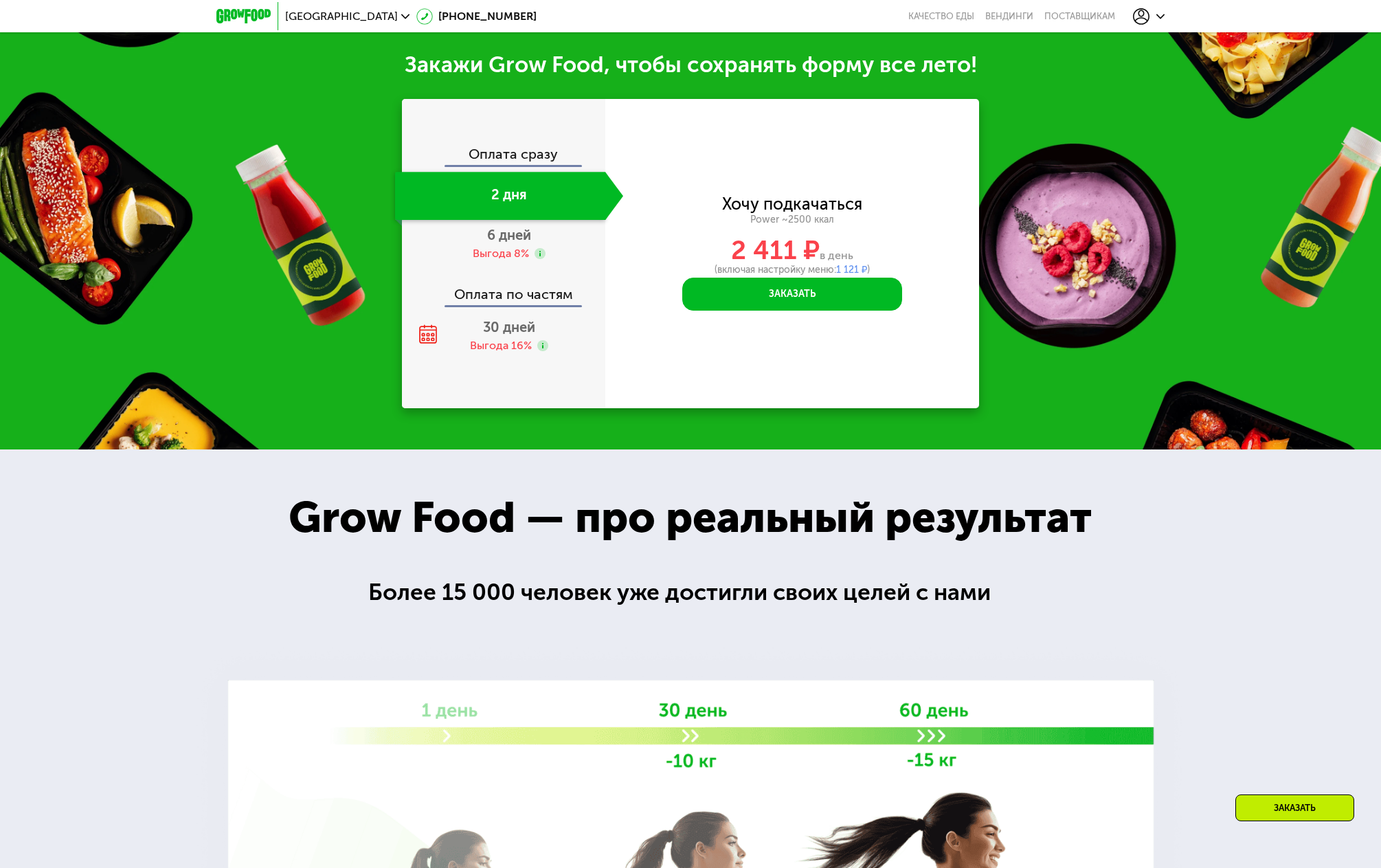
click at [1309, 808] on div "Заказать" at bounding box center [1295, 807] width 119 height 27
click at [798, 291] on button "Заказать" at bounding box center [791, 294] width 220 height 33
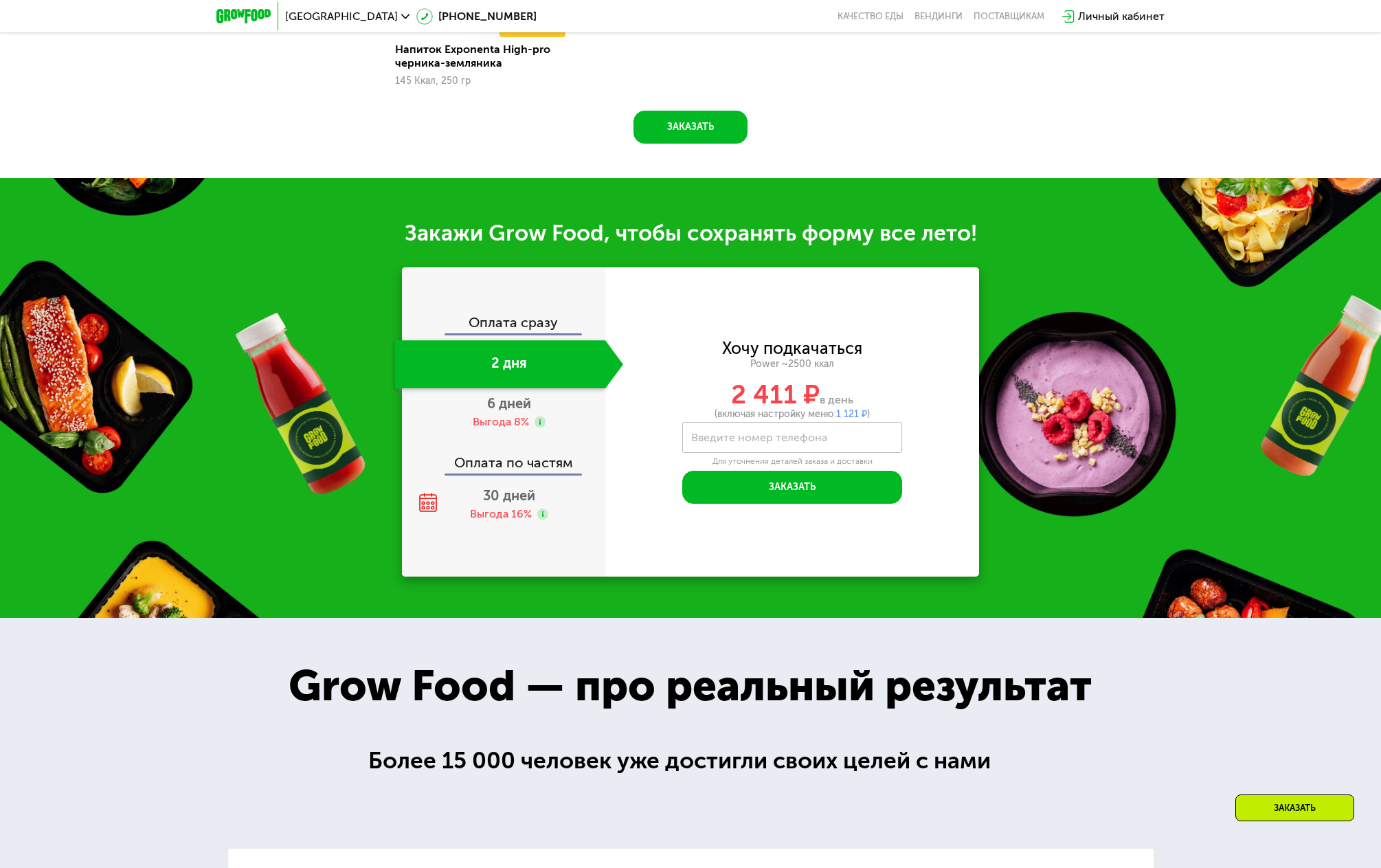
scroll to position [1599, 0]
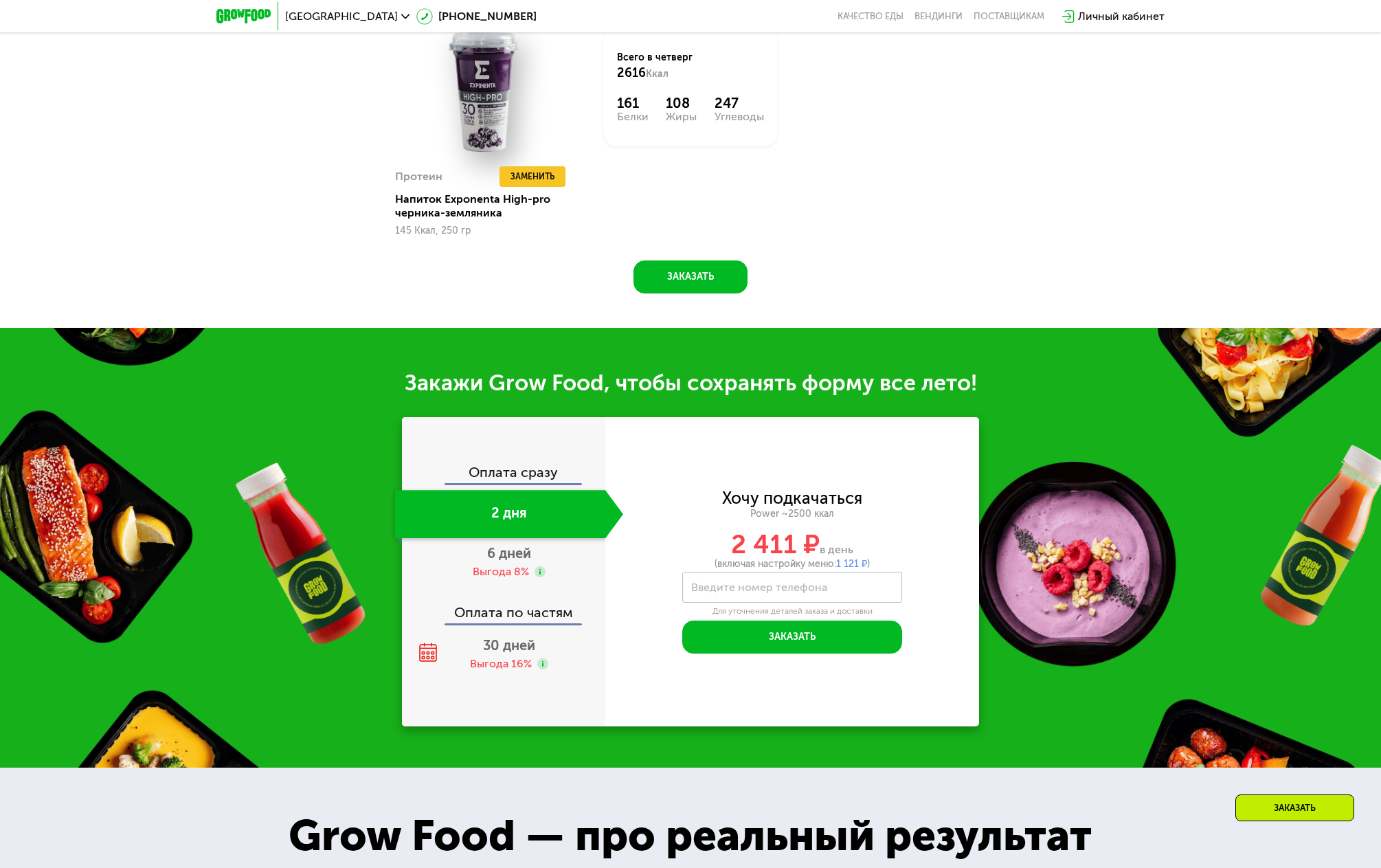
click at [808, 583] on label "Введите номер телефона" at bounding box center [758, 586] width 136 height 7
click at [808, 579] on input "Введите номер телефона" at bounding box center [791, 587] width 220 height 31
type input "**********"
click at [817, 640] on button "Заказать" at bounding box center [791, 637] width 220 height 33
type input "****"
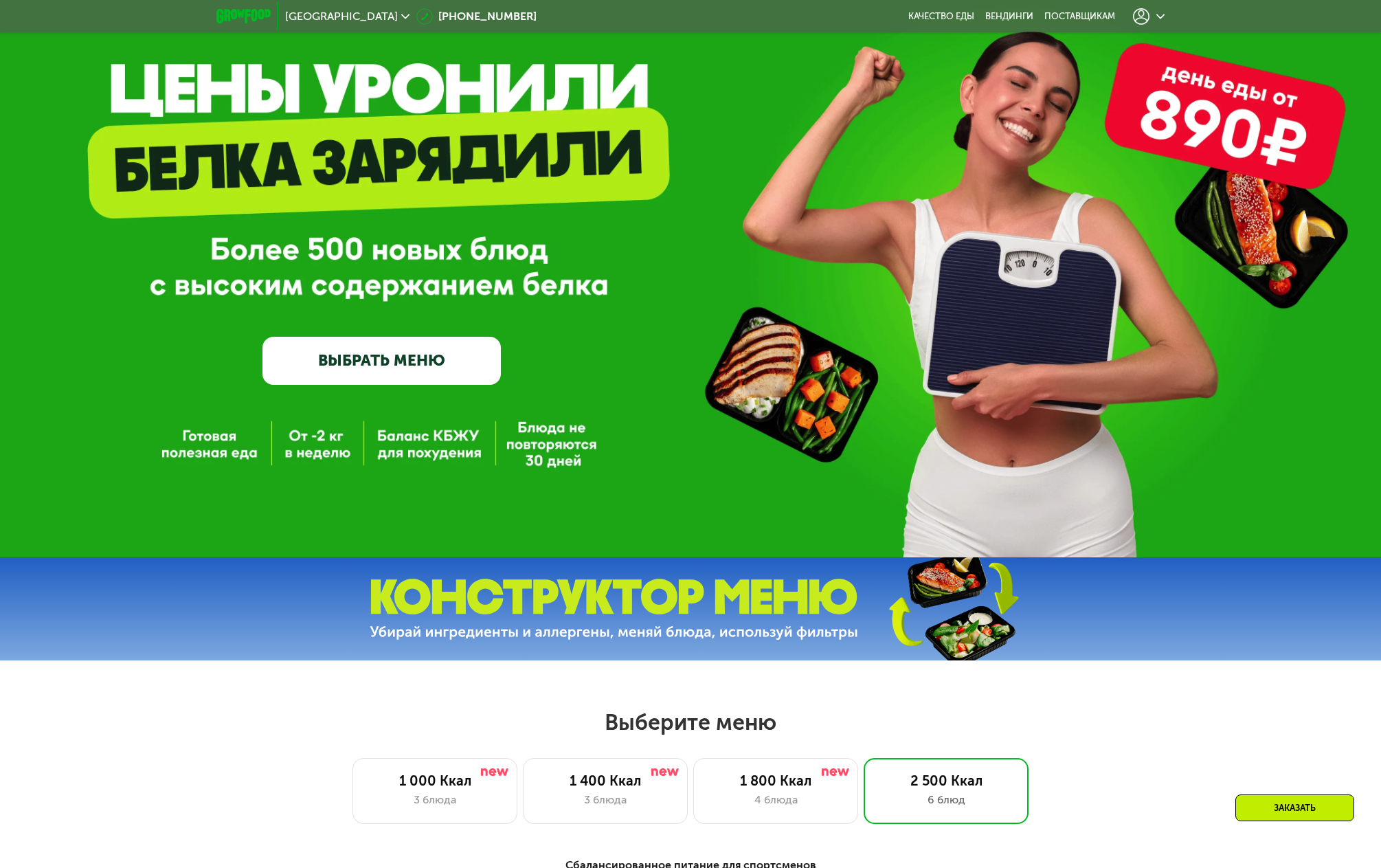
scroll to position [506, 0]
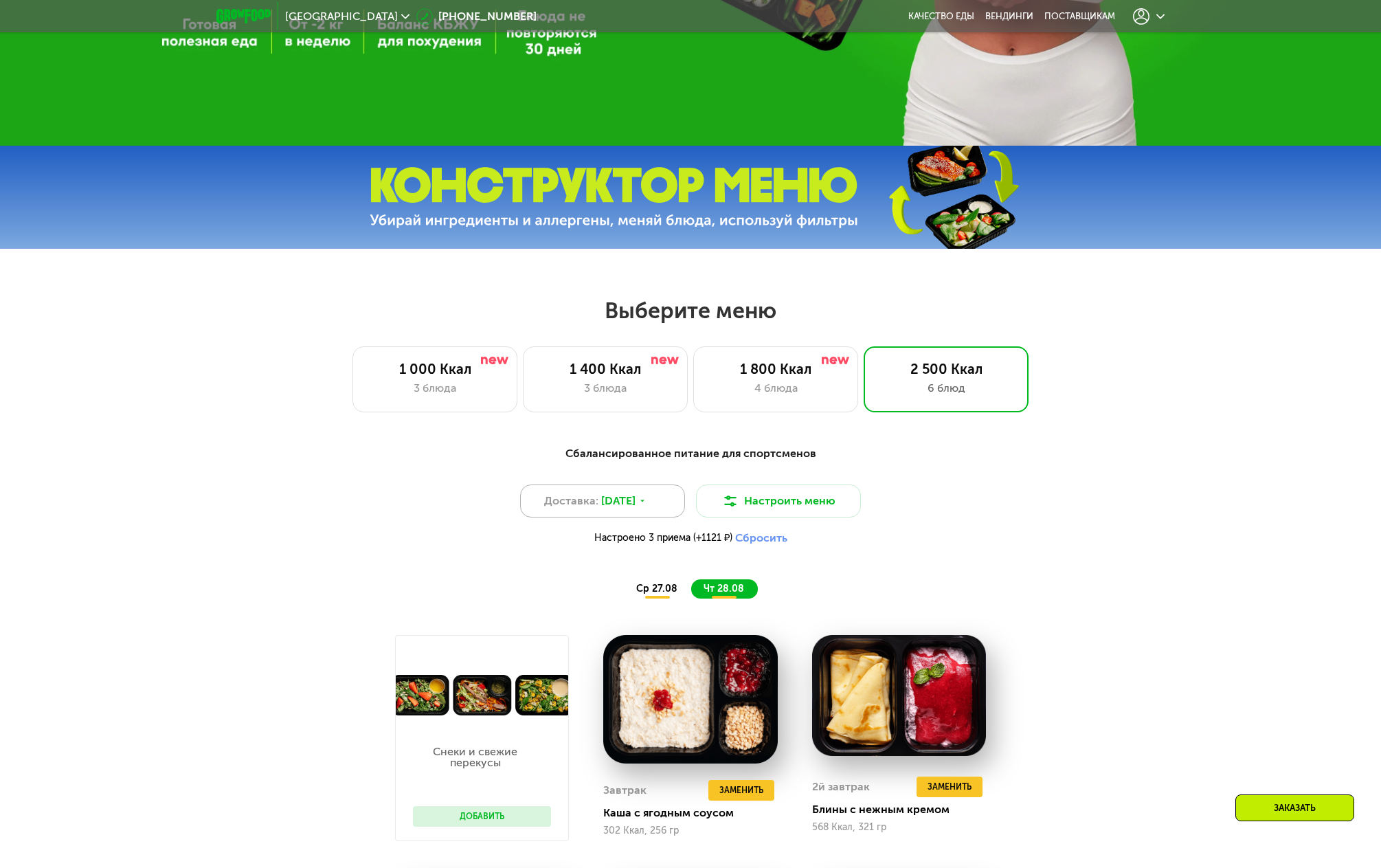
click at [646, 505] on icon at bounding box center [642, 501] width 8 height 8
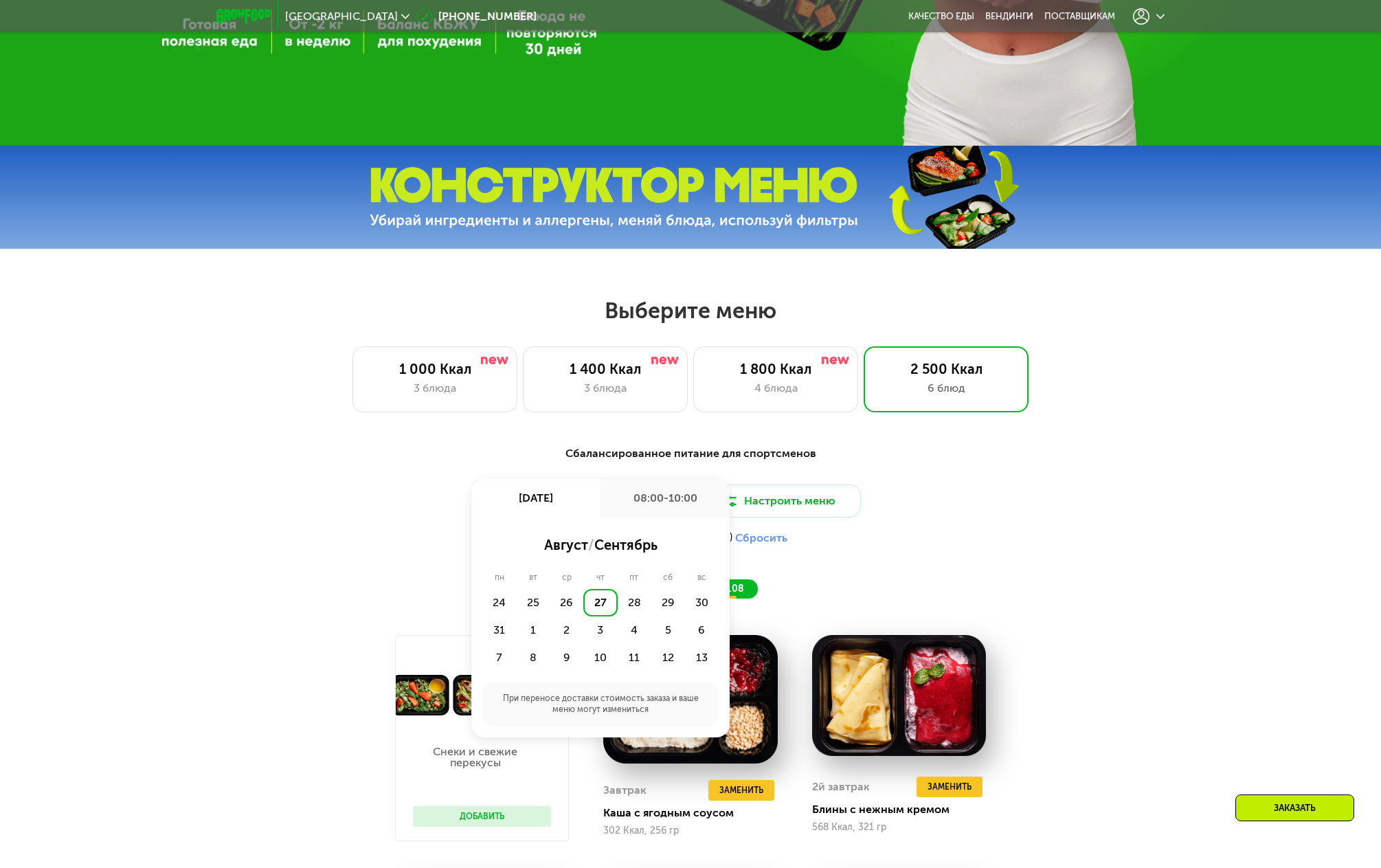
click at [959, 512] on div "Доставка: 27 авг, ср 27 авг, ср 08:00-10:00 август / сентябрь пн вт ср чт пт сб…" at bounding box center [691, 518] width 814 height 68
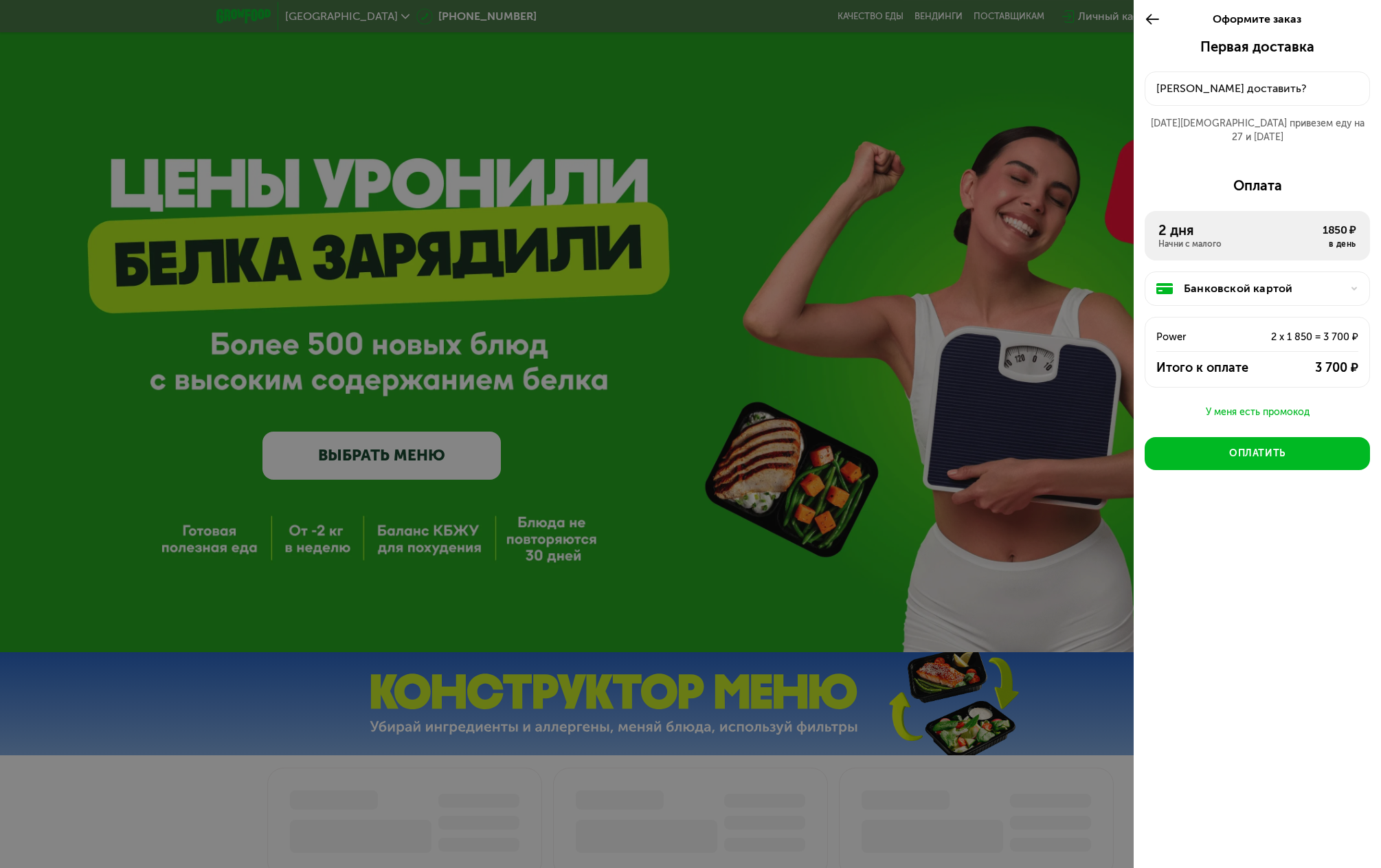
click at [1229, 89] on div "Куда доставить?" at bounding box center [1257, 89] width 202 height 16
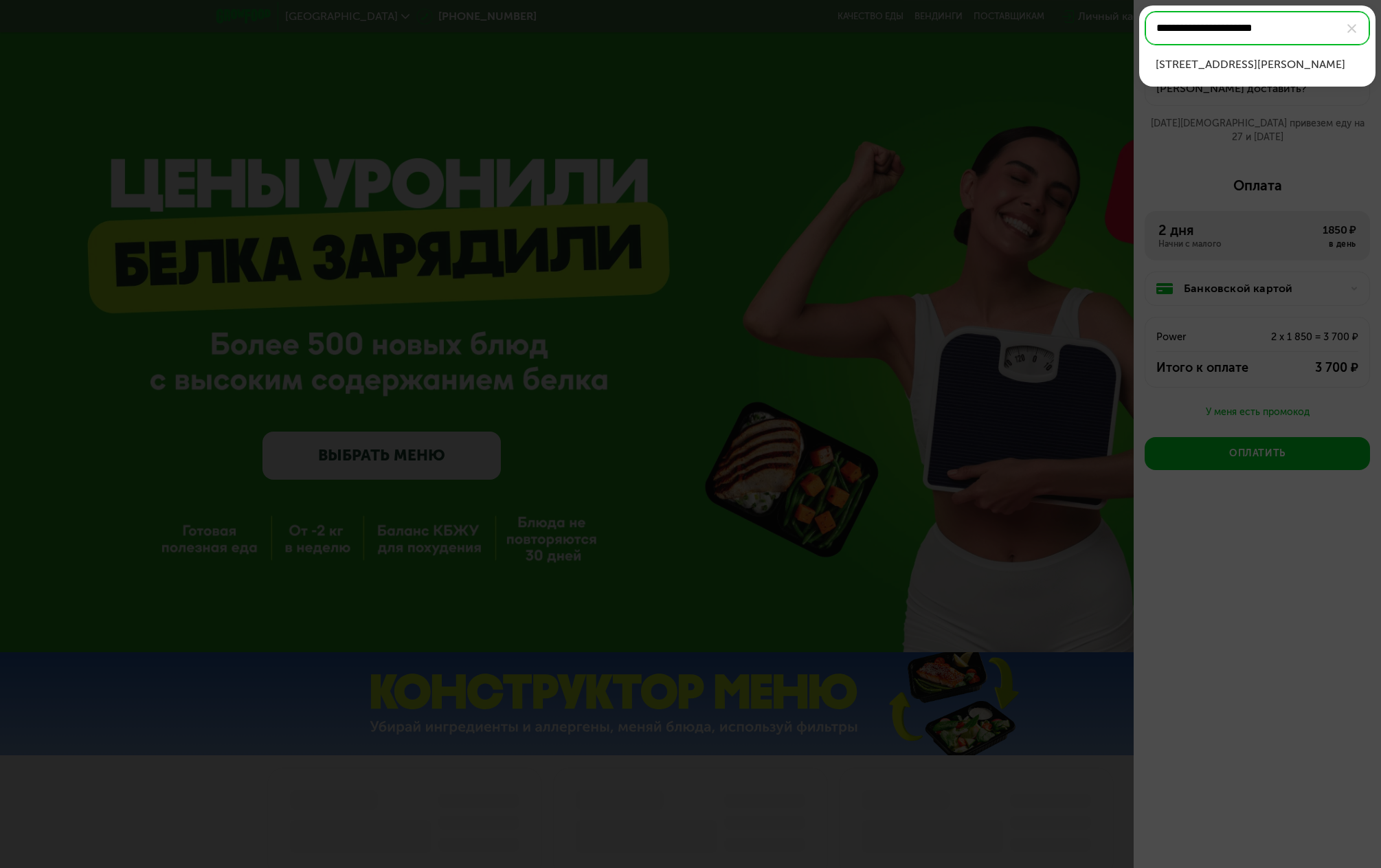
click at [1261, 60] on div "ул Лобачевского, д 120 к 1, кв 1689" at bounding box center [1257, 64] width 203 height 16
type input "**********"
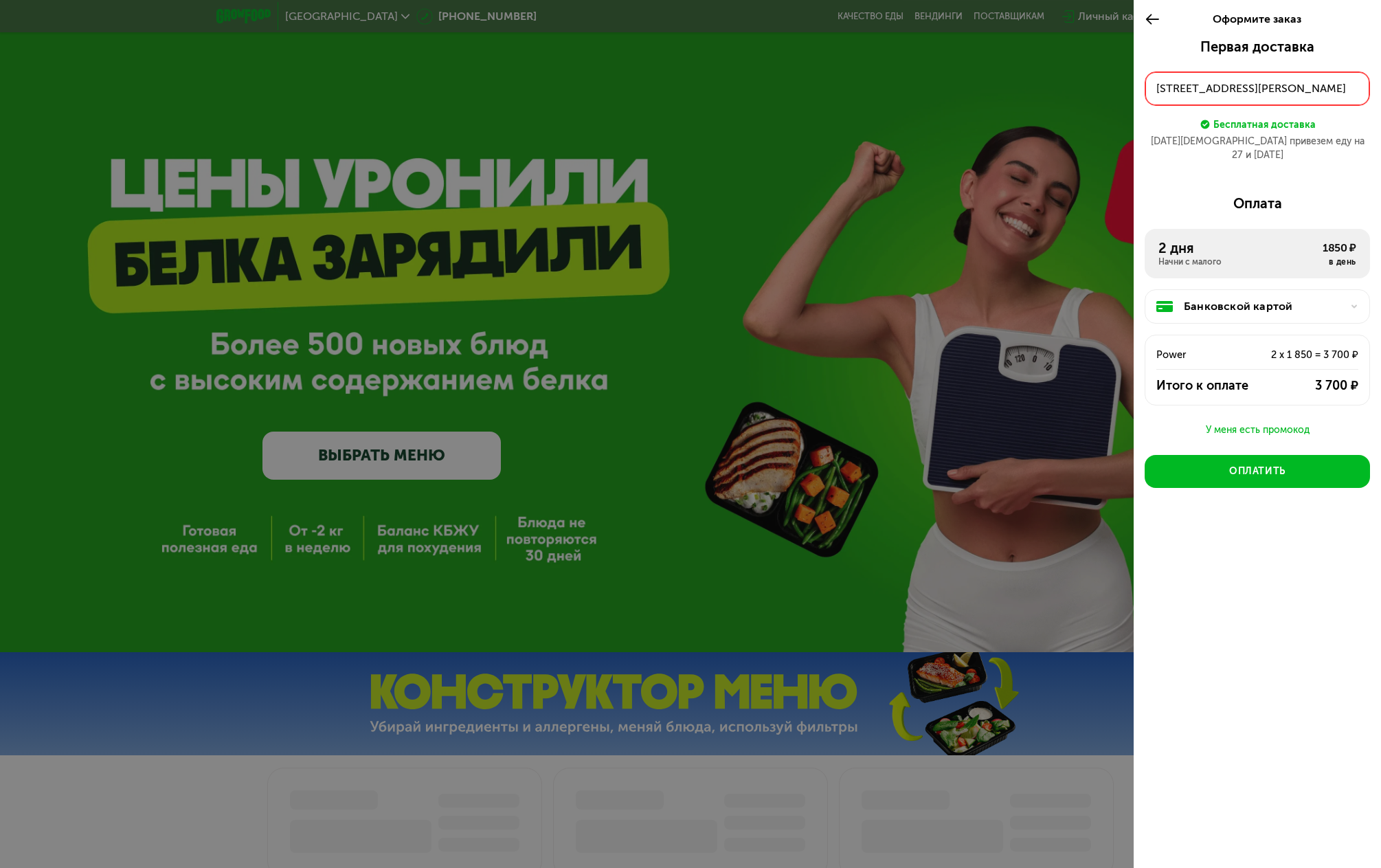
click at [1258, 240] on div "2 дня" at bounding box center [1240, 248] width 164 height 16
click at [1263, 464] on div "Оплатить" at bounding box center [1257, 471] width 56 height 14
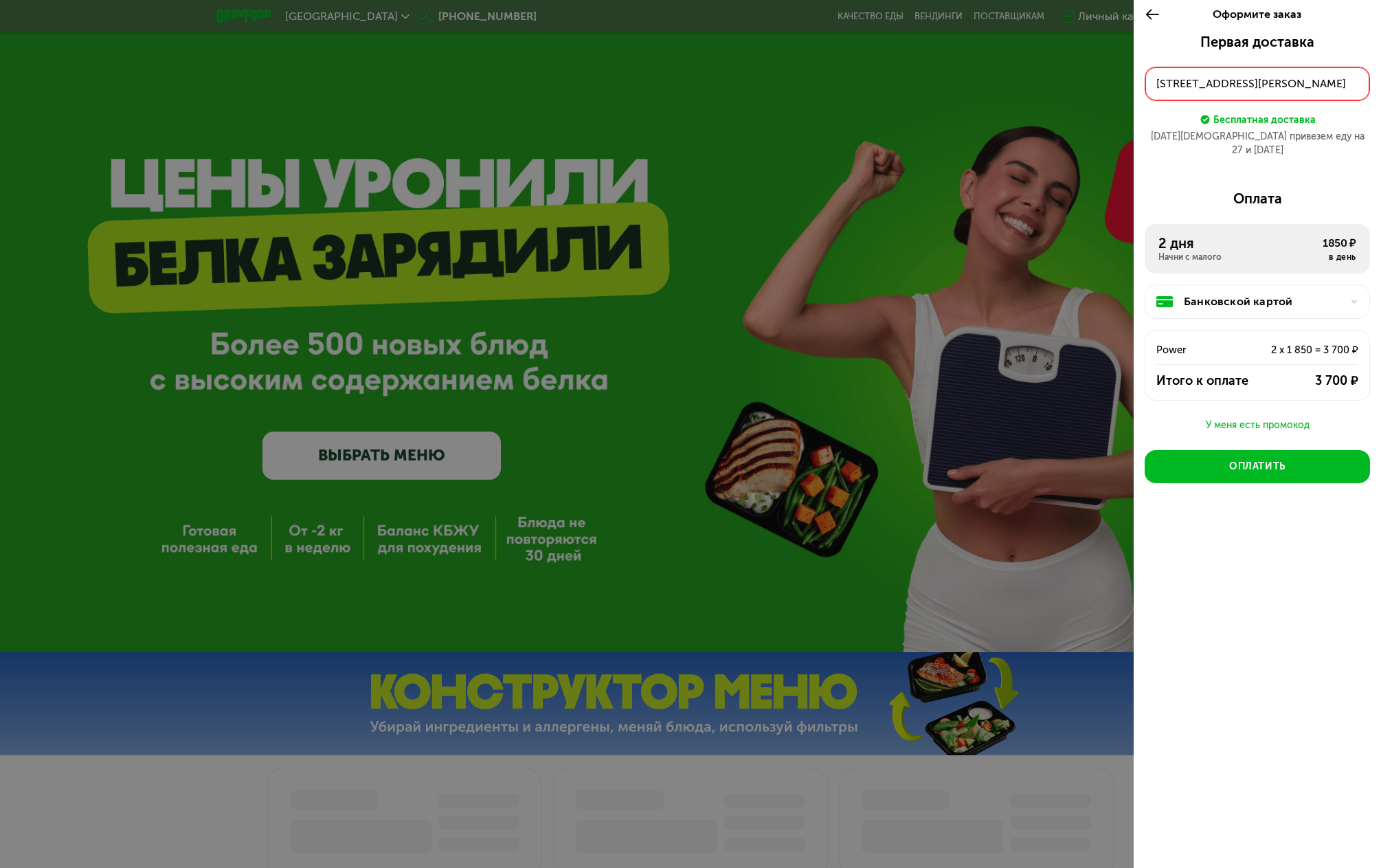
click at [1273, 537] on div "Первая доставка ул Лобачевского, д 120 к 1, кв 1689 Бесплатная доставка 27 авг …" at bounding box center [1257, 298] width 247 height 529
click at [1277, 85] on div "ул Лобачевского, д 120 к 1, кв 1689" at bounding box center [1257, 84] width 202 height 16
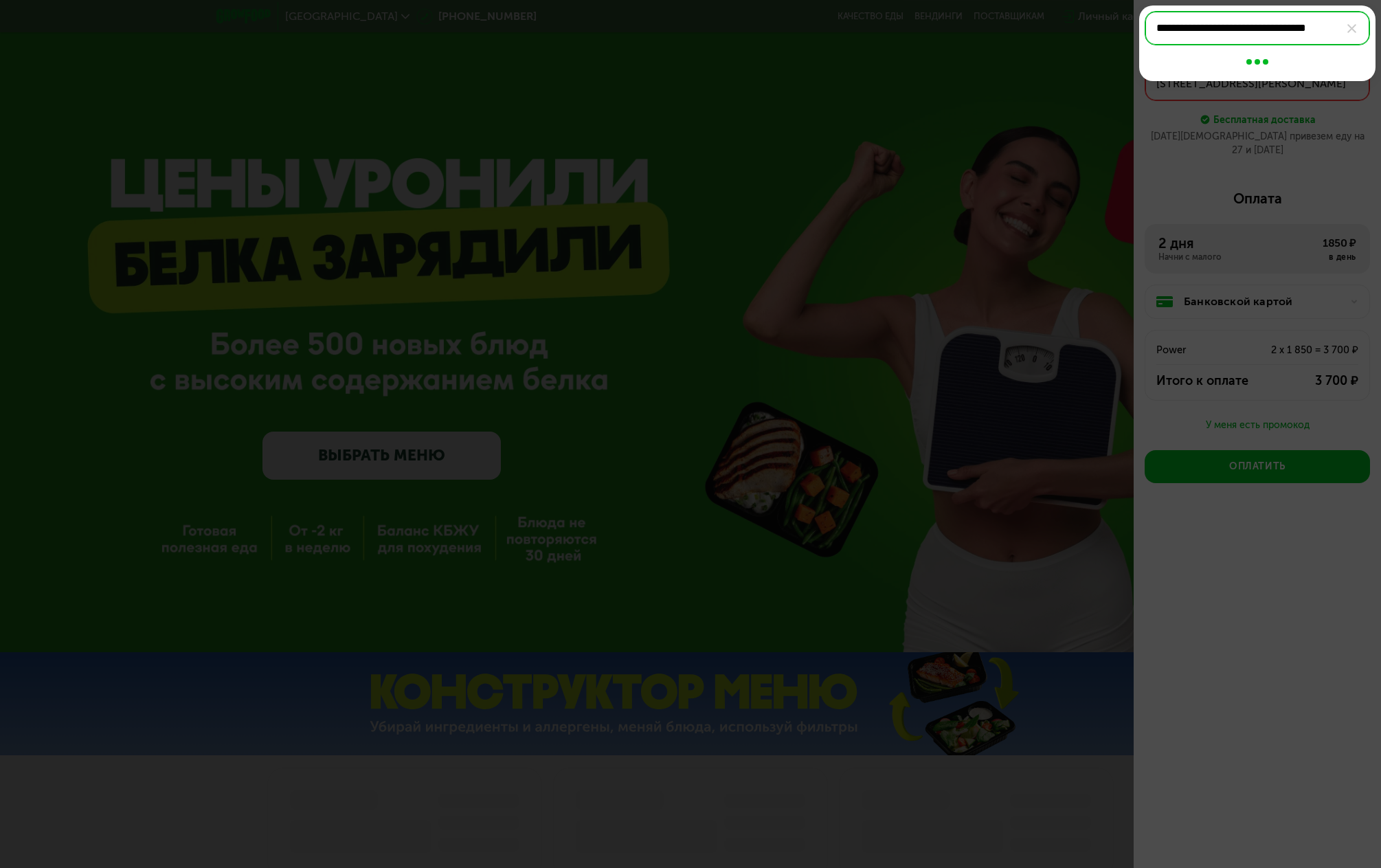
scroll to position [0, 3]
click at [1265, 68] on div "ул Лобачевского, д 120 к 1, кв 1689" at bounding box center [1257, 64] width 203 height 16
type input "**********"
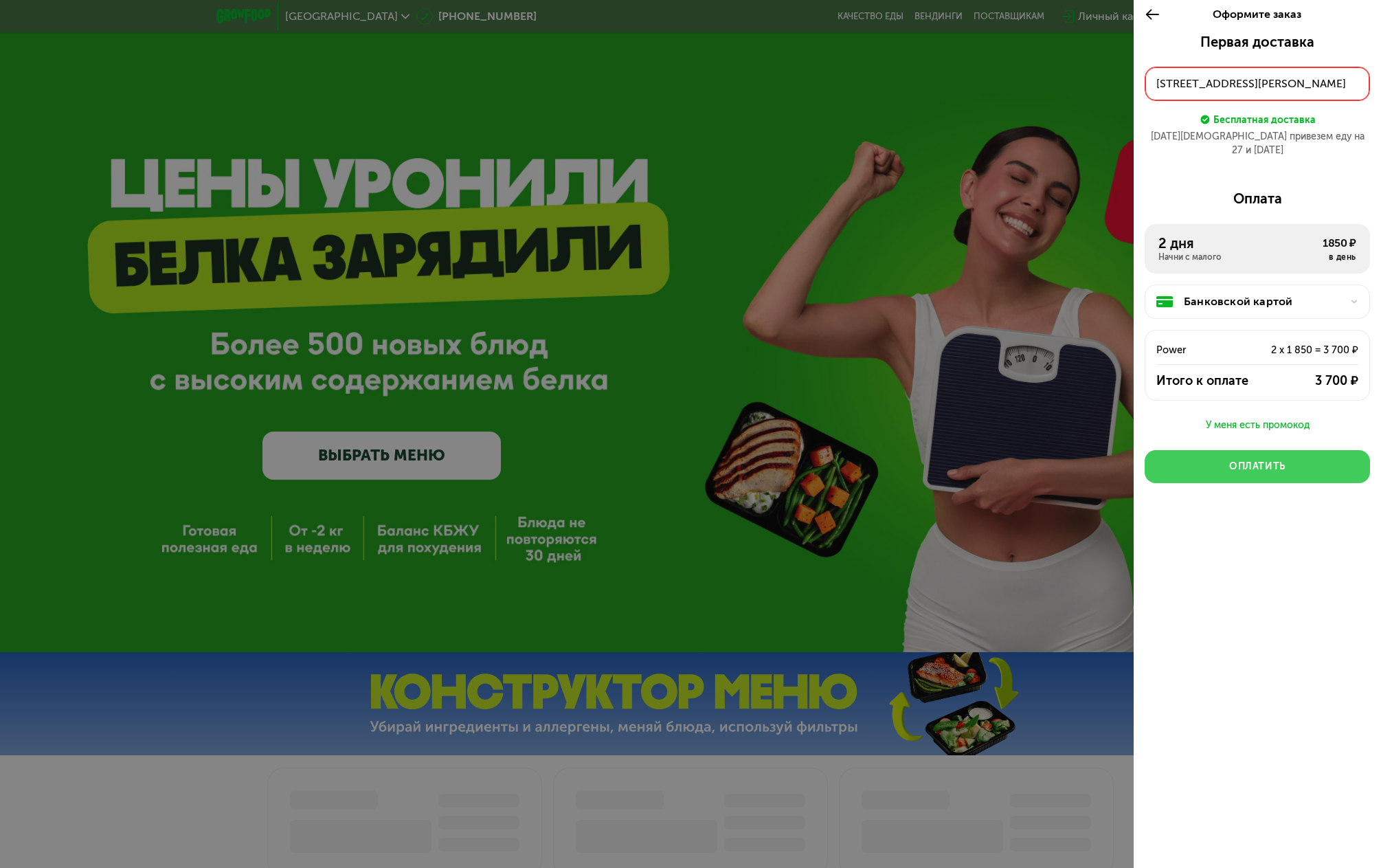
click at [1245, 460] on div "Оплатить" at bounding box center [1257, 466] width 56 height 14
click at [1229, 471] on div "Первая доставка ул Лобачевского, д 120 к 1, кв 1689 Бесплатная доставка 27 авг …" at bounding box center [1257, 298] width 247 height 529
click at [1229, 451] on button "Оплатить" at bounding box center [1257, 466] width 226 height 33
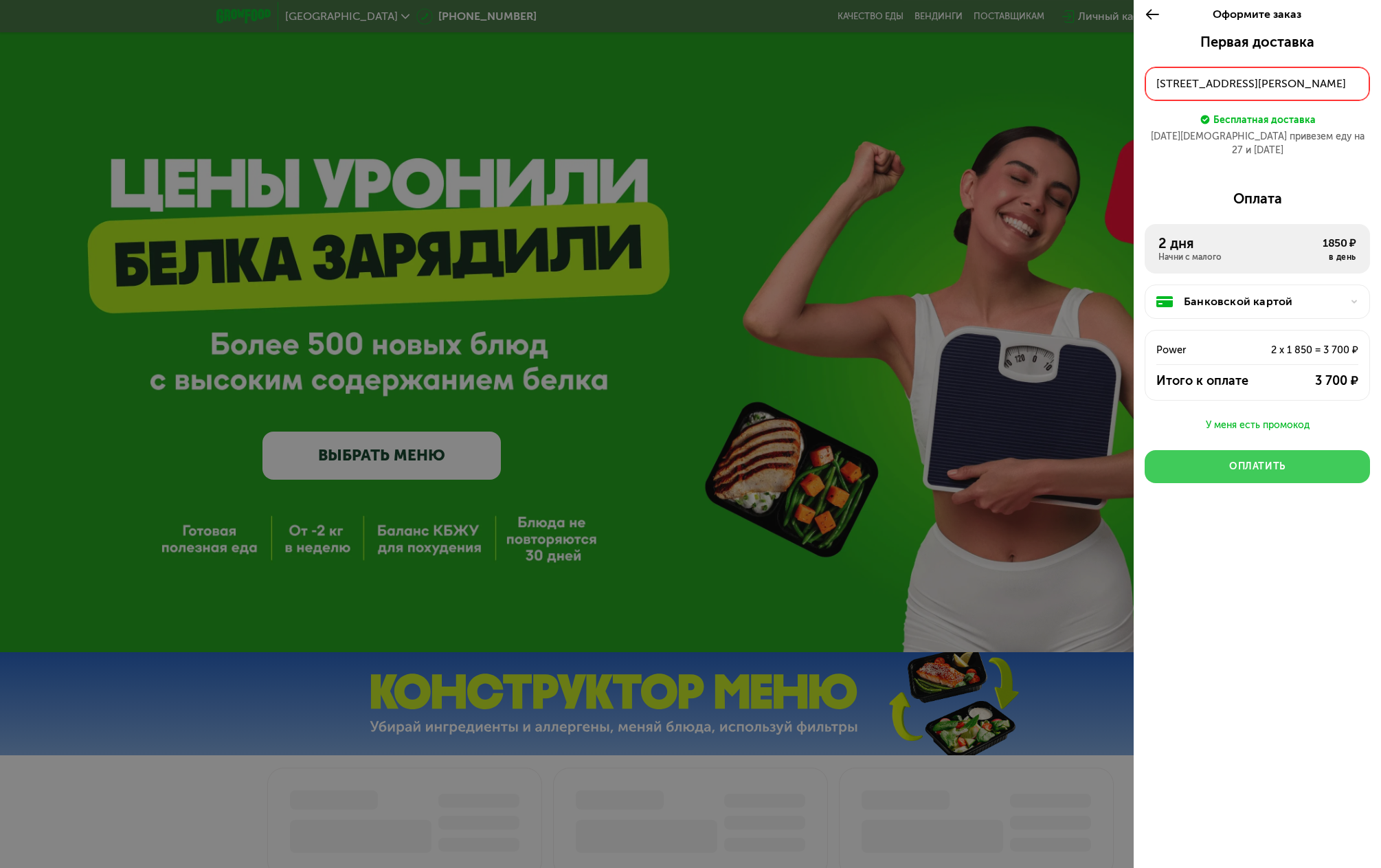
click at [1229, 451] on button "Оплатить" at bounding box center [1257, 466] width 226 height 33
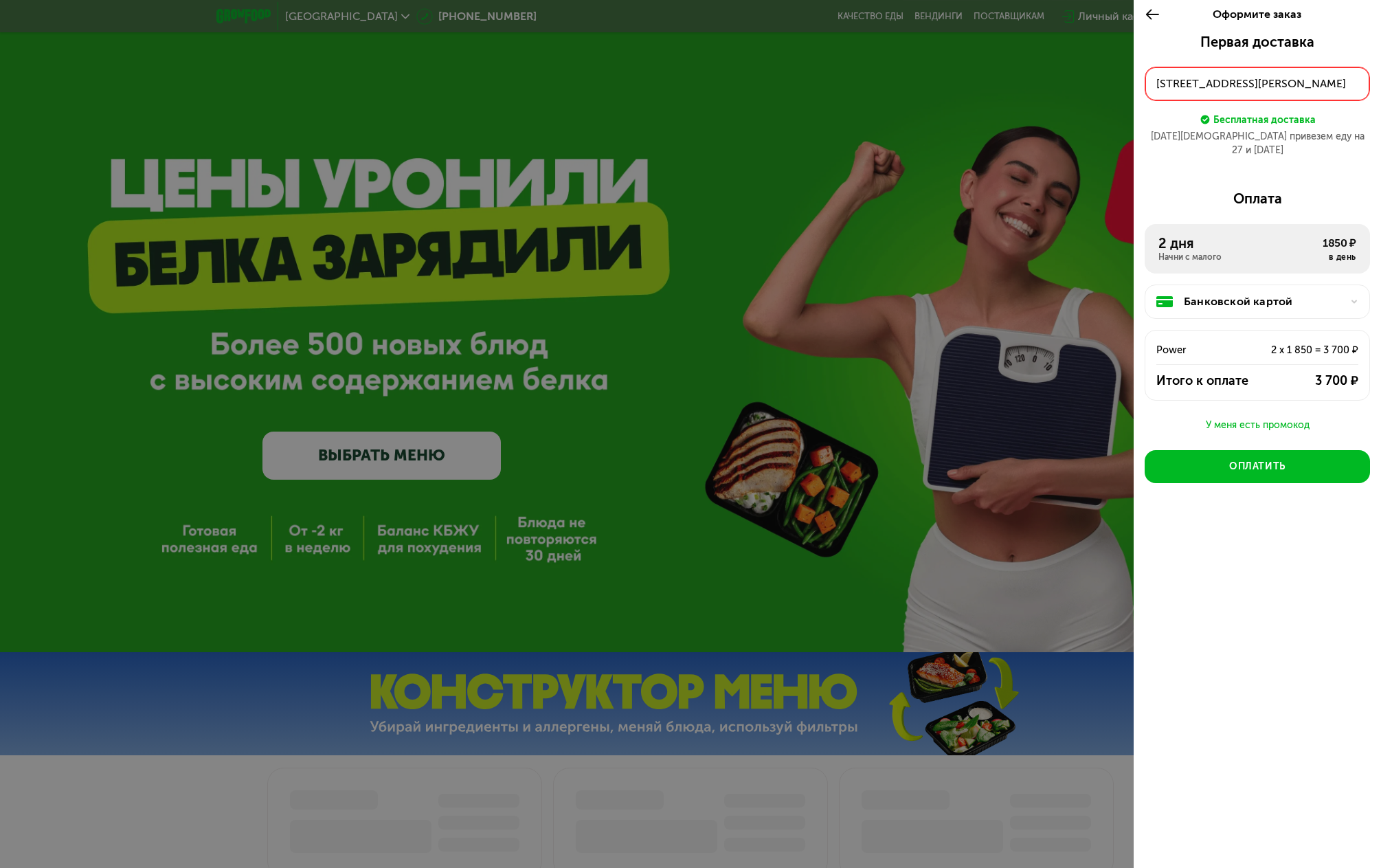
click at [1266, 95] on button "ул Лобачевского, д 120 к 1, кв 1689" at bounding box center [1257, 84] width 226 height 35
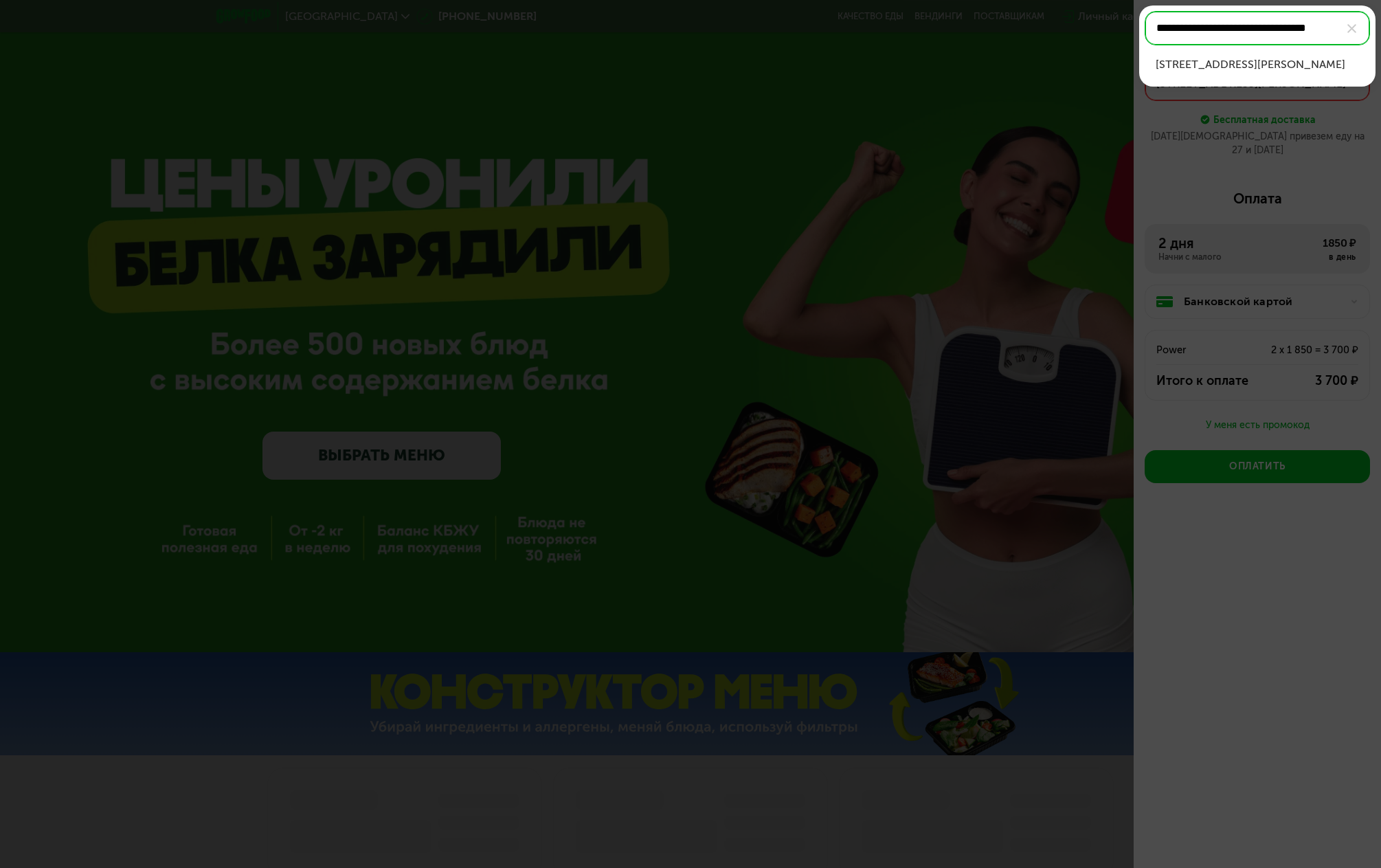
drag, startPoint x: 1290, startPoint y: 28, endPoint x: 1344, endPoint y: 34, distance: 54.3
click at [1344, 34] on input "**********" at bounding box center [1257, 28] width 226 height 35
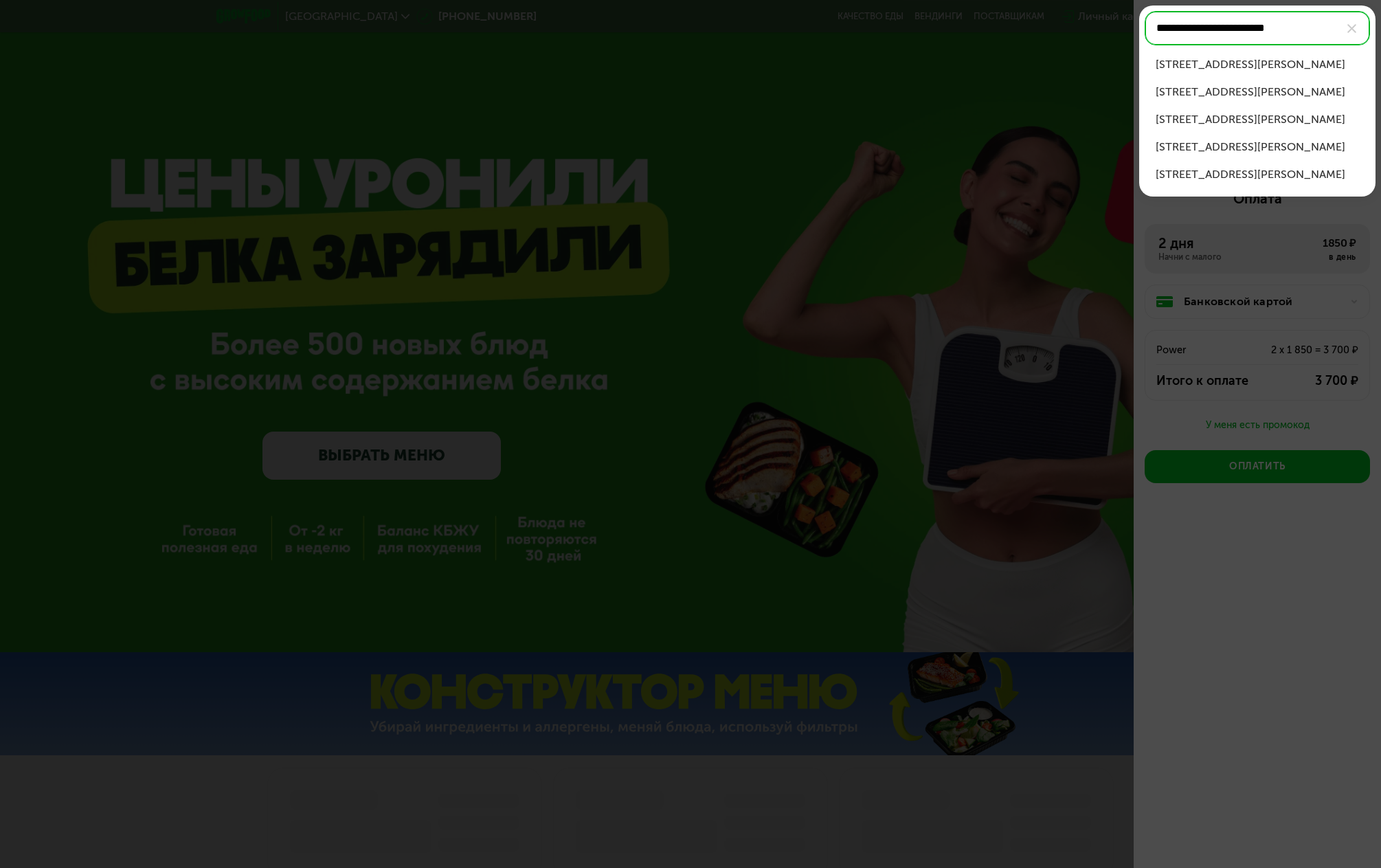
type input "**********"
click at [1288, 63] on div "ул Лобачевского, д 120 к 1" at bounding box center [1257, 64] width 203 height 16
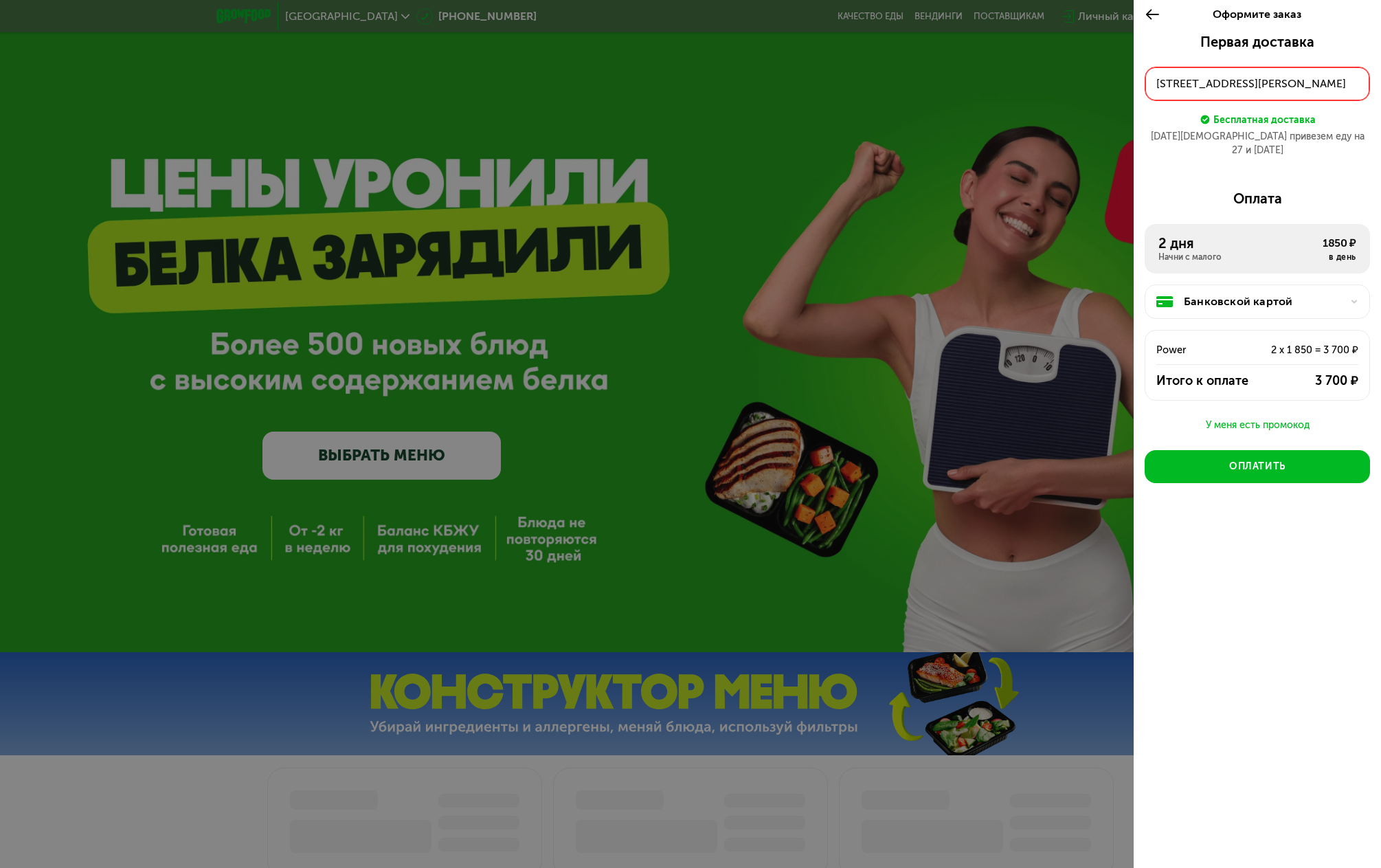
click at [1324, 86] on div "ул Лобачевского, д 120 к 1" at bounding box center [1257, 84] width 202 height 16
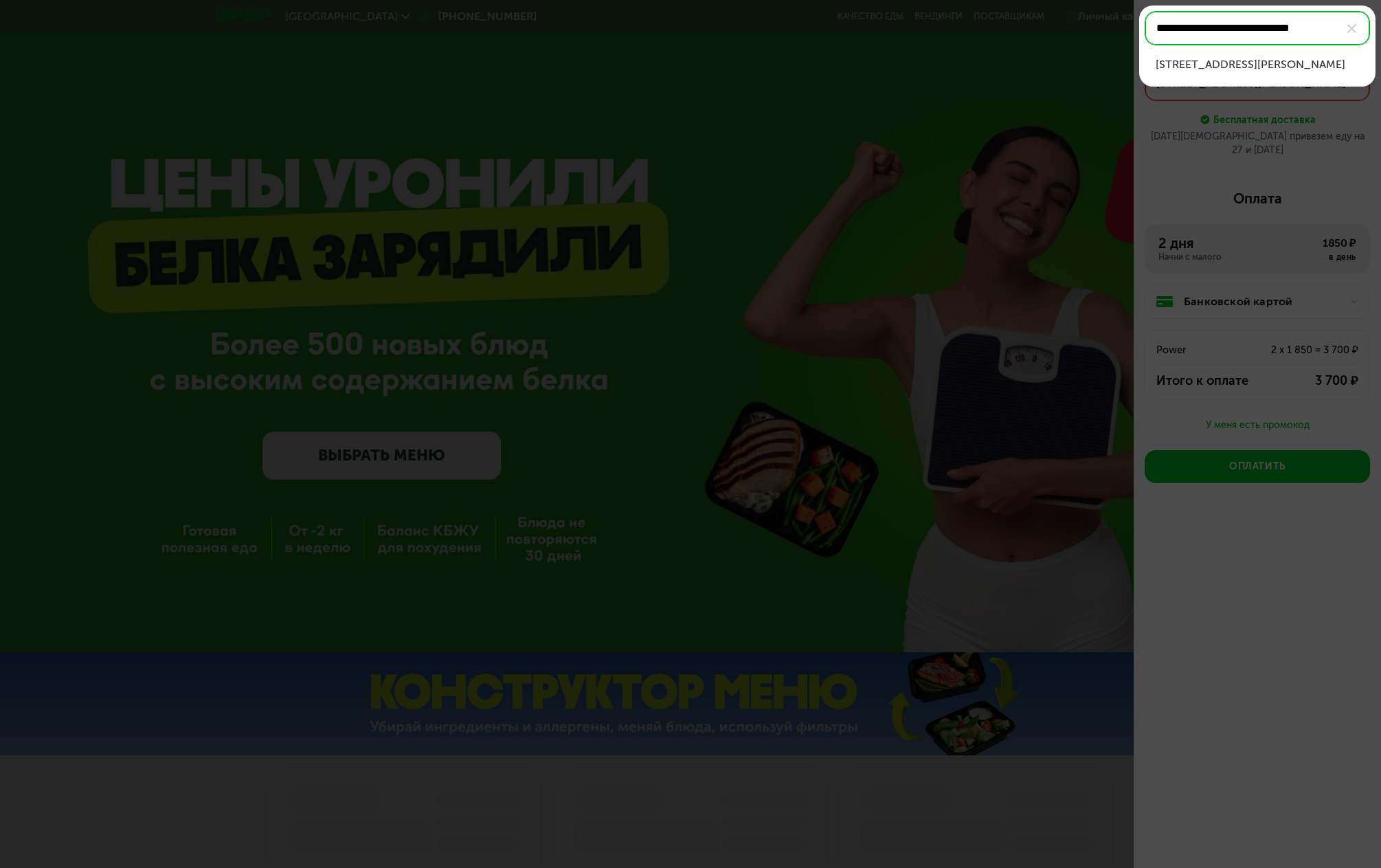
click at [1304, 68] on div "ул Лобачевского, д 120 к 1, кв 1689" at bounding box center [1257, 64] width 203 height 16
type input "**********"
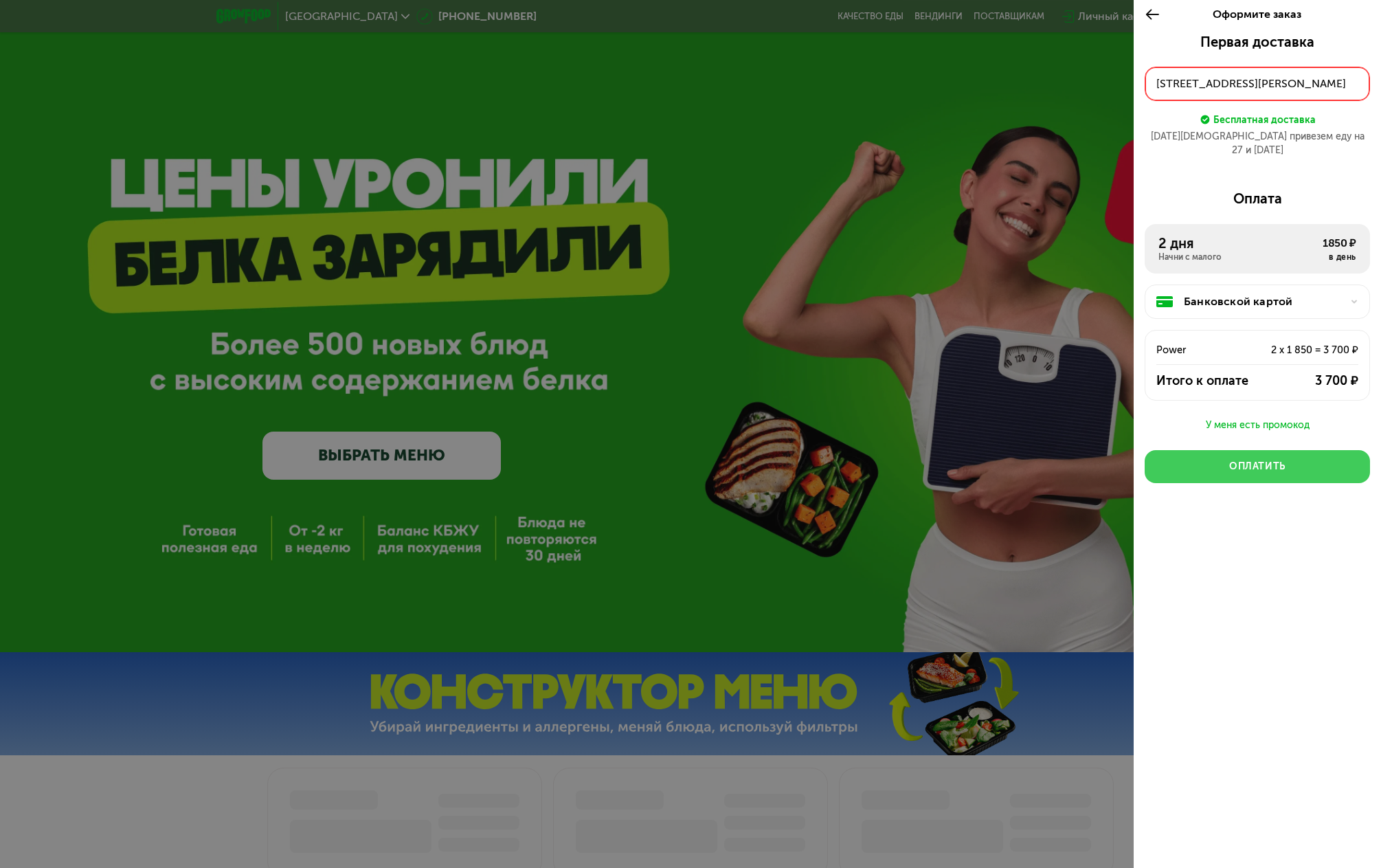
click at [1247, 460] on div "Оплатить" at bounding box center [1257, 466] width 56 height 14
click at [1248, 460] on button "Оплатить" at bounding box center [1257, 466] width 226 height 33
click at [1247, 460] on button "Оплатить" at bounding box center [1257, 466] width 226 height 33
click at [1247, 460] on div "Оплатить" at bounding box center [1257, 466] width 56 height 14
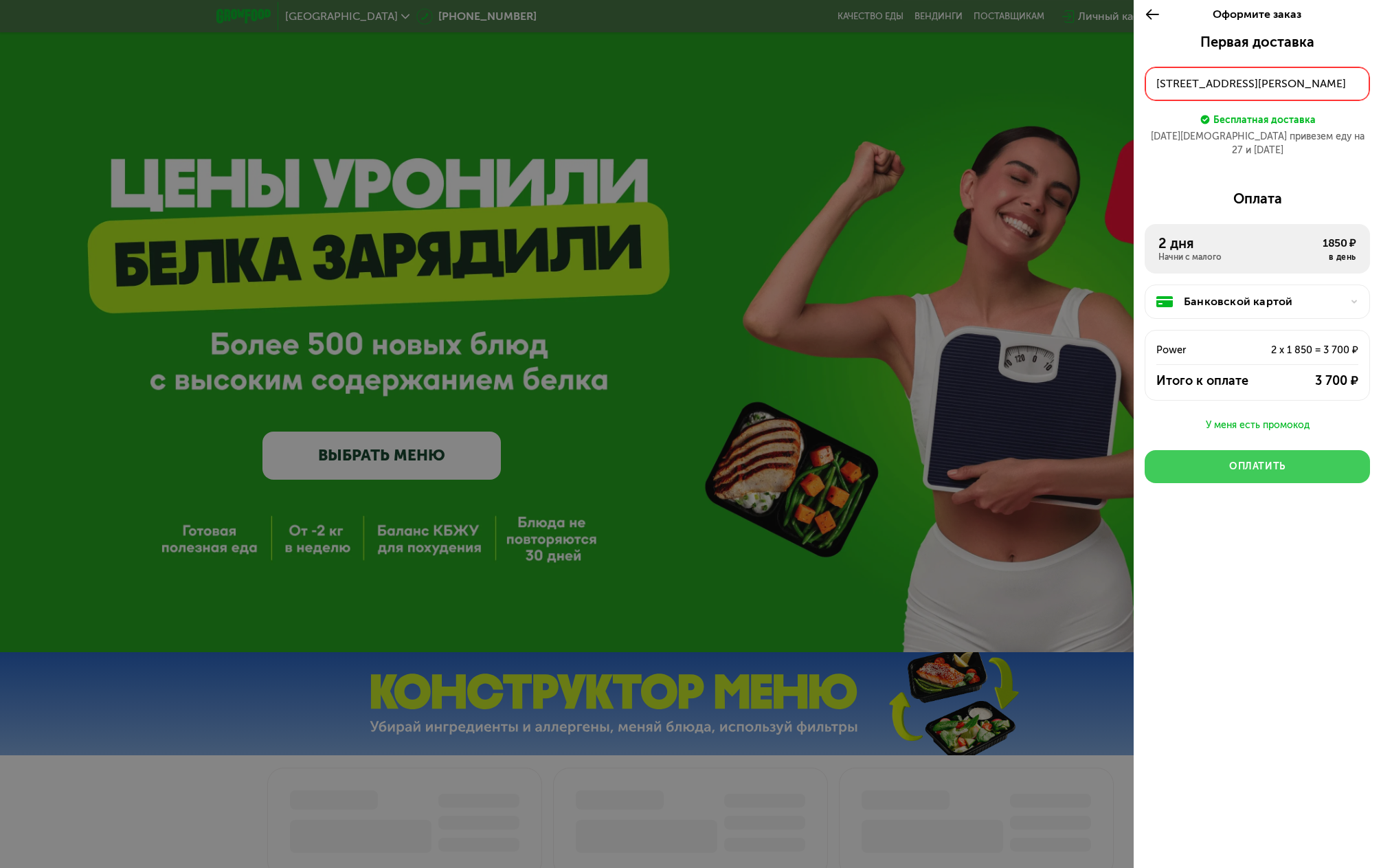
click at [1247, 460] on div "Оплатить" at bounding box center [1257, 466] width 56 height 14
click at [630, 542] on div at bounding box center [690, 434] width 1381 height 868
click at [1155, 12] on icon at bounding box center [1152, 15] width 16 height 16
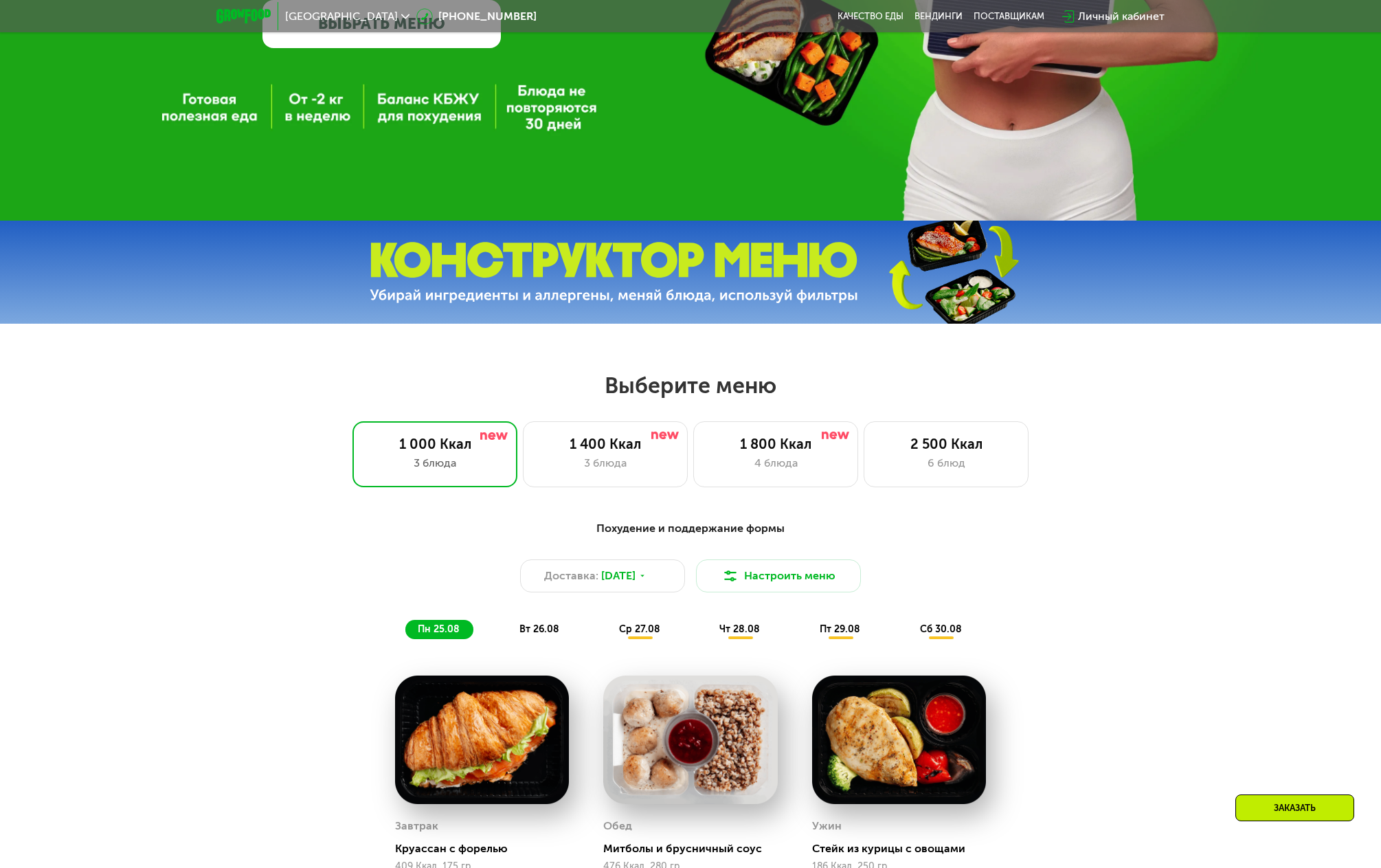
scroll to position [522, 0]
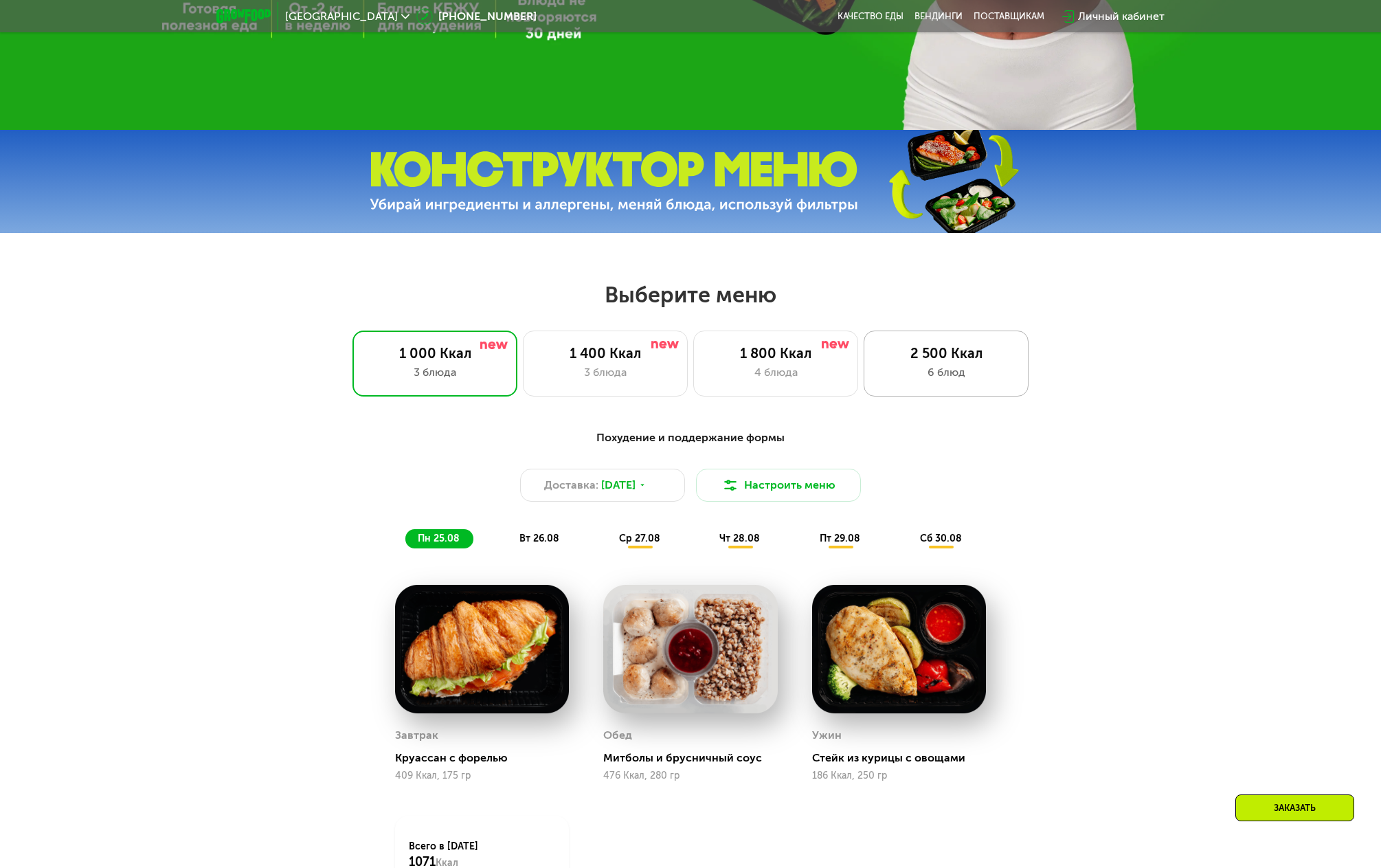
click at [954, 379] on div "6 блюд" at bounding box center [945, 372] width 136 height 16
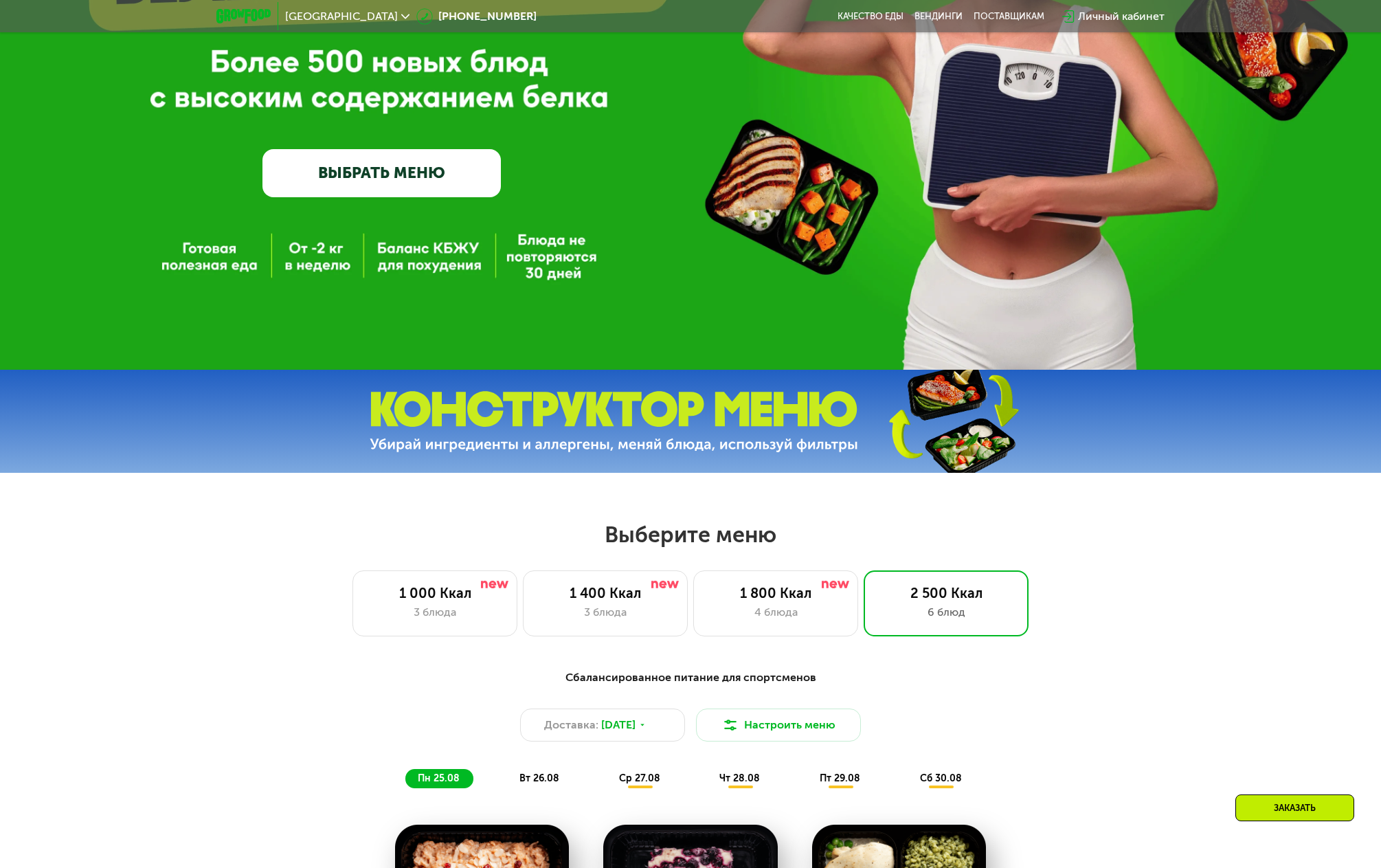
scroll to position [0, 0]
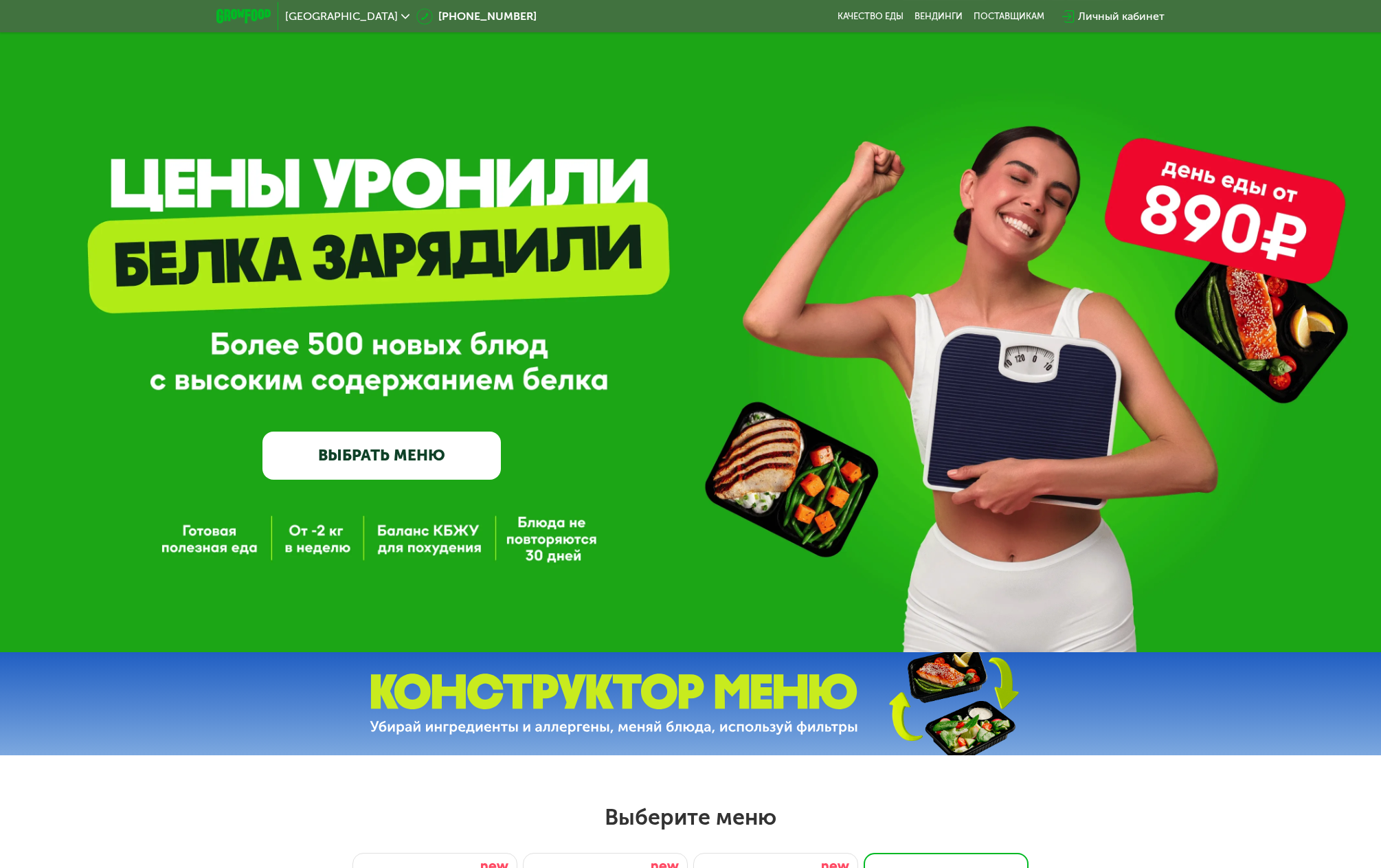
click at [1107, 15] on div "Личный кабинет" at bounding box center [1121, 16] width 86 height 16
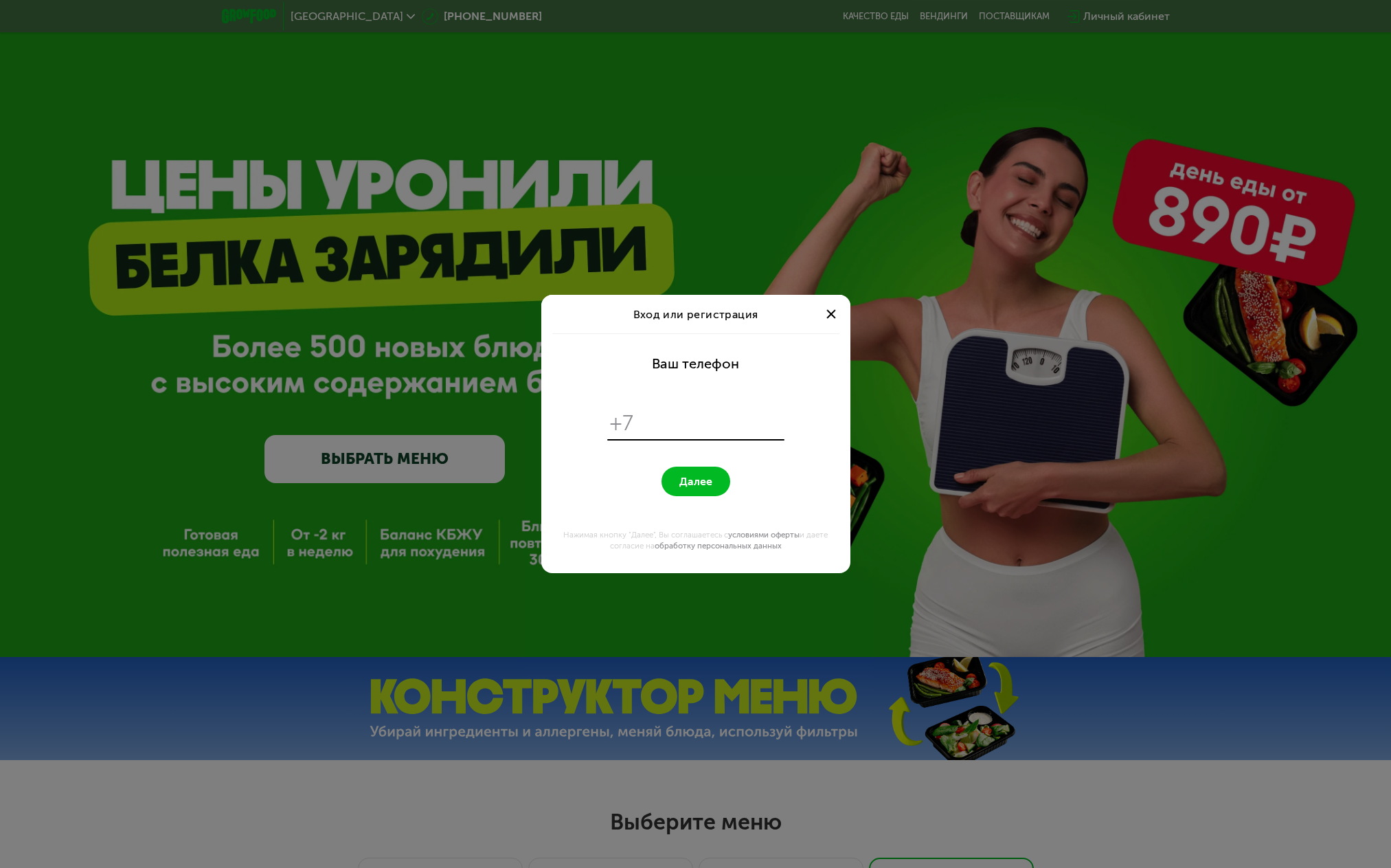
click at [825, 315] on div at bounding box center [831, 314] width 16 height 16
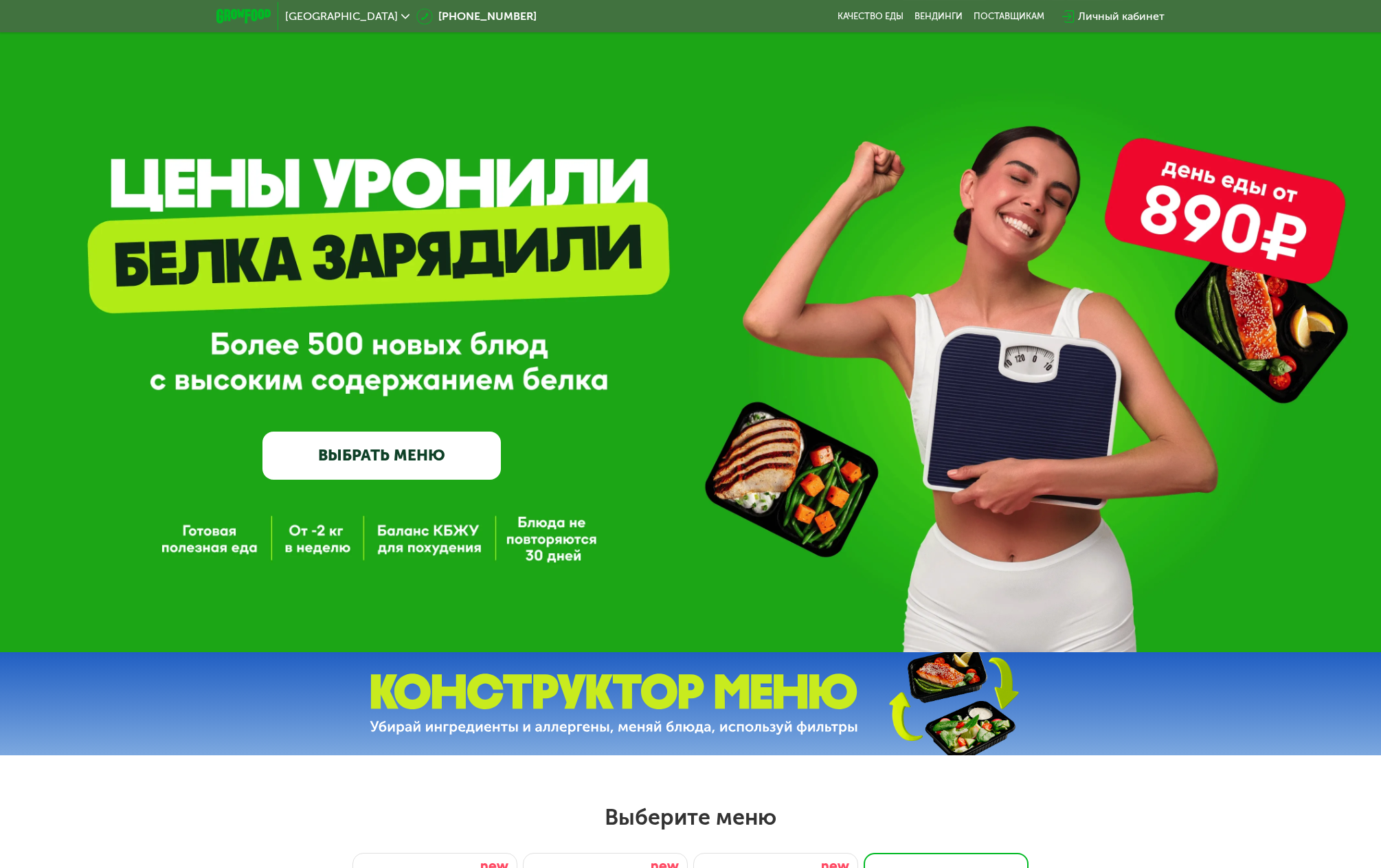
click at [1136, 16] on div "Личный кабинет" at bounding box center [1121, 16] width 86 height 16
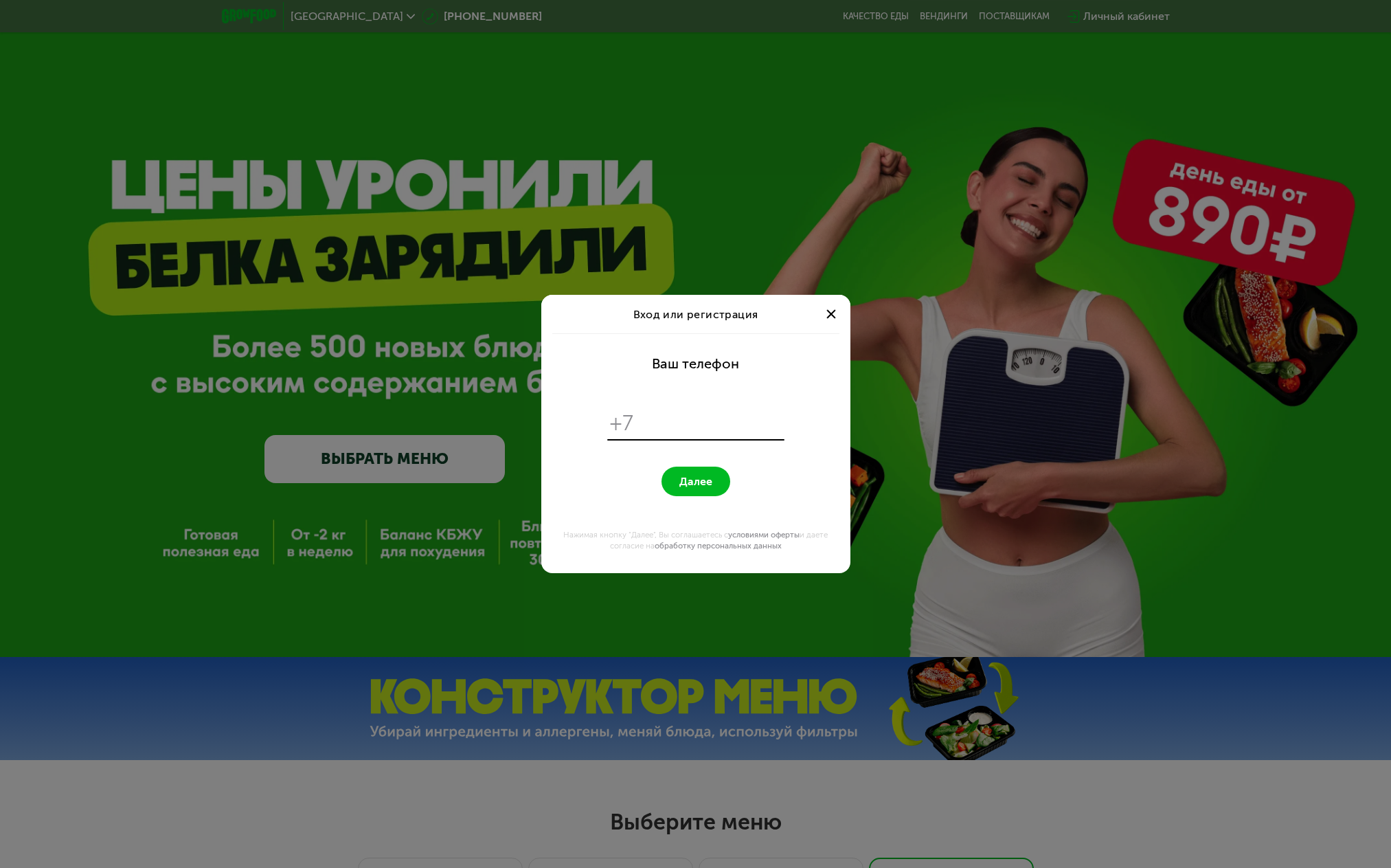
click at [677, 422] on input "tel" at bounding box center [711, 423] width 141 height 26
type input "**********"
click at [696, 475] on span "Далее" at bounding box center [696, 481] width 33 height 13
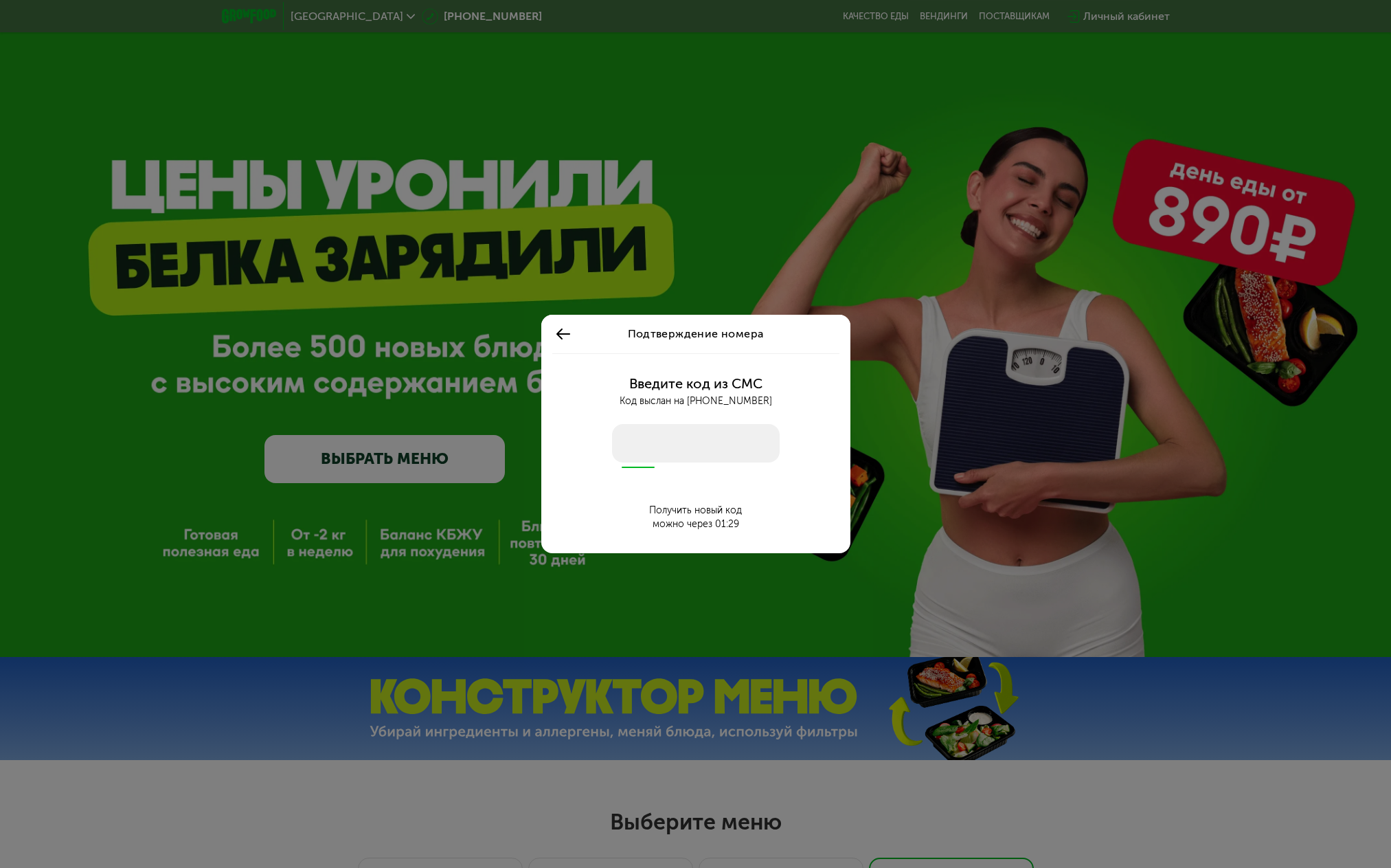
click at [698, 445] on input "number" at bounding box center [696, 443] width 168 height 39
type input "****"
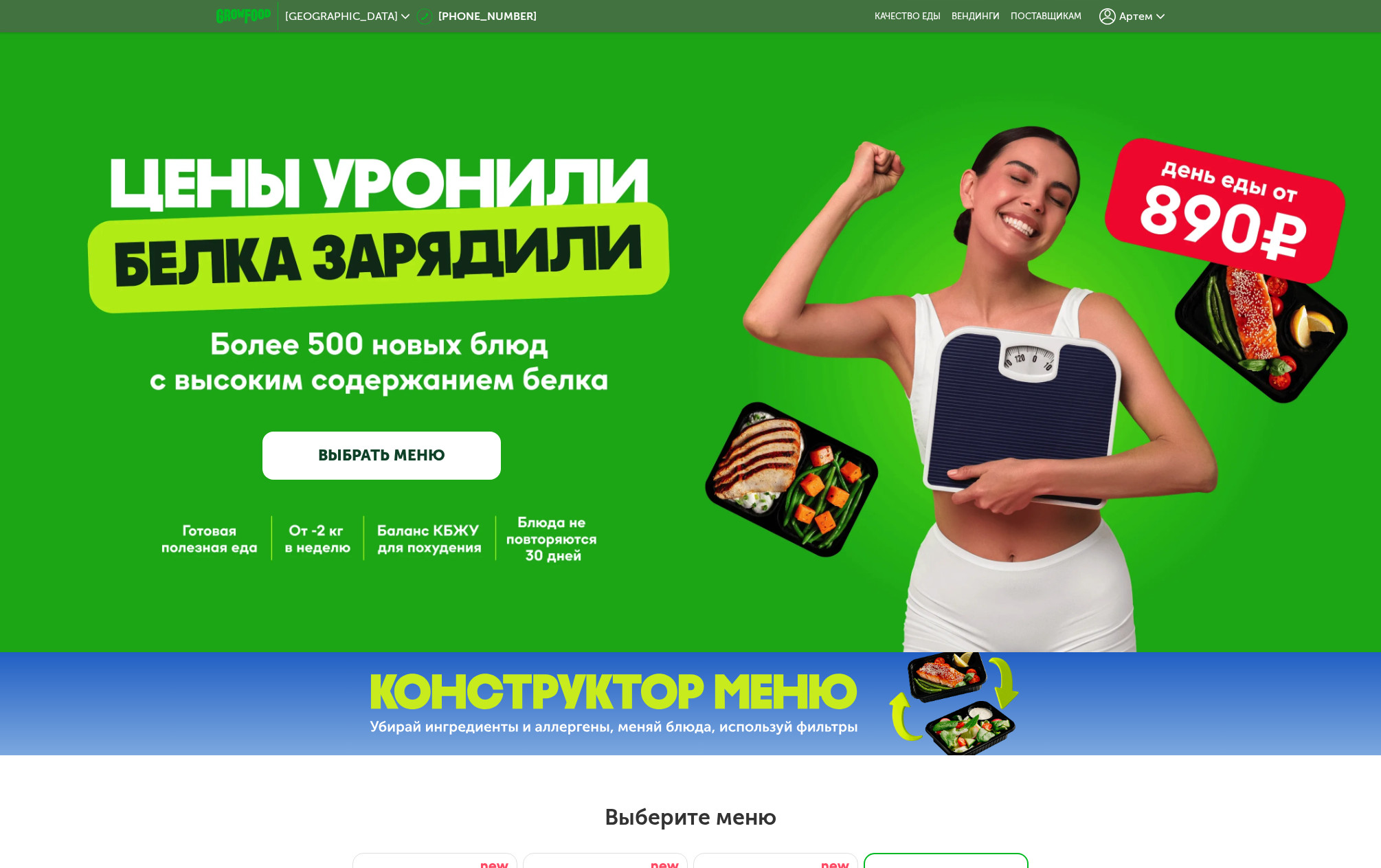
click at [1116, 4] on div "Артем" at bounding box center [1131, 16] width 79 height 30
click at [1130, 15] on span "Артем" at bounding box center [1136, 16] width 34 height 11
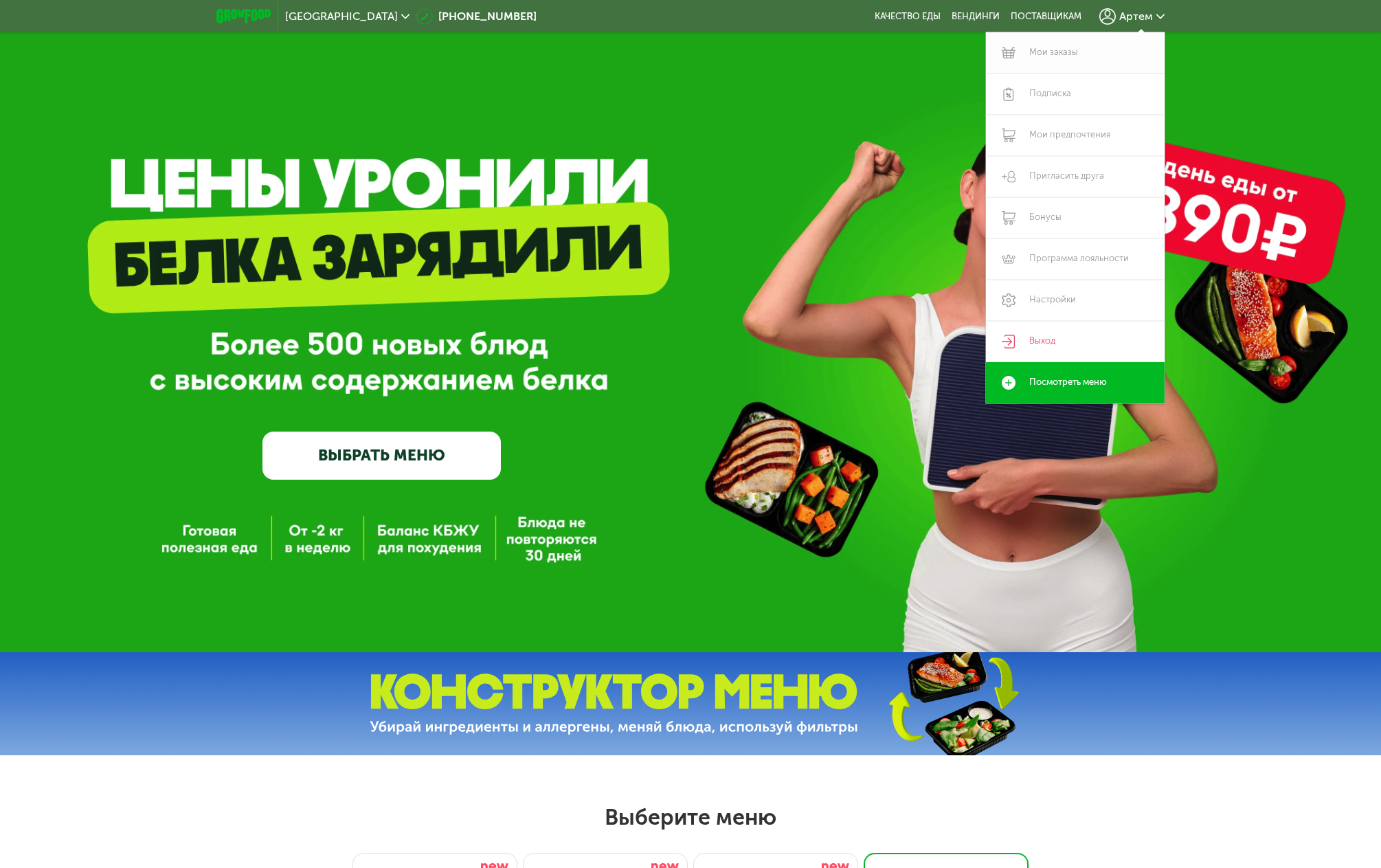
click at [1063, 54] on link "Мои заказы" at bounding box center [1075, 53] width 179 height 41
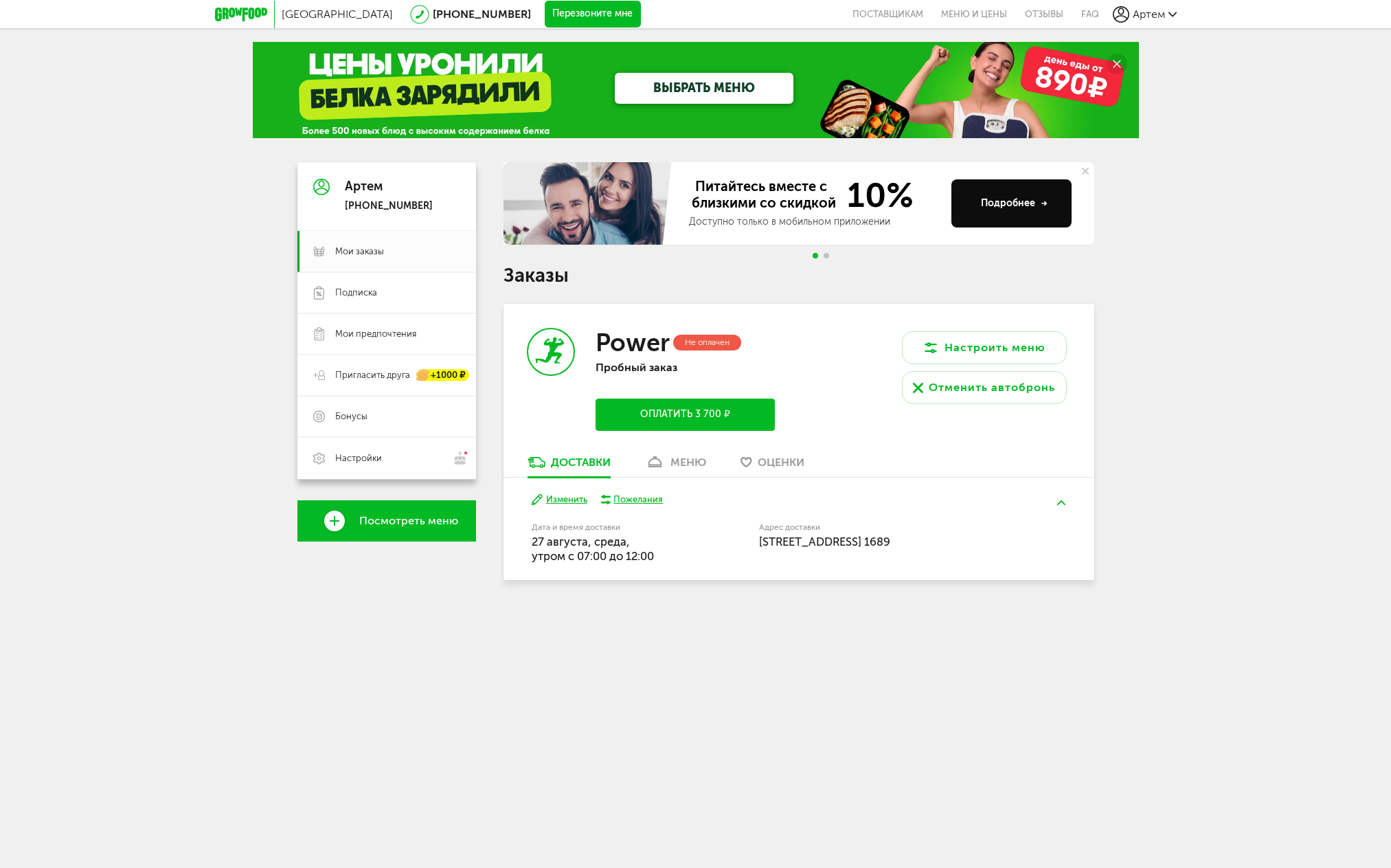
click at [564, 497] on button "Изменить" at bounding box center [560, 500] width 56 height 13
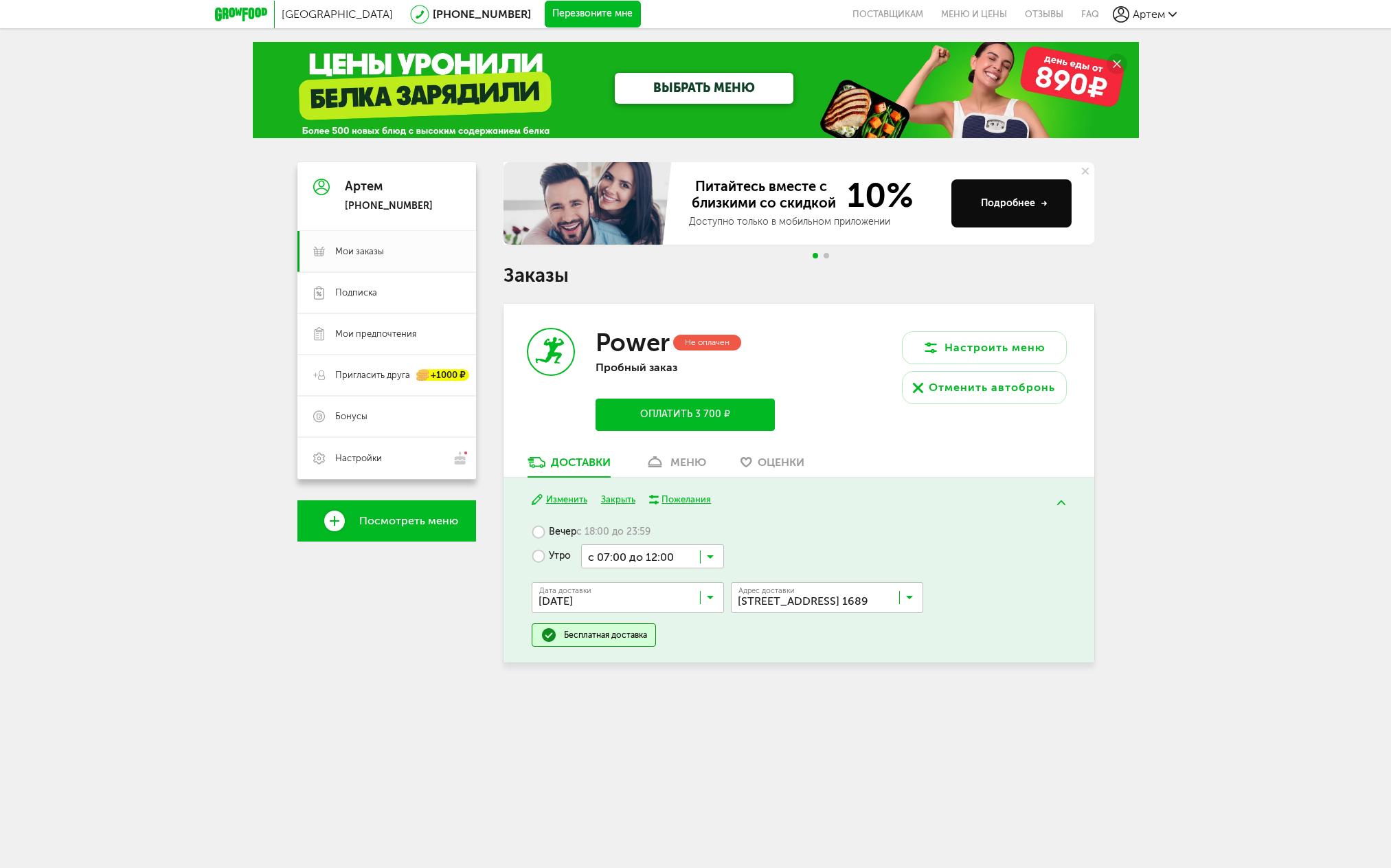
click at [616, 559] on input "Search for option" at bounding box center [653, 556] width 143 height 23
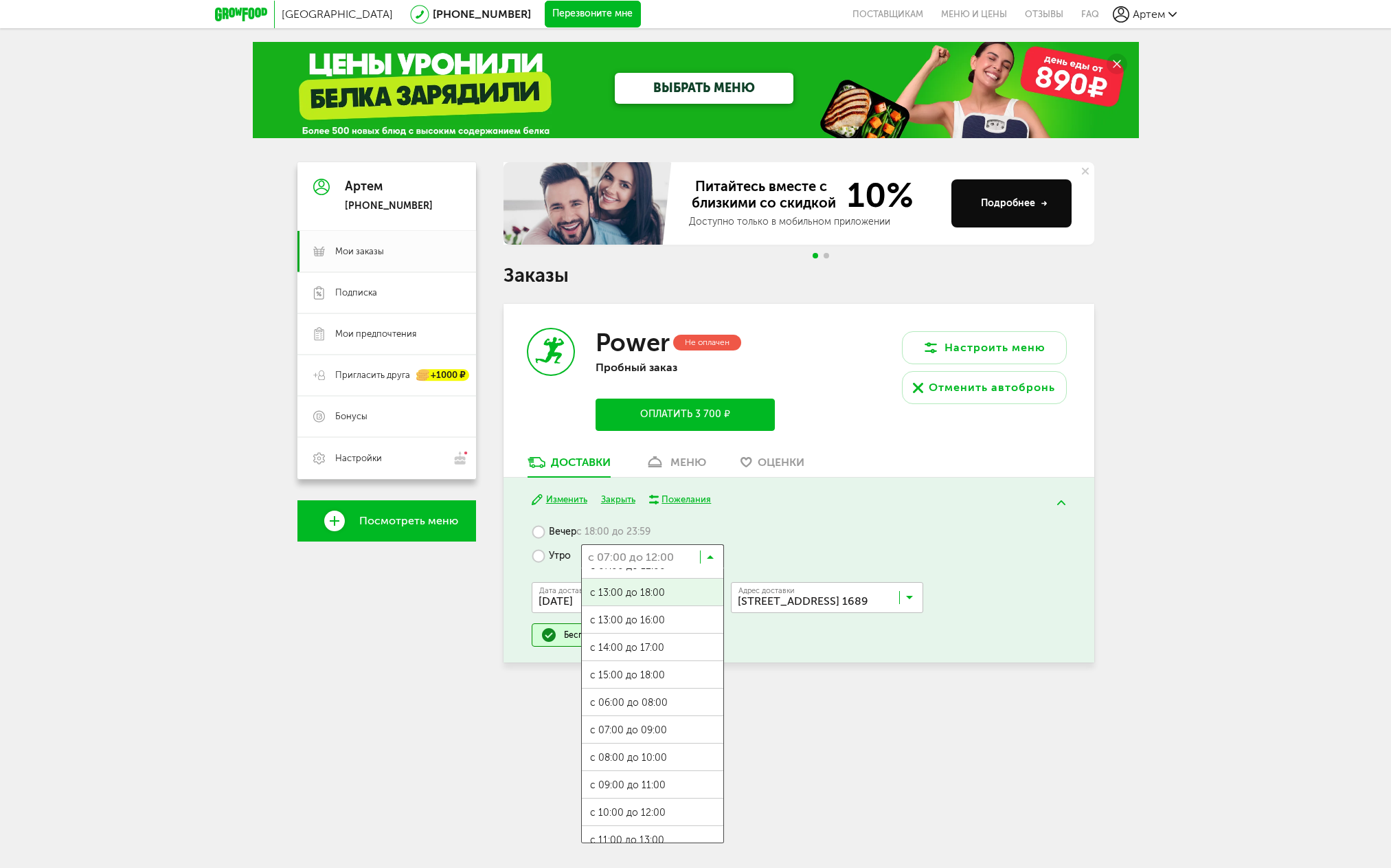
scroll to position [30, 0]
click at [657, 744] on ul "с 07:00 до 12:00 с 13:00 до 18:00 с 13:00 до 16:00 с 14:00 до 17:00 с 15:00 до …" at bounding box center [653, 706] width 143 height 275
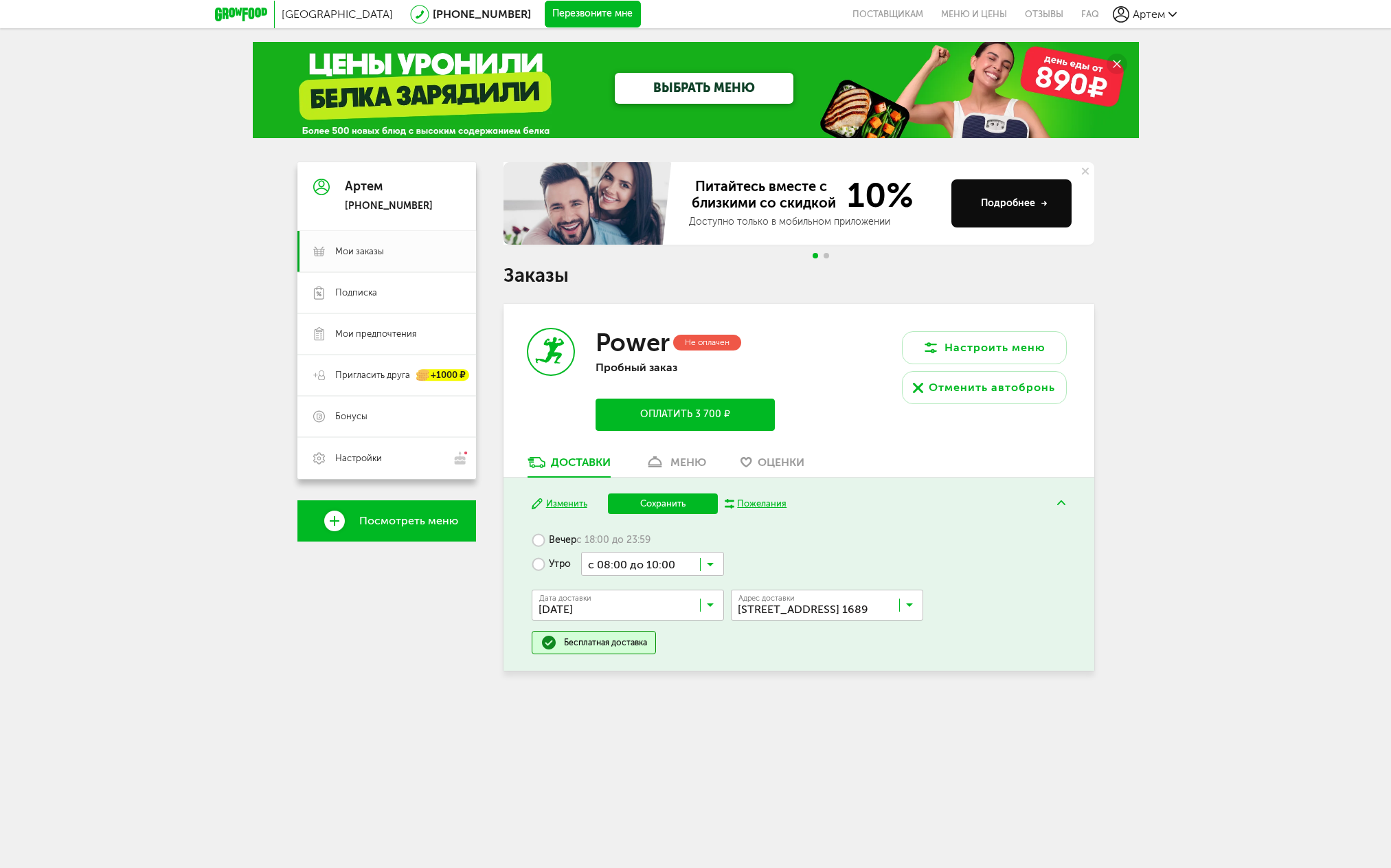
click at [568, 504] on button "Изменить" at bounding box center [560, 504] width 56 height 13
click at [682, 511] on button "Сохранить" at bounding box center [662, 503] width 110 height 21
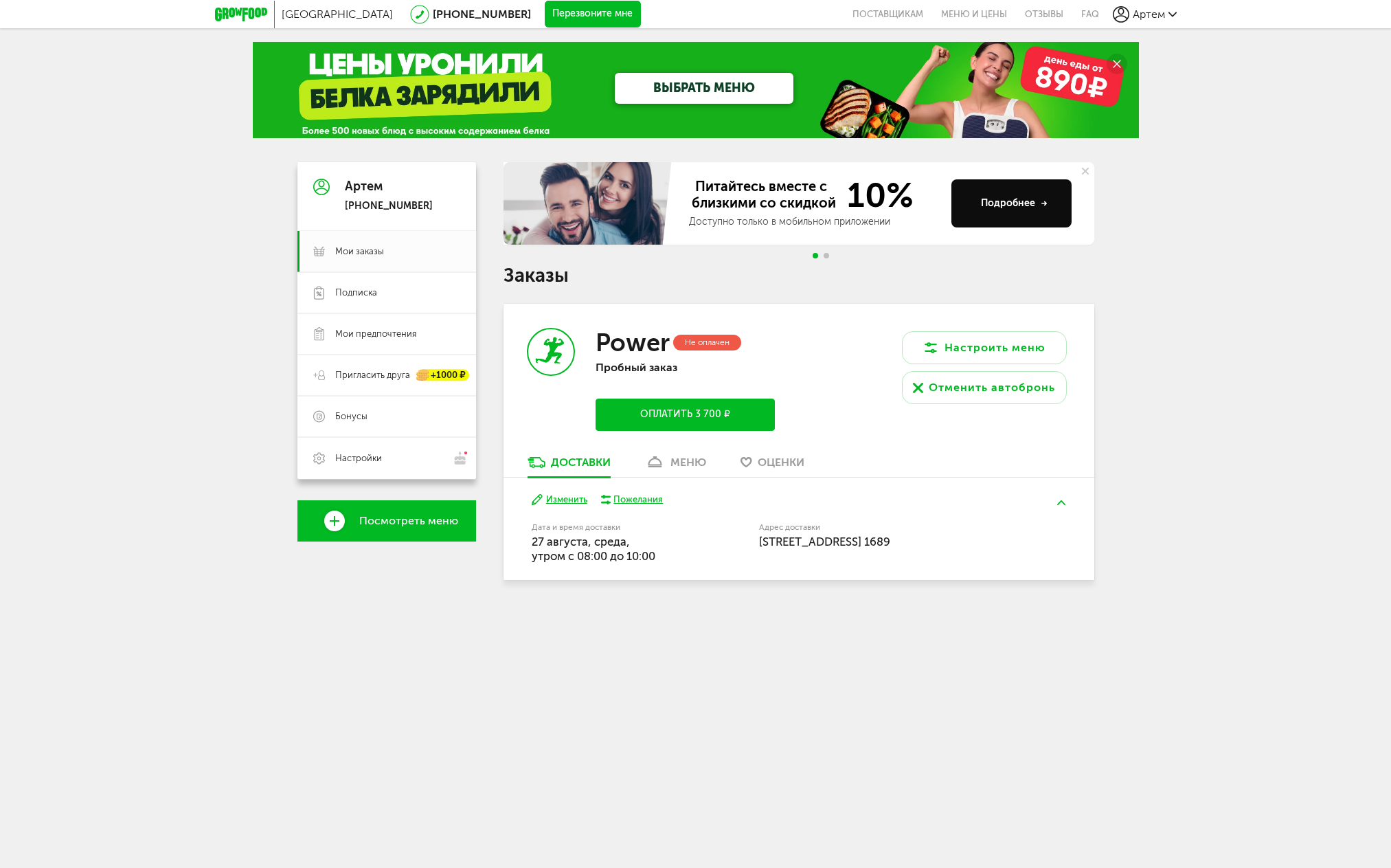
click at [676, 461] on div "меню" at bounding box center [688, 462] width 35 height 13
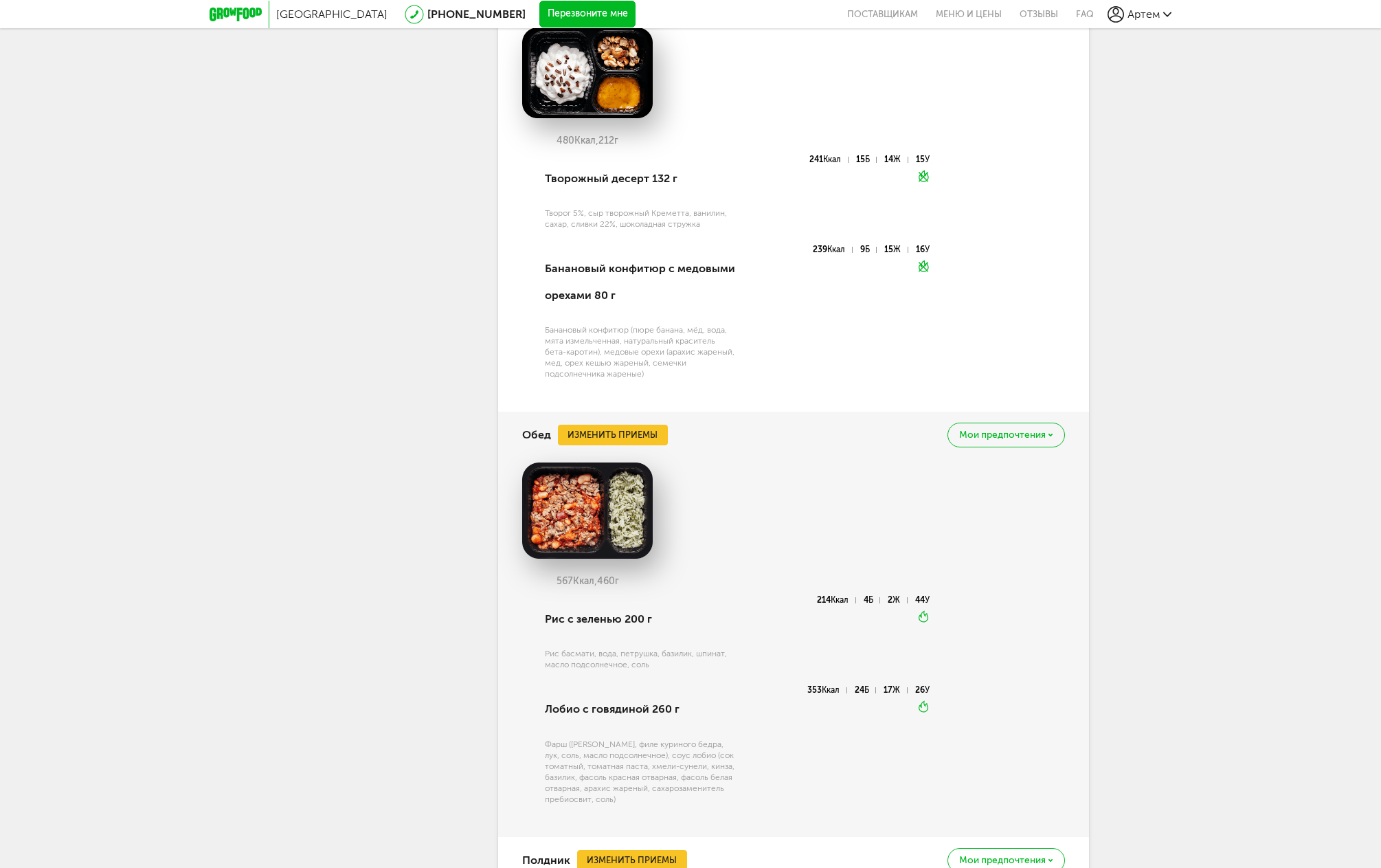
scroll to position [1111, 0]
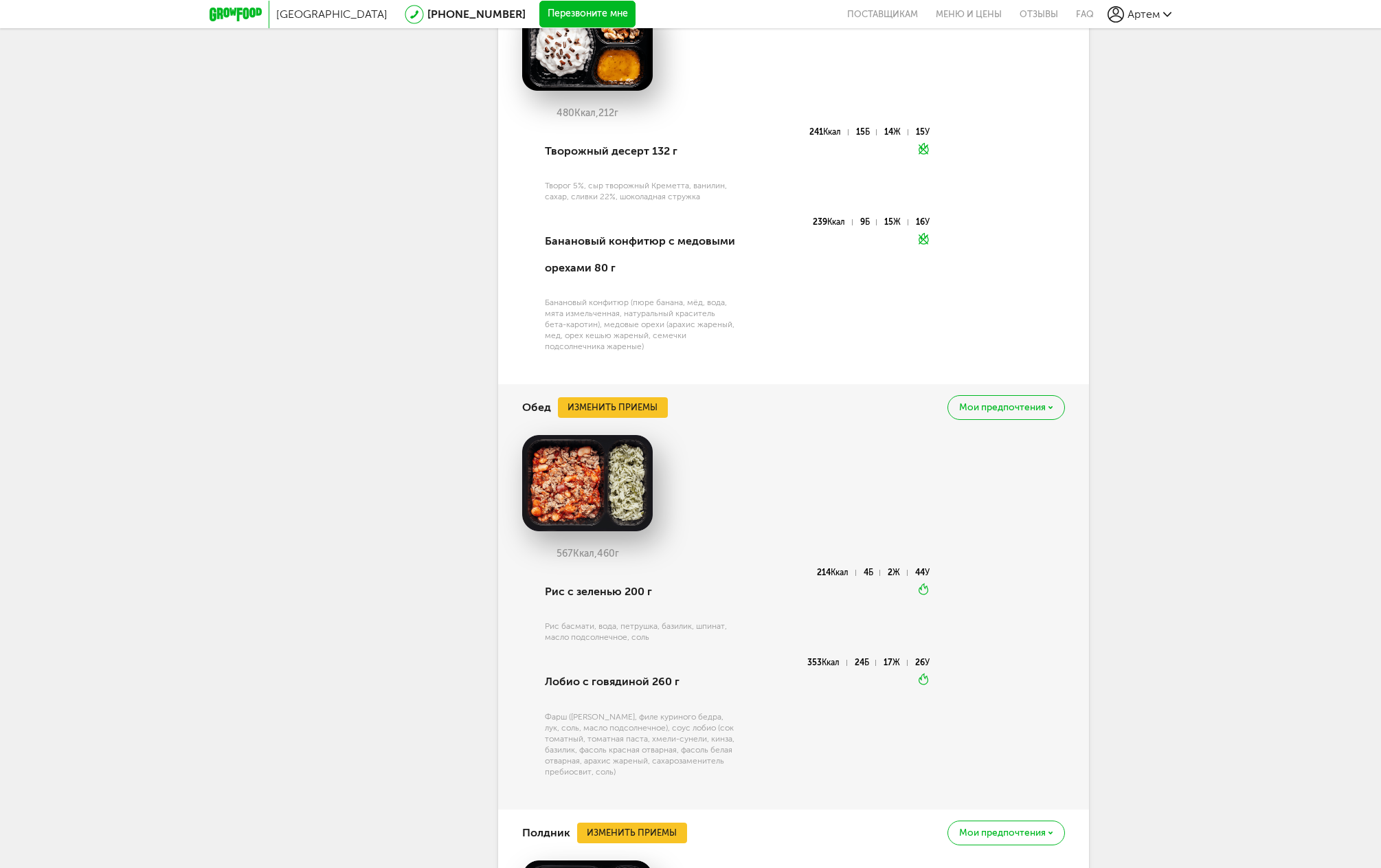
click at [649, 402] on button "Изменить приемы" at bounding box center [612, 407] width 110 height 21
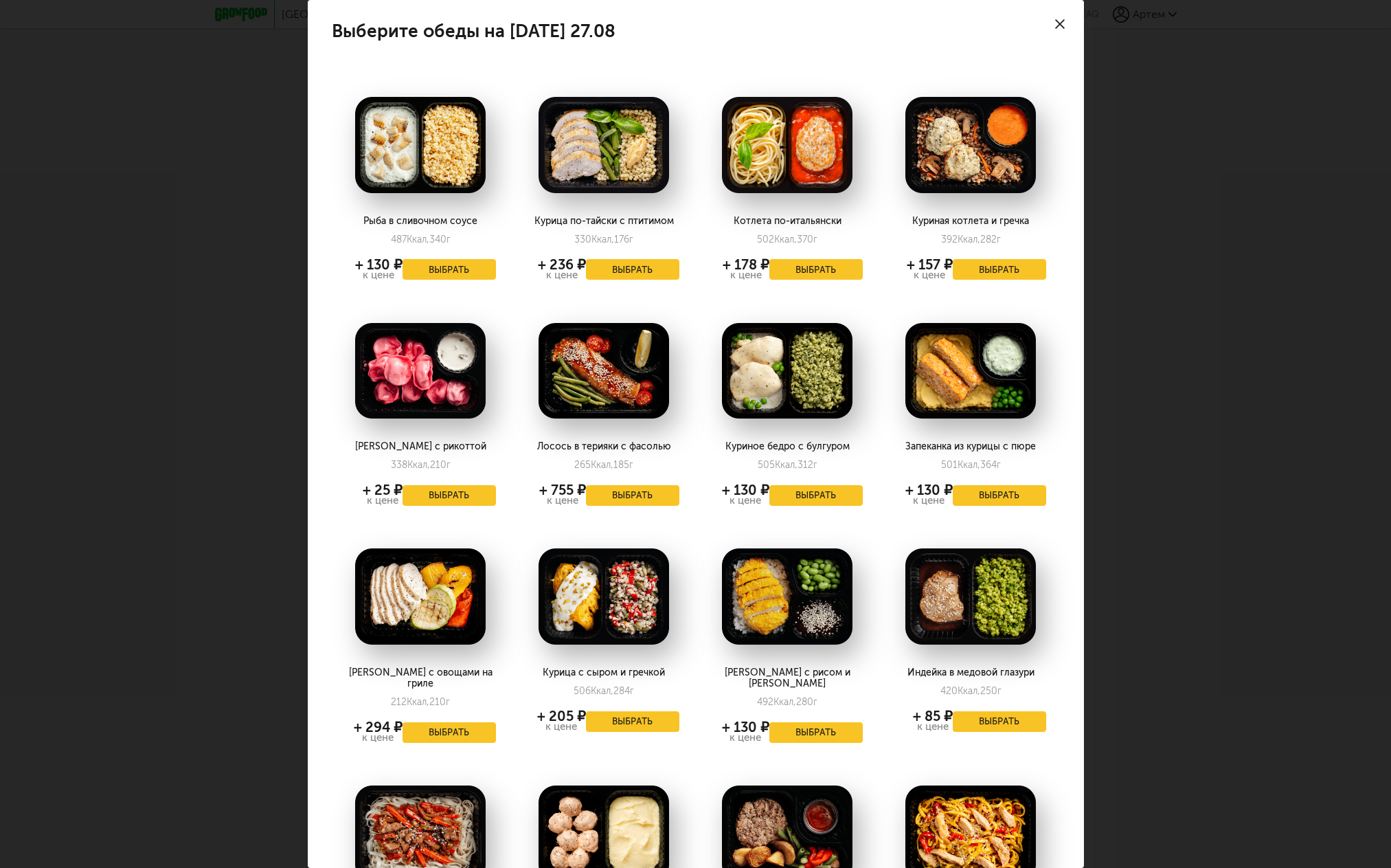
click at [637, 492] on button "Выбрать" at bounding box center [632, 495] width 93 height 21
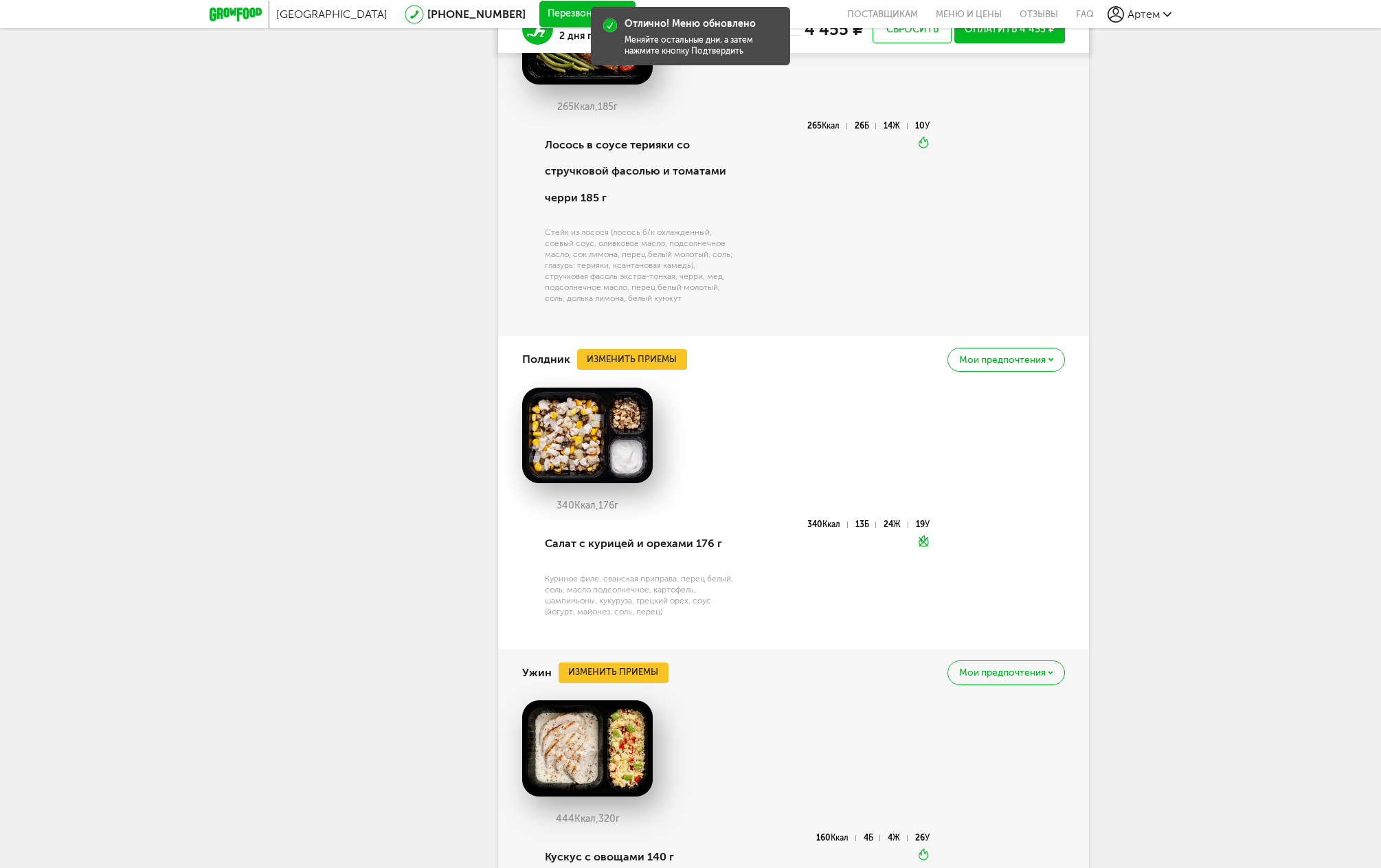
scroll to position [1691, 0]
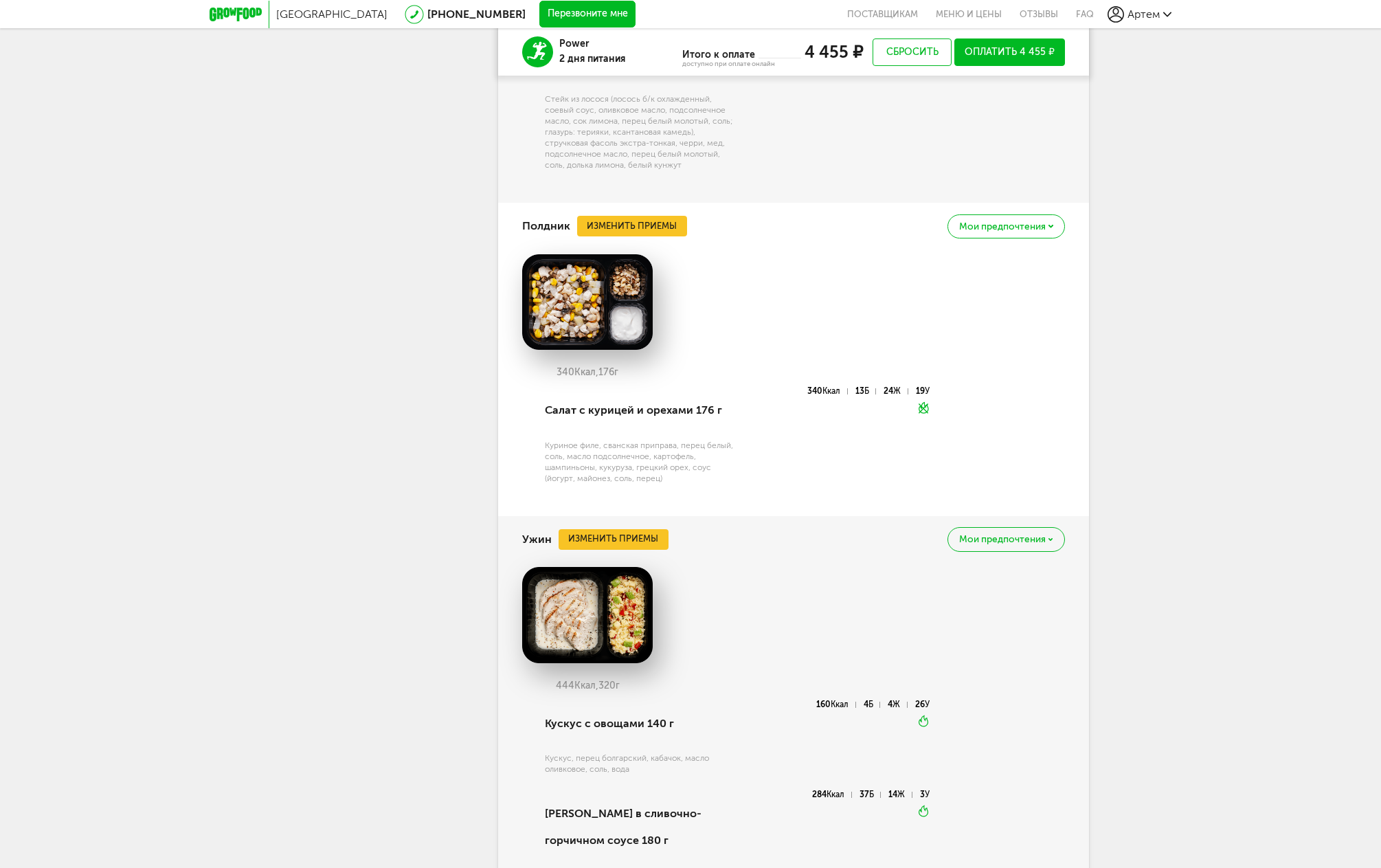
click at [644, 529] on button "Изменить приемы" at bounding box center [613, 539] width 110 height 21
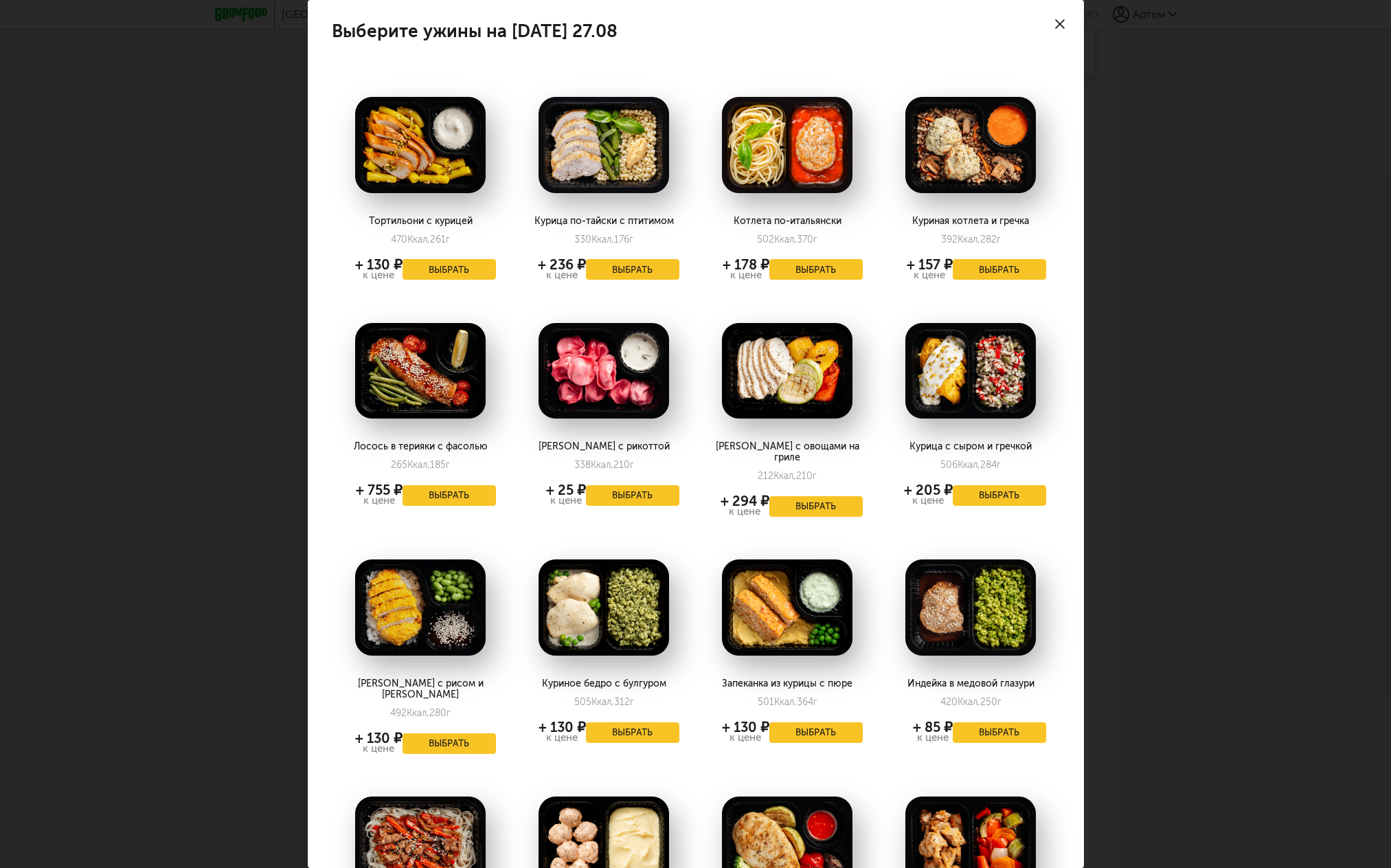
click at [614, 268] on button "Выбрать" at bounding box center [632, 269] width 93 height 21
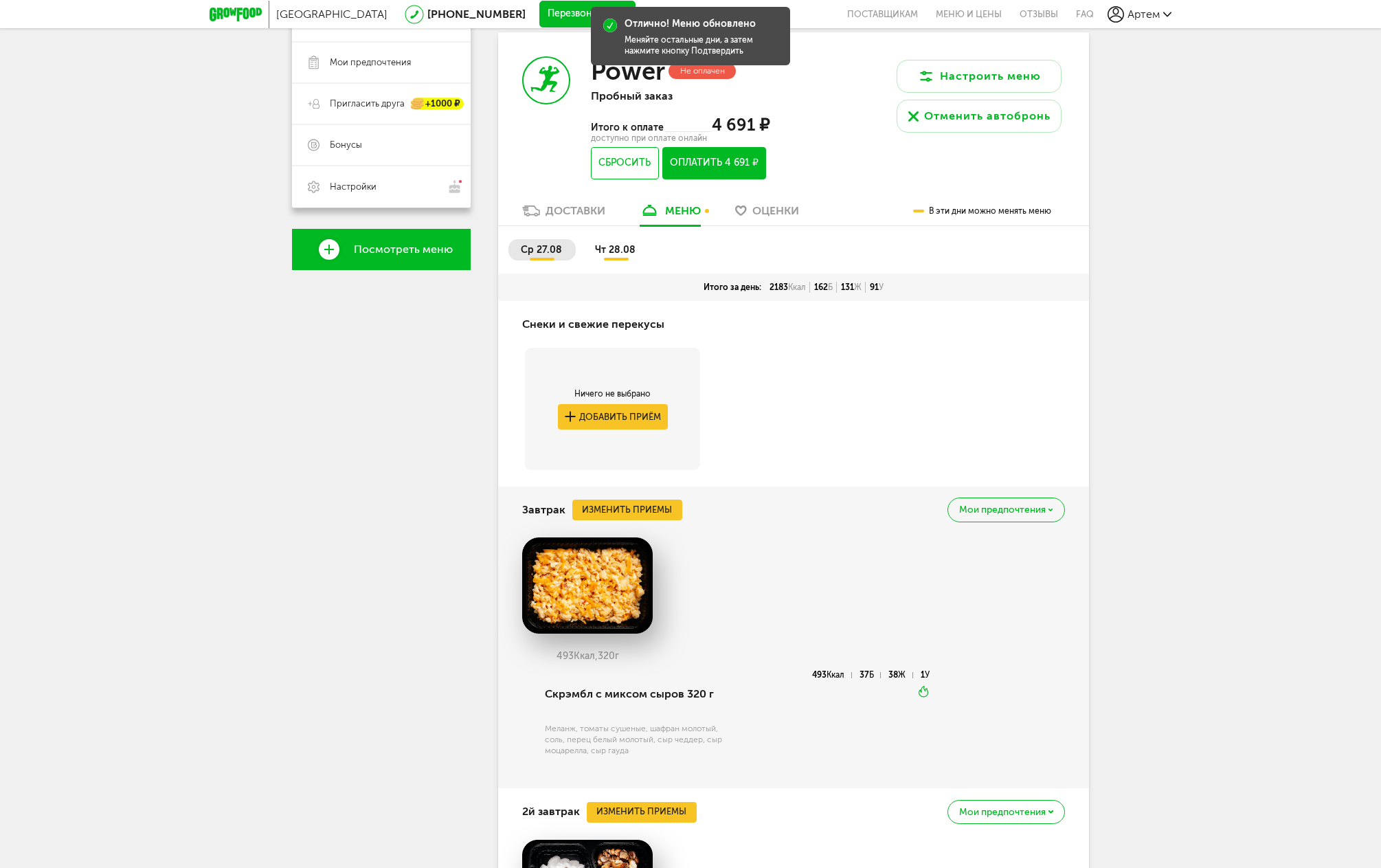
scroll to position [0, 0]
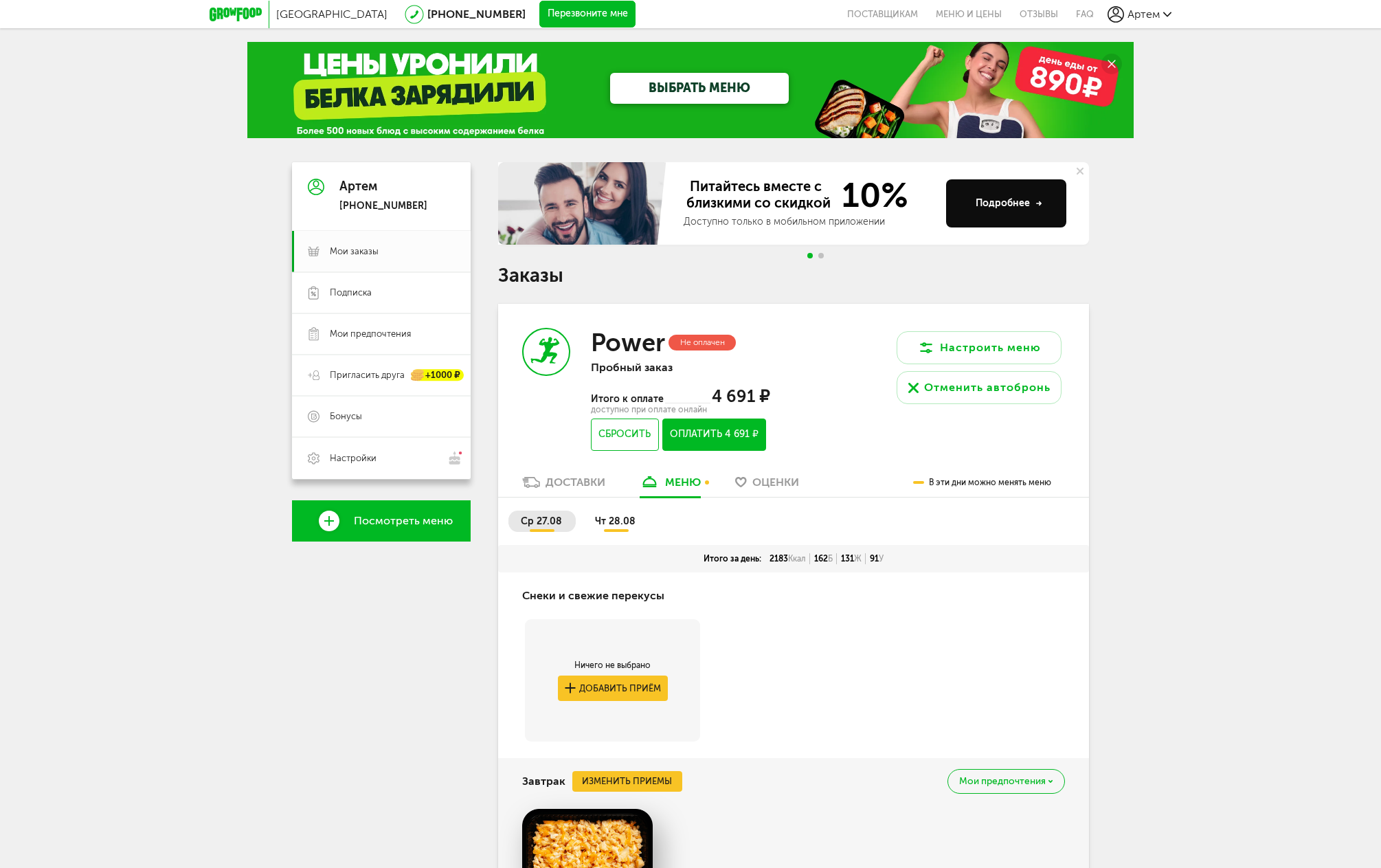
click at [611, 522] on span "чт 28.08" at bounding box center [614, 521] width 40 height 12
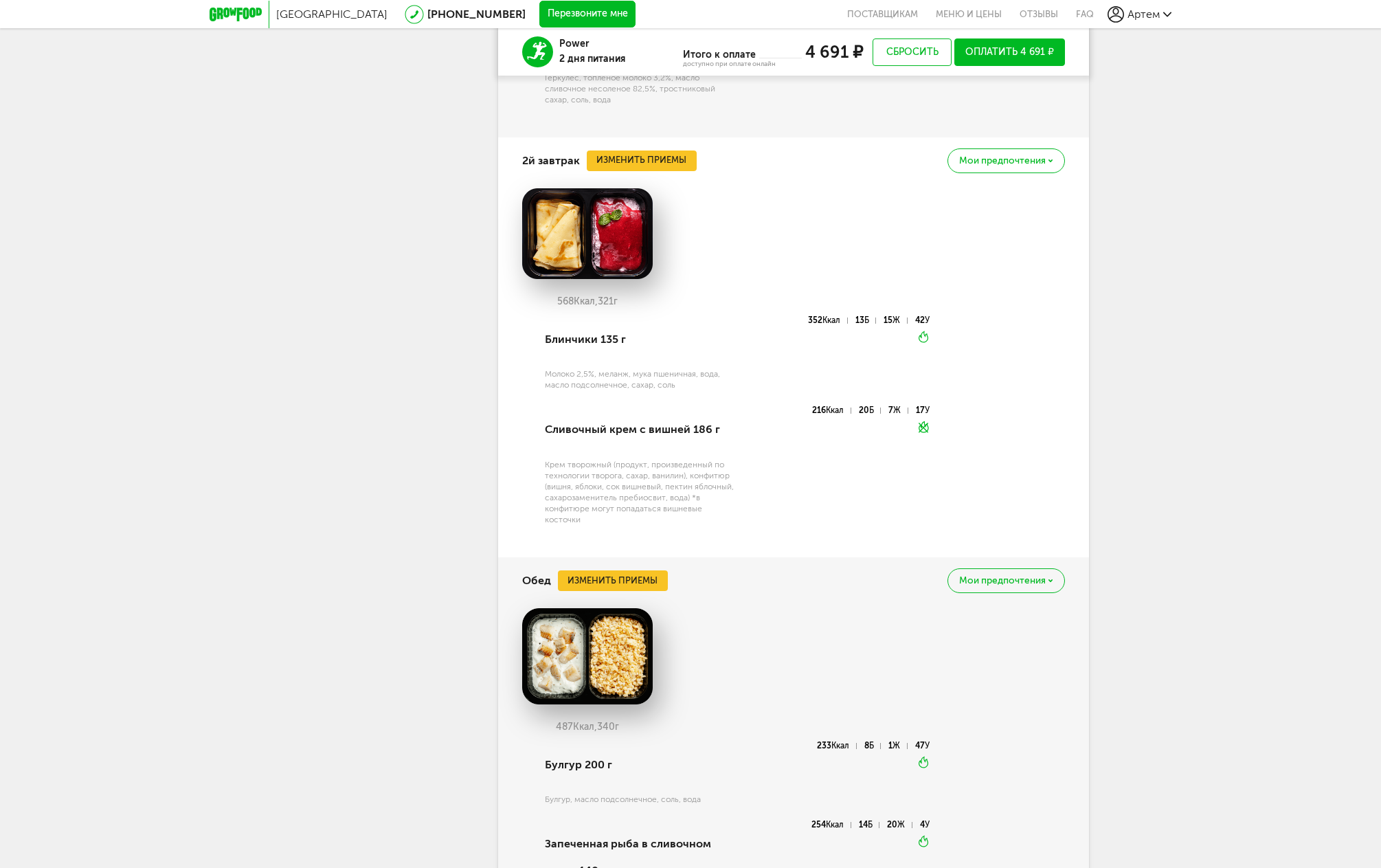
scroll to position [1068, 0]
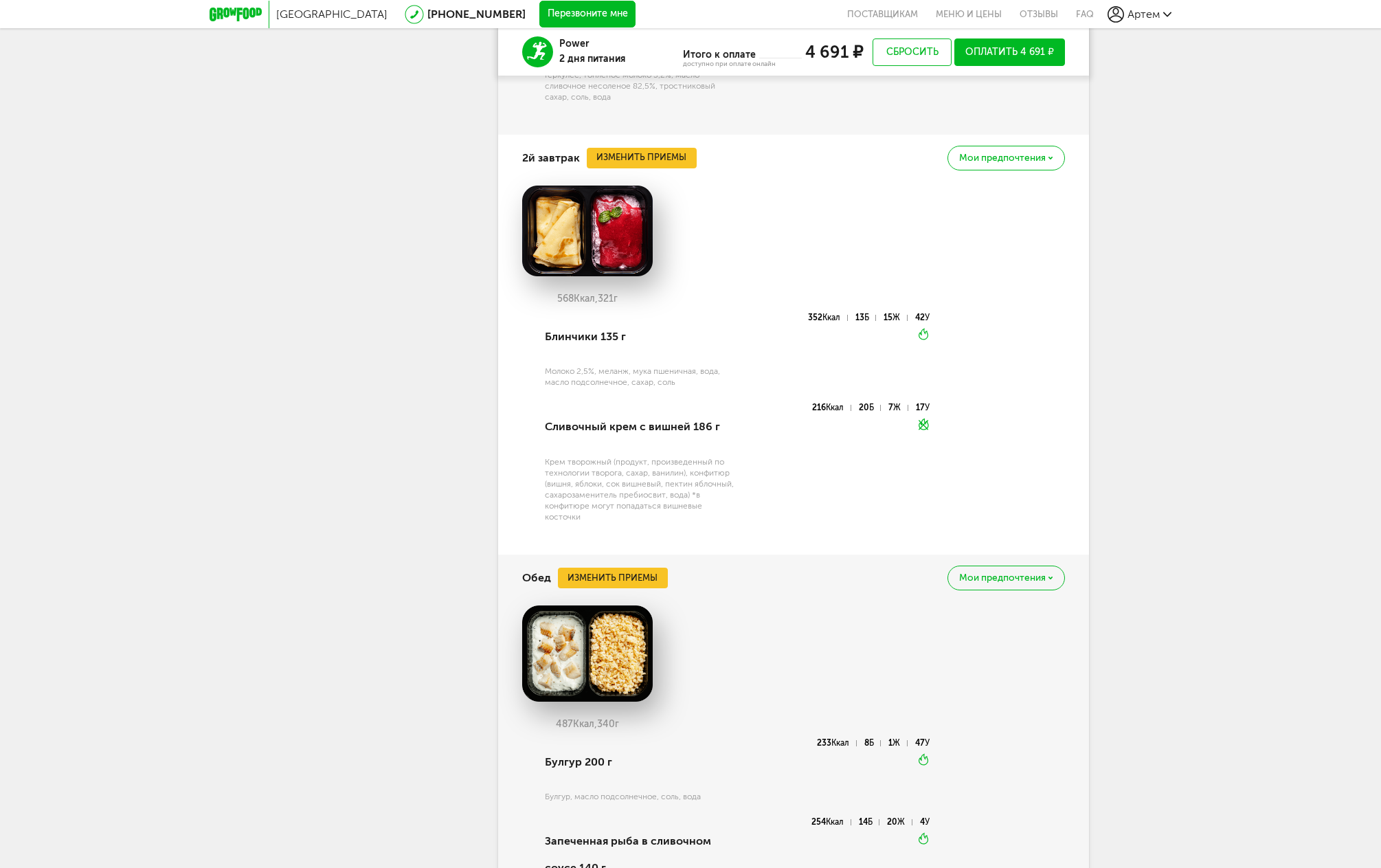
click at [632, 567] on button "Изменить приемы" at bounding box center [612, 577] width 110 height 21
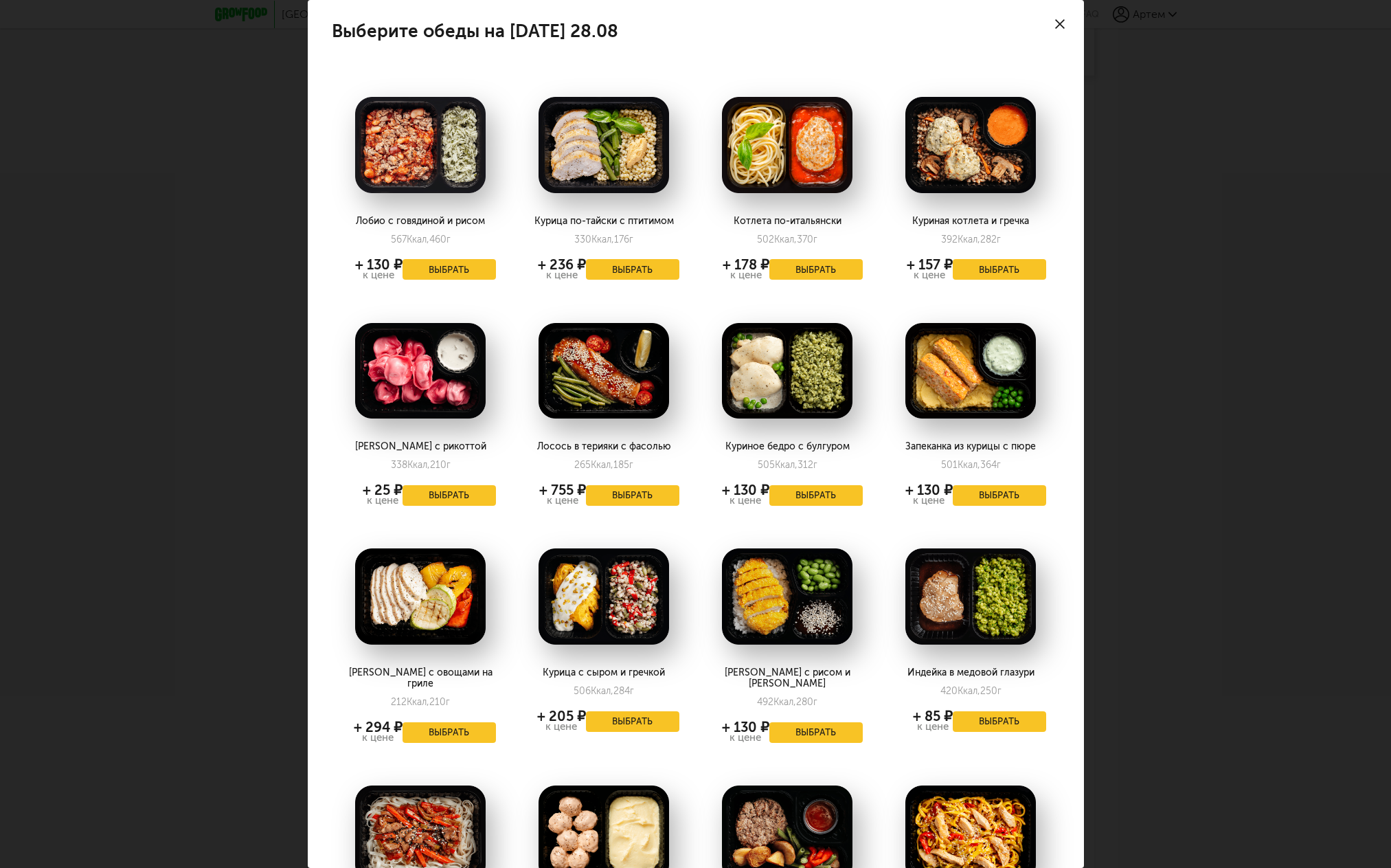
click at [824, 722] on button "Выбрать" at bounding box center [815, 732] width 93 height 21
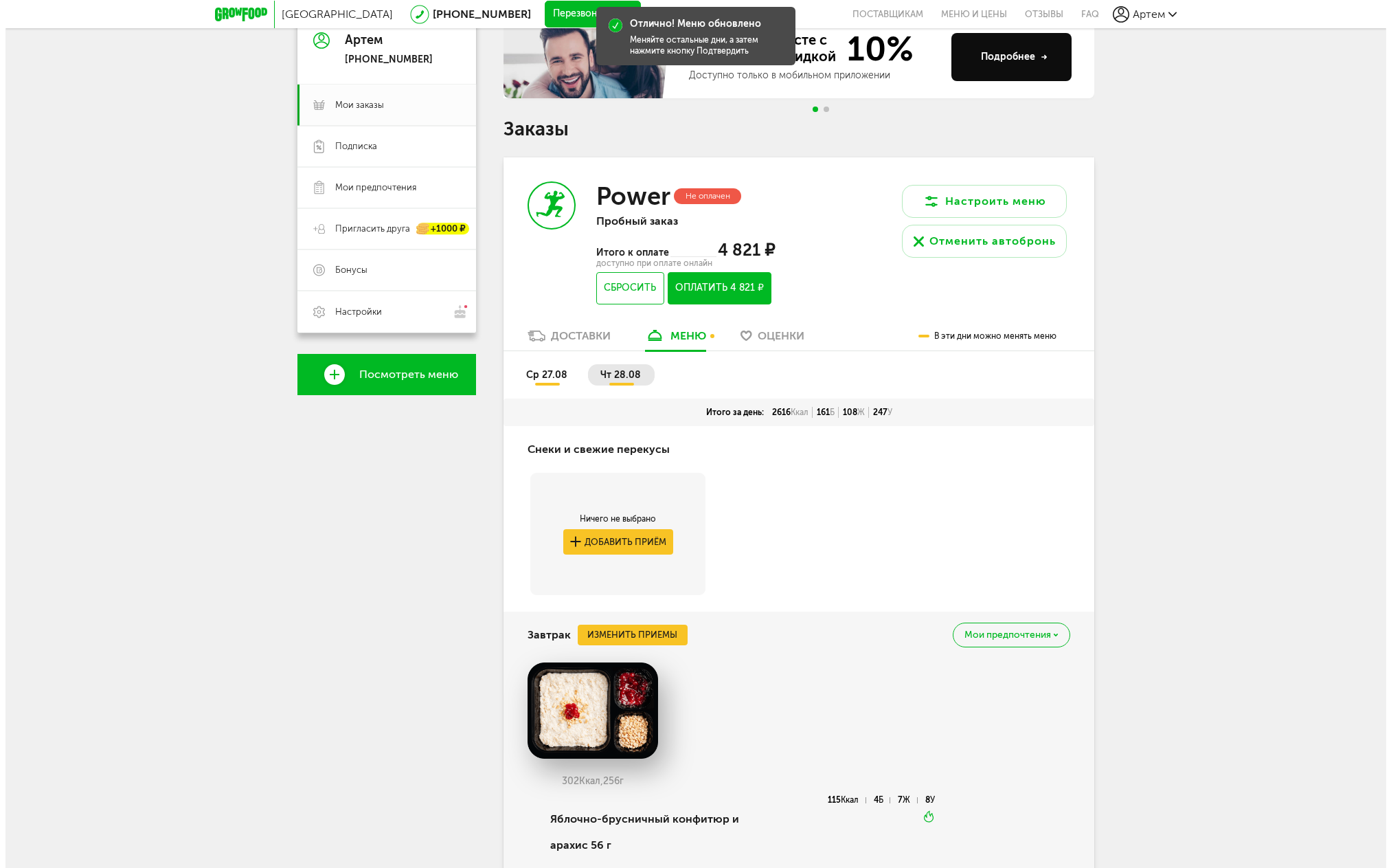
scroll to position [0, 0]
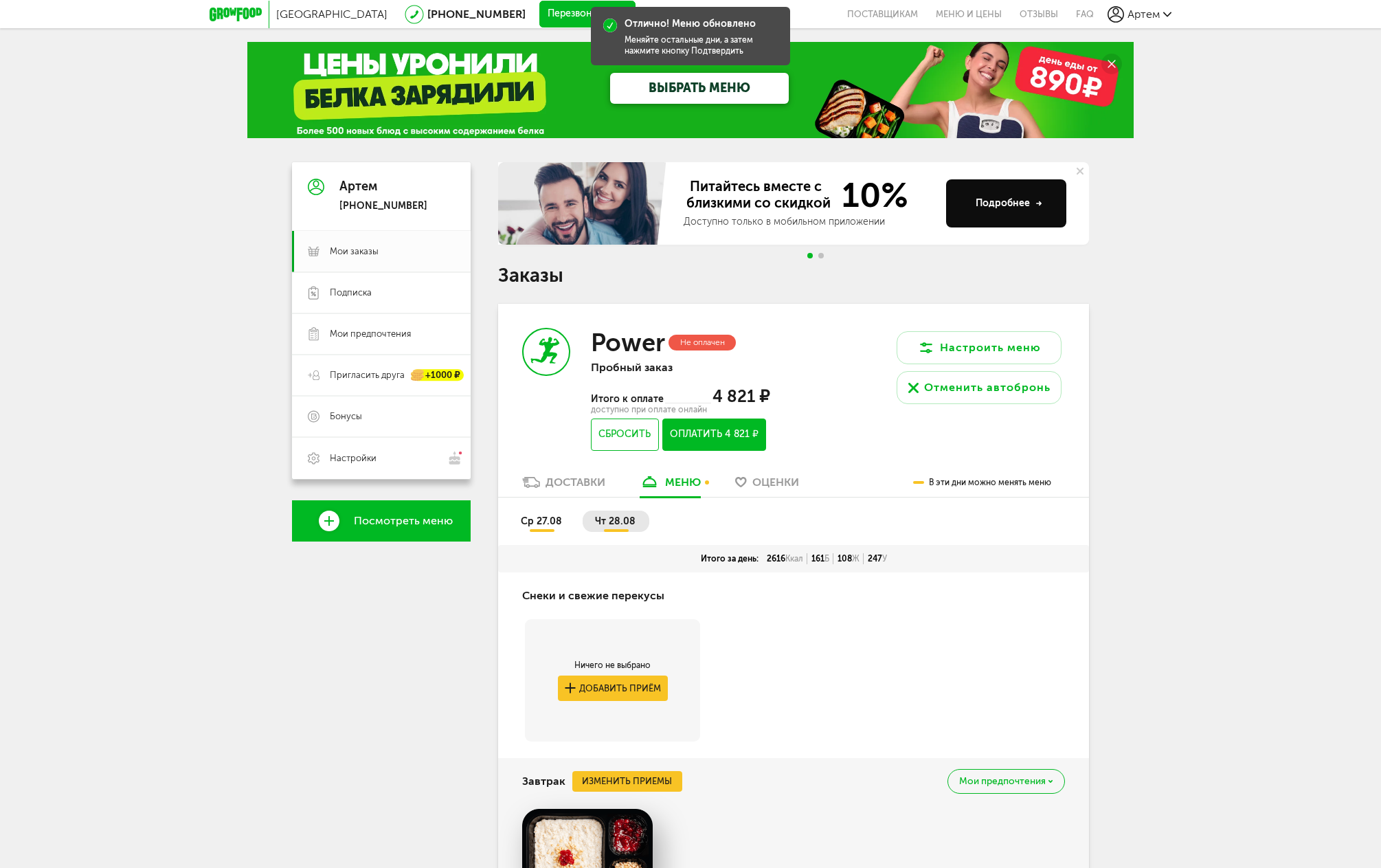
click at [567, 486] on div "Доставки" at bounding box center [575, 482] width 60 height 13
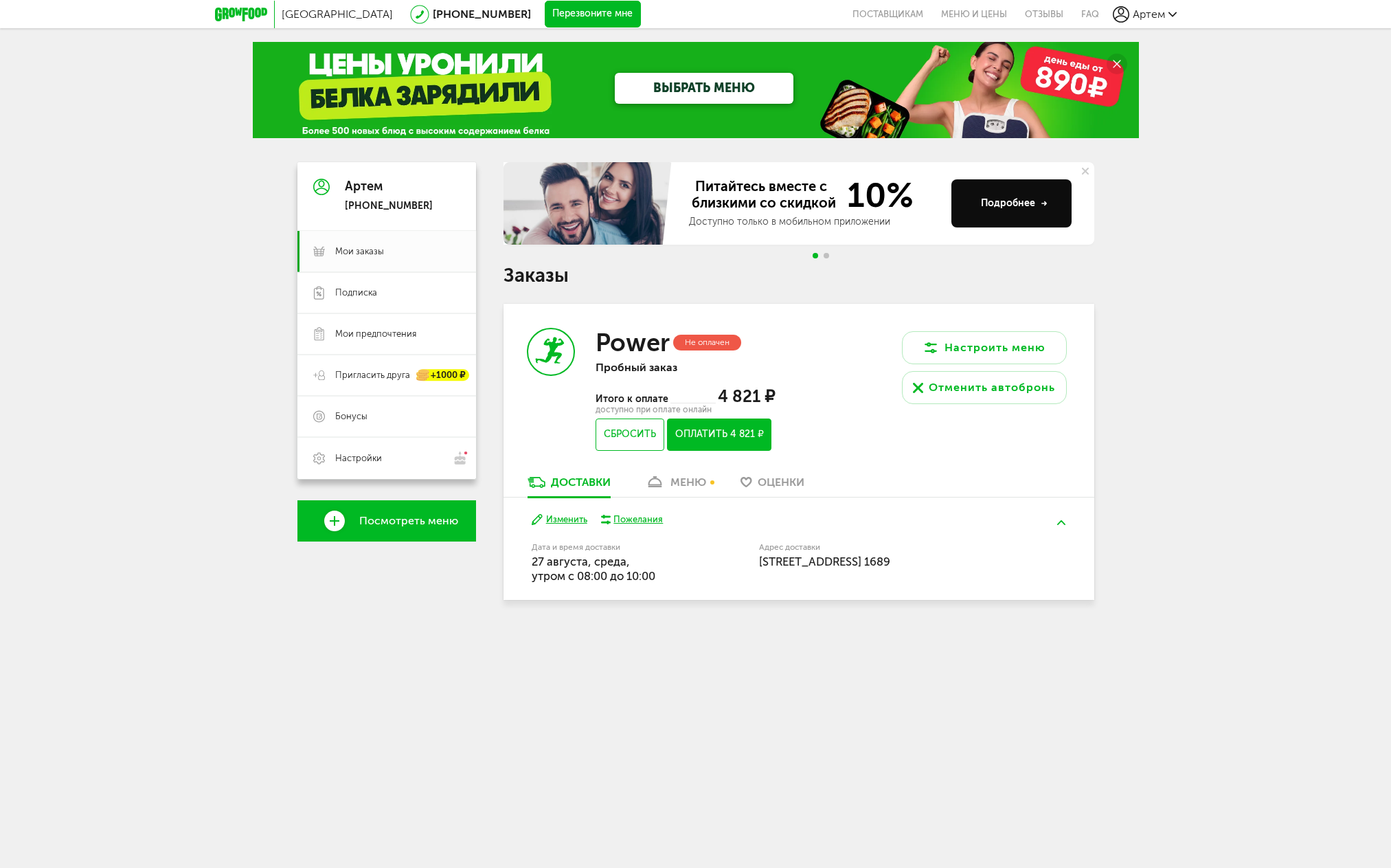
click at [745, 443] on button "Оплатить 4 821 ₽" at bounding box center [719, 434] width 104 height 32
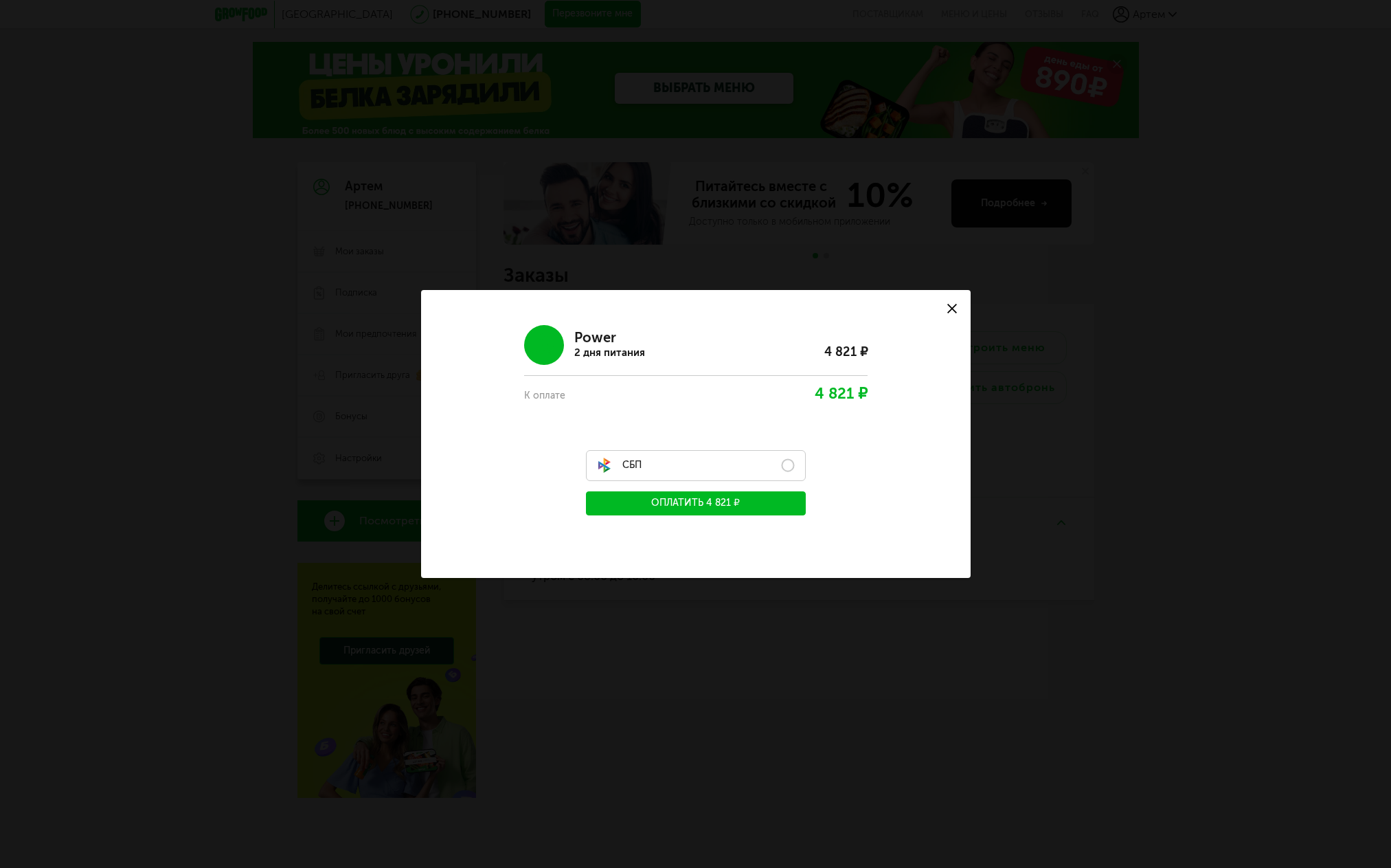
click at [751, 464] on label "СБП" at bounding box center [696, 465] width 220 height 31
click at [742, 538] on div "Оплата заказа Power 2 дня питания 4 821 ₽ К оплате 4 821 ₽ СБП Оплатить 4 821 ₽" at bounding box center [695, 434] width 549 height 288
click at [835, 477] on div "Power 2 дня питания 4 821 ₽ К оплате 4 821 ₽ СБП Оплатить 4 821 ₽" at bounding box center [695, 415] width 500 height 201
drag, startPoint x: 672, startPoint y: 474, endPoint x: 667, endPoint y: 457, distance: 17.7
click at [667, 457] on label "СБП" at bounding box center [696, 465] width 220 height 31
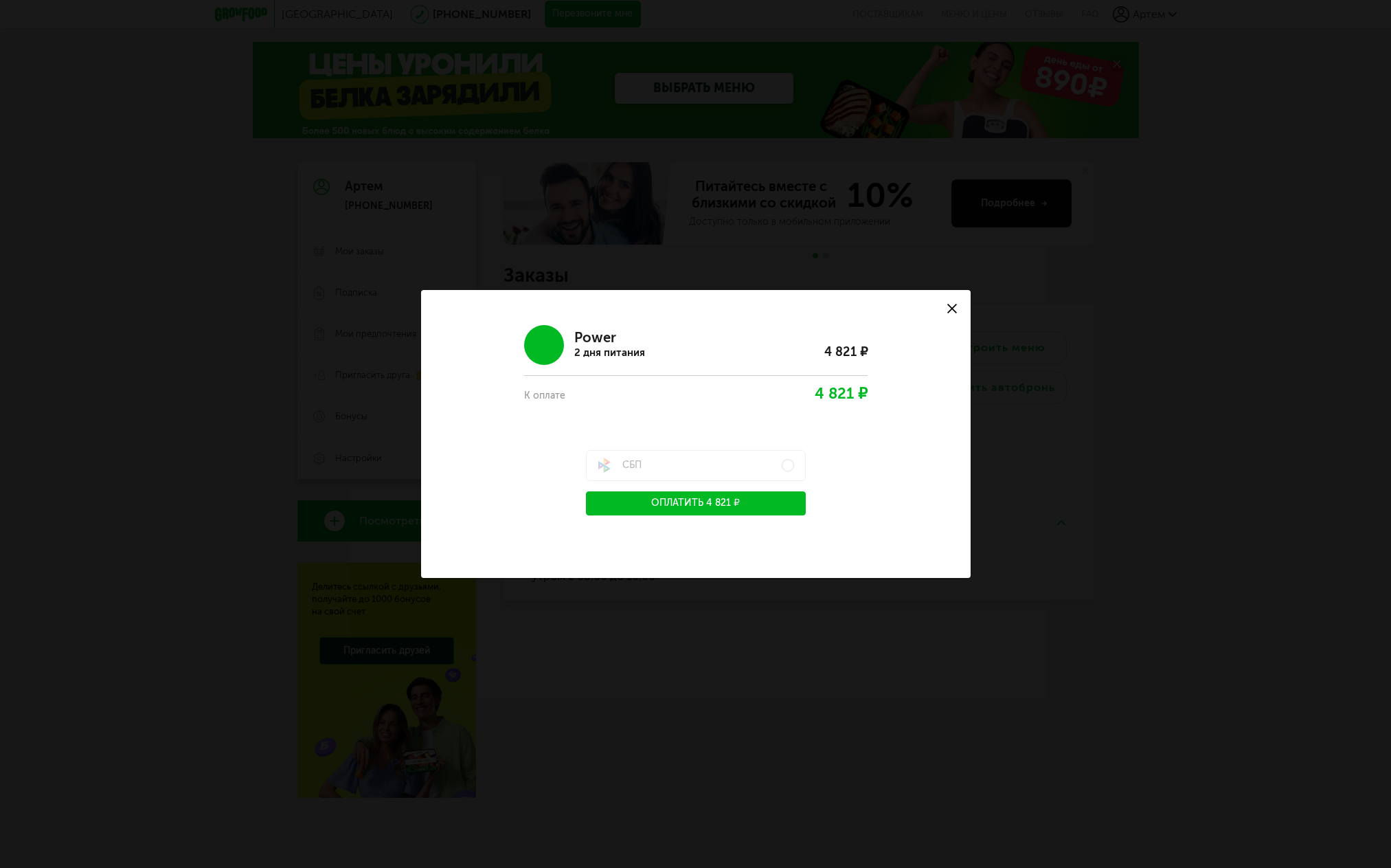
click at [951, 306] on icon at bounding box center [952, 309] width 10 height 10
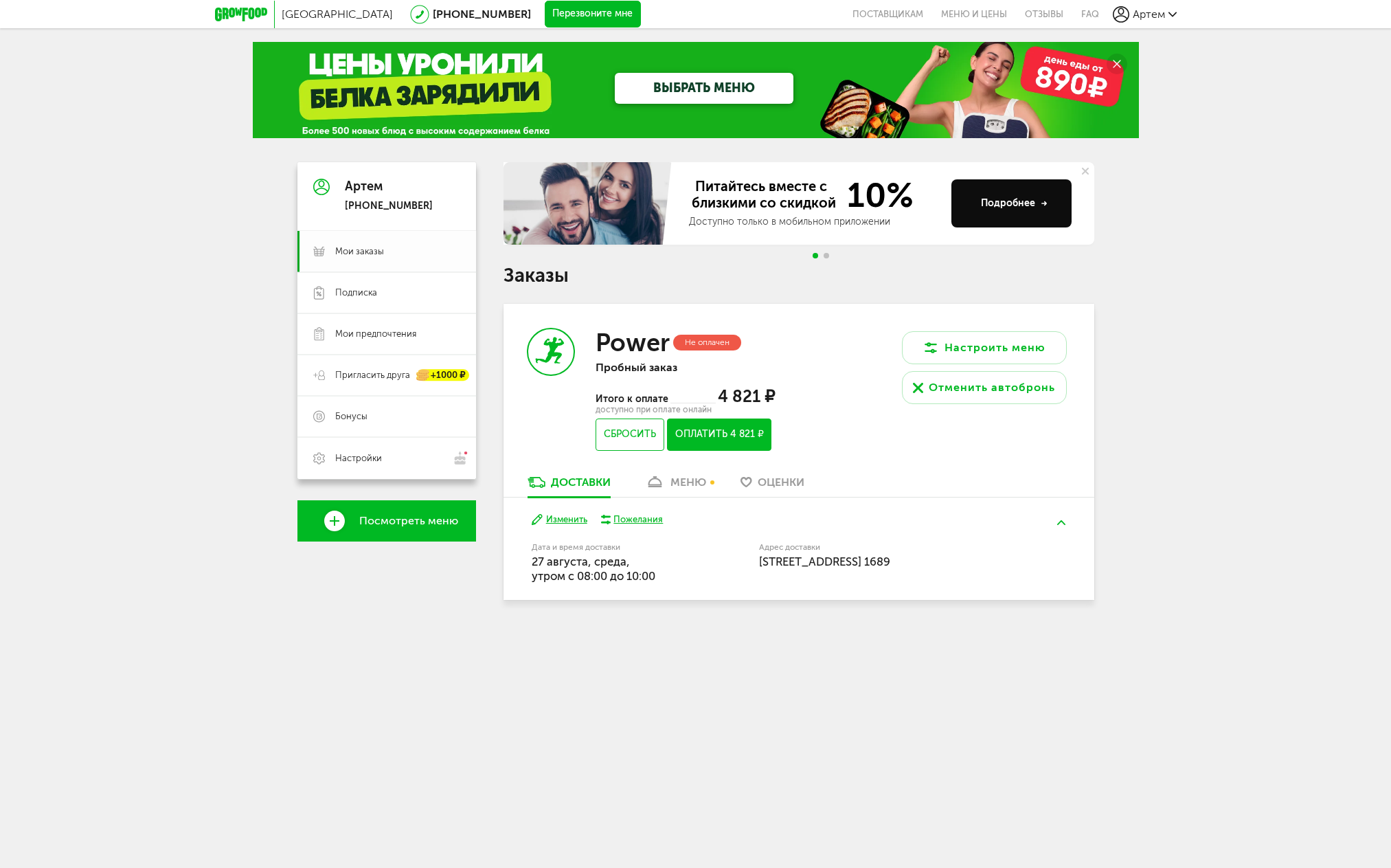
click at [377, 240] on link "Мои заказы" at bounding box center [386, 251] width 179 height 41
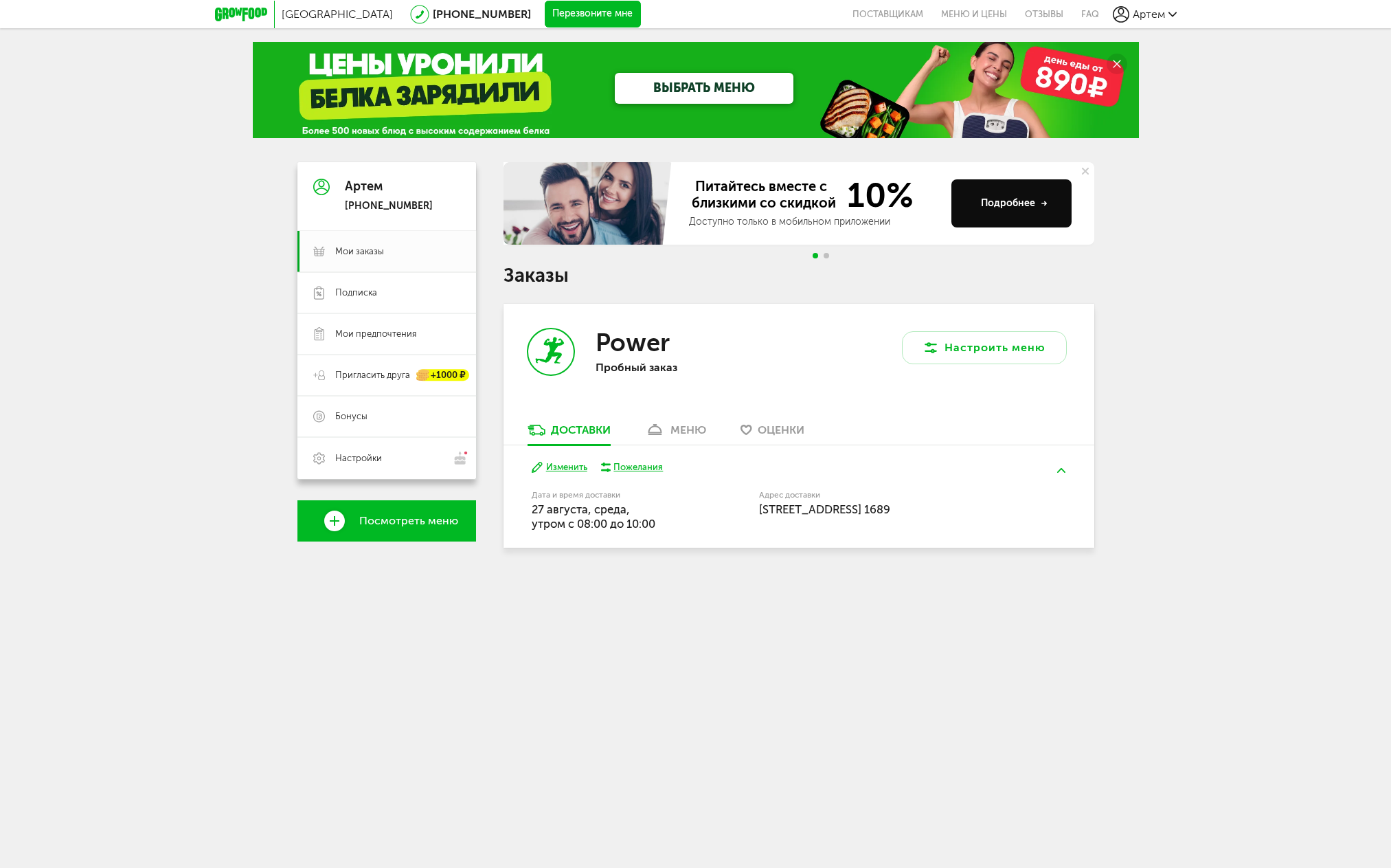
click at [698, 426] on div "меню" at bounding box center [688, 430] width 35 height 13
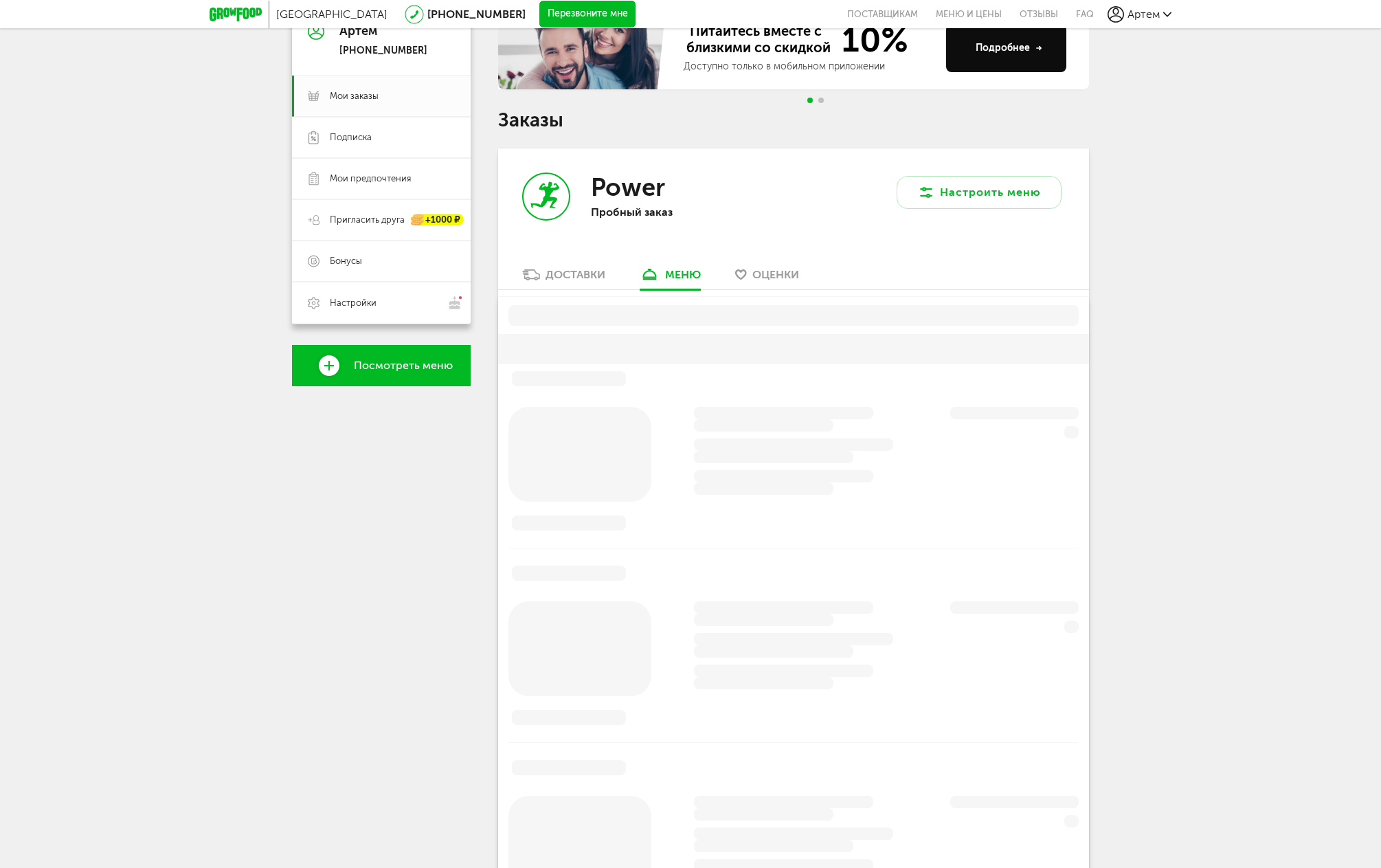
scroll to position [269, 0]
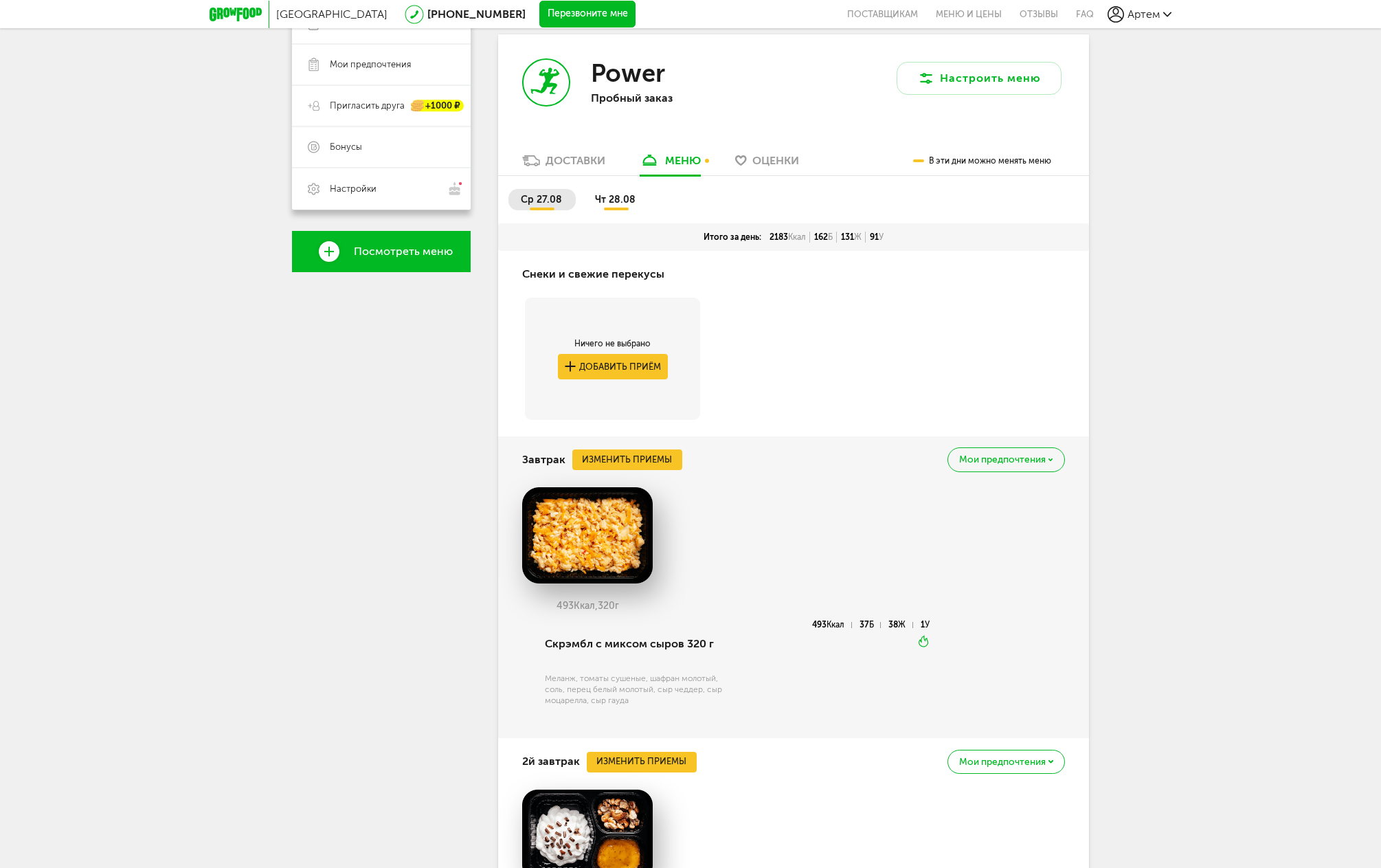
click at [582, 164] on div "Доставки" at bounding box center [575, 161] width 60 height 13
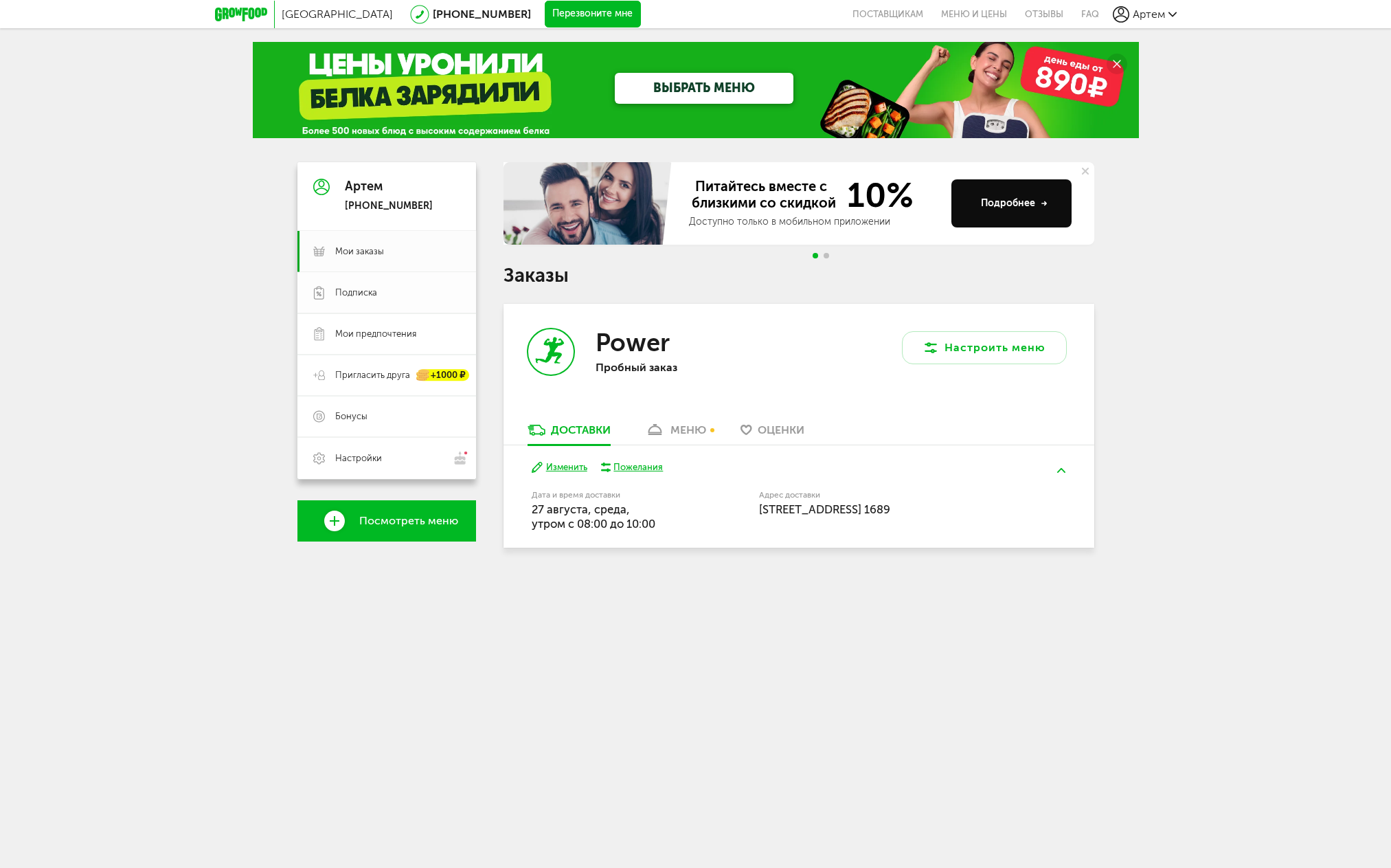
click at [385, 295] on span "Подписка" at bounding box center [398, 292] width 125 height 12
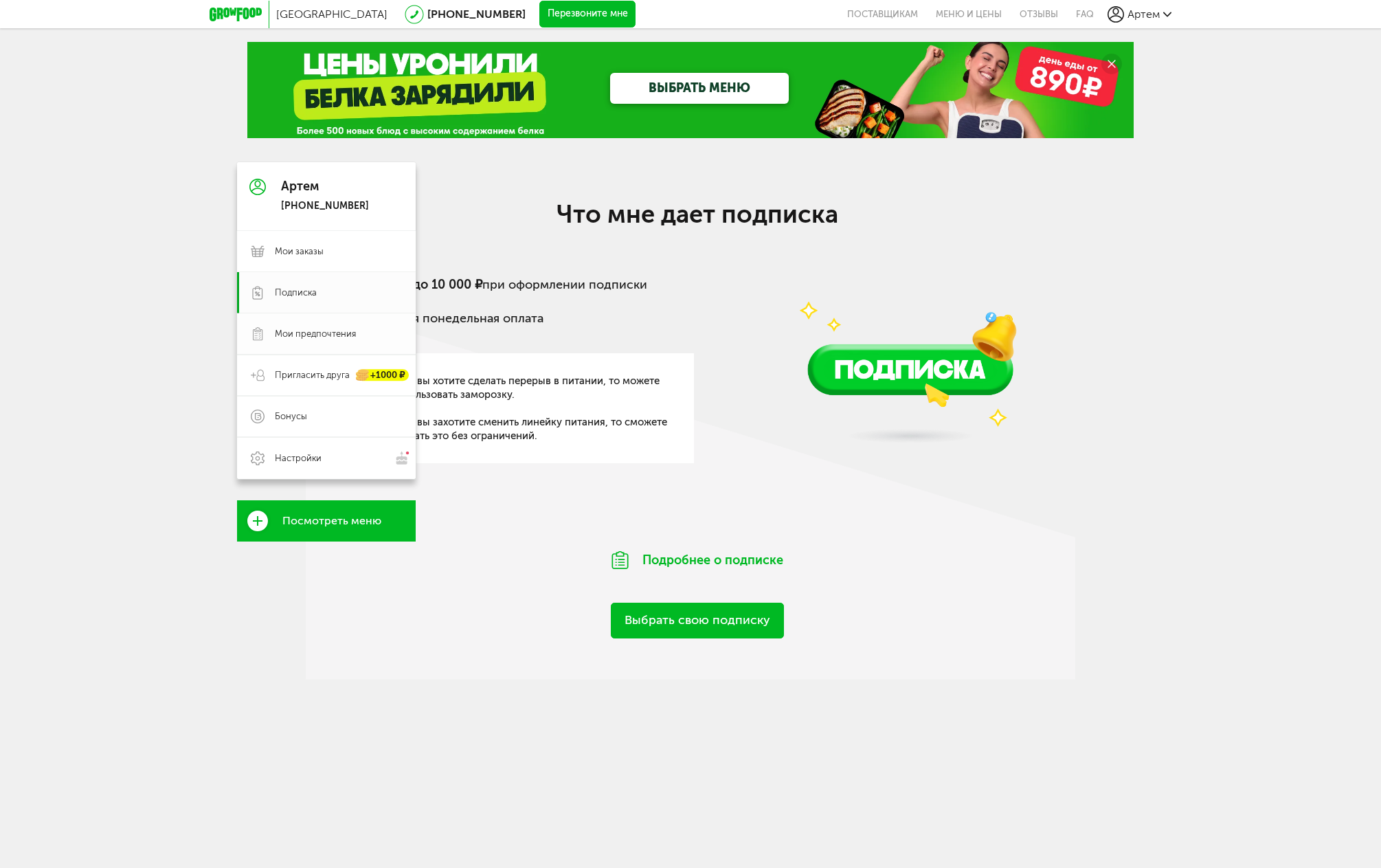
click at [270, 333] on link "Мои предпочтения" at bounding box center [326, 334] width 179 height 41
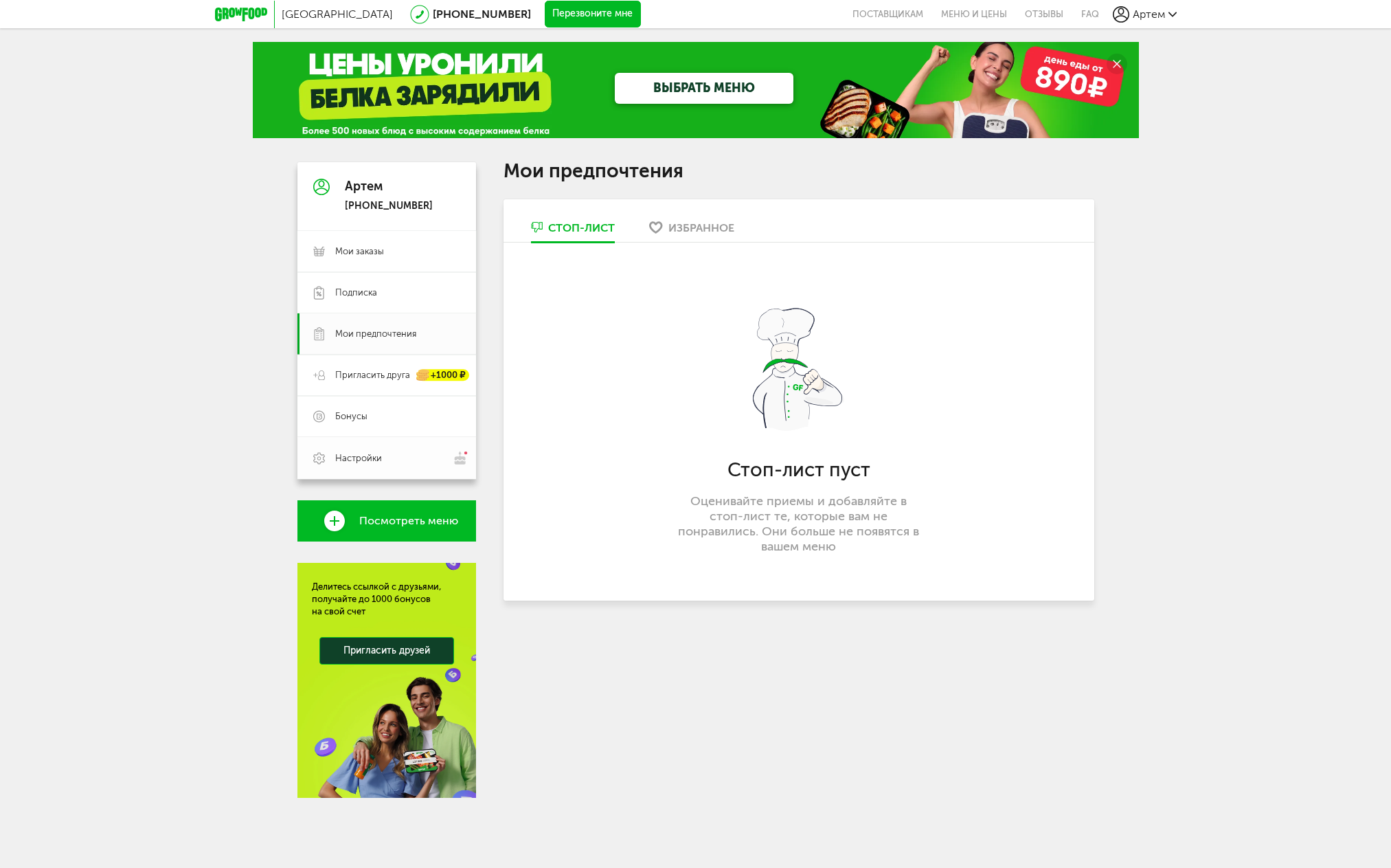
click at [377, 455] on span "Настройки" at bounding box center [358, 458] width 47 height 12
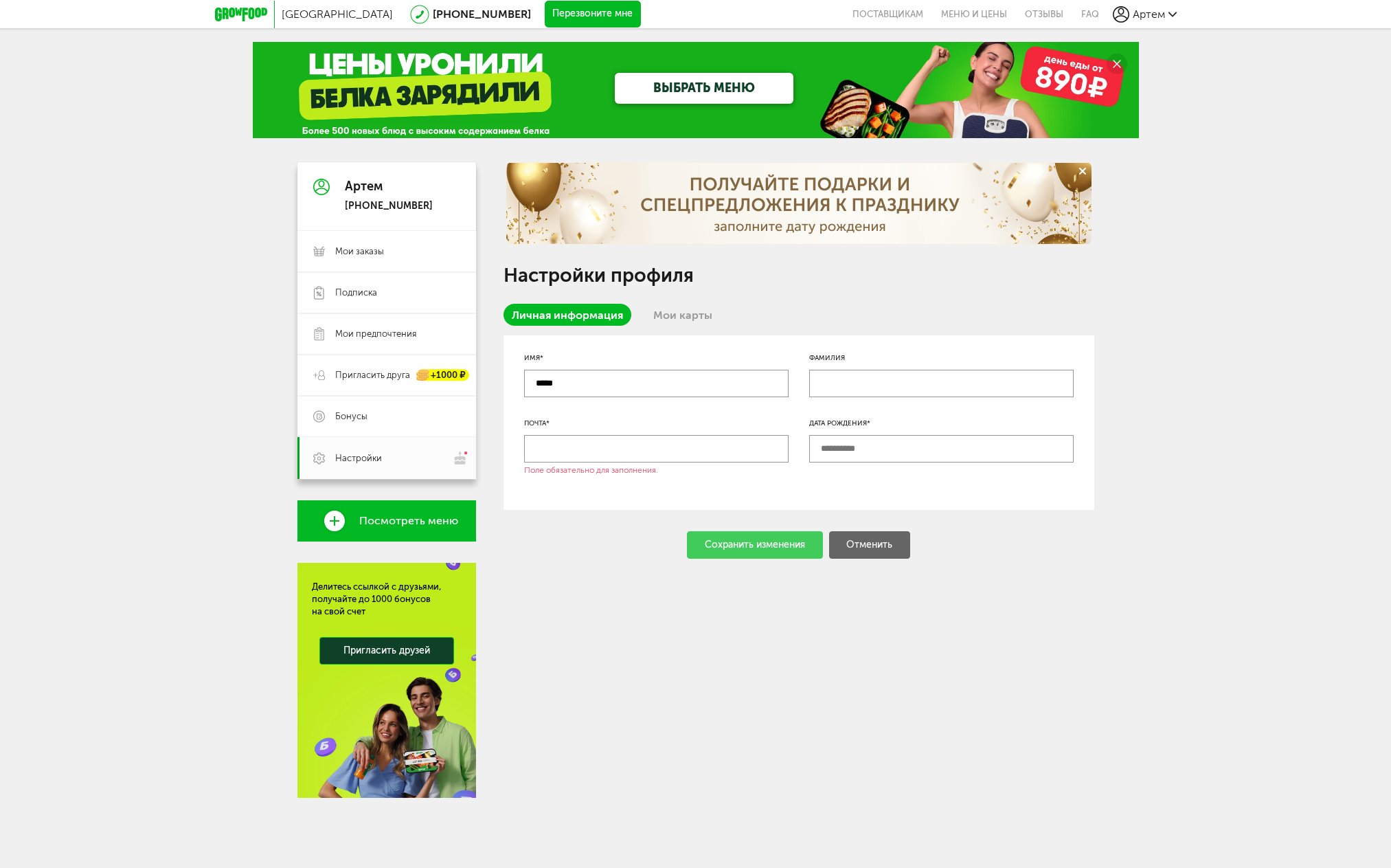
click at [586, 456] on input "text" at bounding box center [656, 448] width 264 height 27
type input "**********"
click at [730, 543] on div "Сохранить изменения" at bounding box center [754, 544] width 136 height 27
click at [684, 320] on link "Мои карты" at bounding box center [683, 315] width 76 height 22
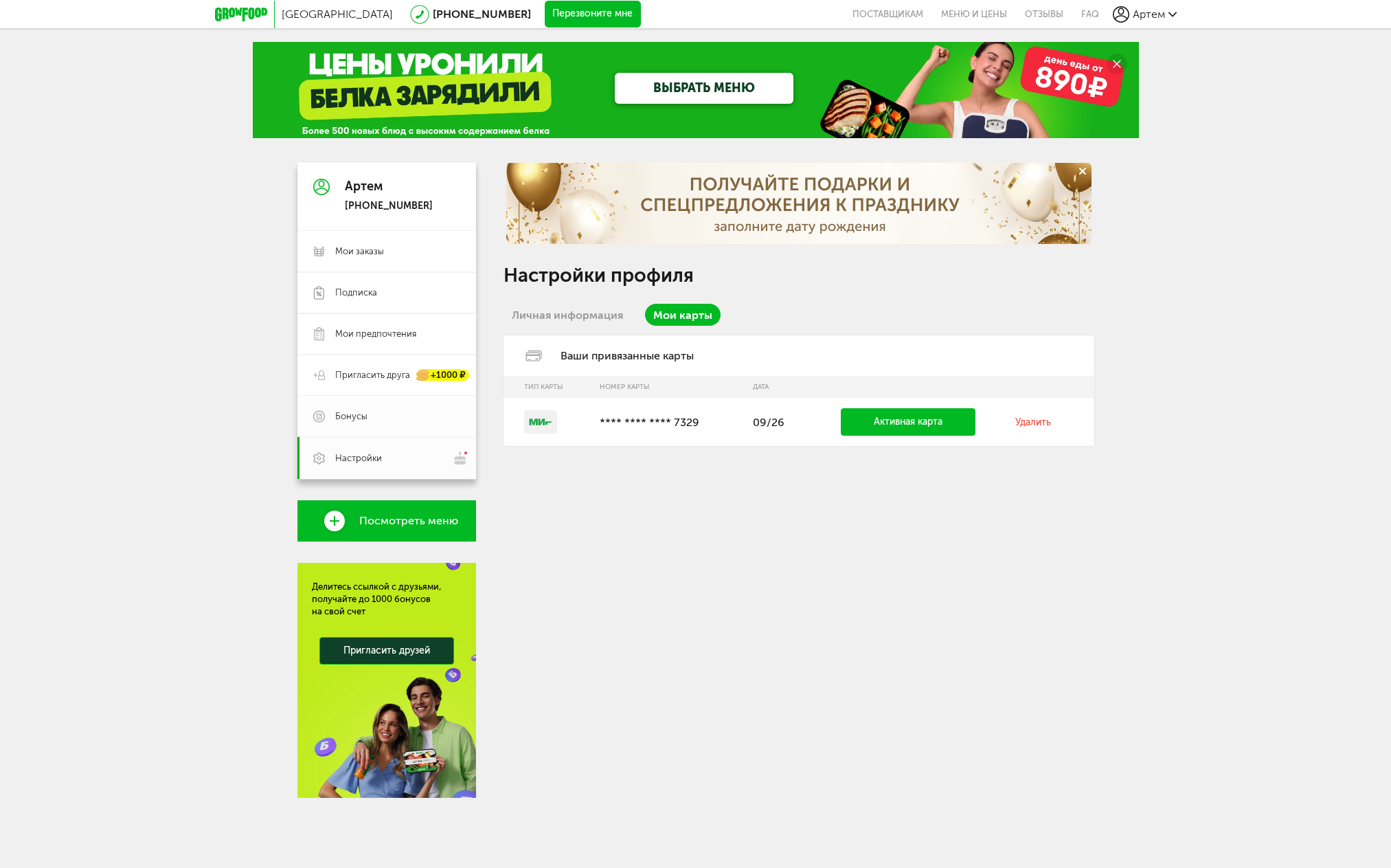
click at [408, 418] on span "Бонусы" at bounding box center [398, 416] width 125 height 12
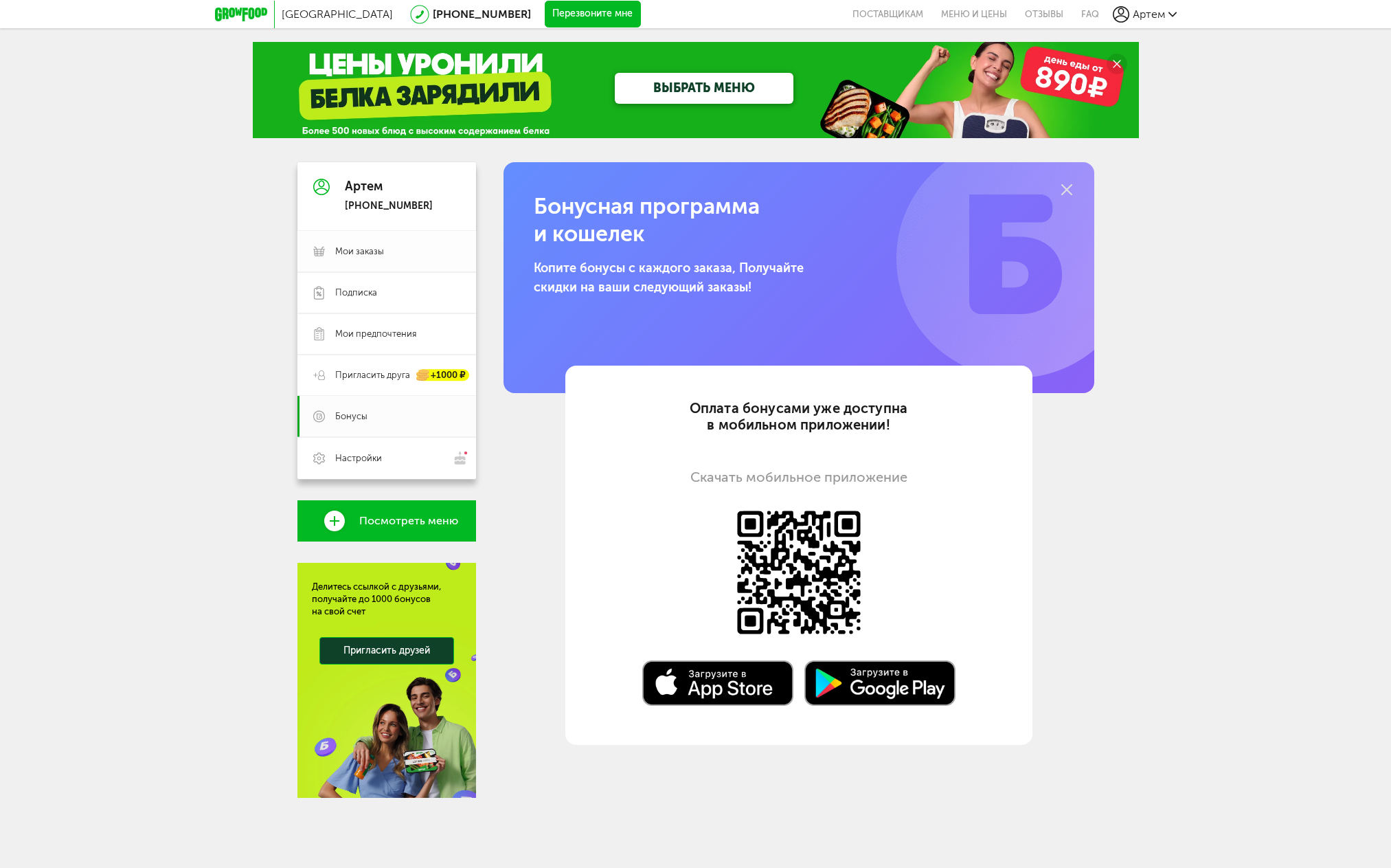
click at [388, 255] on span "Мои заказы" at bounding box center [398, 251] width 125 height 12
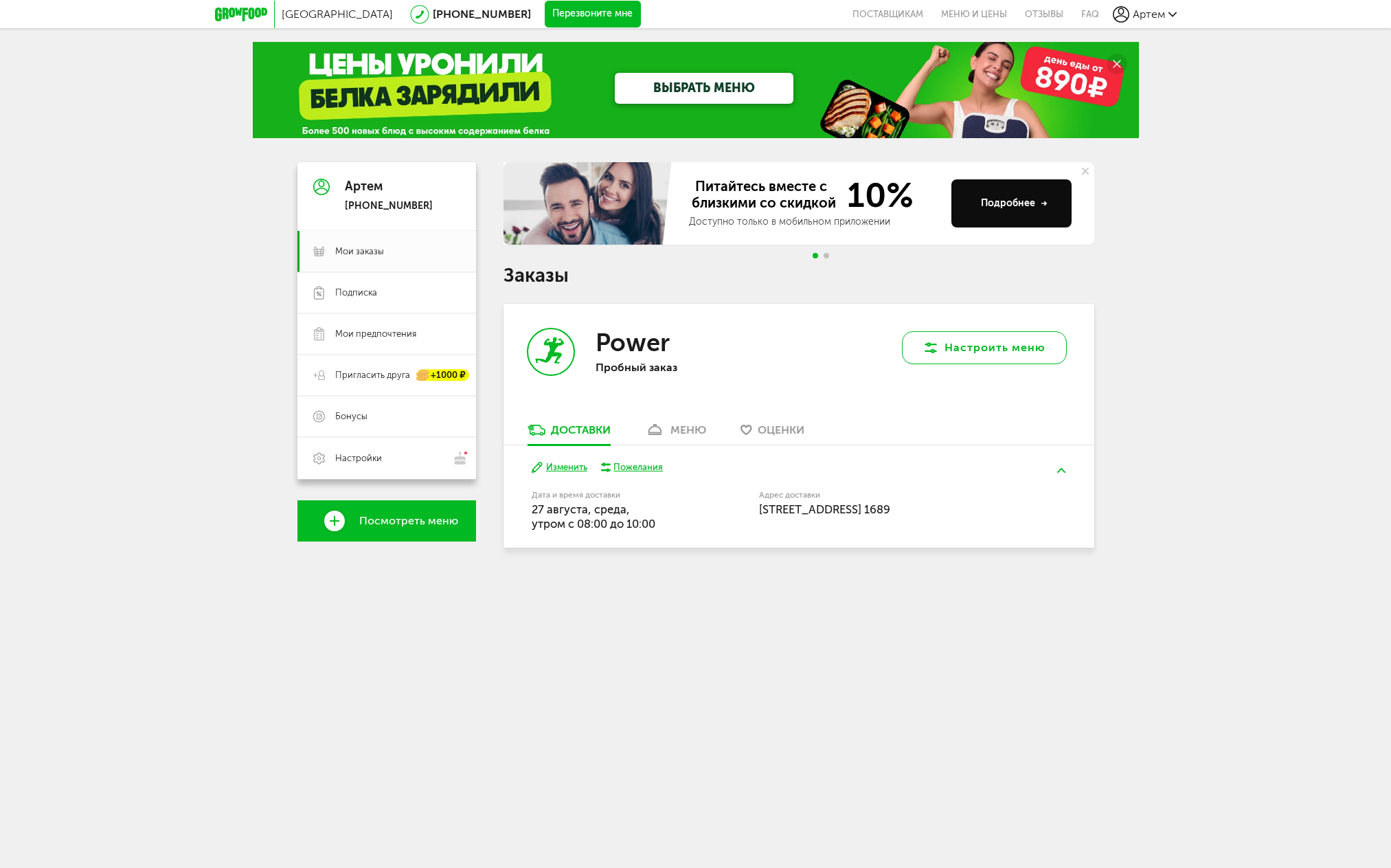
click at [987, 355] on button "Настроить меню" at bounding box center [984, 348] width 165 height 33
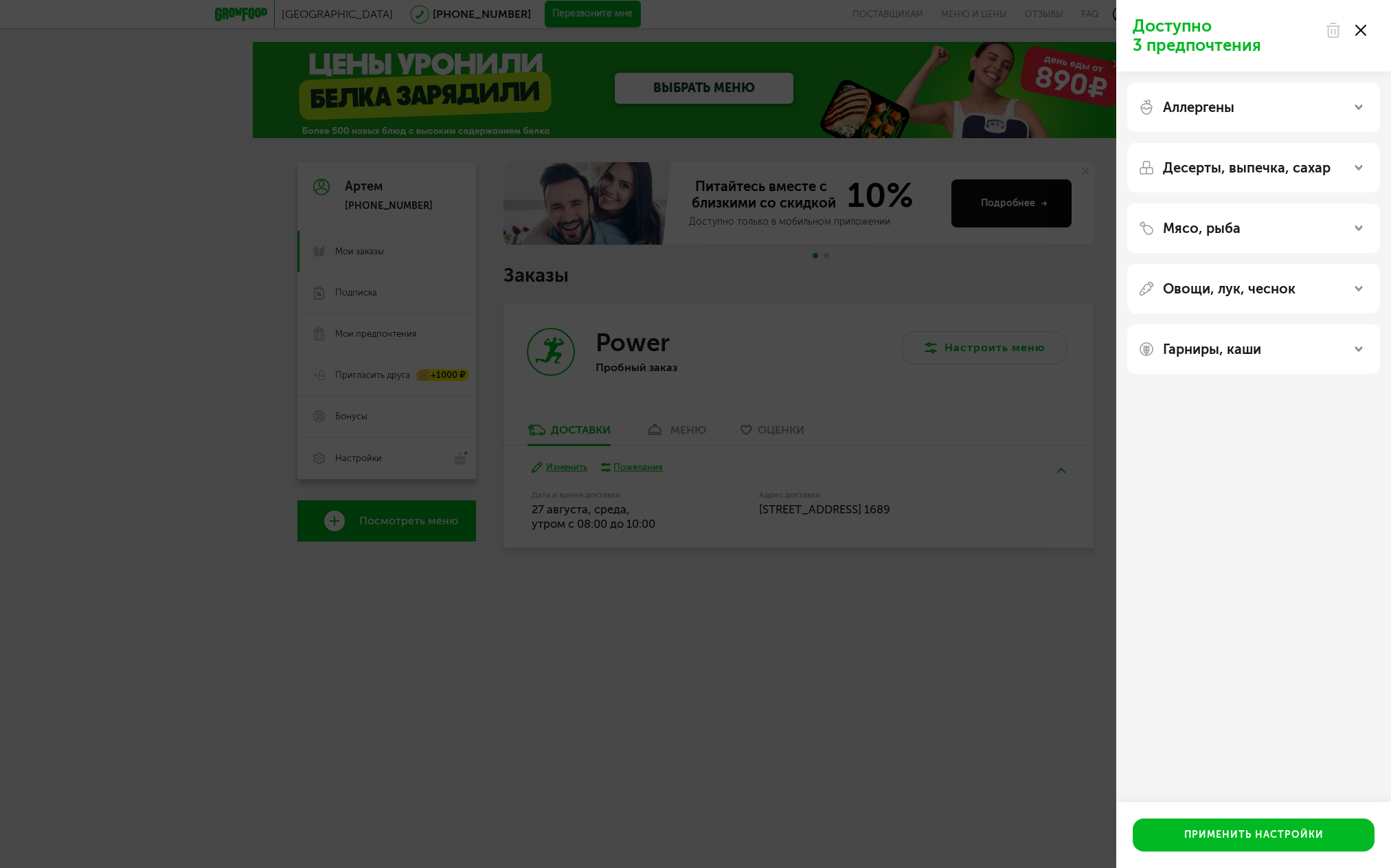
click at [1250, 231] on div "Мясо, рыба" at bounding box center [1253, 228] width 231 height 16
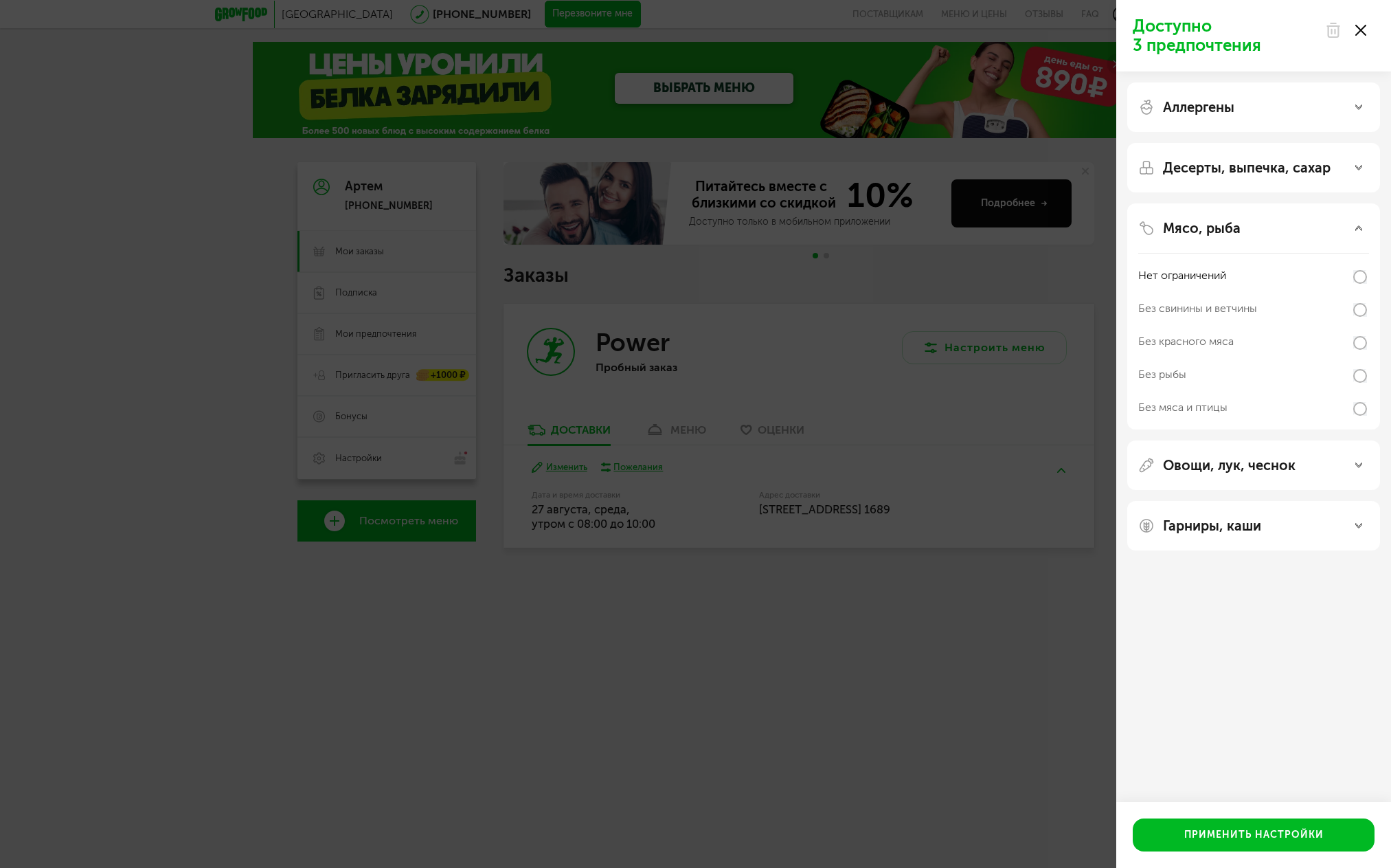
click at [1203, 309] on div "Без свинины и ветчины" at bounding box center [1197, 309] width 119 height 16
click at [1235, 224] on p "Мясо, рыба" at bounding box center [1202, 228] width 77 height 16
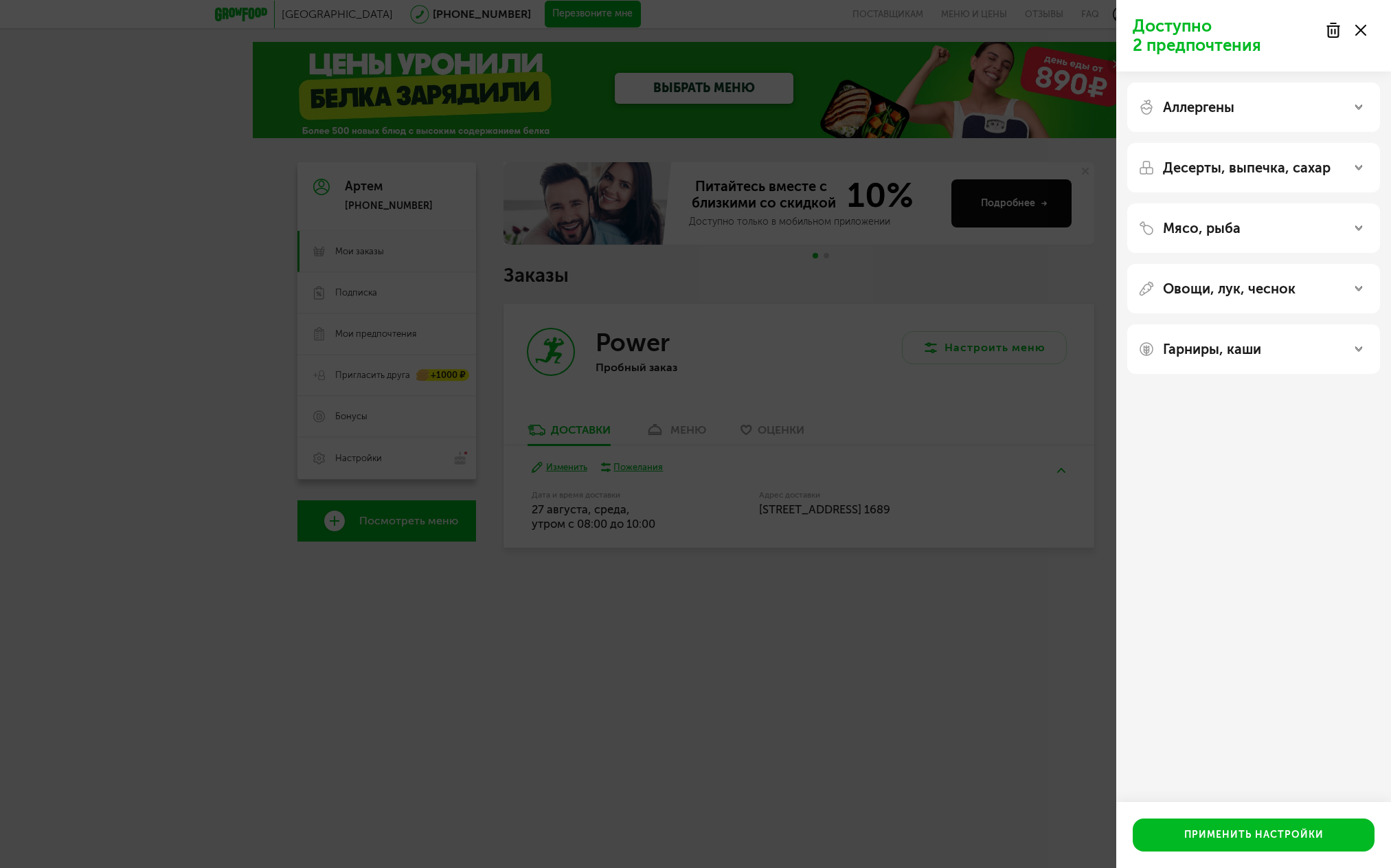
click at [1204, 286] on p "Овощи, лук, чеснок" at bounding box center [1229, 288] width 133 height 16
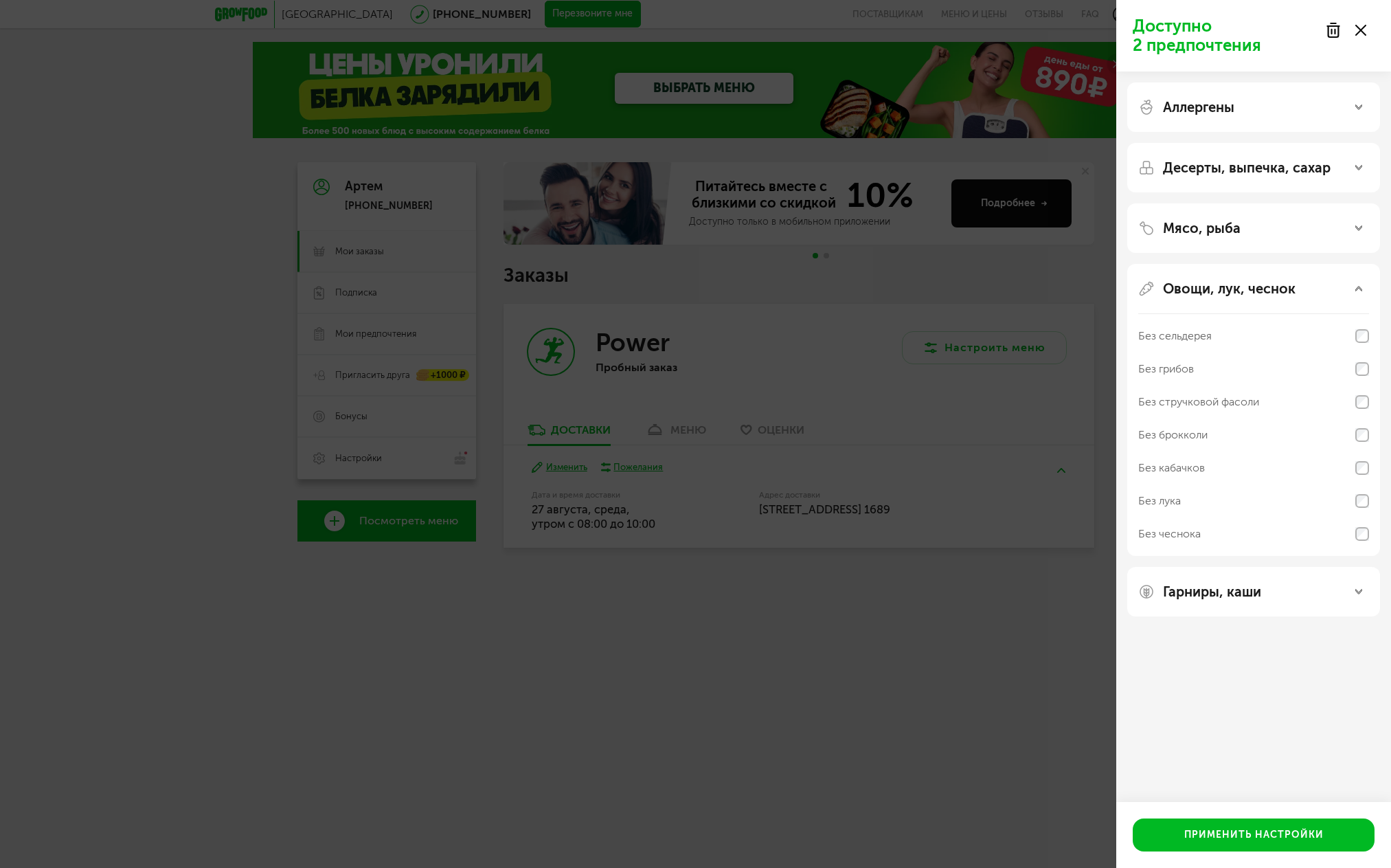
click at [1188, 462] on div "Без кабачков" at bounding box center [1171, 468] width 67 height 16
click at [1212, 296] on p "Овощи, лук, чеснок" at bounding box center [1229, 288] width 133 height 16
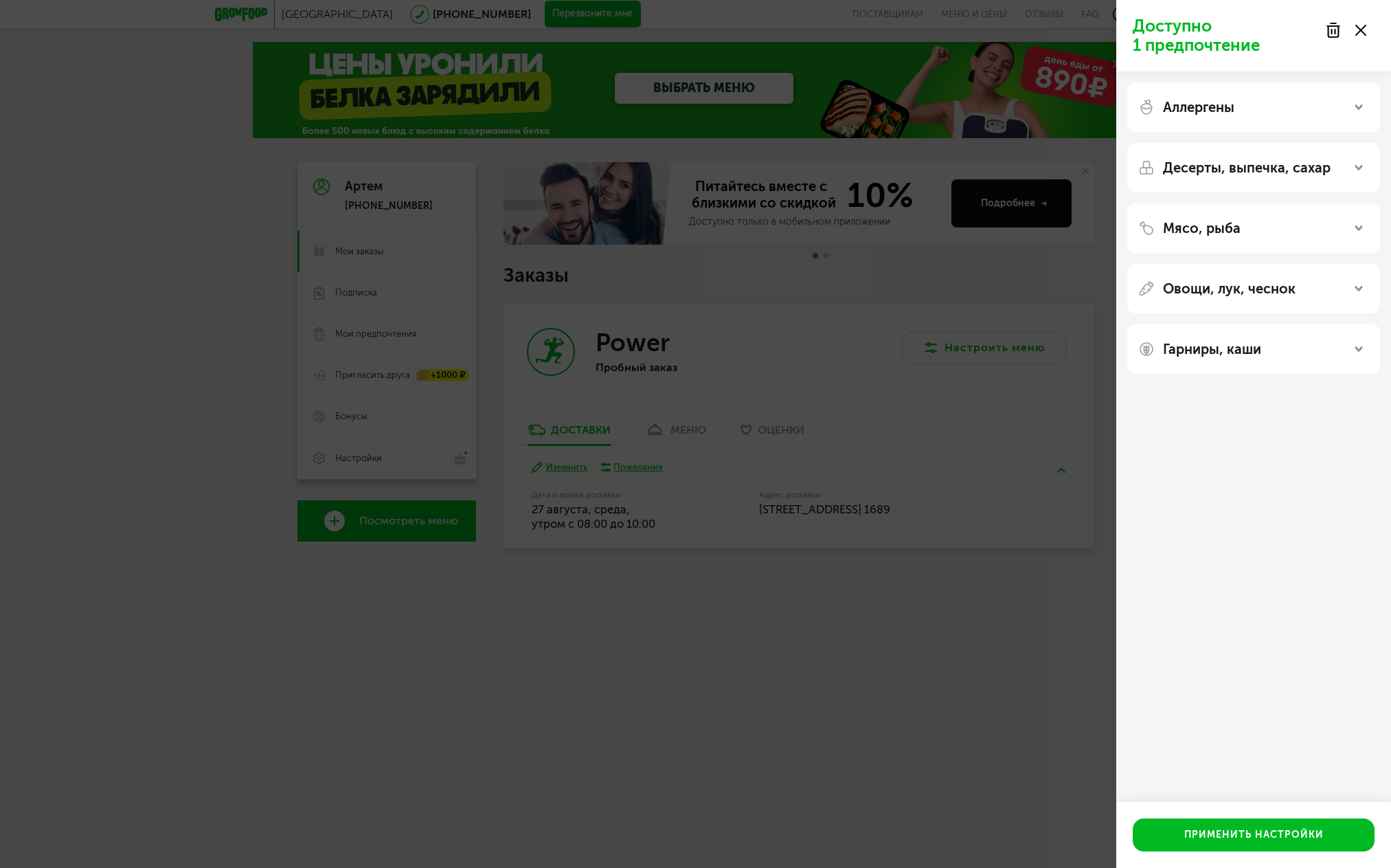
click at [1221, 353] on p "Гарниры, каши" at bounding box center [1211, 349] width 98 height 16
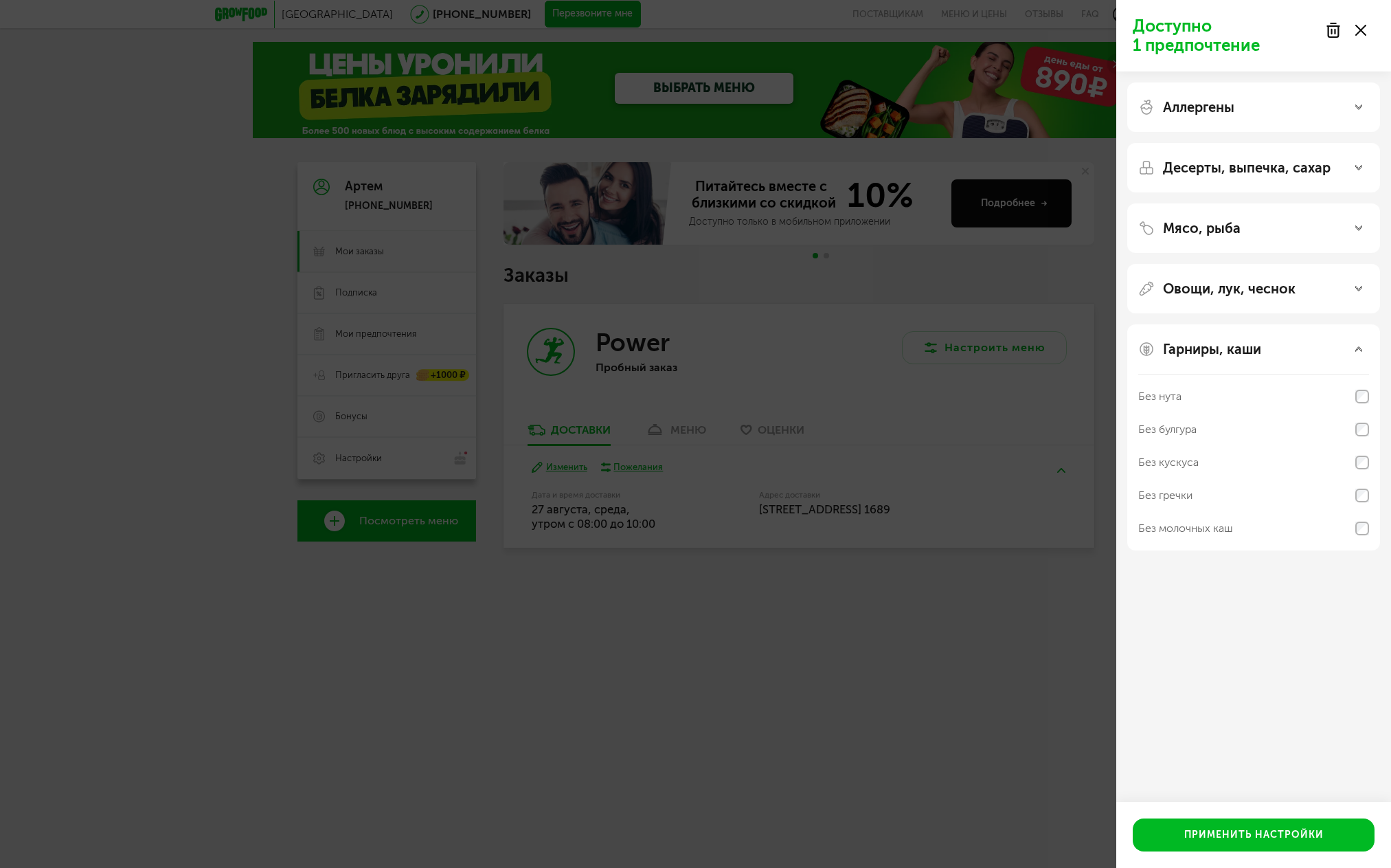
click at [1221, 353] on p "Гарниры, каши" at bounding box center [1211, 349] width 98 height 16
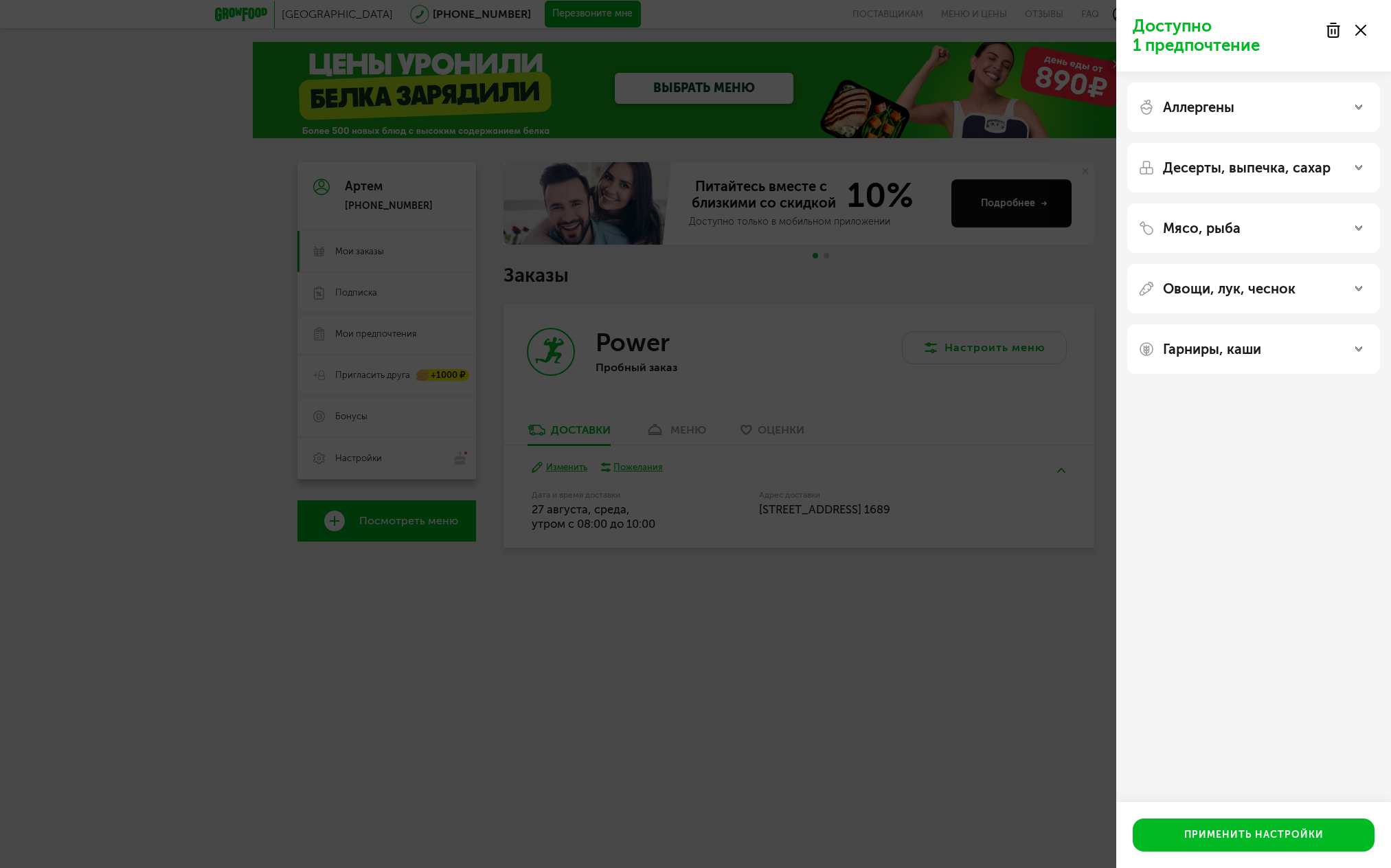
click at [1229, 158] on div "Десерты, выпечка, сахар" at bounding box center [1253, 168] width 253 height 49
click at [1230, 164] on p "Десерты, выпечка, сахар" at bounding box center [1247, 168] width 168 height 16
